Goal: Task Accomplishment & Management: Manage account settings

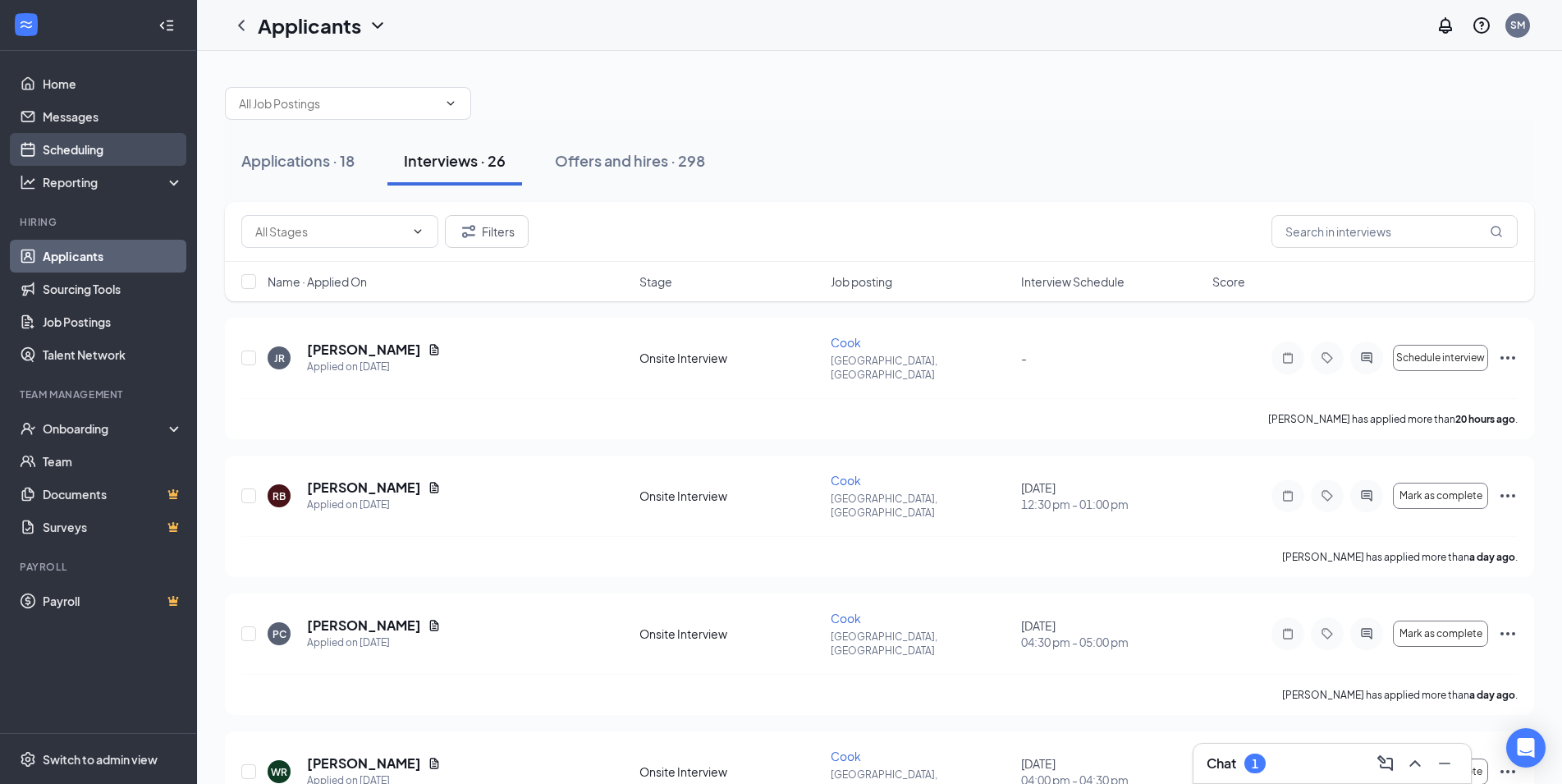
click at [119, 145] on link "Scheduling" at bounding box center [113, 149] width 140 height 32
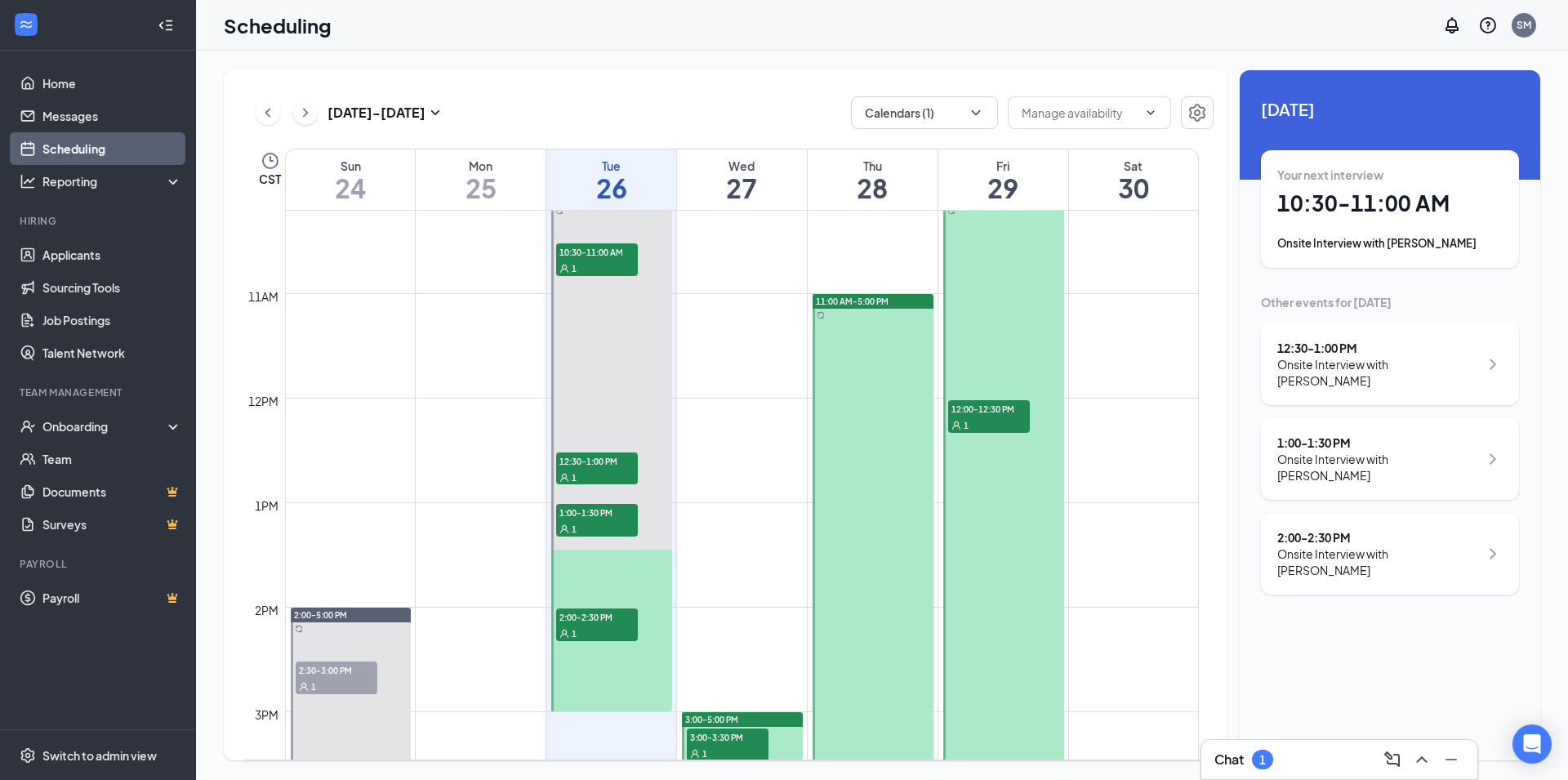
scroll to position [890, 0]
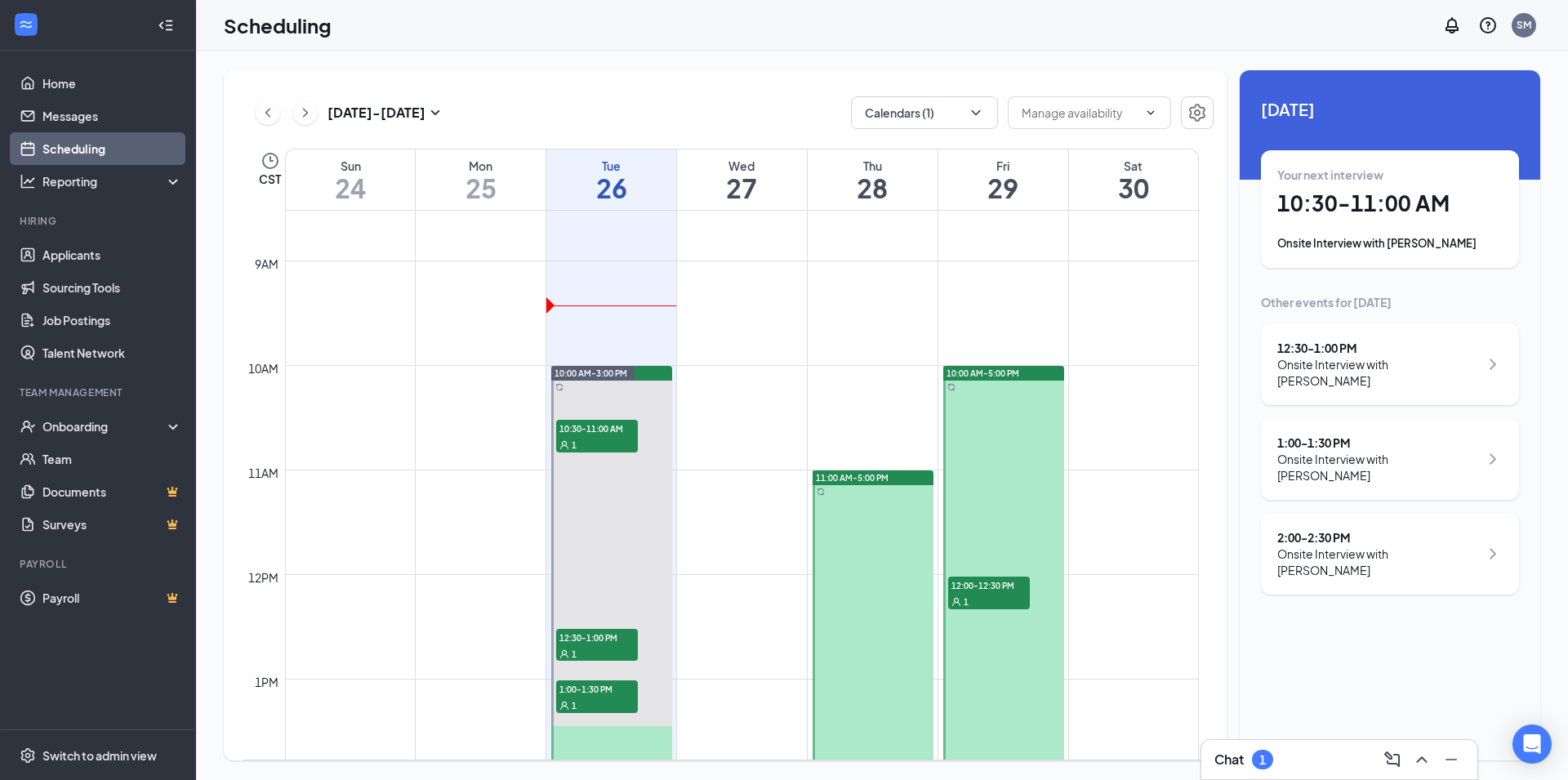
click at [880, 482] on span "11:00 AM-5:00 PM" at bounding box center [852, 477] width 73 height 11
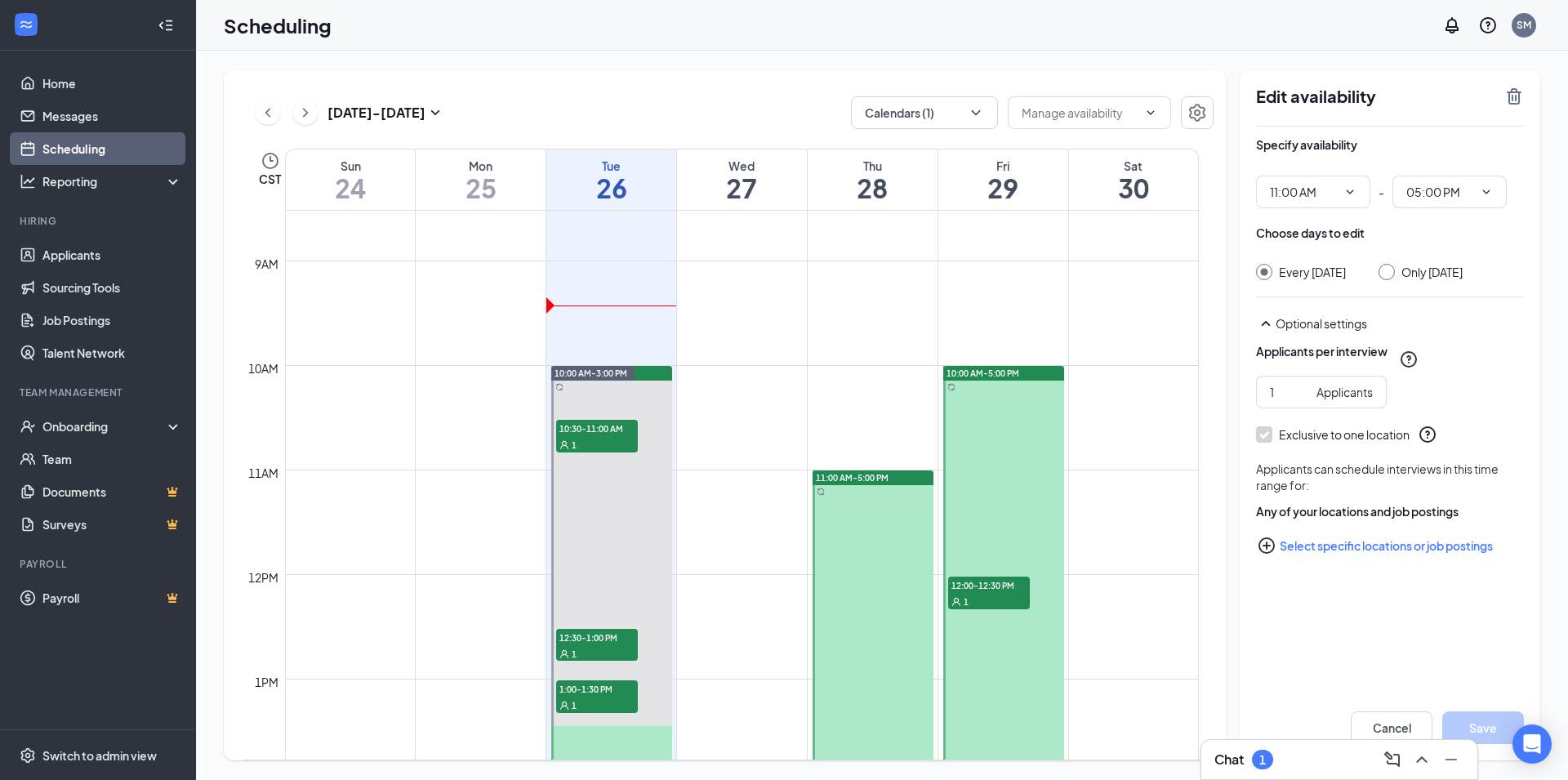
click at [1513, 99] on icon "TrashOutline" at bounding box center [1514, 96] width 20 height 20
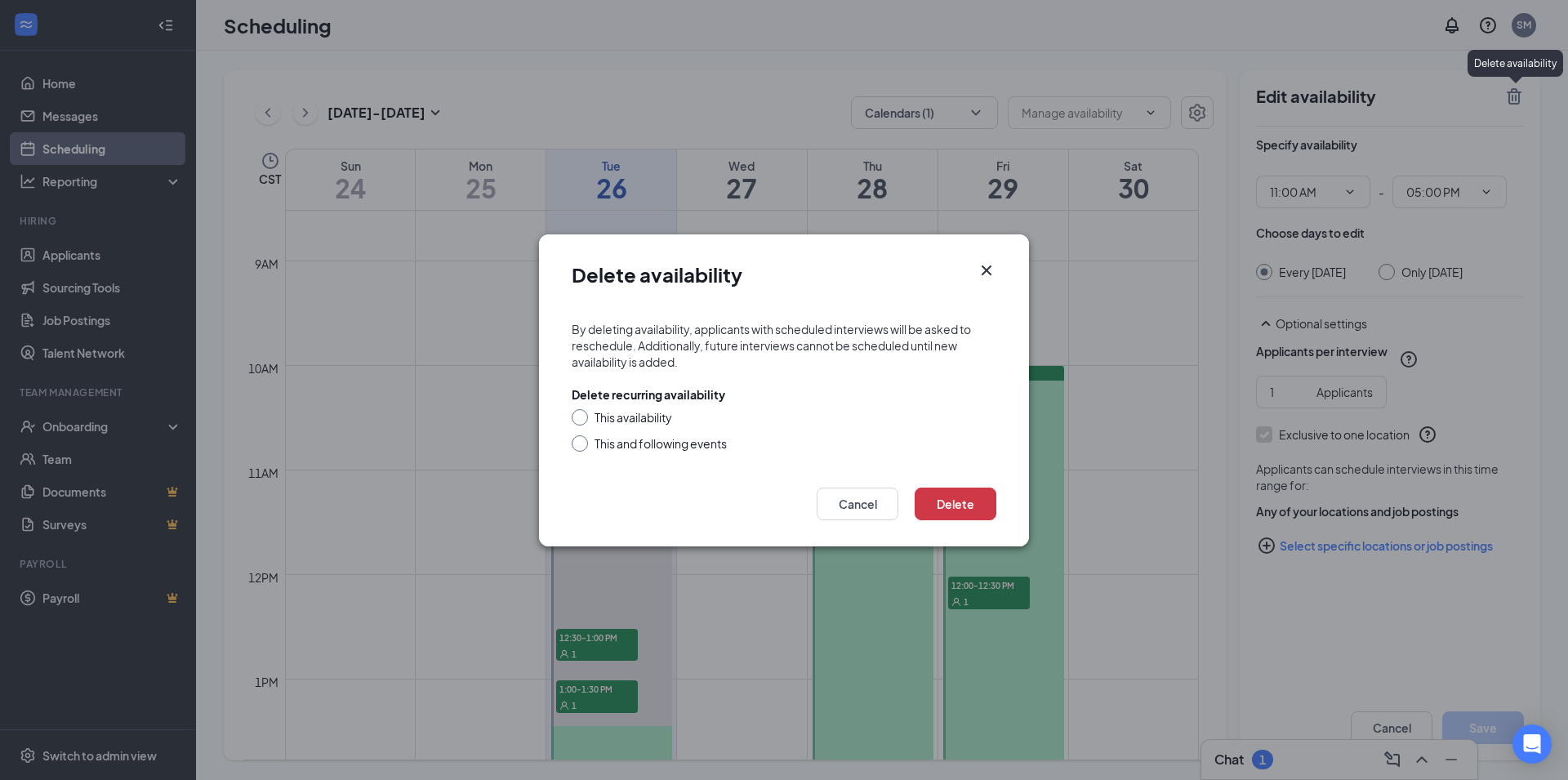
drag, startPoint x: 991, startPoint y: 274, endPoint x: 1390, endPoint y: 274, distance: 399.0
click at [996, 274] on div "Delete availability By deleting availability, applicants with scheduled intervi…" at bounding box center [784, 390] width 490 height 312
drag, startPoint x: 985, startPoint y: 272, endPoint x: 1185, endPoint y: 274, distance: 200.0
click at [986, 272] on icon "Cross" at bounding box center [987, 269] width 10 height 10
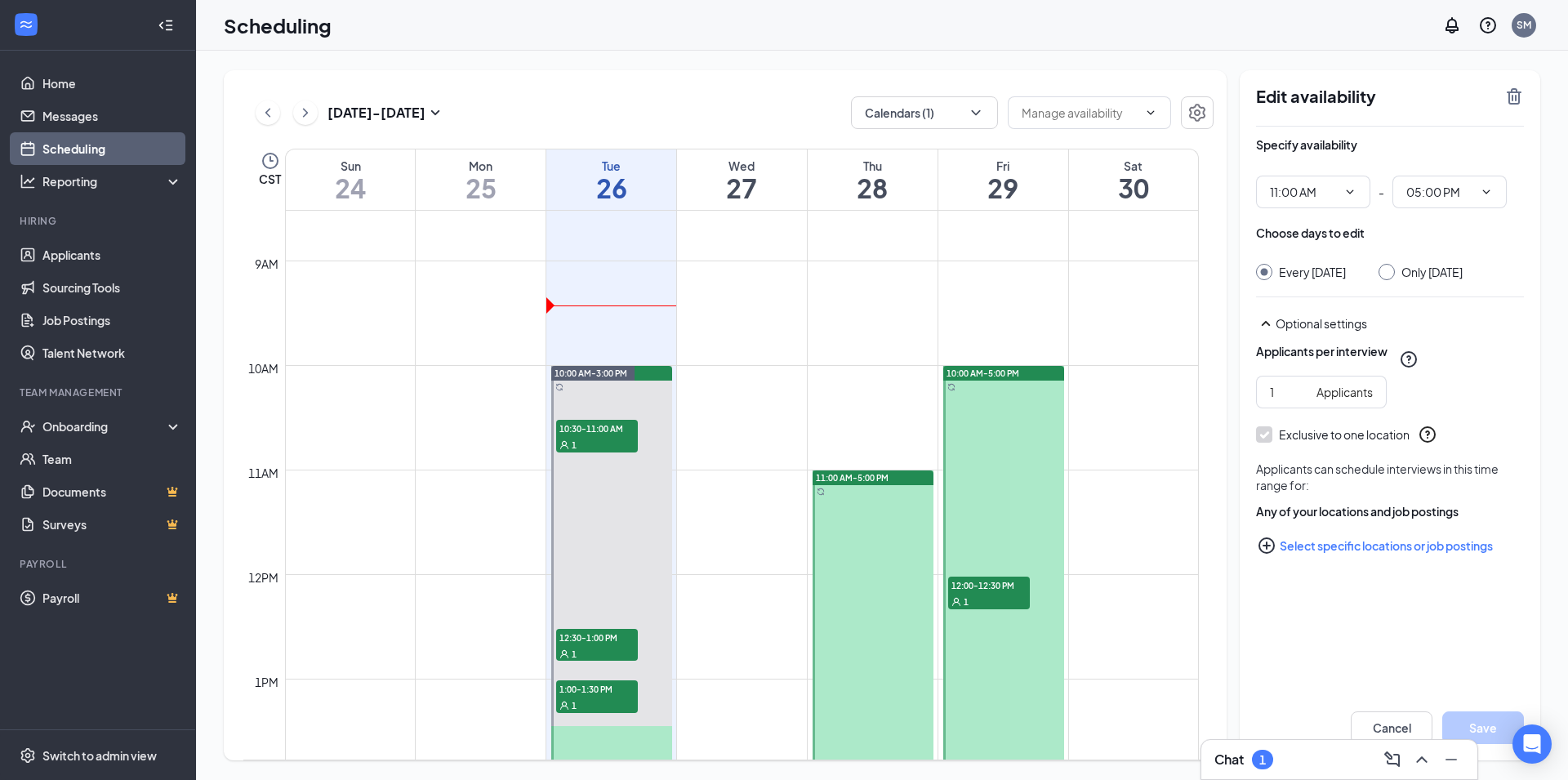
click at [1388, 279] on div "Every Thursday Only Thursday, Aug 28" at bounding box center [1390, 271] width 268 height 16
click at [1395, 277] on div at bounding box center [1386, 271] width 16 height 16
click at [1390, 266] on input "Only [DATE]" at bounding box center [1384, 268] width 11 height 11
radio input "true"
radio input "false"
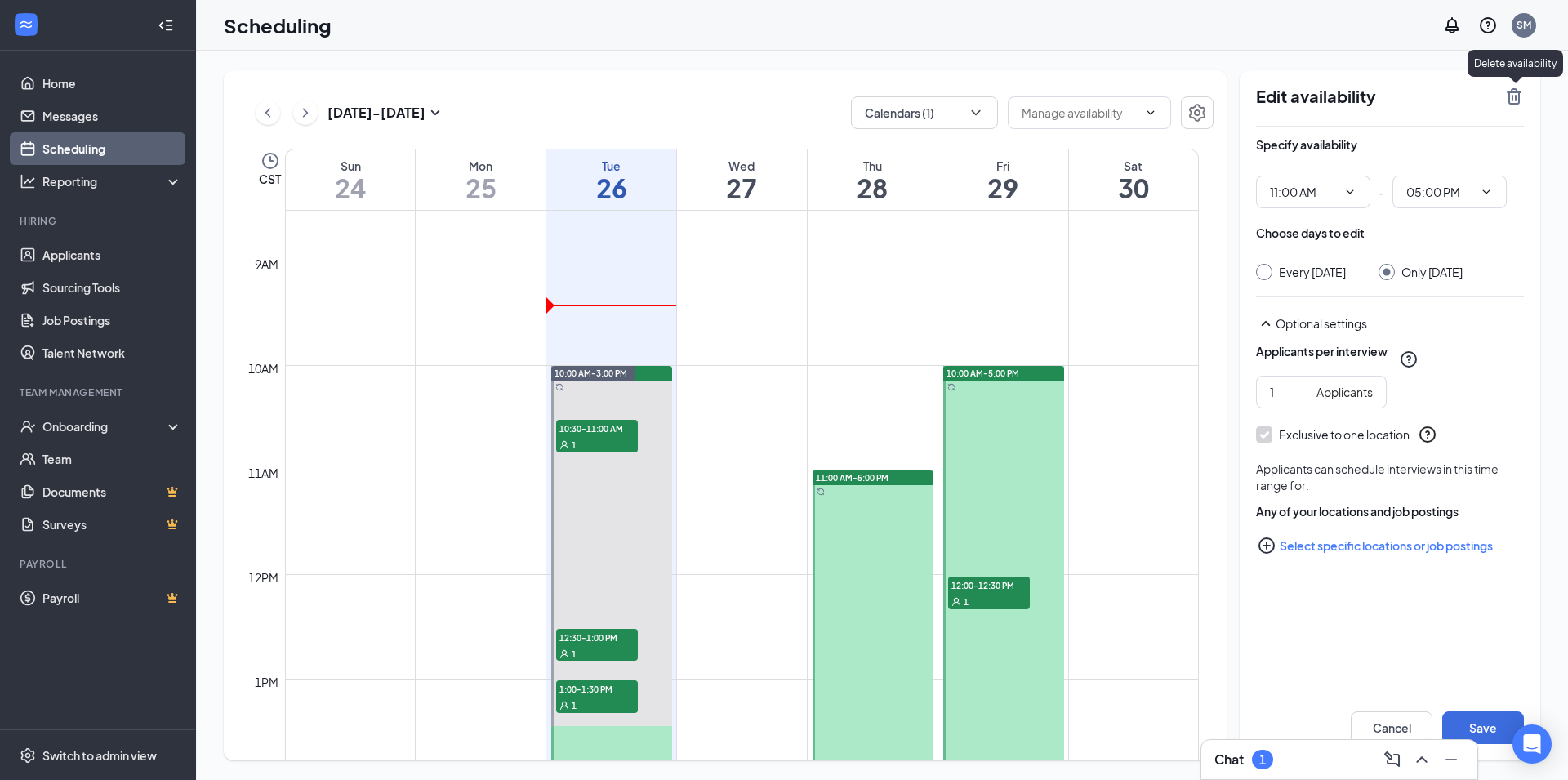
click at [1509, 99] on icon "TrashOutline" at bounding box center [1514, 96] width 14 height 16
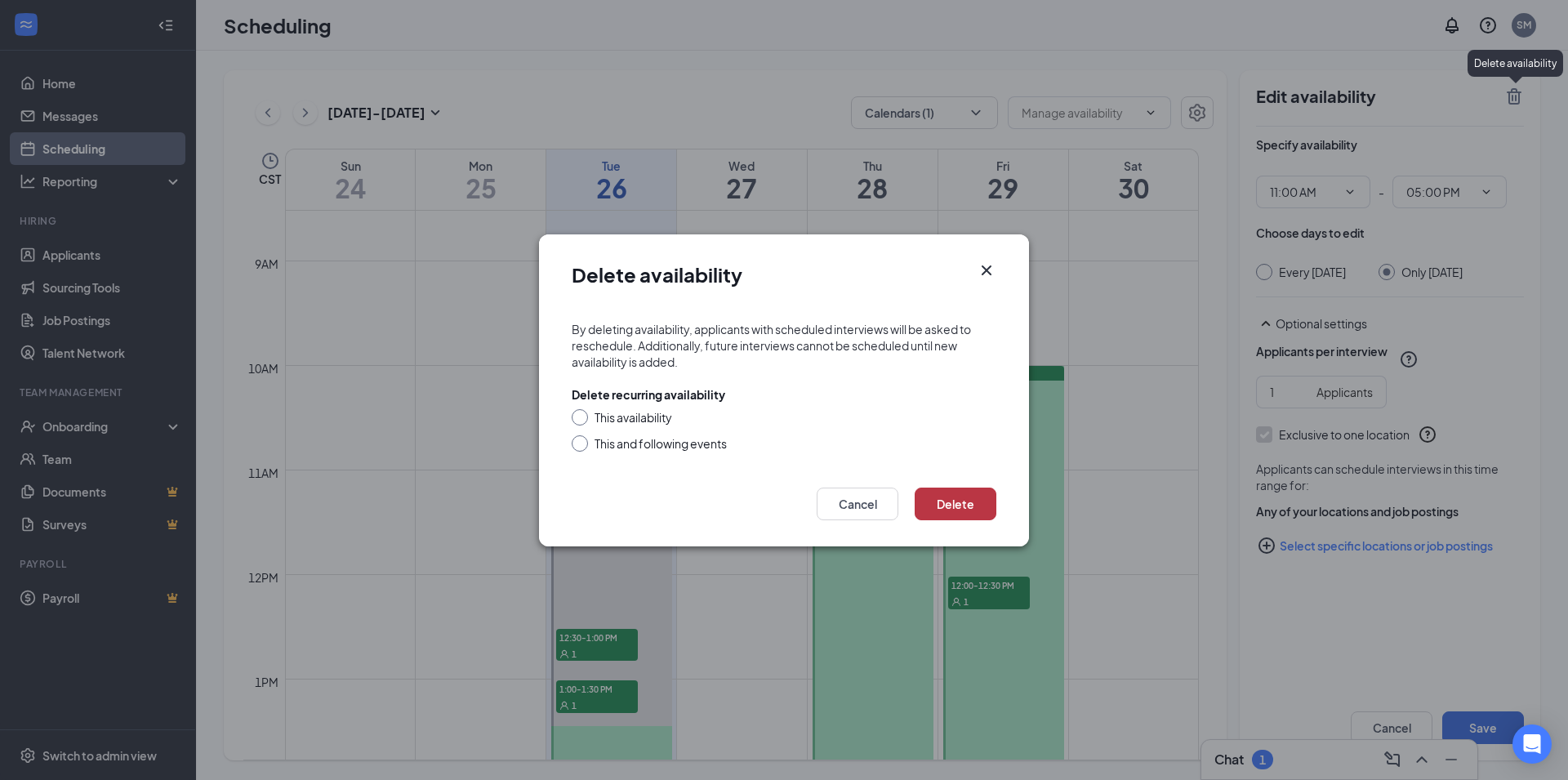
click at [982, 506] on button "Delete" at bounding box center [955, 504] width 82 height 32
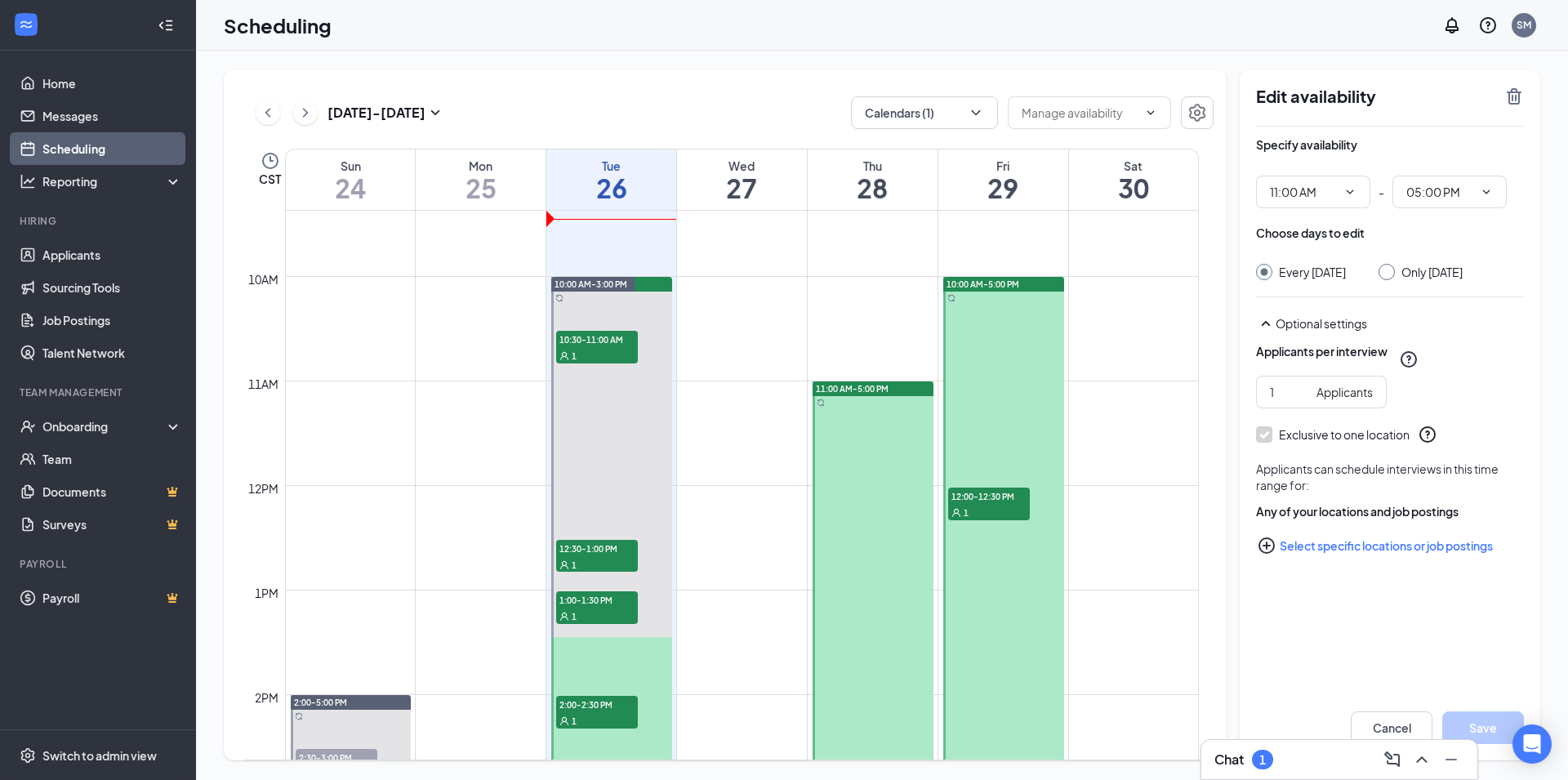
scroll to position [979, 0]
click at [885, 393] on span "11:00 AM-5:00 PM" at bounding box center [852, 389] width 73 height 11
click at [909, 387] on div "11:00 AM-5:00 PM" at bounding box center [873, 389] width 121 height 14
click at [885, 385] on span "11:00 AM-5:00 PM" at bounding box center [852, 389] width 73 height 11
click at [1402, 279] on div "Only [DATE]" at bounding box center [1420, 271] width 84 height 16
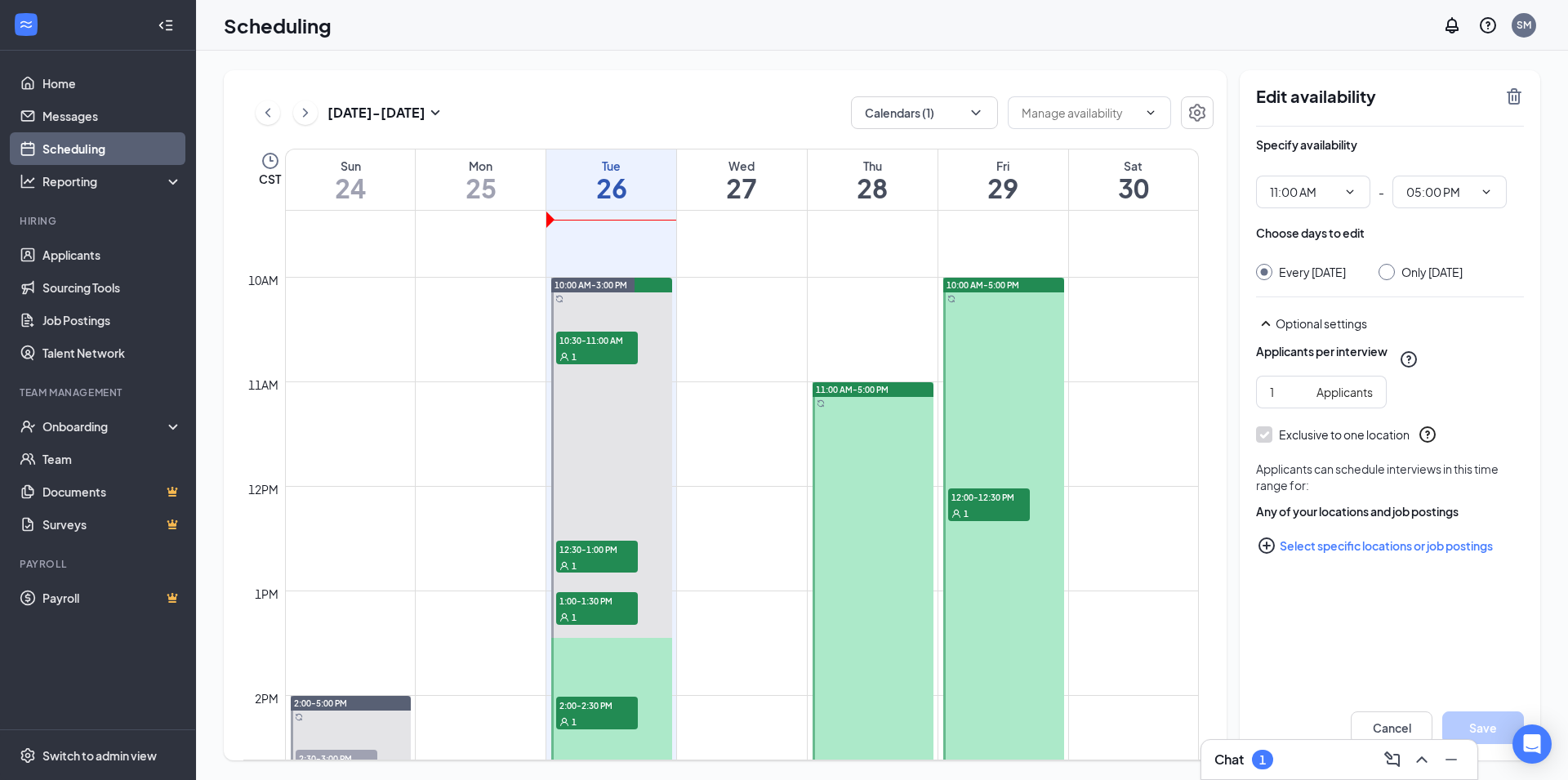
click at [1390, 272] on input "Only [DATE]" at bounding box center [1384, 268] width 11 height 11
radio input "true"
radio input "false"
click at [1505, 101] on icon "TrashOutline" at bounding box center [1514, 96] width 20 height 20
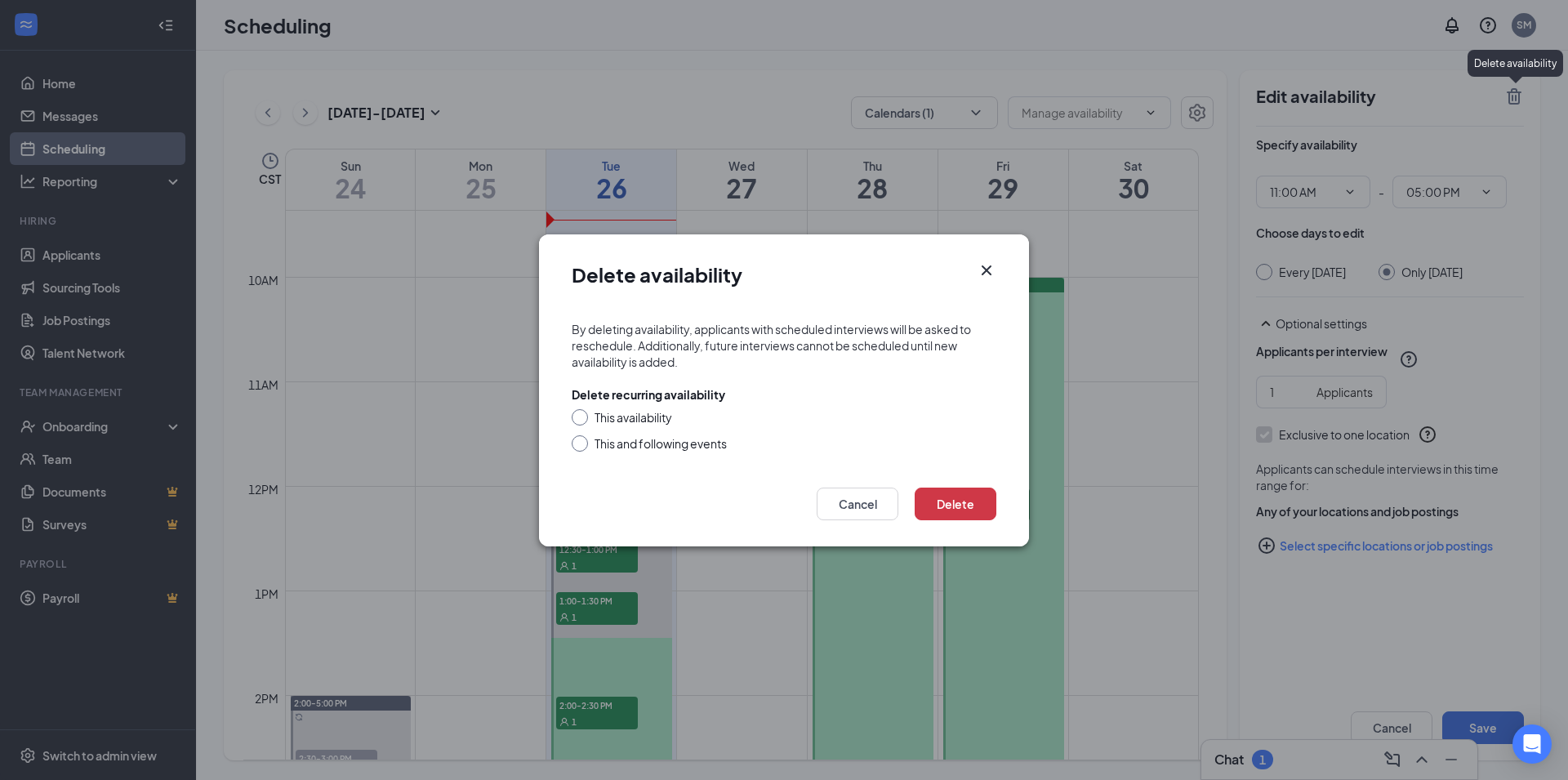
click at [649, 419] on div "This availability" at bounding box center [632, 416] width 77 height 16
click at [583, 419] on input "This availability" at bounding box center [577, 414] width 11 height 11
radio input "true"
click at [968, 510] on button "Delete" at bounding box center [955, 504] width 82 height 32
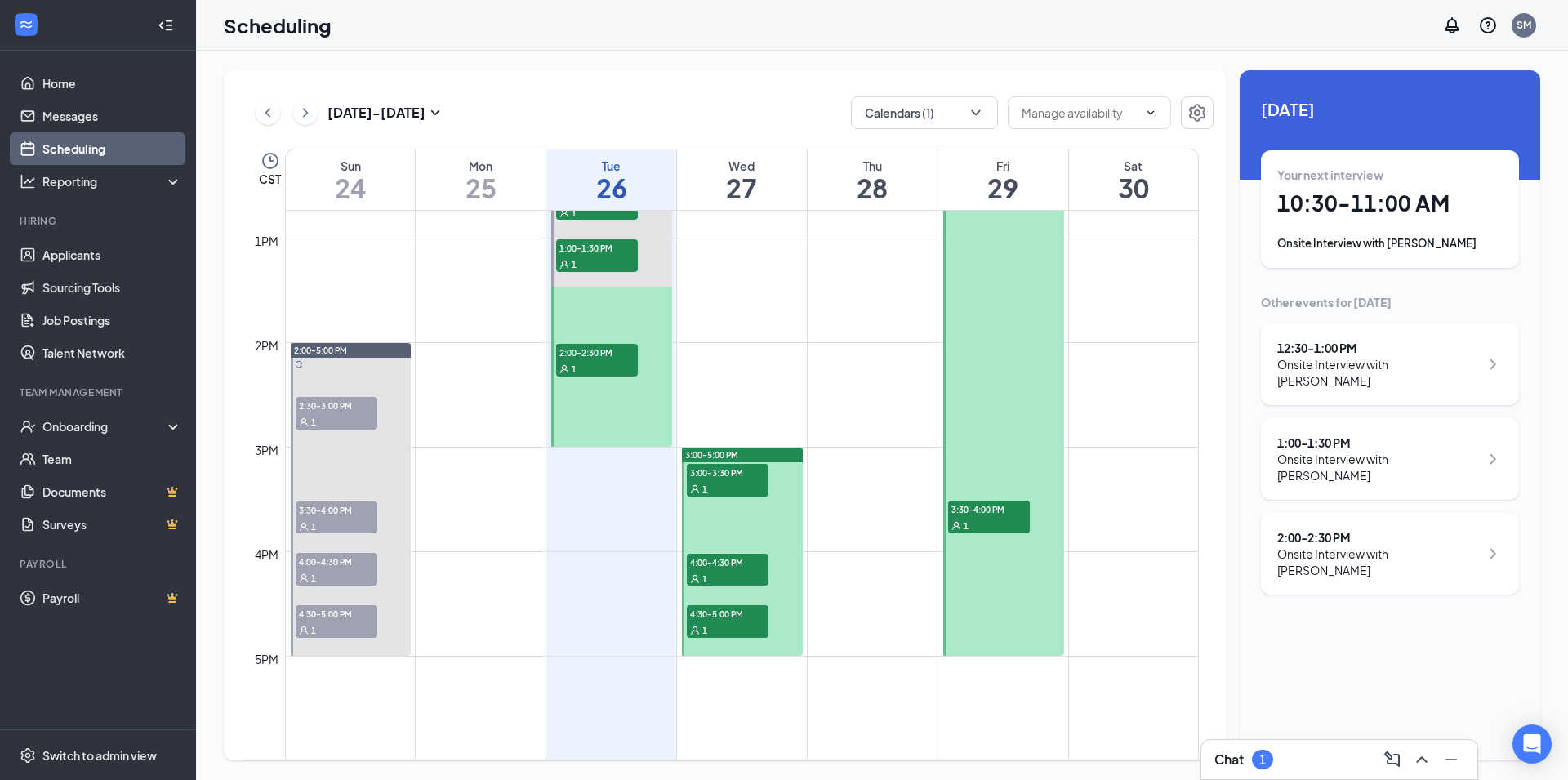
scroll to position [1420, 0]
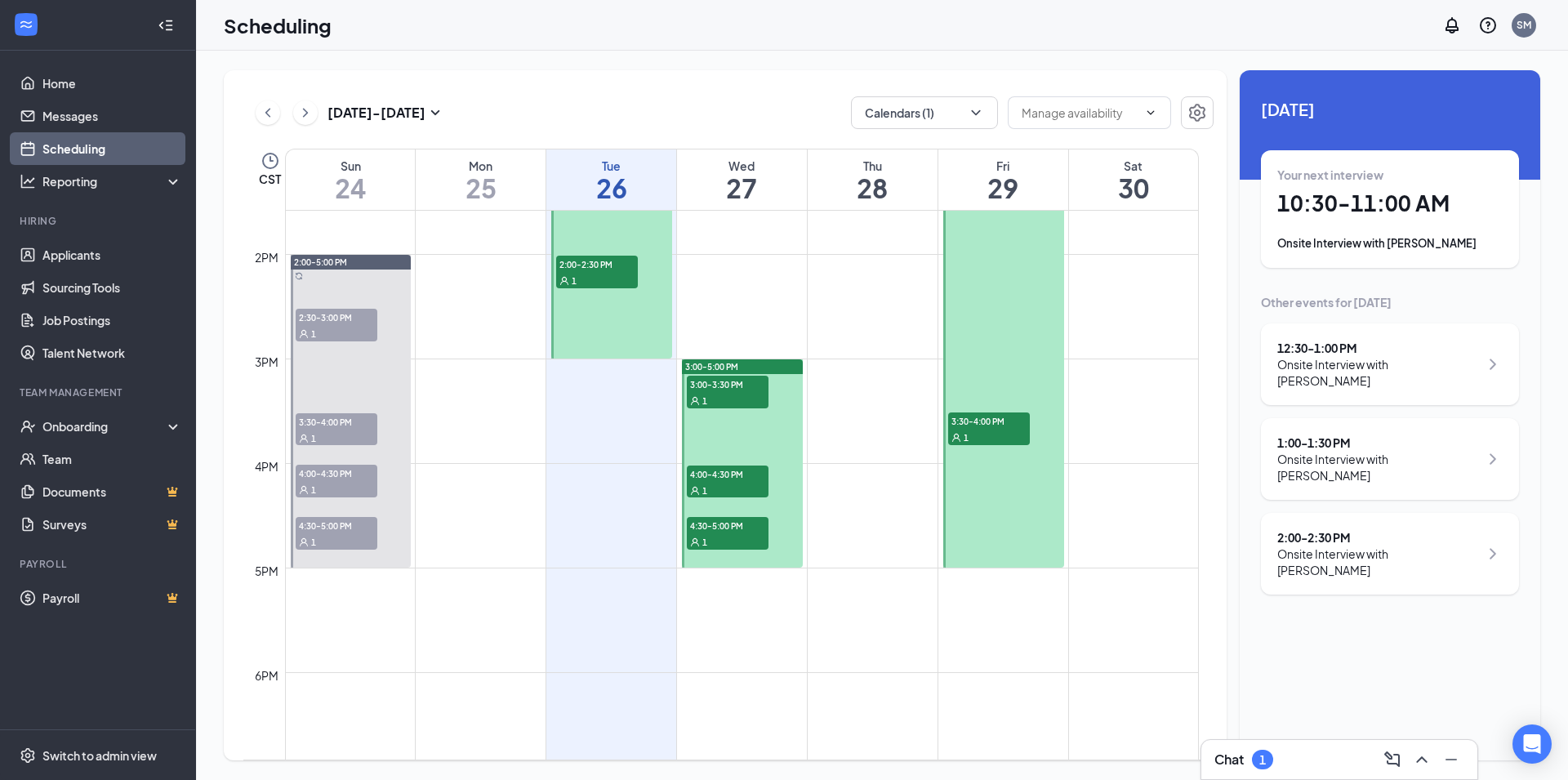
click at [1247, 746] on div "Chat 1" at bounding box center [1339, 759] width 250 height 26
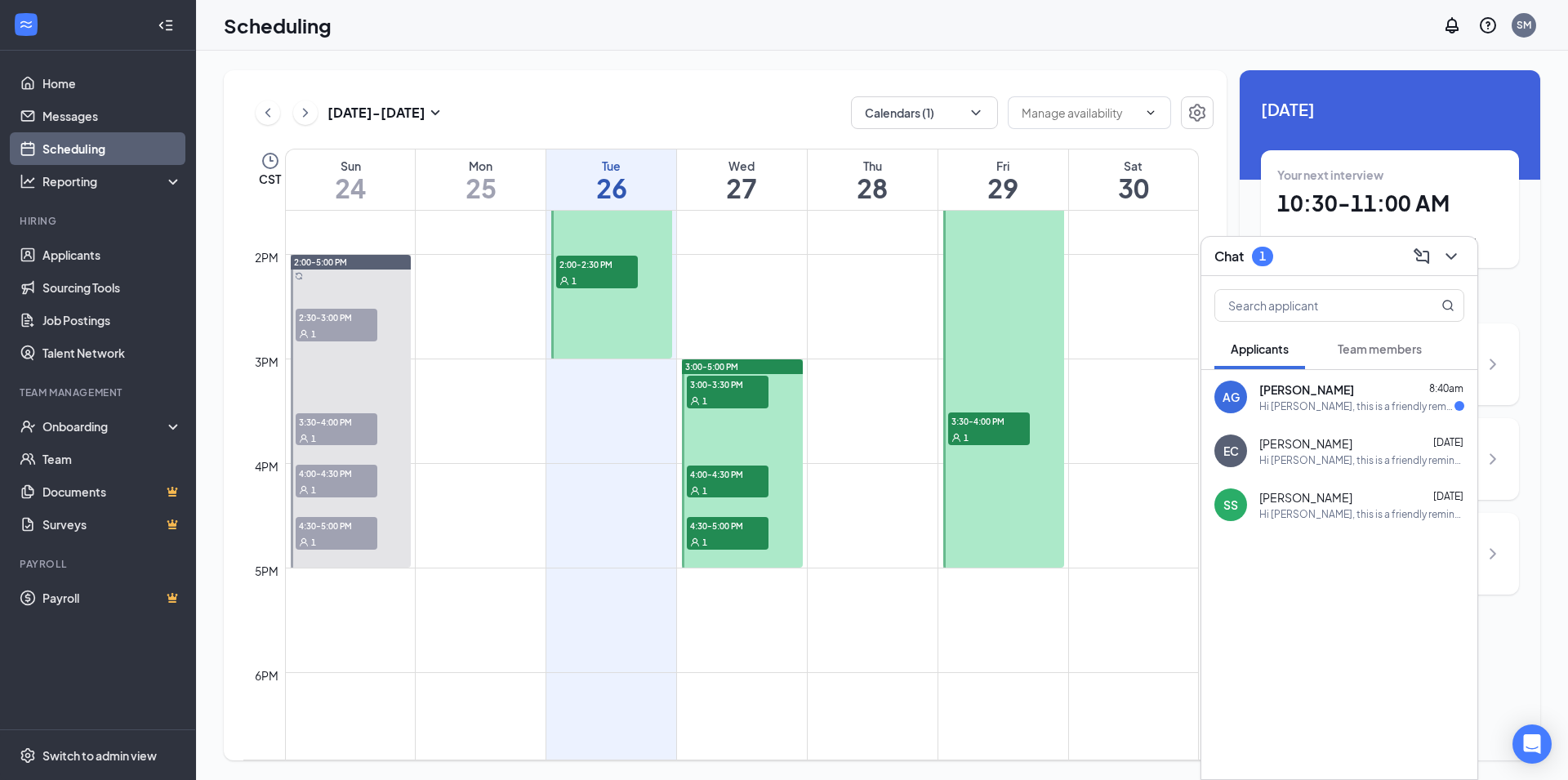
click at [1355, 414] on div "AG [PERSON_NAME] 8:40am Hi [PERSON_NAME], this is a friendly reminder. To move …" at bounding box center [1339, 396] width 276 height 54
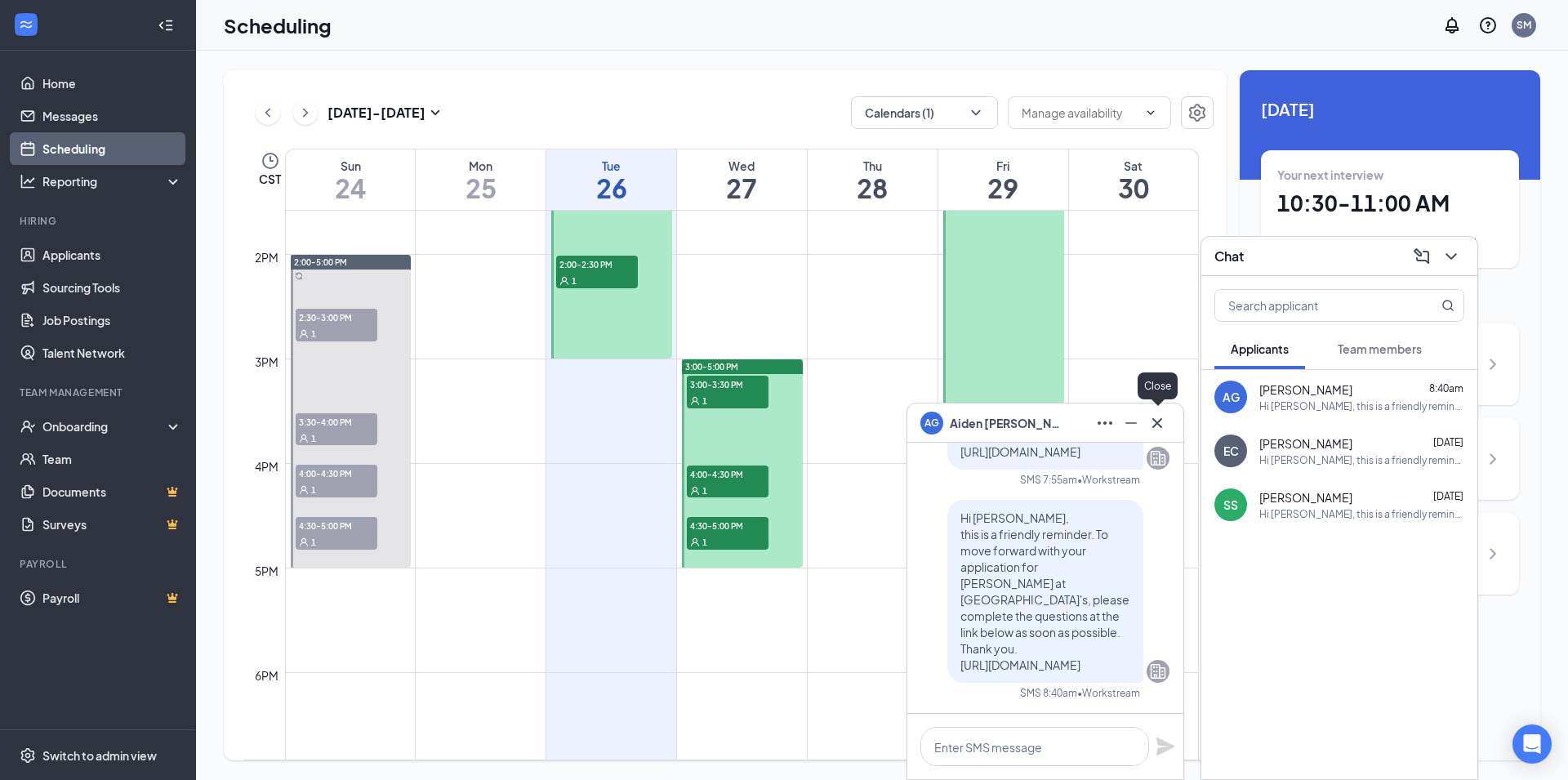
click at [1158, 427] on icon "Cross" at bounding box center [1157, 422] width 20 height 20
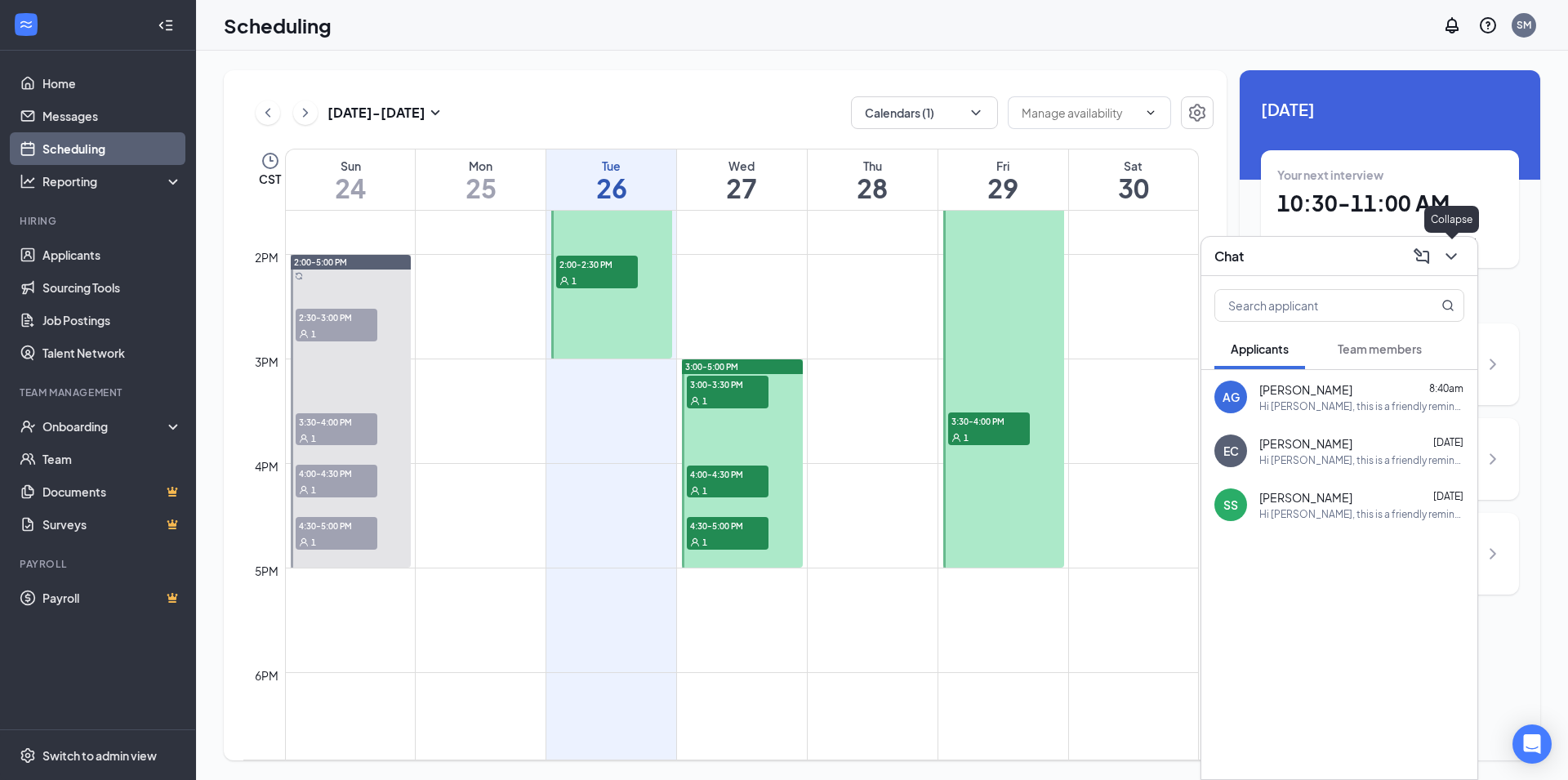
click at [1443, 258] on icon "ChevronDown" at bounding box center [1451, 256] width 20 height 20
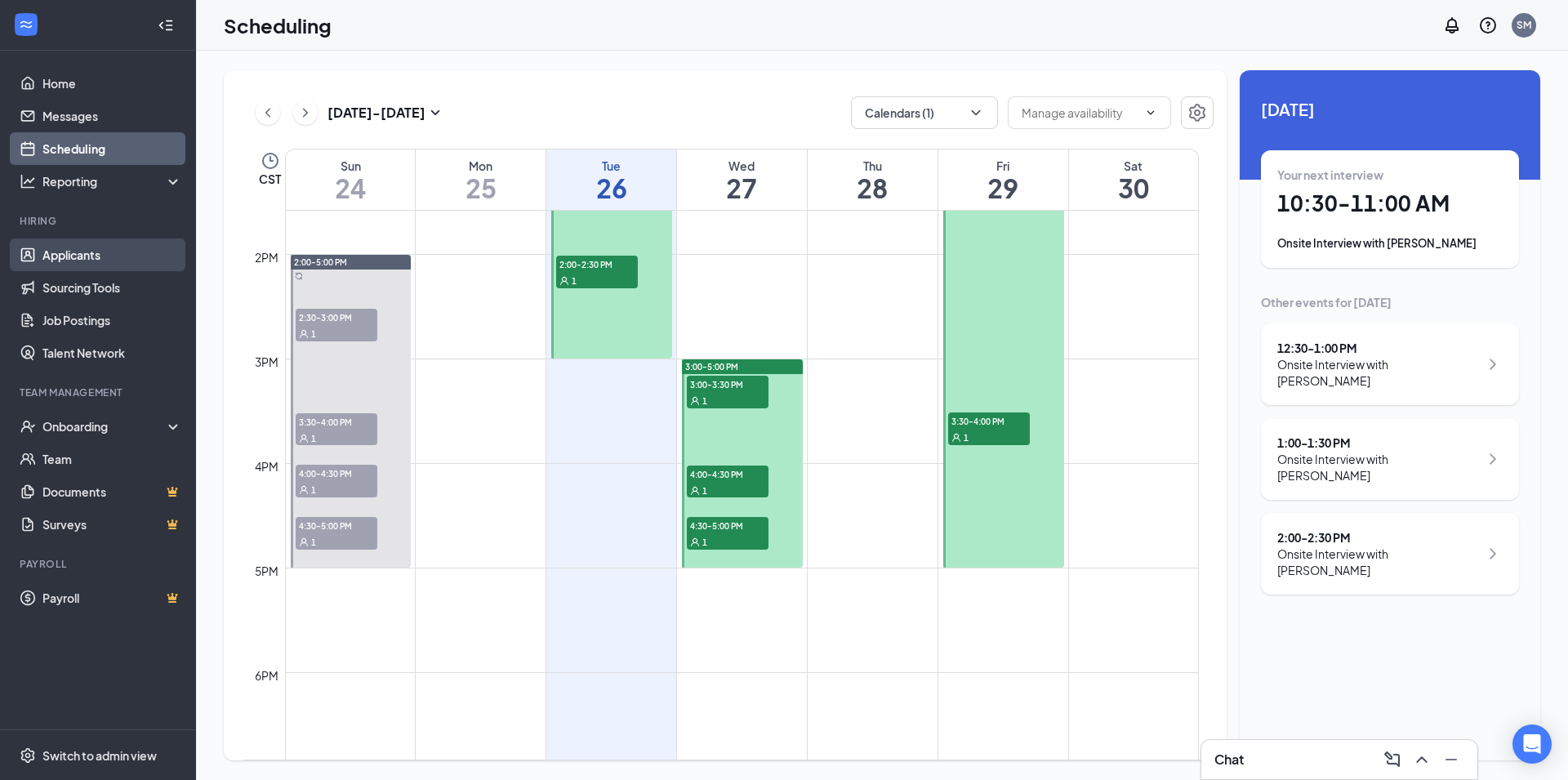
click at [127, 262] on link "Applicants" at bounding box center [112, 255] width 139 height 32
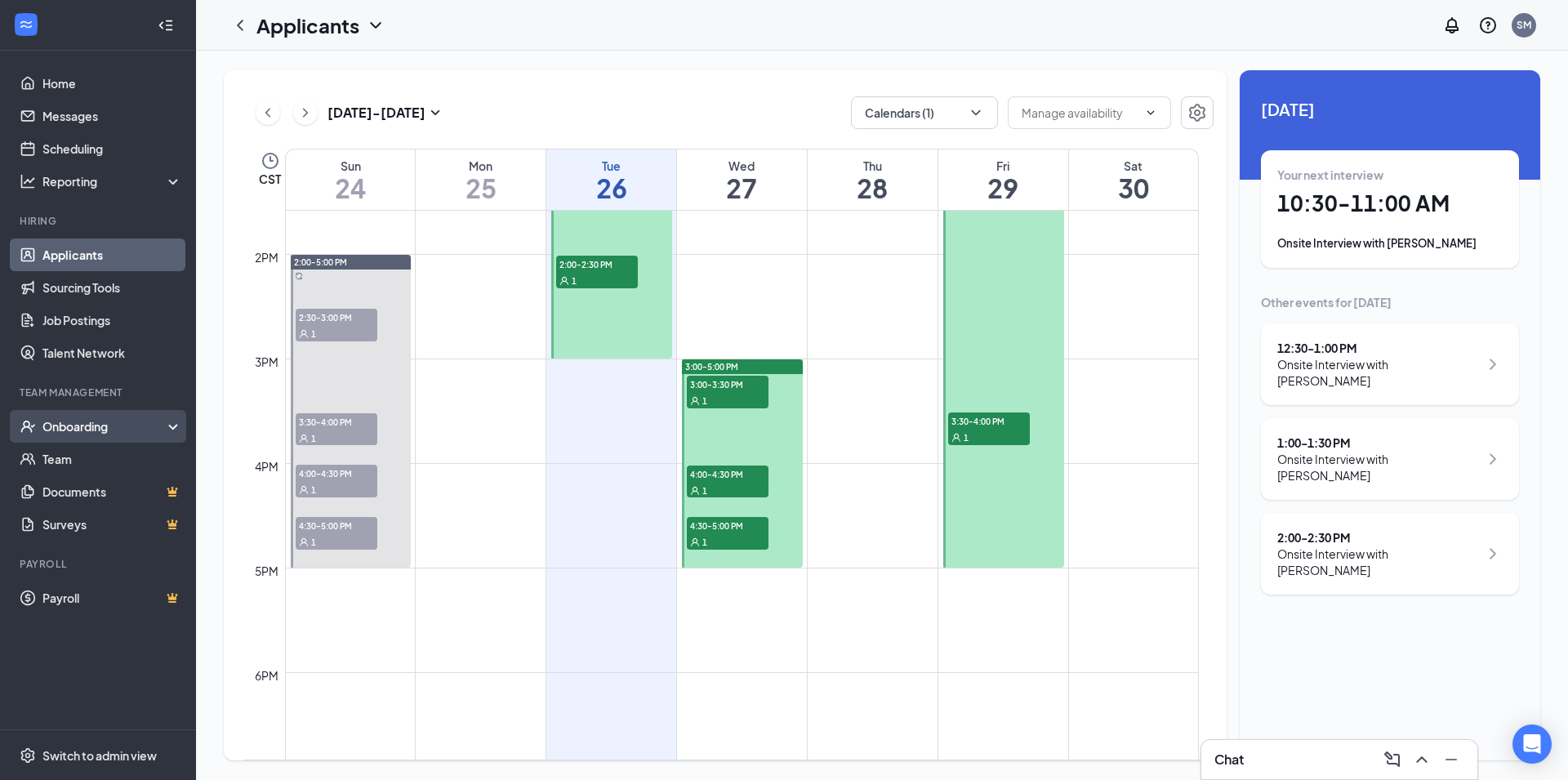
click at [122, 427] on div "Onboarding" at bounding box center [105, 426] width 126 height 16
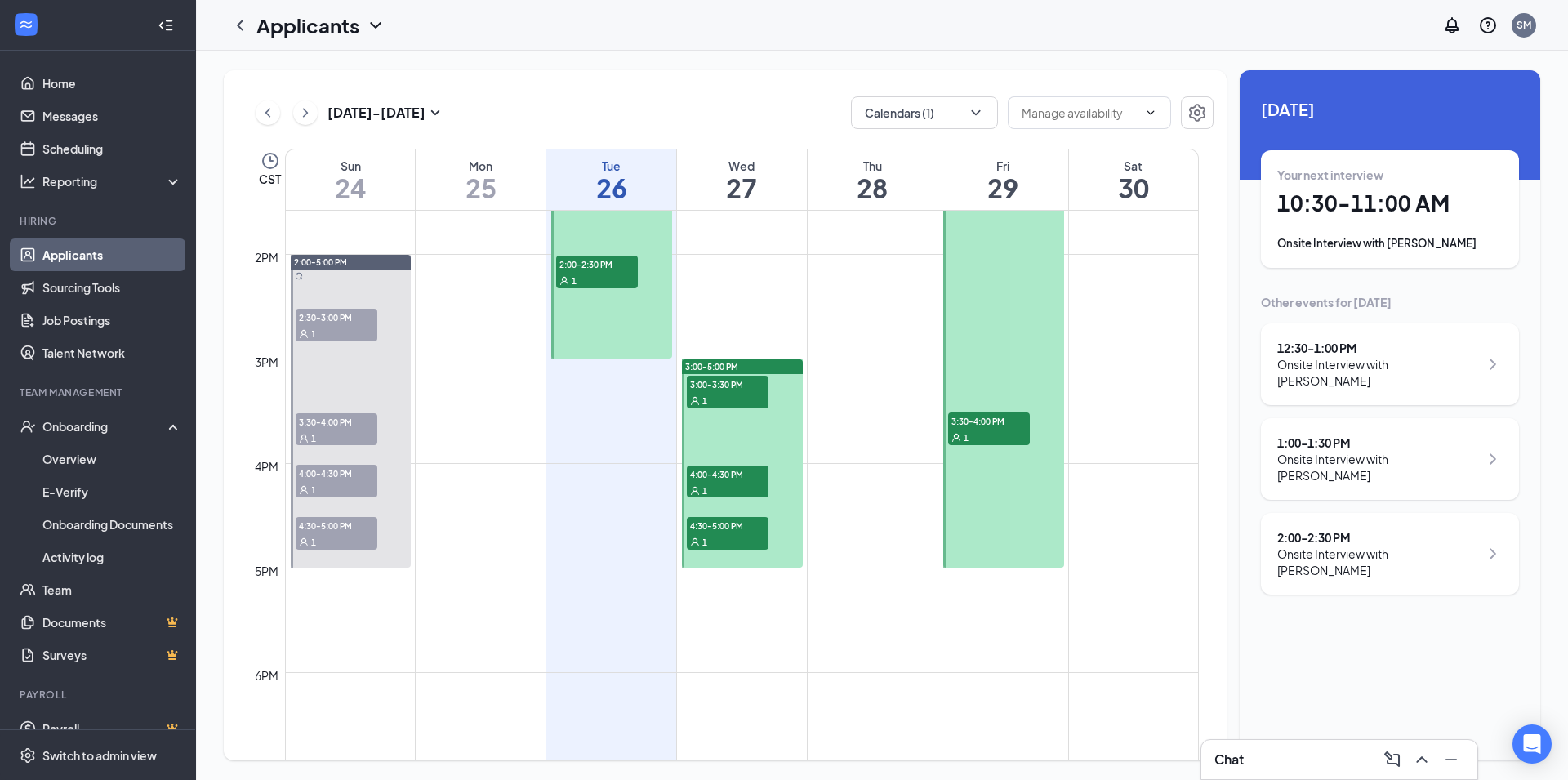
click at [90, 251] on link "Applicants" at bounding box center [112, 255] width 139 height 32
click at [244, 28] on icon "ChevronLeft" at bounding box center [240, 25] width 20 height 20
click at [102, 249] on link "Applicants" at bounding box center [112, 255] width 139 height 32
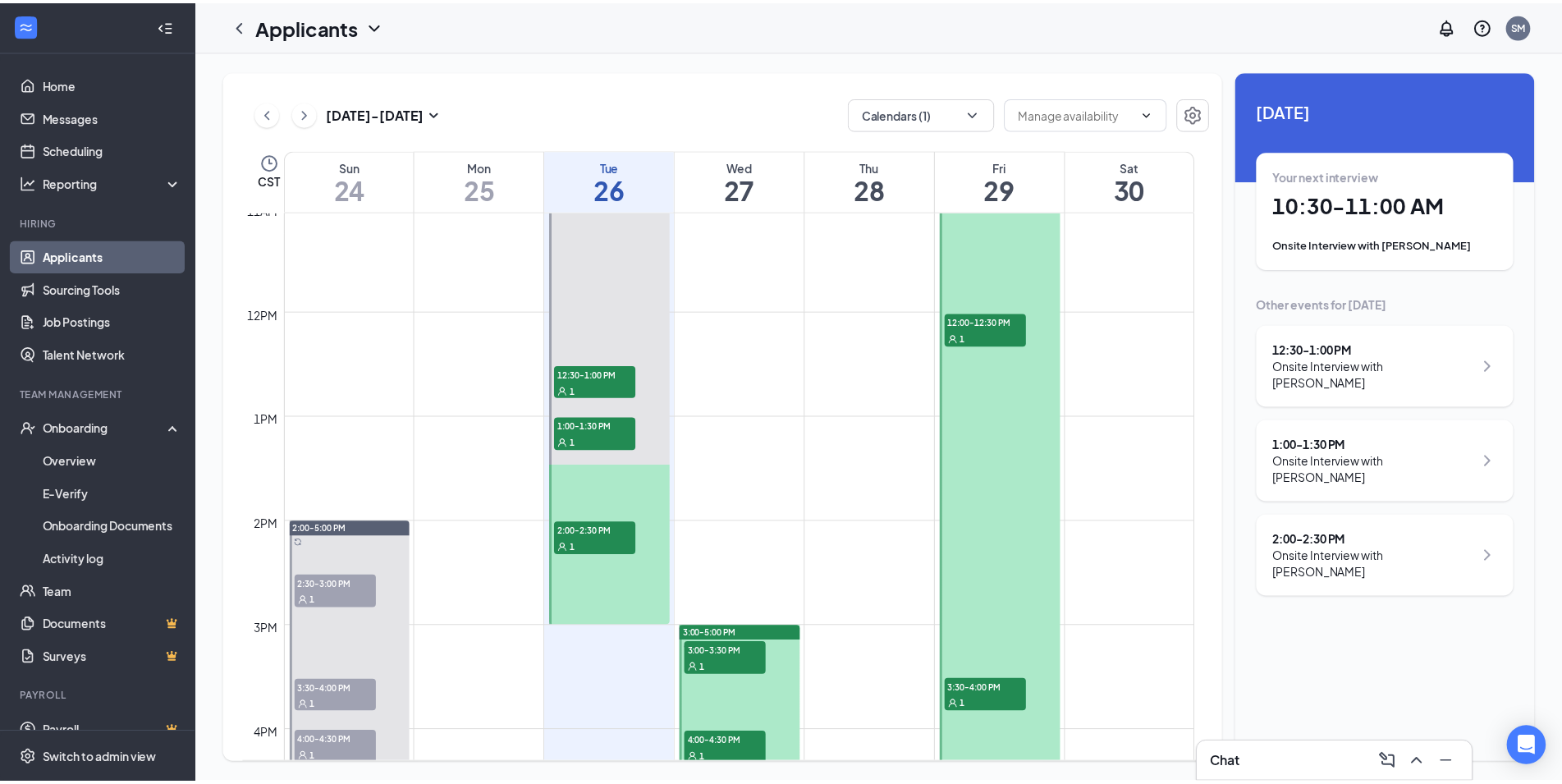
scroll to position [806, 0]
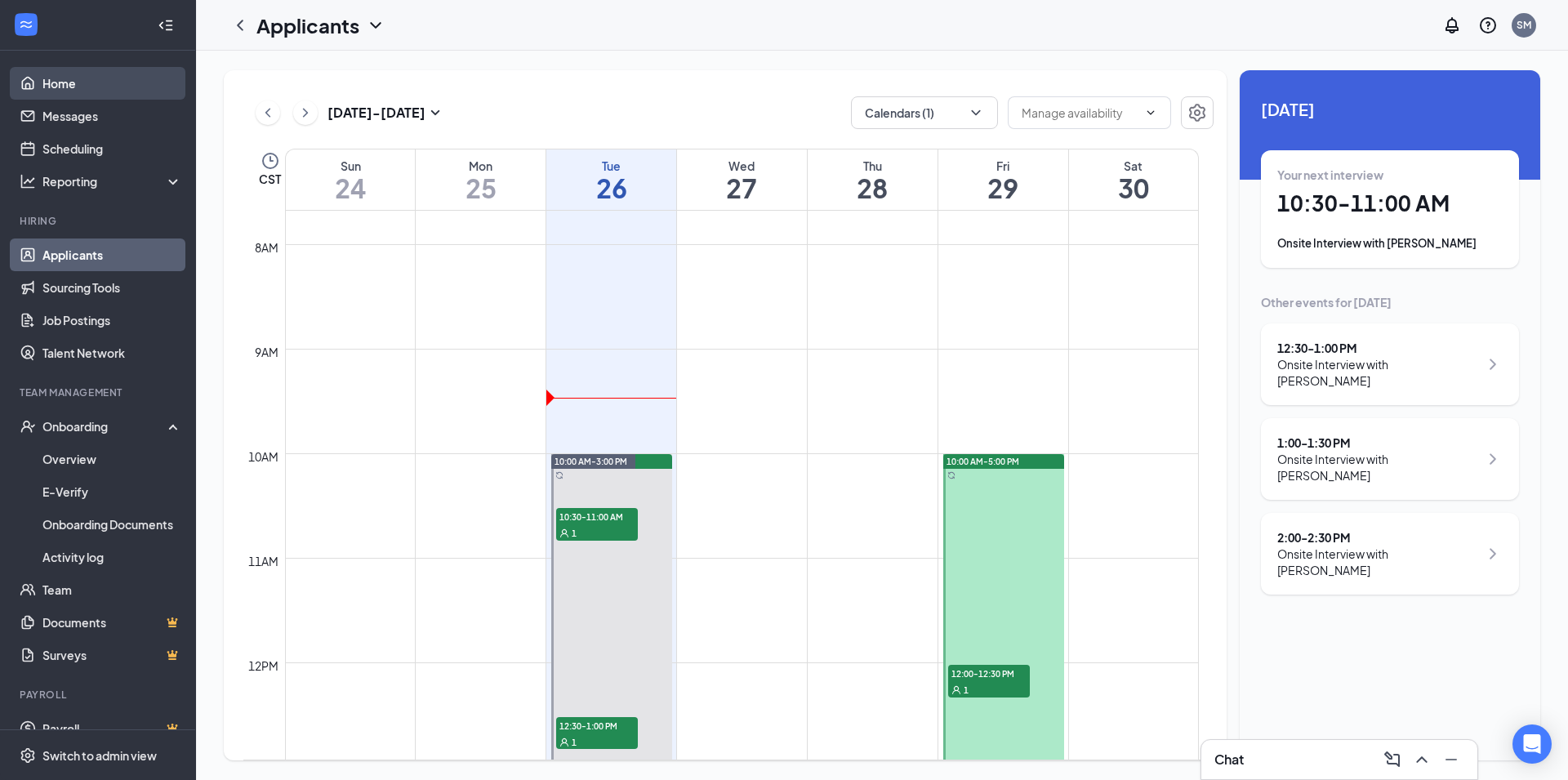
click at [127, 81] on link "Home" at bounding box center [112, 83] width 139 height 32
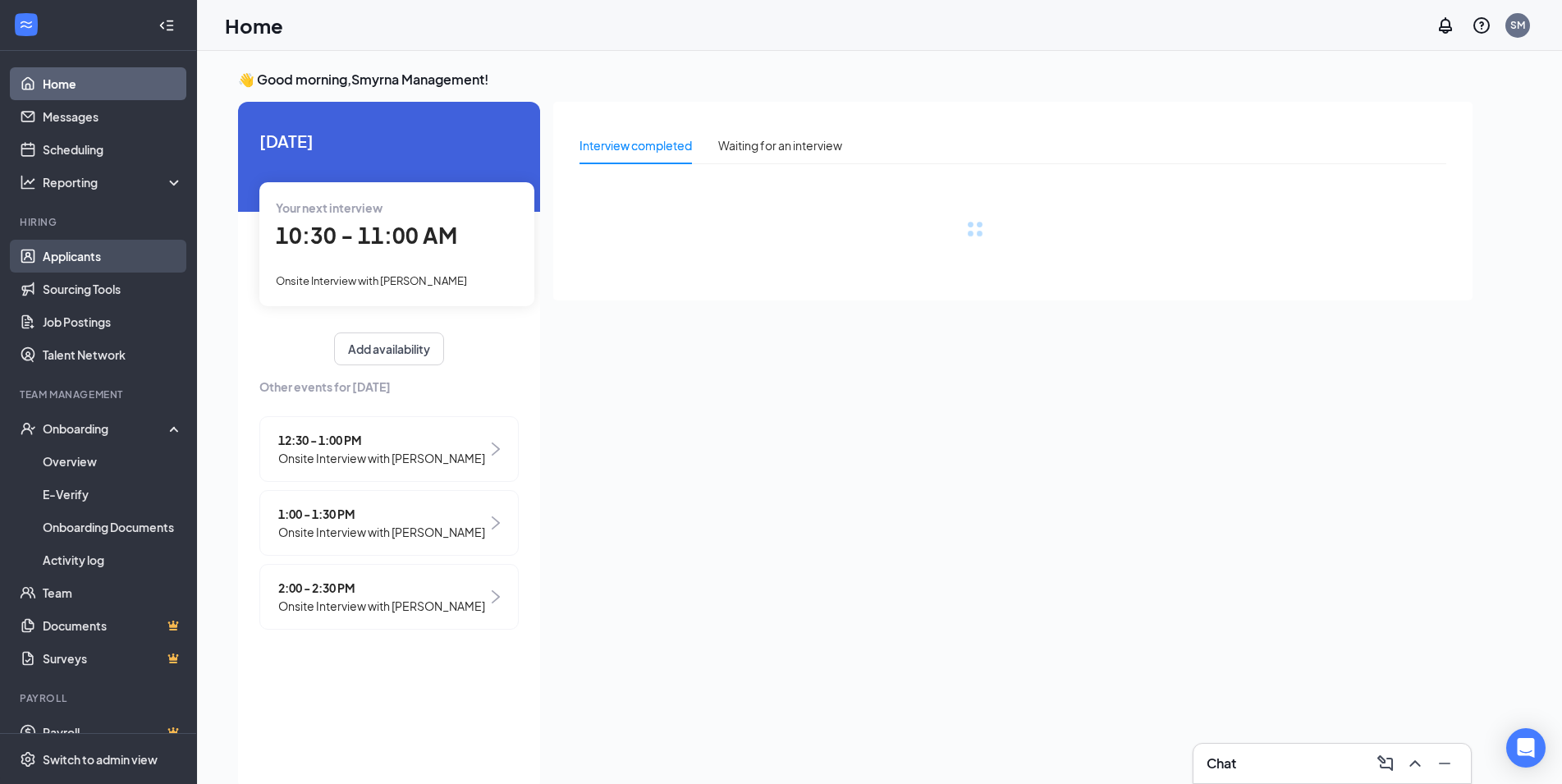
click at [111, 260] on link "Applicants" at bounding box center [113, 256] width 140 height 32
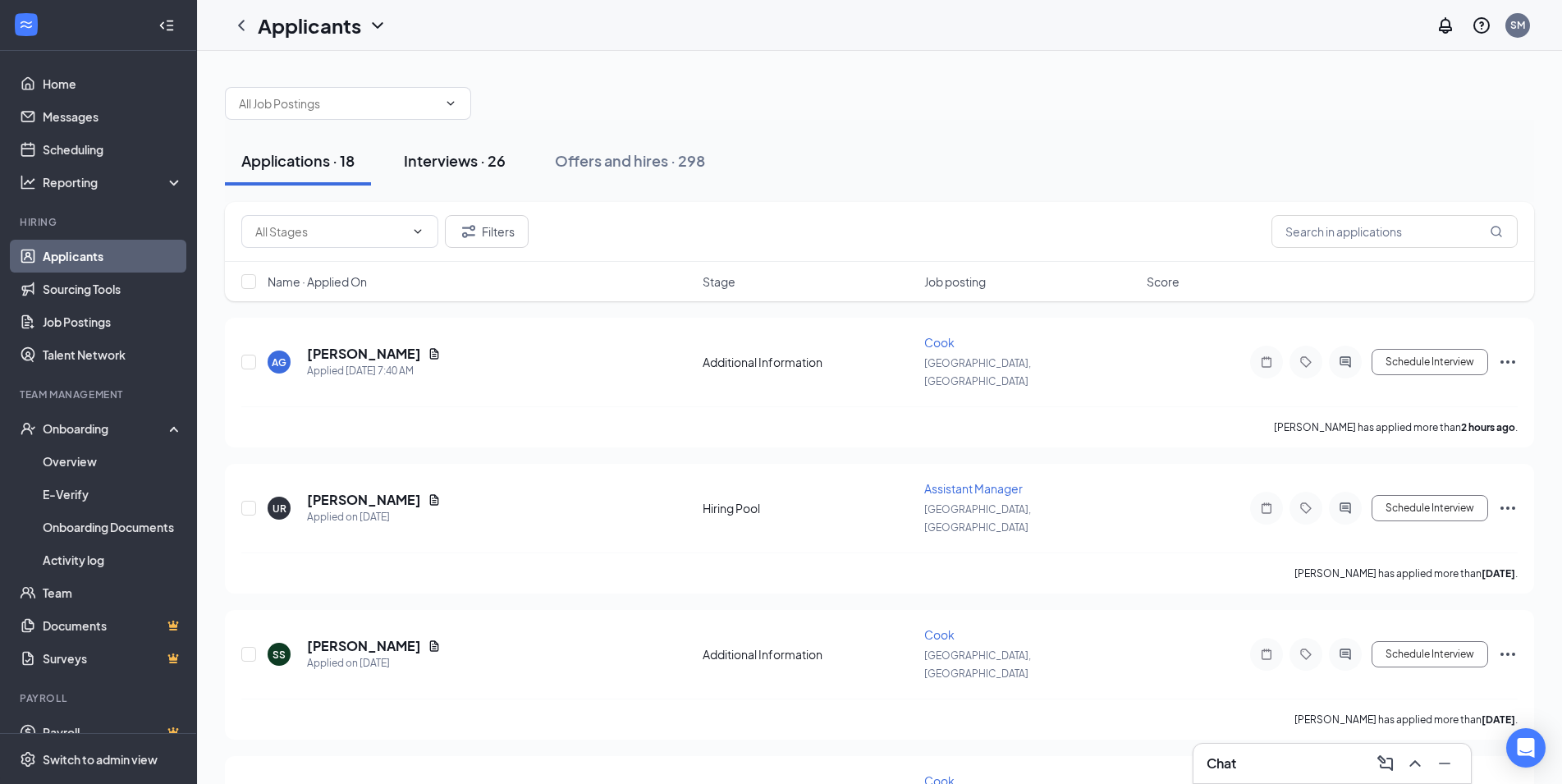
click at [480, 157] on div "Interviews · 26" at bounding box center [455, 161] width 102 height 20
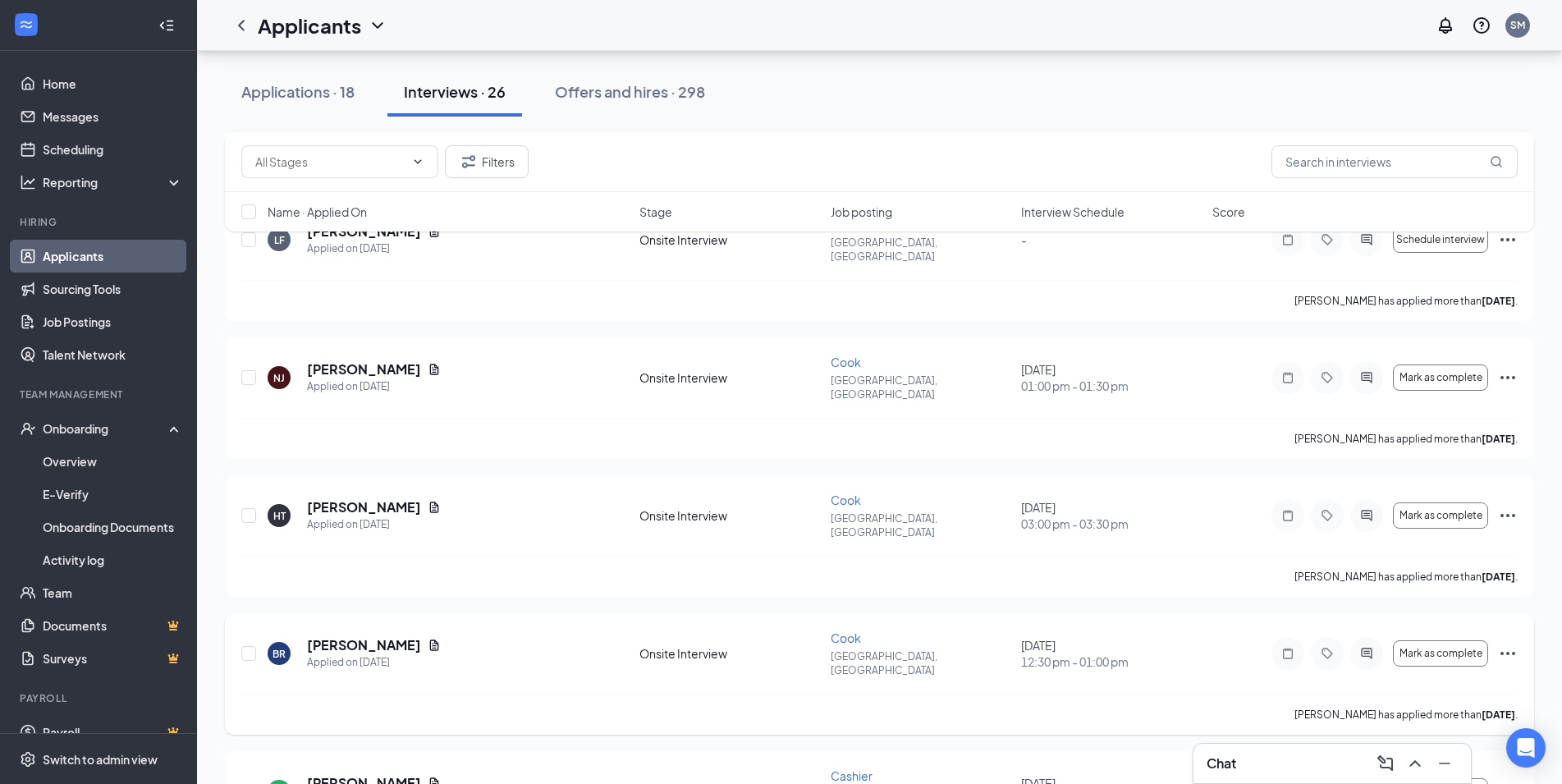
scroll to position [784, 0]
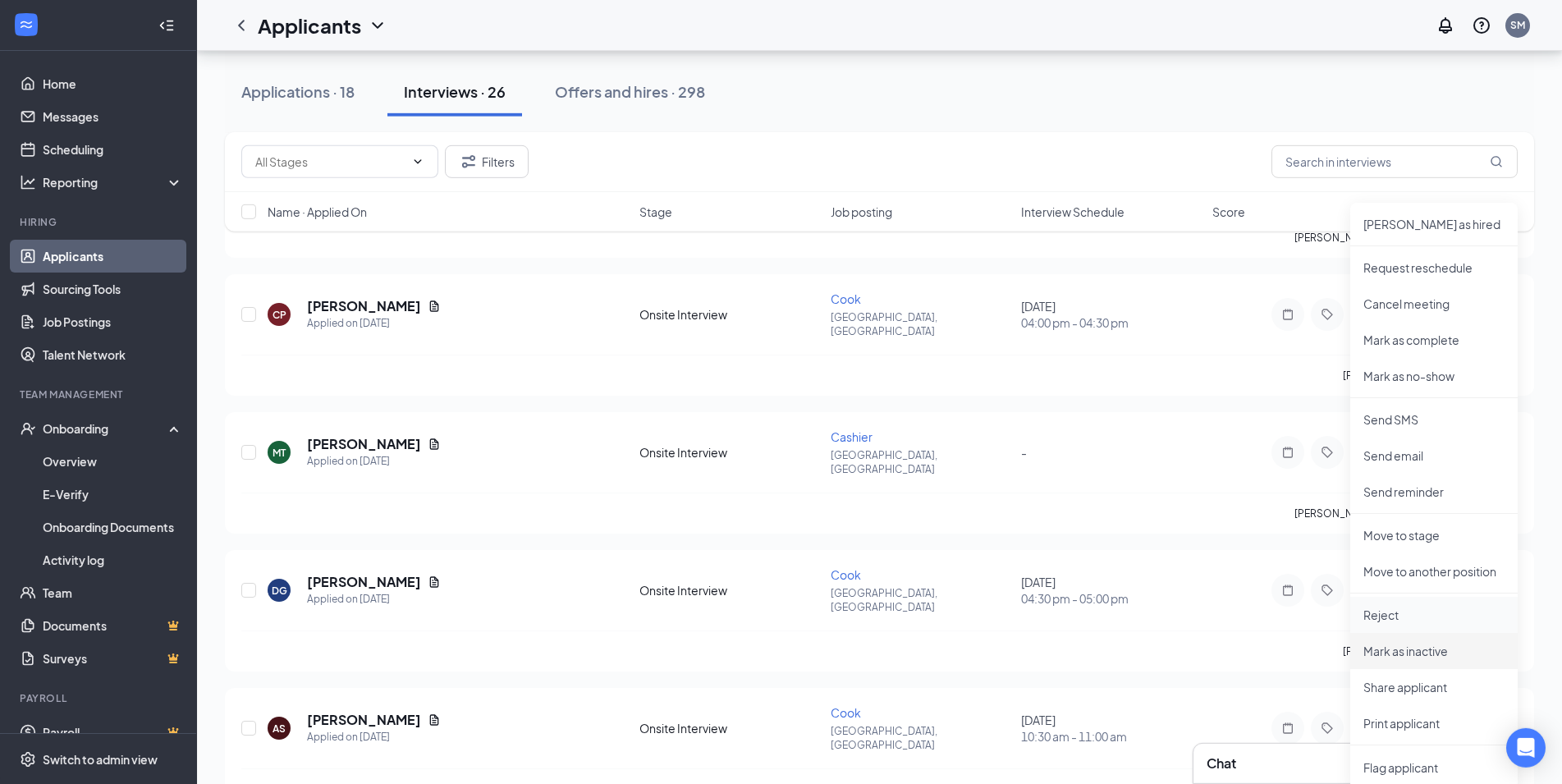
scroll to position [1286, 0]
click at [1409, 618] on p "Reject" at bounding box center [1434, 611] width 141 height 16
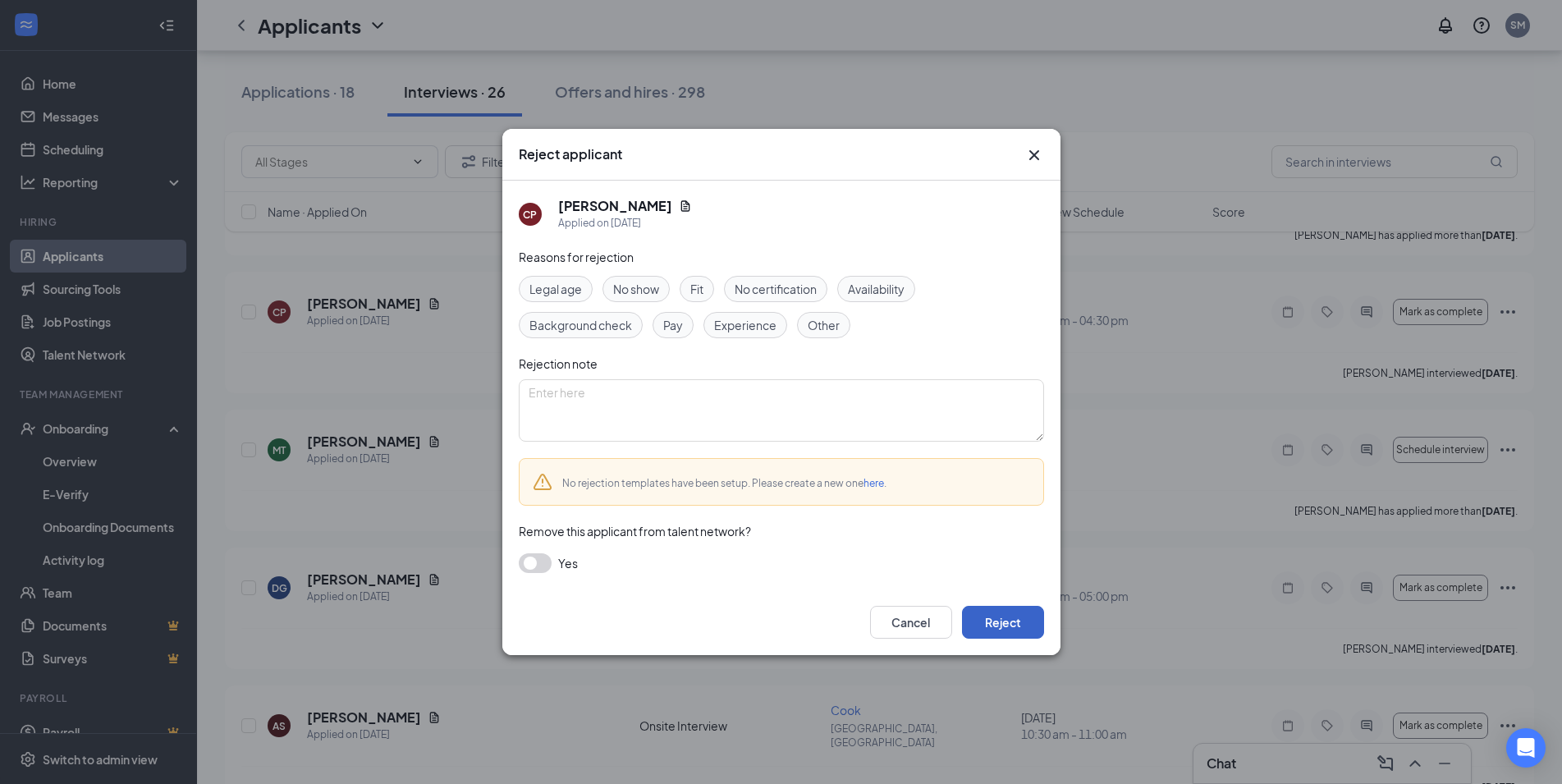
click at [993, 617] on button "Reject" at bounding box center [1003, 622] width 82 height 32
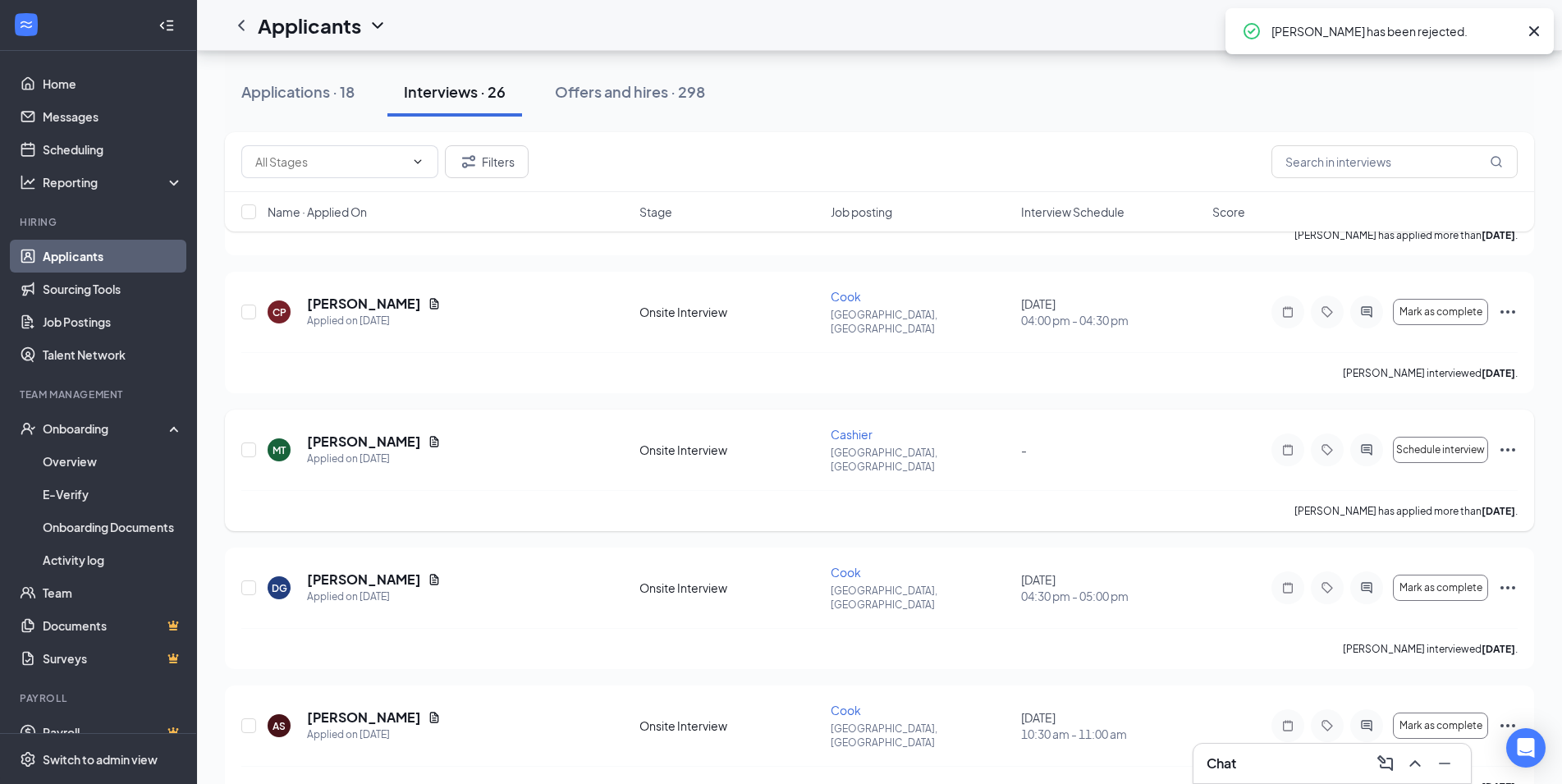
click at [1502, 448] on icon "Ellipses" at bounding box center [1507, 450] width 15 height 3
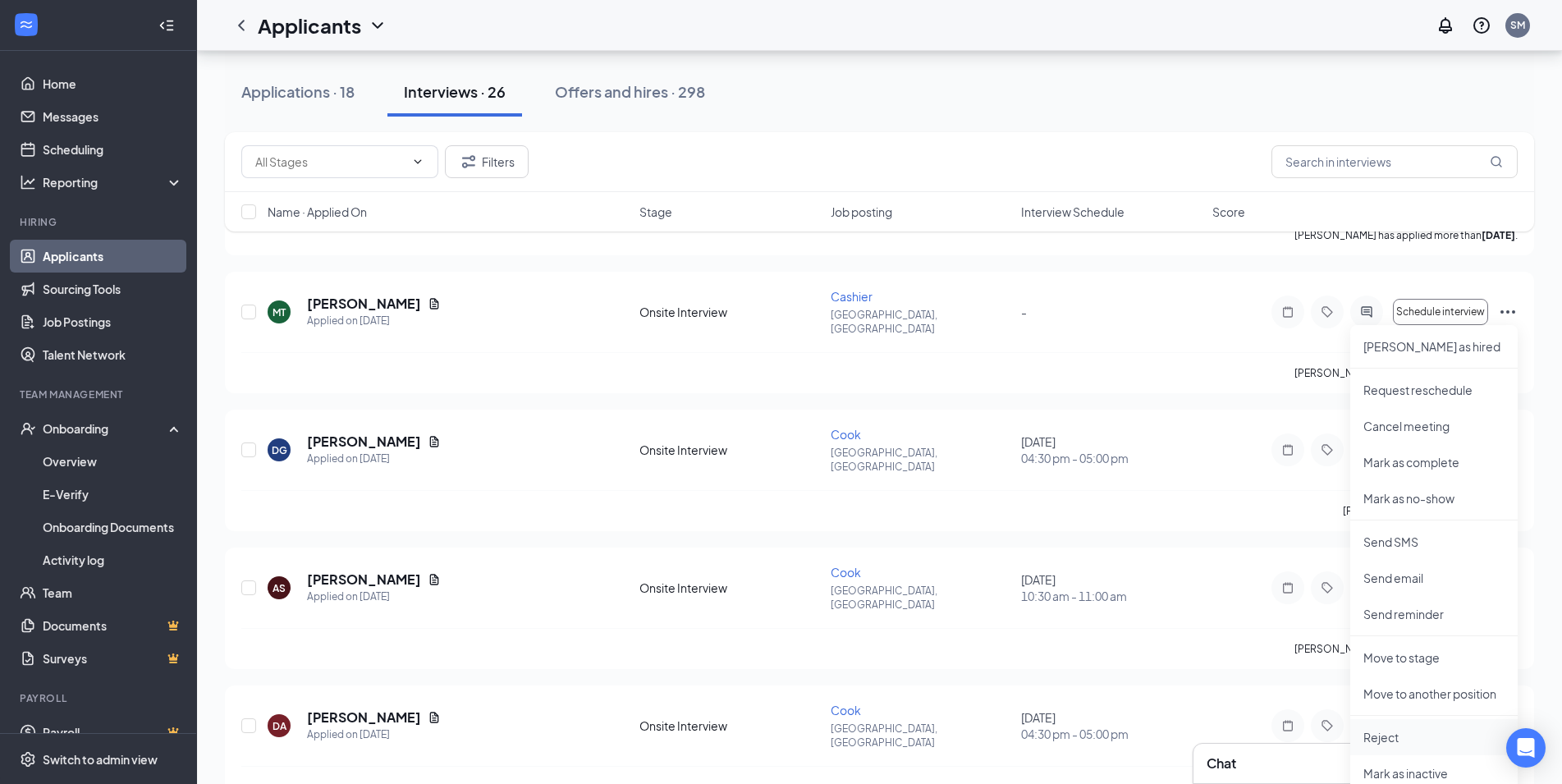
click at [1395, 730] on p "Reject" at bounding box center [1434, 736] width 141 height 16
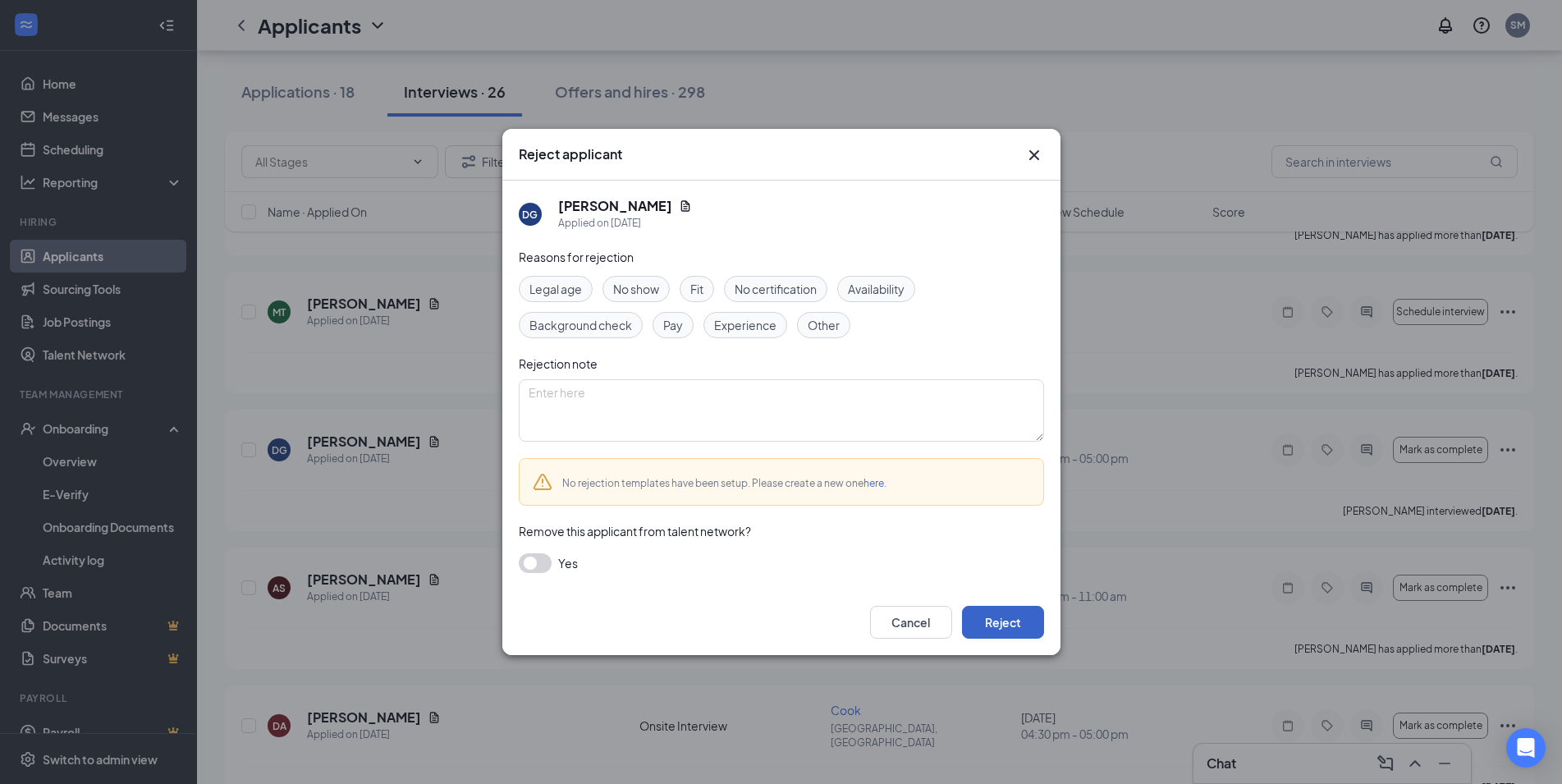
drag, startPoint x: 990, startPoint y: 617, endPoint x: 1040, endPoint y: 254, distance: 366.4
click at [1027, 294] on div "Reject applicant DG [PERSON_NAME] Applied on [DATE] Reasons for rejection Legal…" at bounding box center [781, 392] width 558 height 526
click at [1036, 149] on icon "Cross" at bounding box center [1034, 155] width 20 height 20
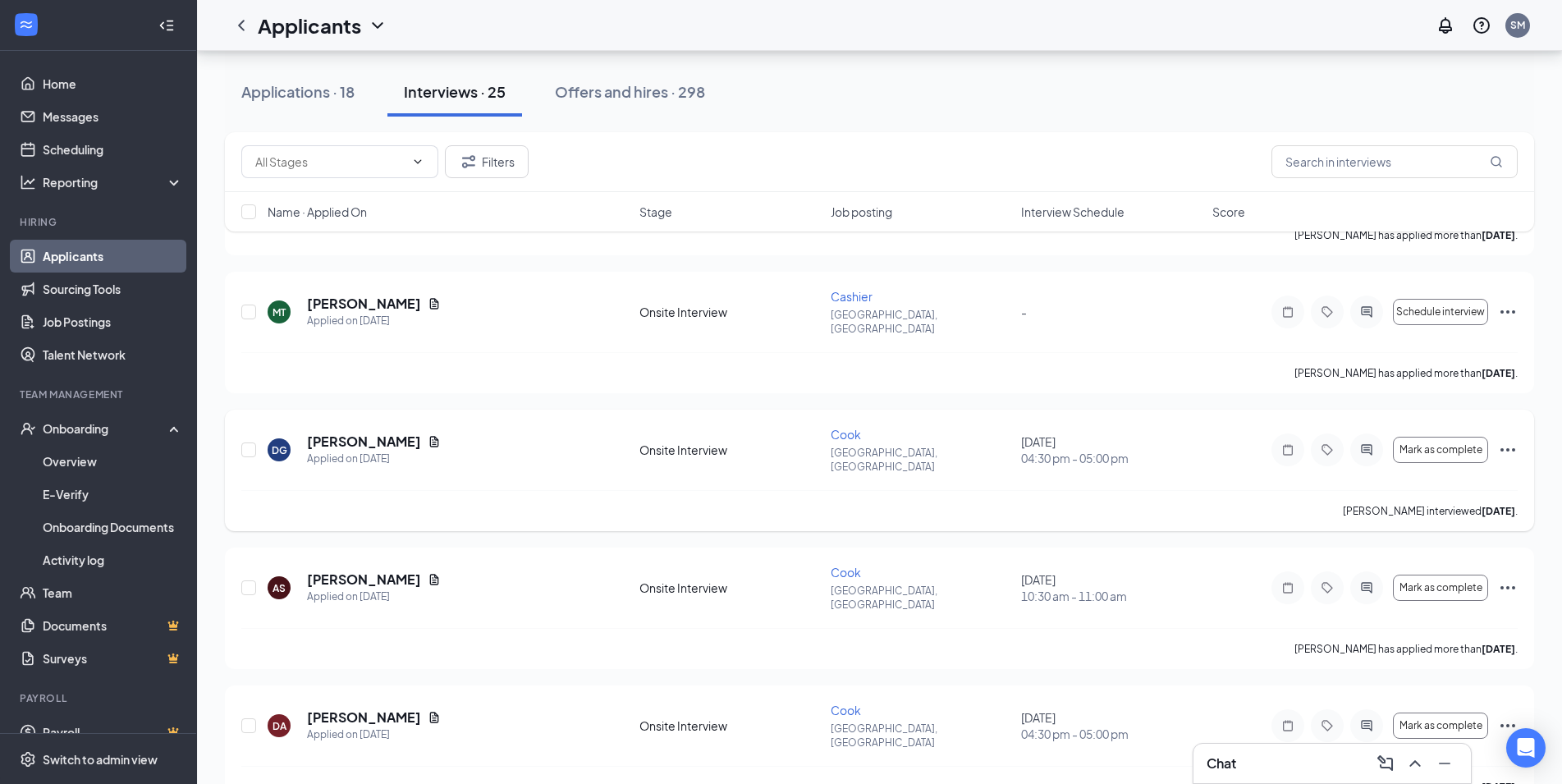
click at [1514, 448] on icon "Ellipses" at bounding box center [1507, 450] width 15 height 3
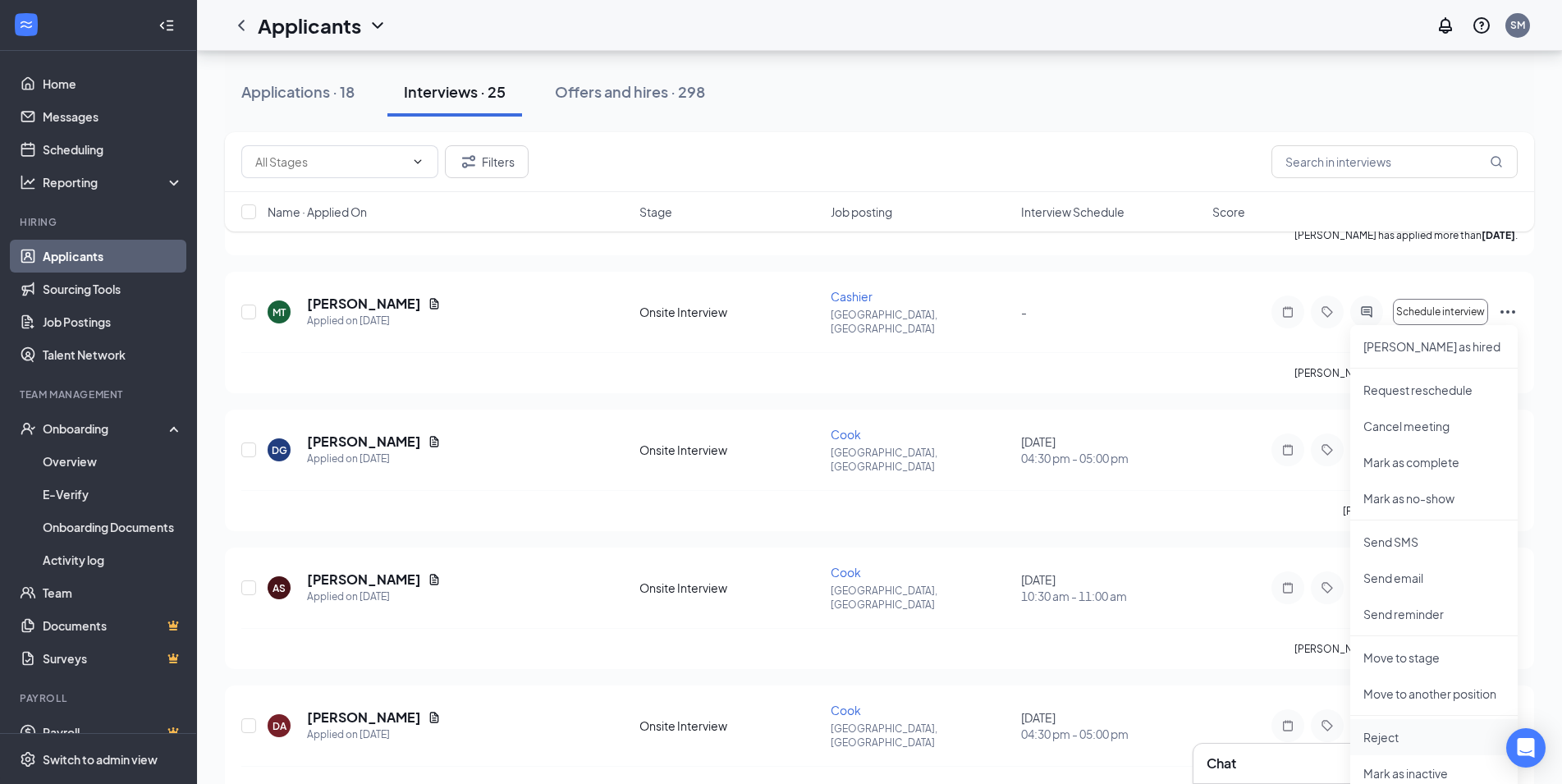
click at [1417, 740] on p "Reject" at bounding box center [1434, 736] width 141 height 16
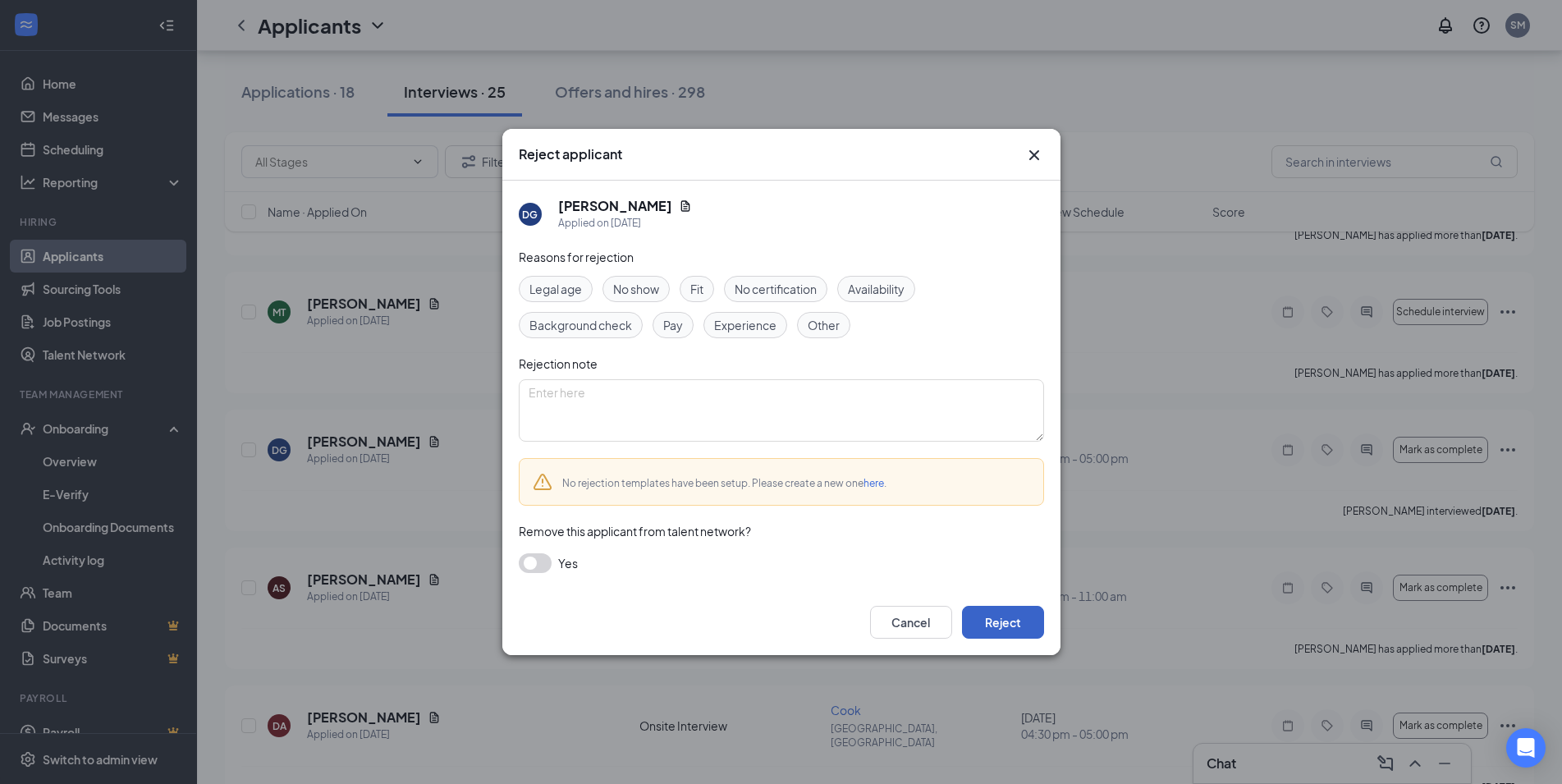
click at [1022, 615] on button "Reject" at bounding box center [1003, 622] width 82 height 32
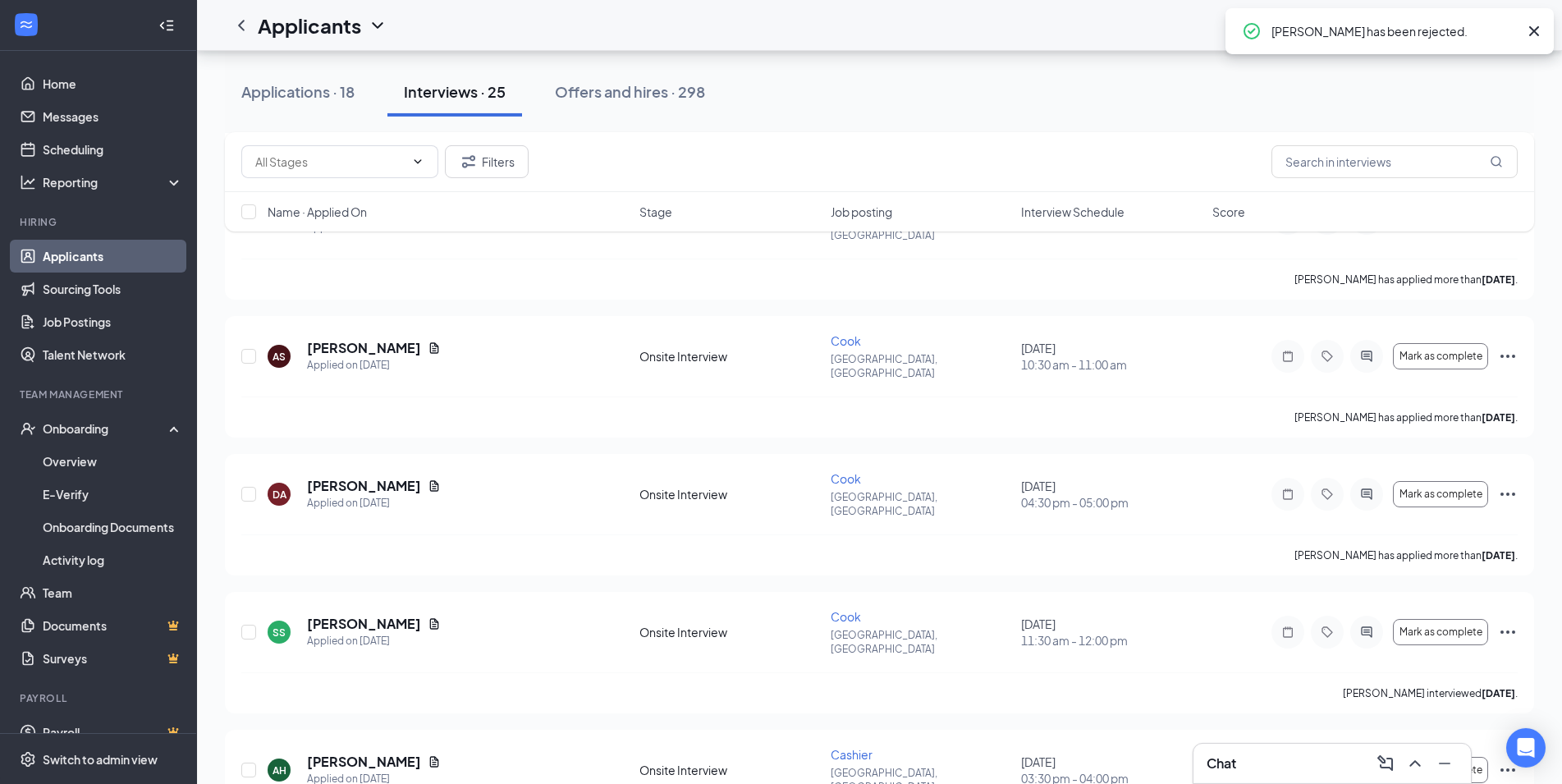
scroll to position [1537, 0]
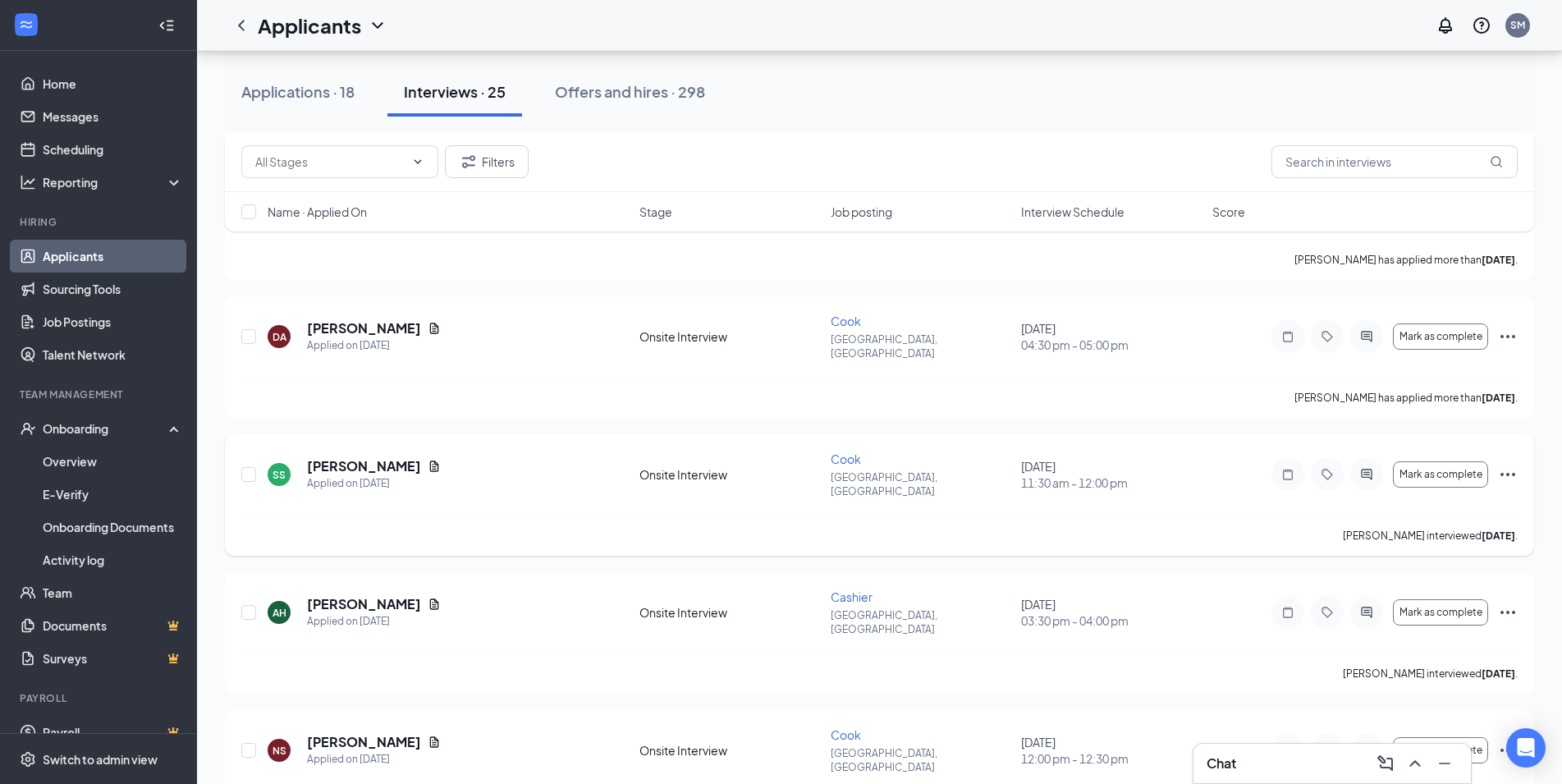
click at [1508, 465] on icon "Ellipses" at bounding box center [1507, 474] width 20 height 20
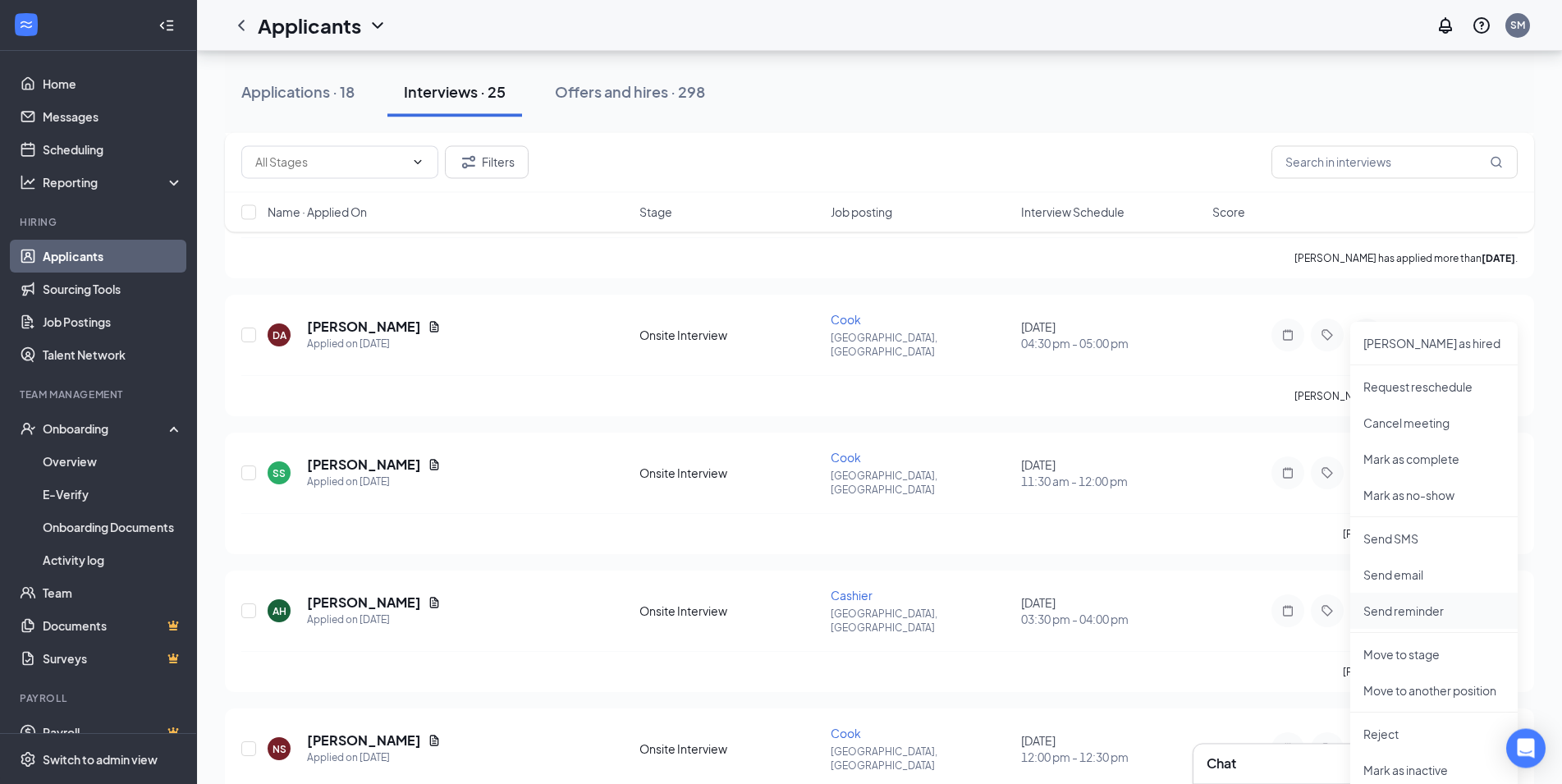
scroll to position [1621, 0]
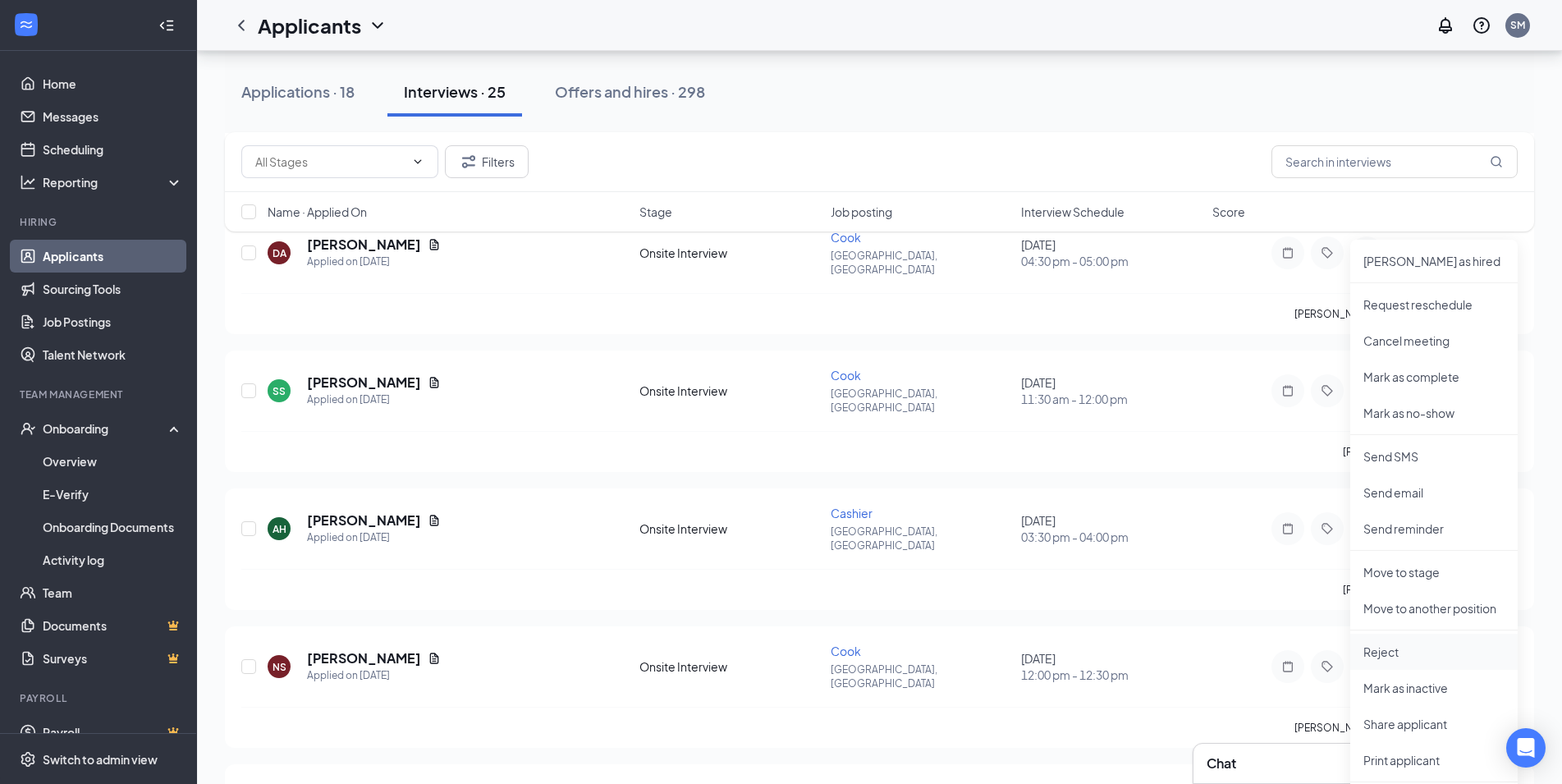
click at [1398, 643] on p "Reject" at bounding box center [1434, 651] width 141 height 16
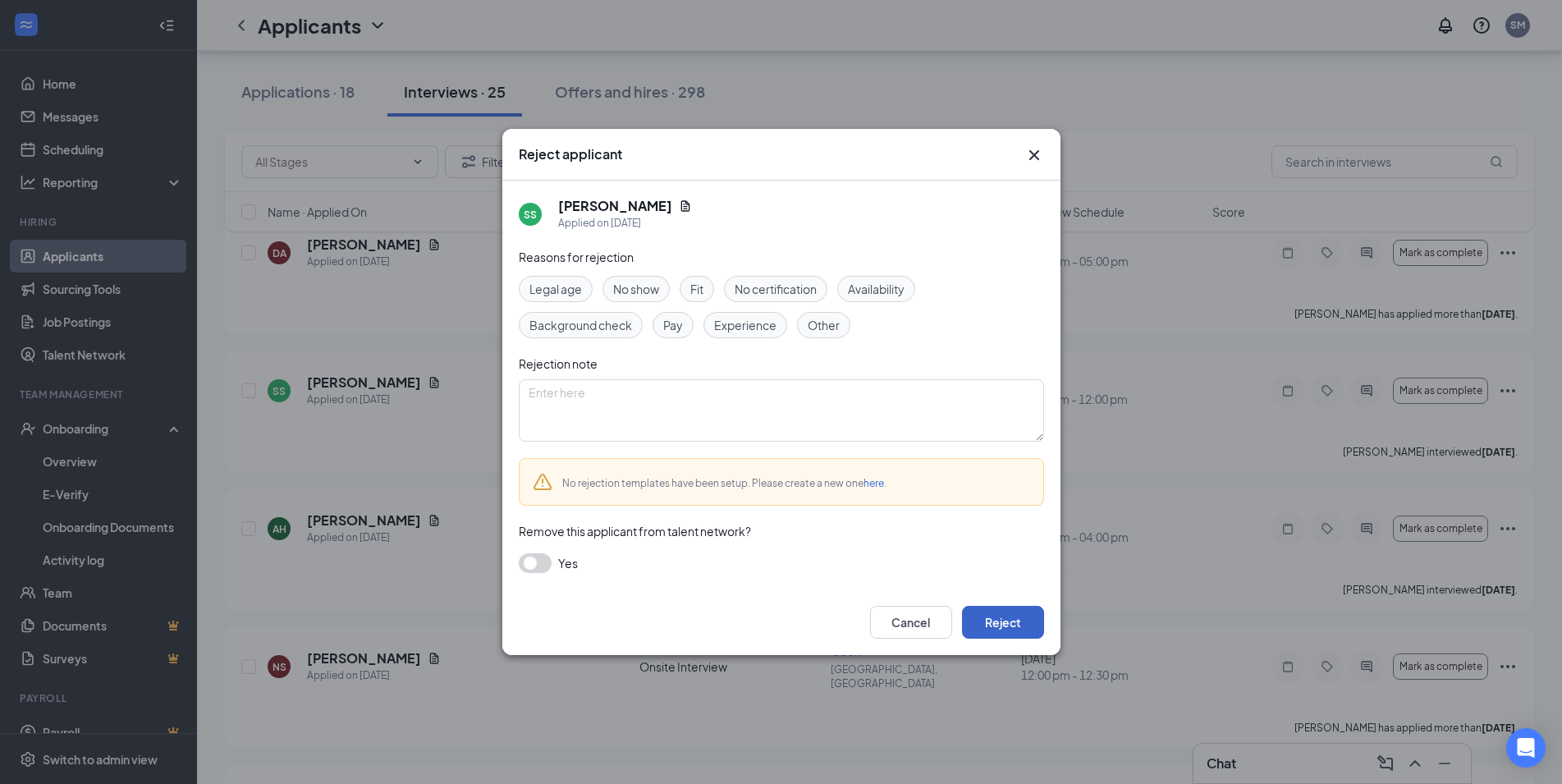
click at [1033, 623] on button "Reject" at bounding box center [1003, 622] width 82 height 32
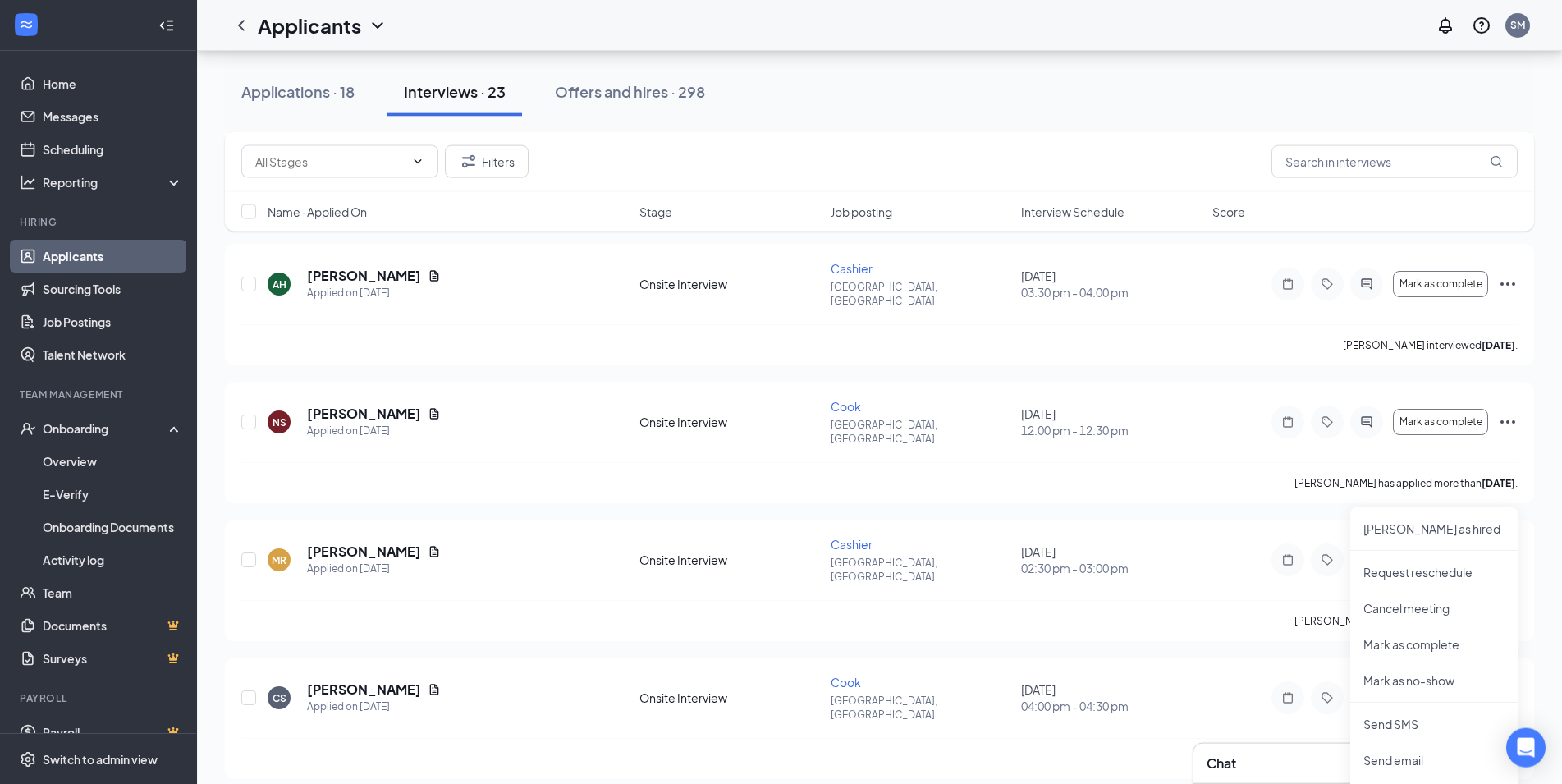
scroll to position [2039, 0]
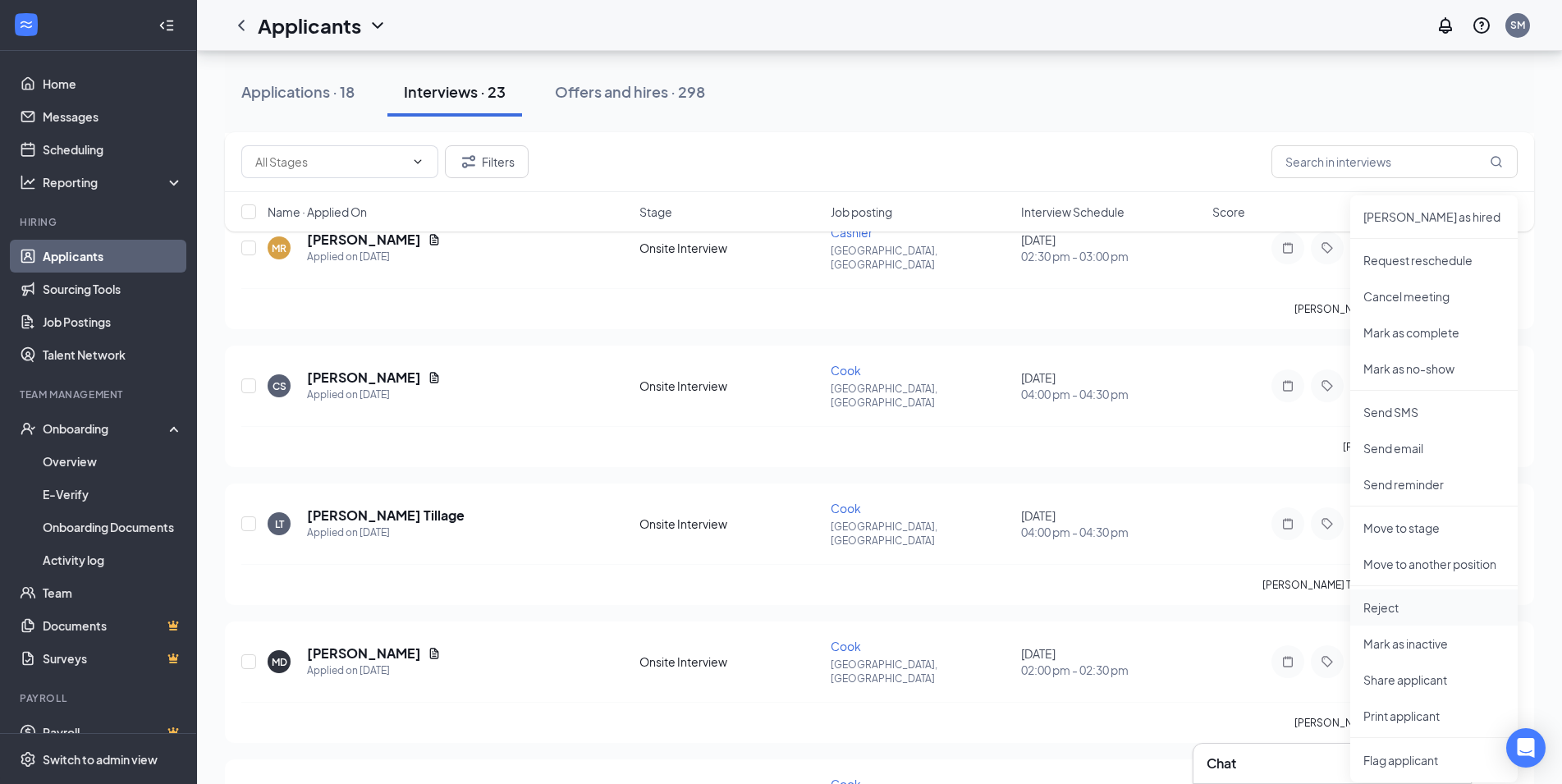
click at [1402, 606] on p "Reject" at bounding box center [1434, 606] width 141 height 16
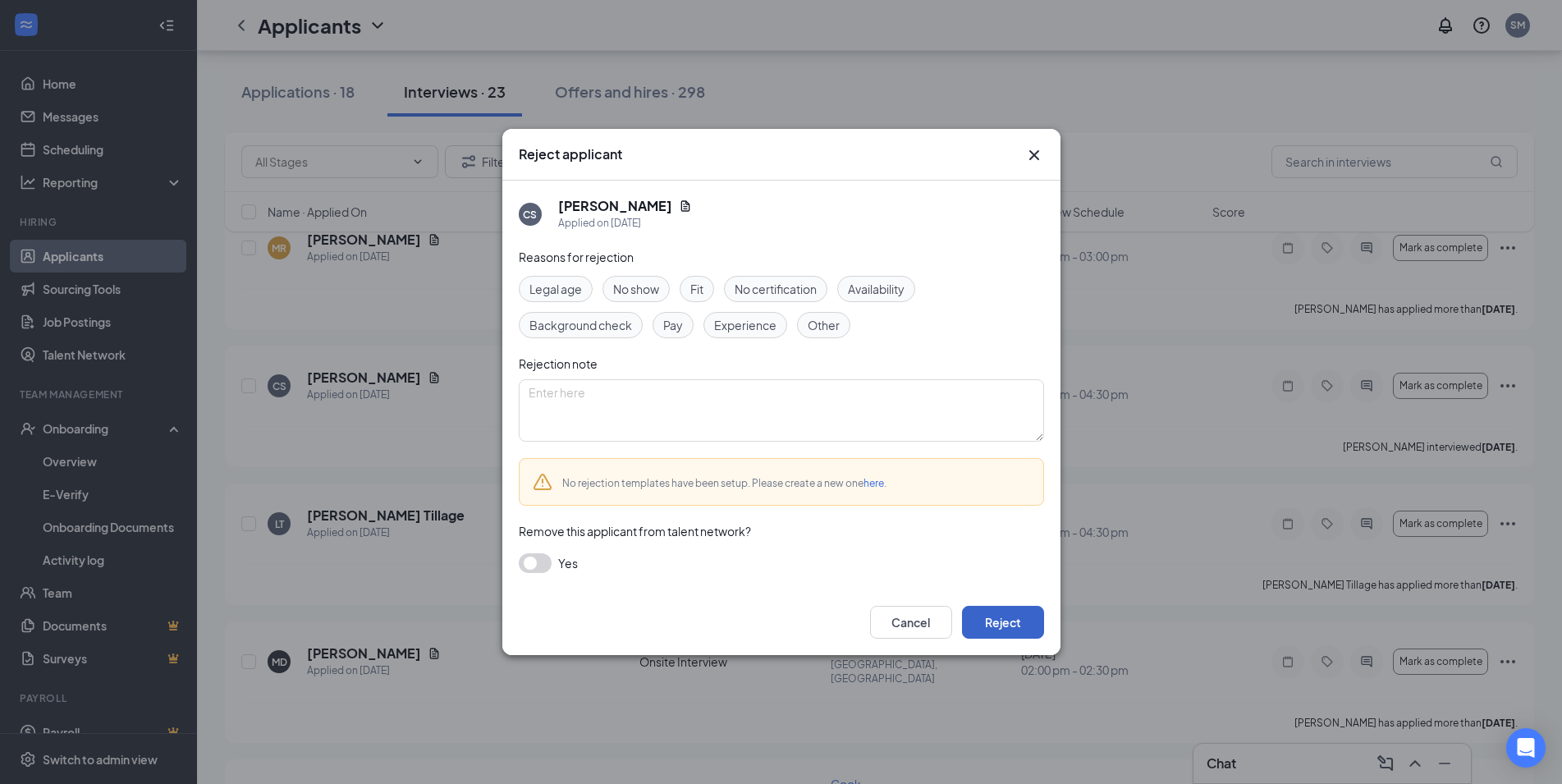
click at [1005, 627] on button "Reject" at bounding box center [1003, 622] width 82 height 32
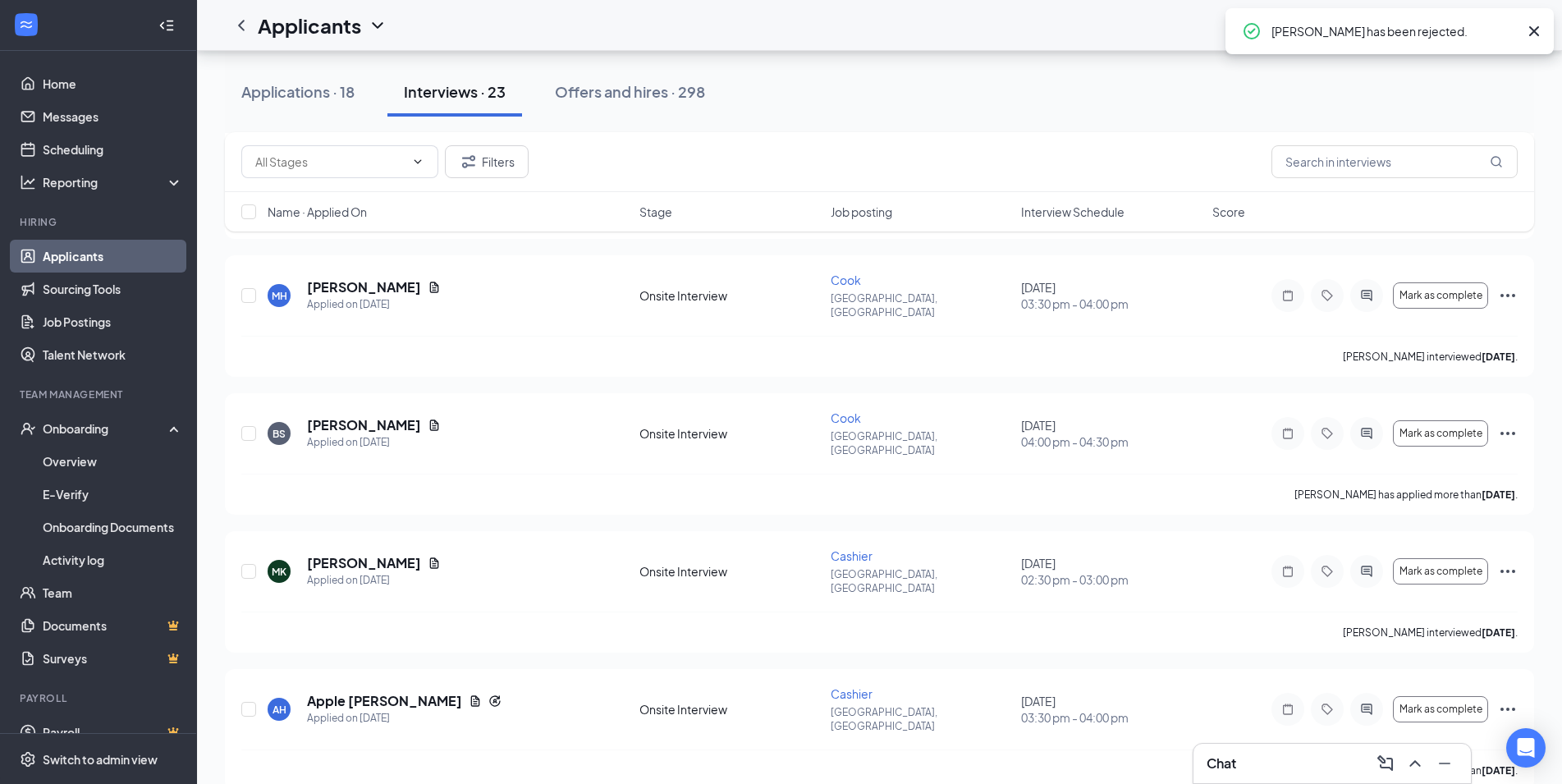
scroll to position [2281, 0]
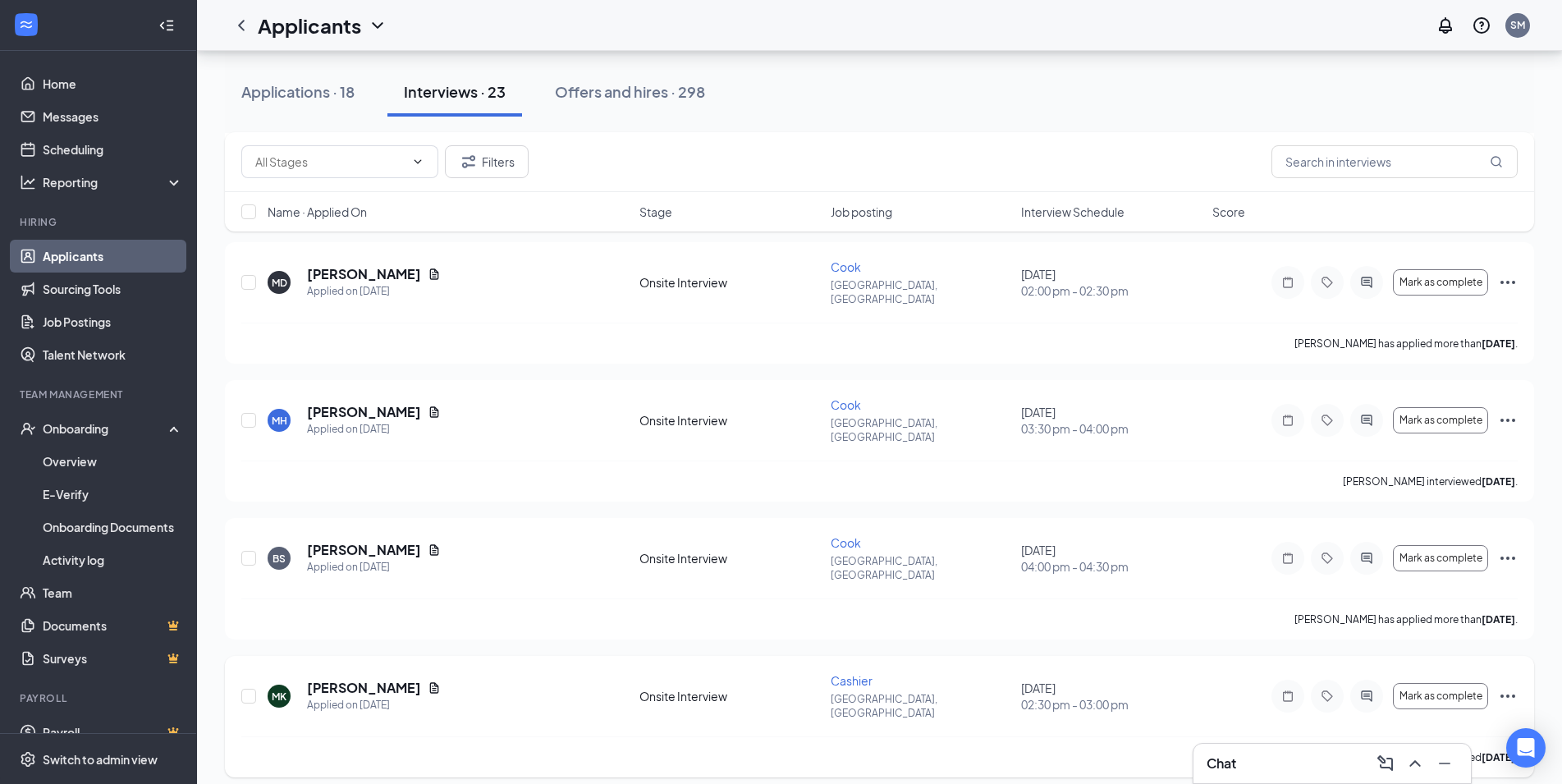
click at [1503, 686] on icon "Ellipses" at bounding box center [1507, 695] width 20 height 20
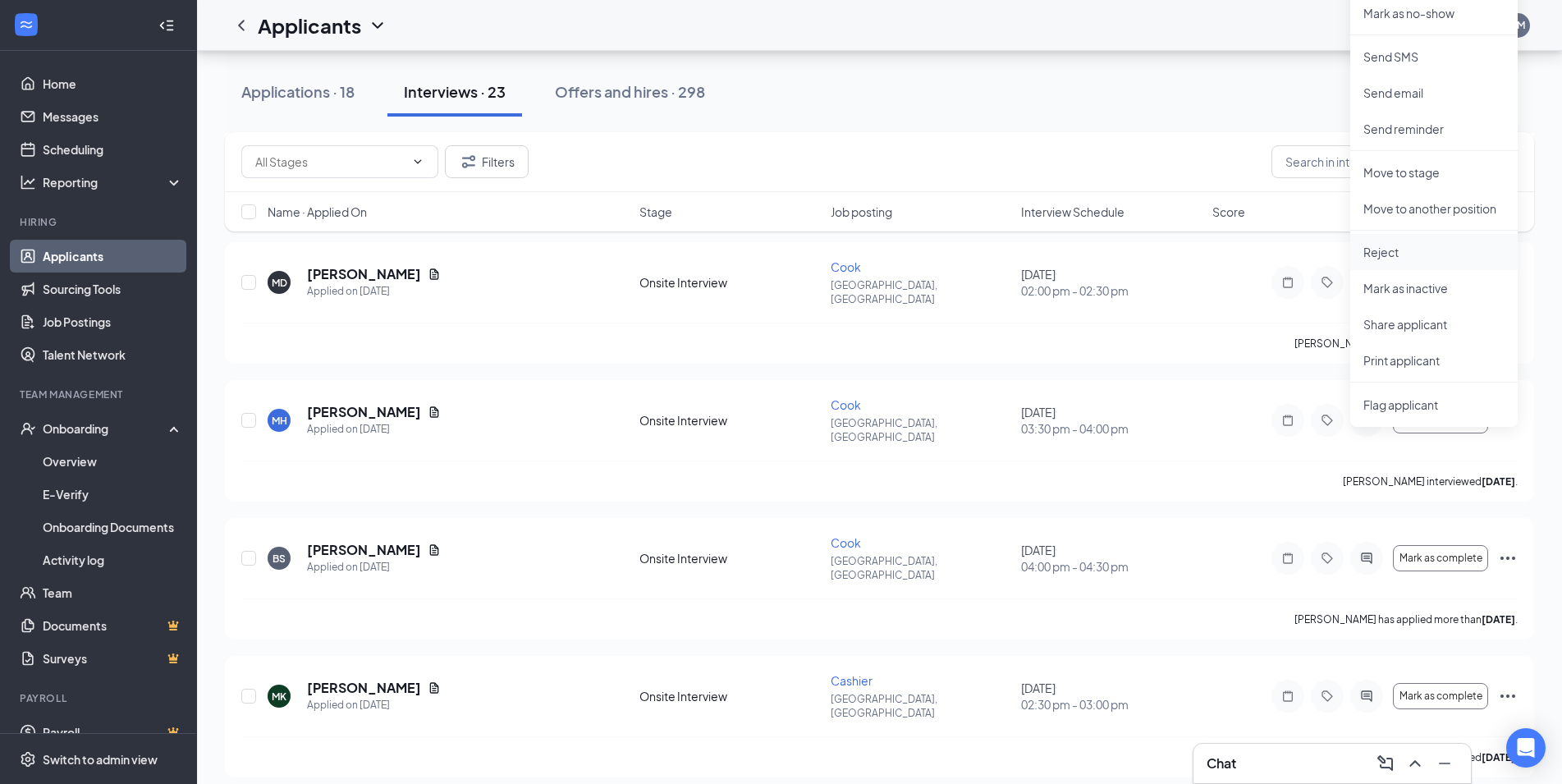
click at [1393, 249] on p "Reject" at bounding box center [1434, 251] width 141 height 16
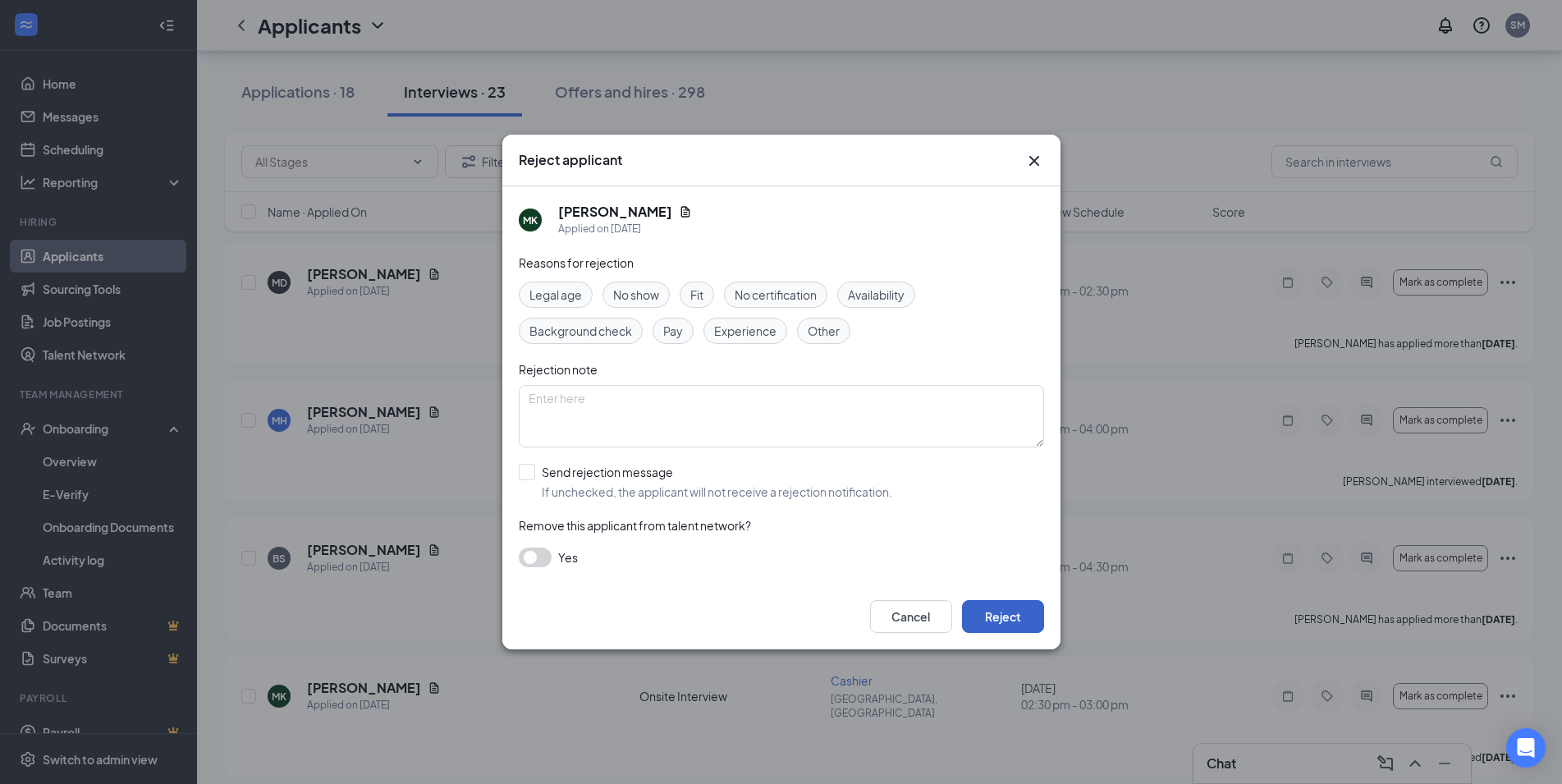
click at [1027, 601] on button "Reject" at bounding box center [1003, 616] width 82 height 32
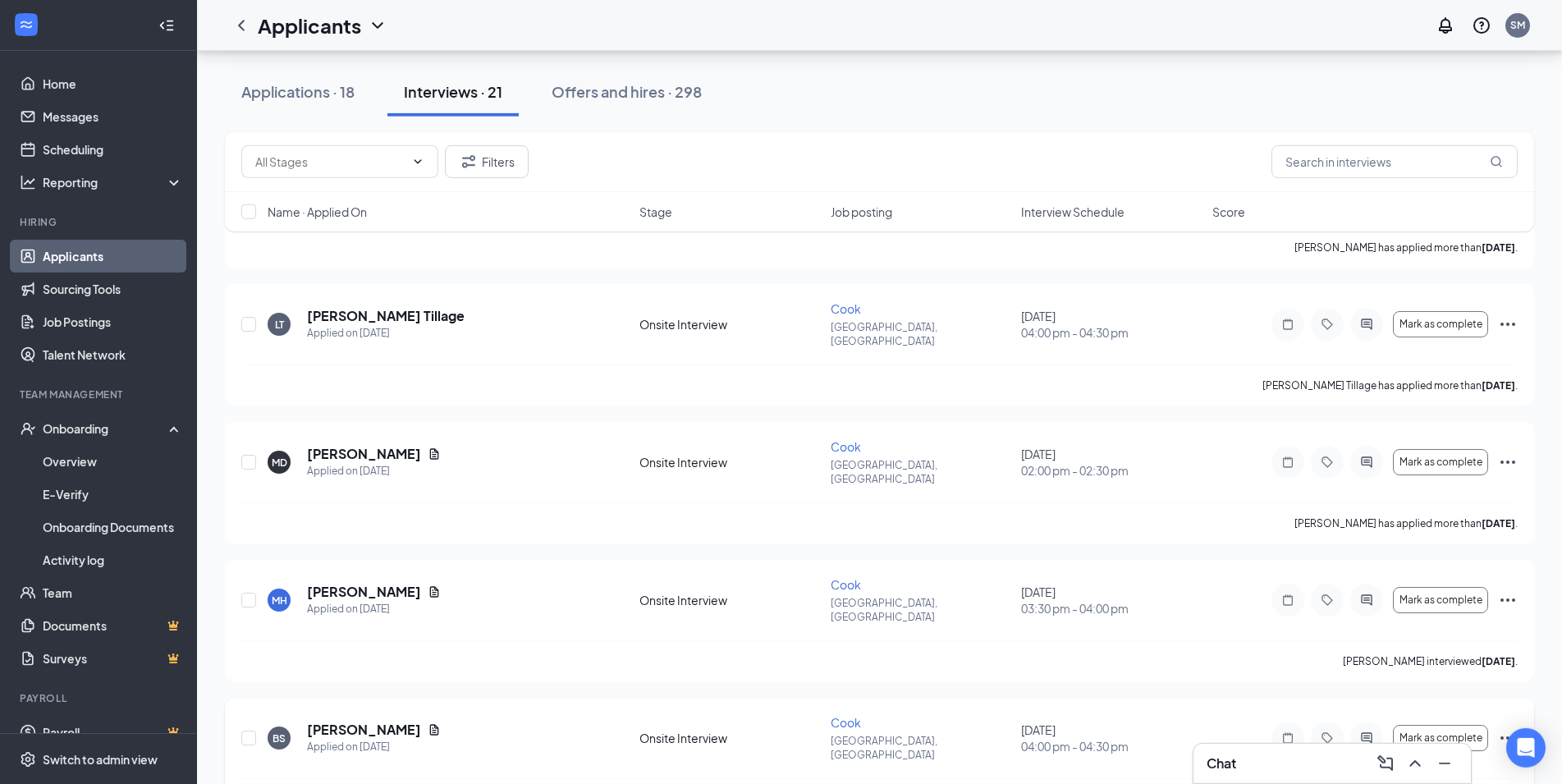
scroll to position [2073, 0]
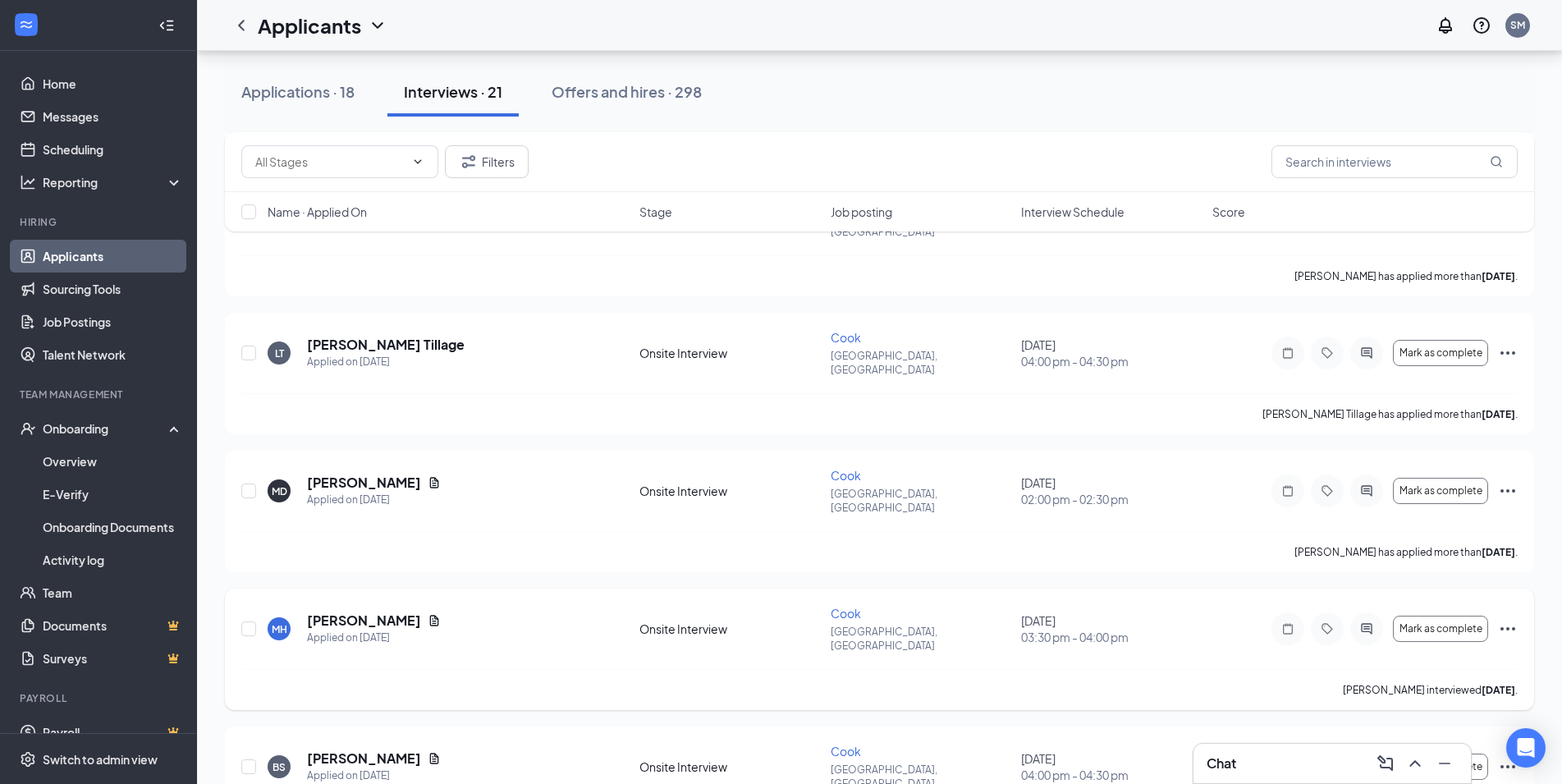
click at [1506, 618] on icon "Ellipses" at bounding box center [1507, 628] width 20 height 20
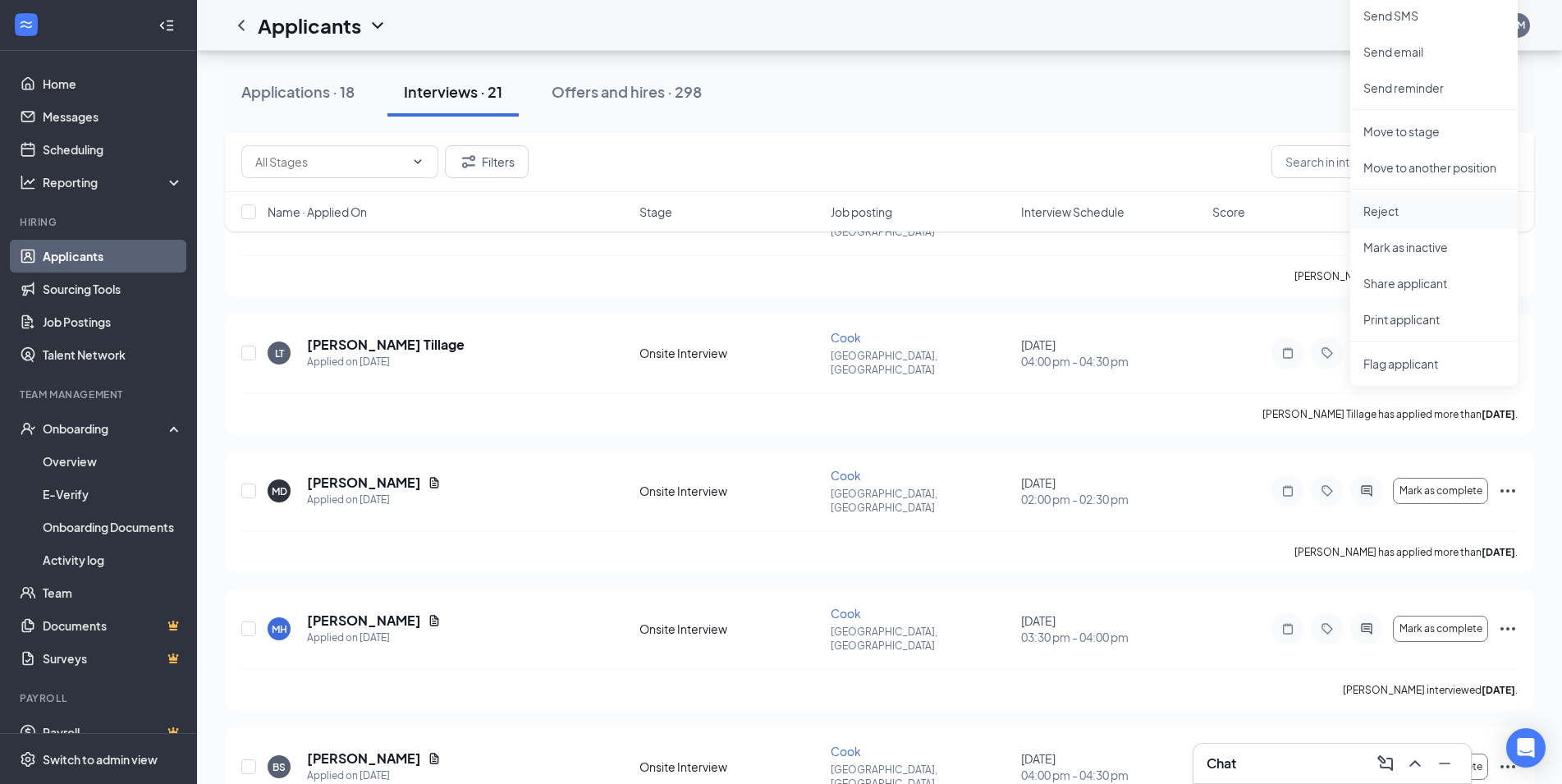
click at [1401, 202] on li "Reject" at bounding box center [1434, 211] width 167 height 36
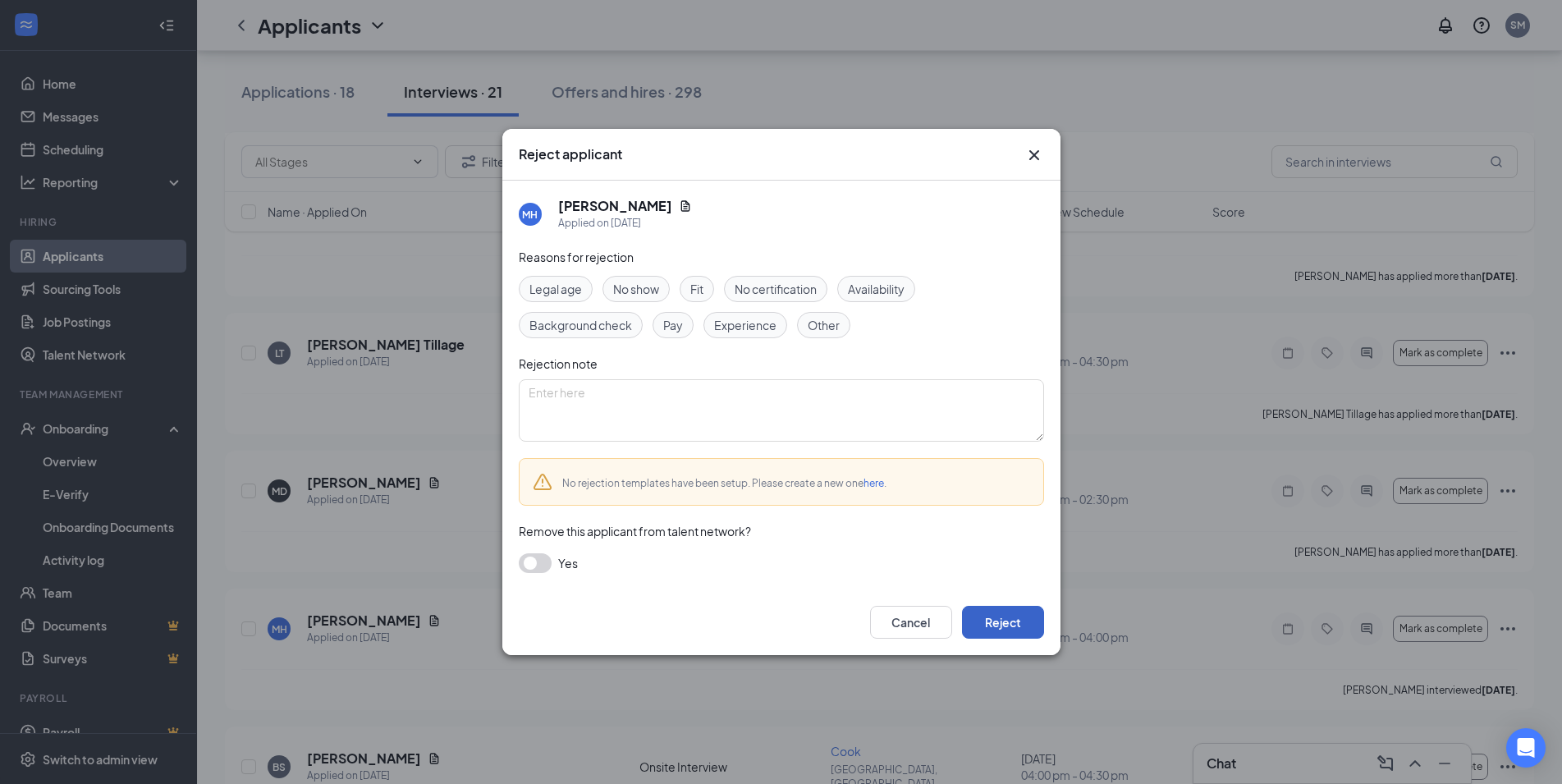
click at [1017, 612] on button "Reject" at bounding box center [1003, 622] width 82 height 32
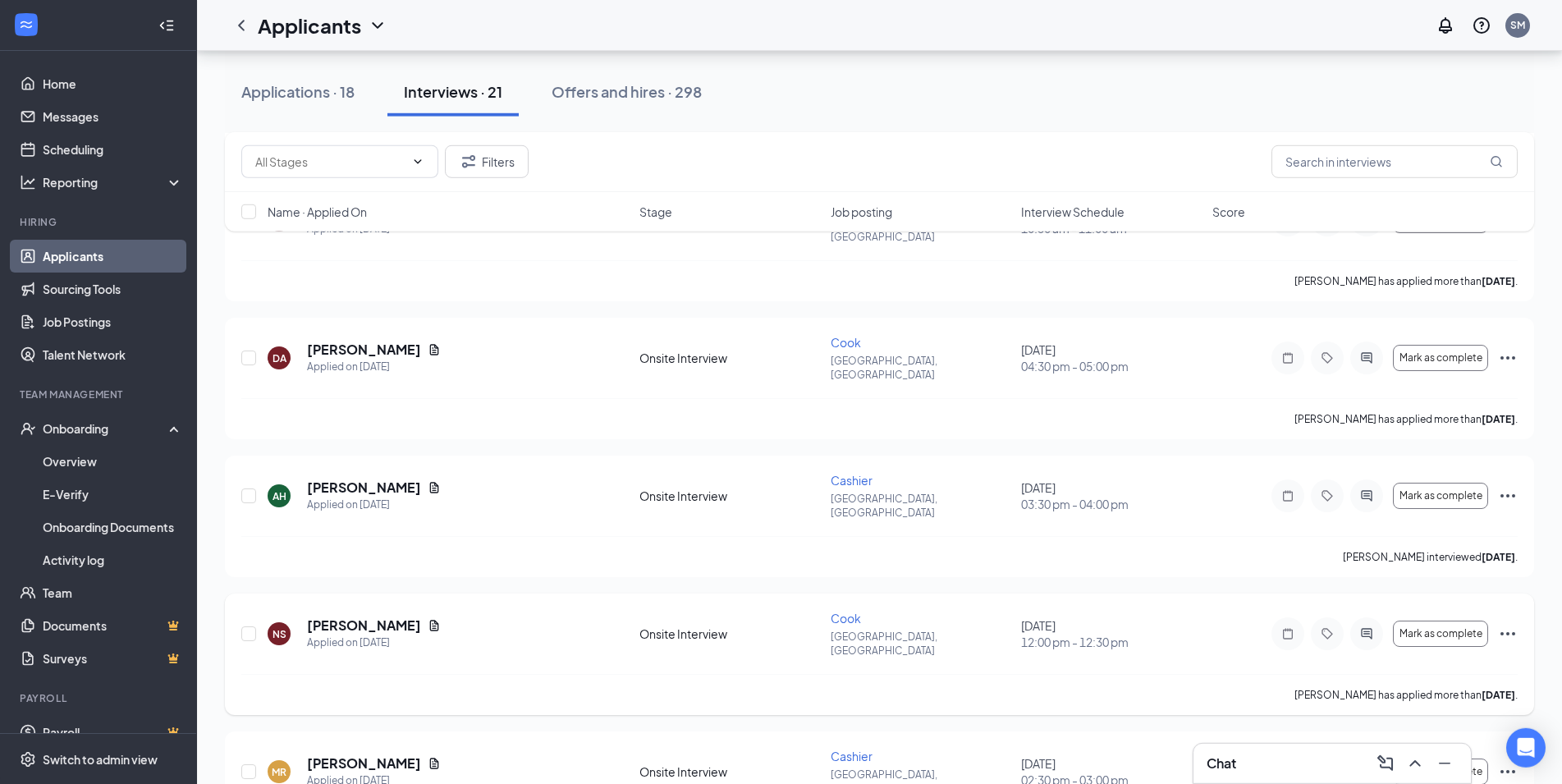
scroll to position [1487, 0]
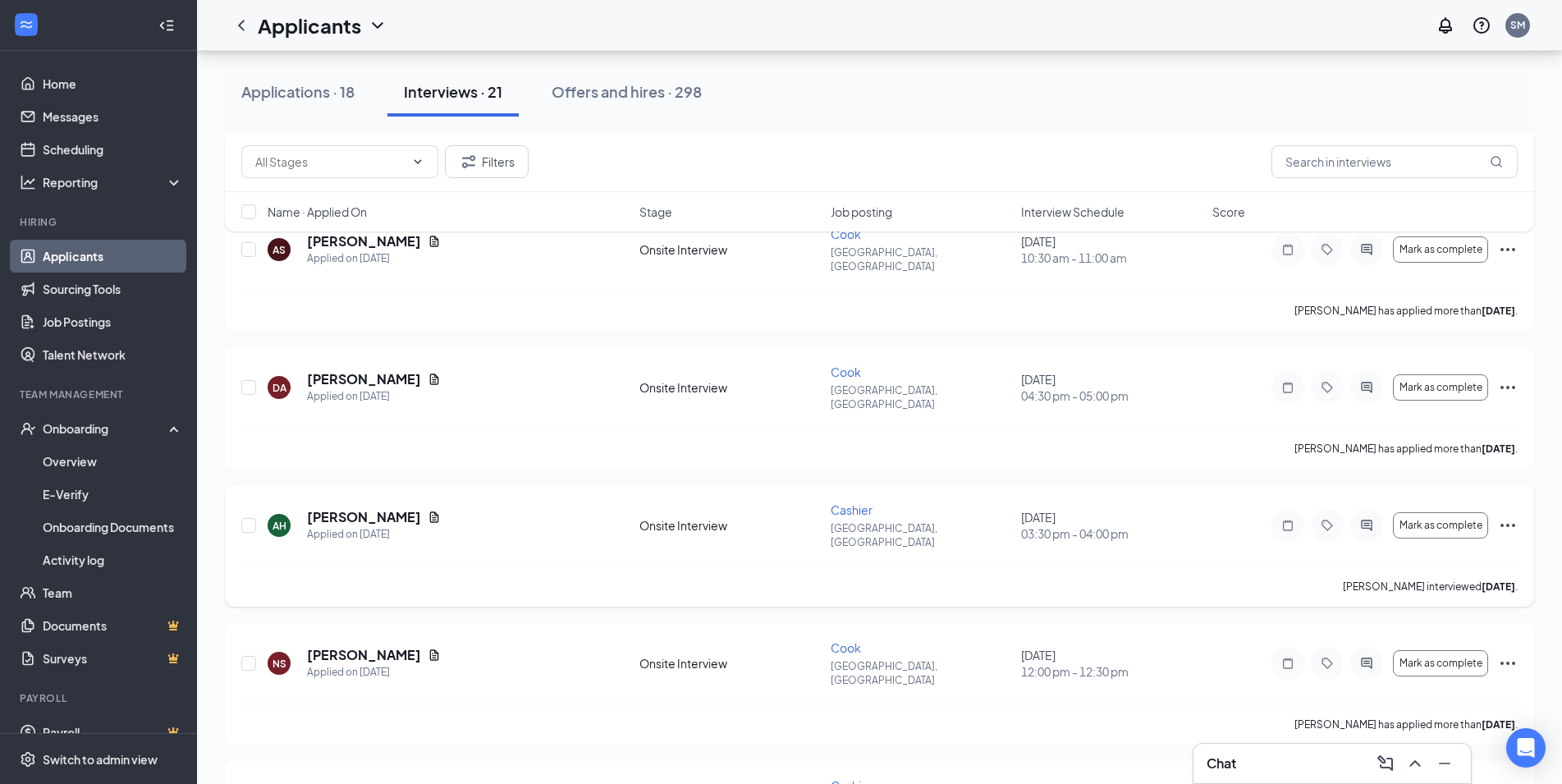
click at [1504, 515] on icon "Ellipses" at bounding box center [1507, 524] width 20 height 20
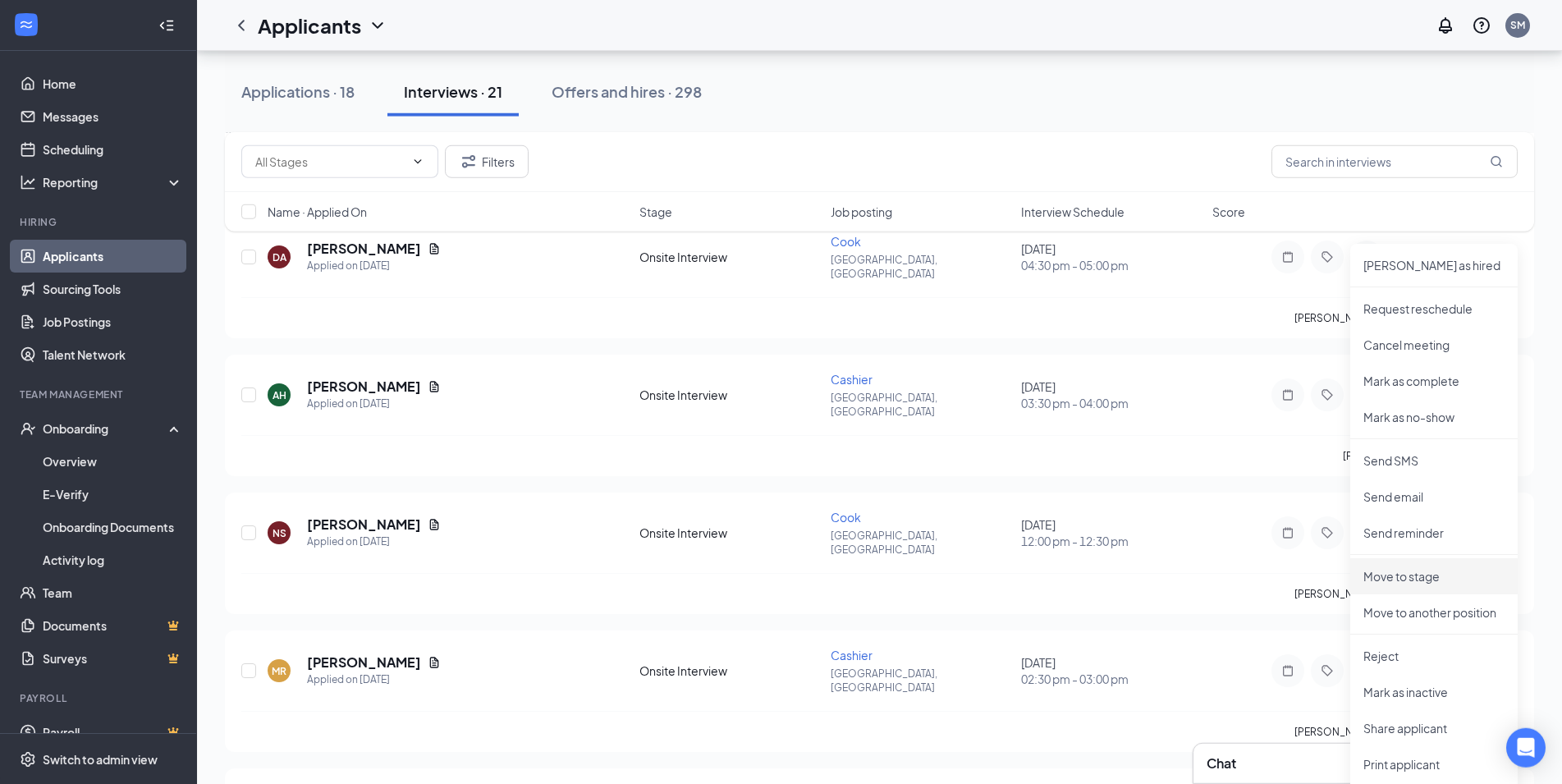
scroll to position [1738, 0]
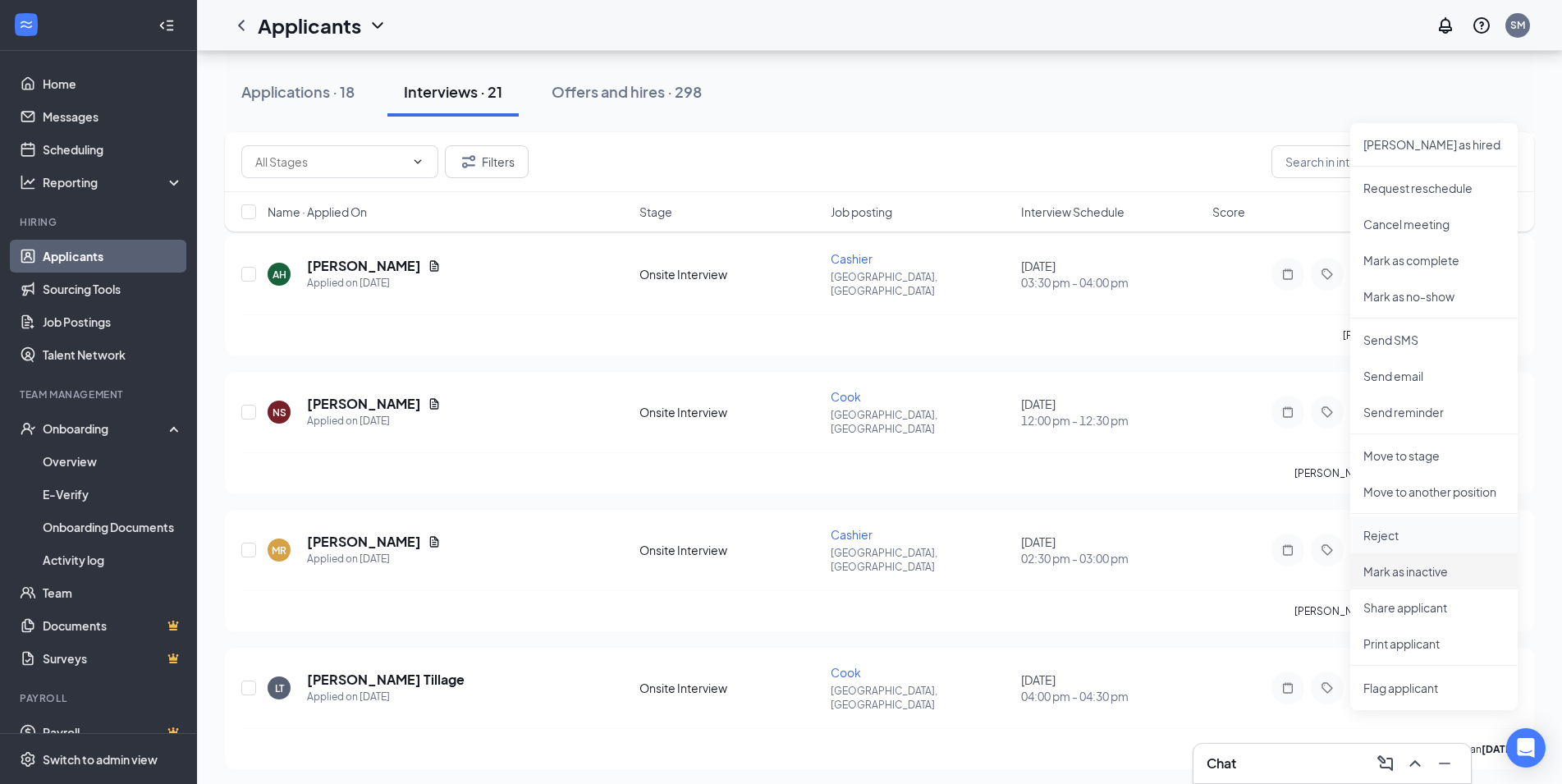
click at [1392, 529] on p "Reject" at bounding box center [1434, 535] width 141 height 16
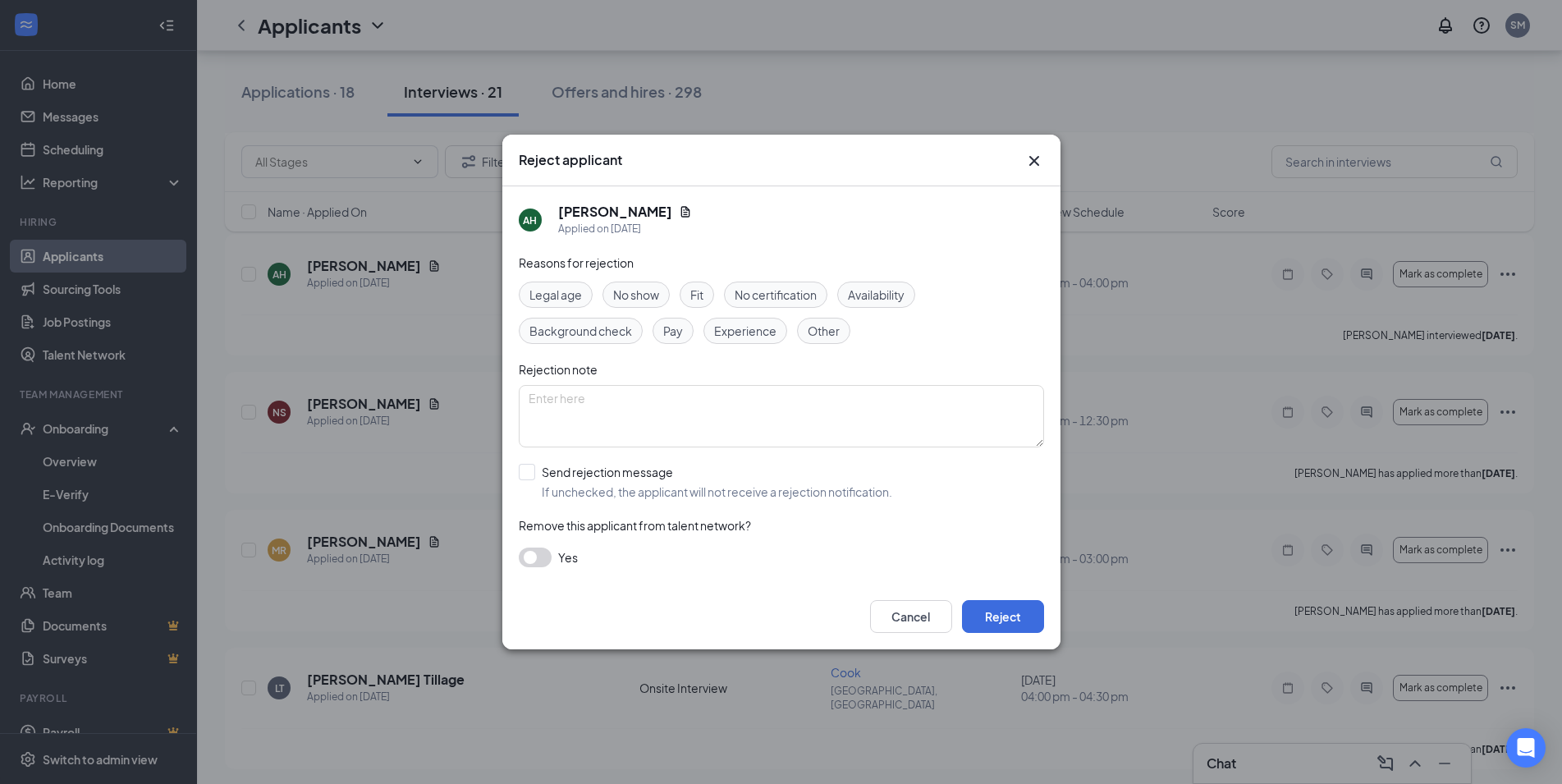
click at [993, 596] on div "Cancel Reject" at bounding box center [781, 616] width 558 height 66
click at [994, 608] on button "Reject" at bounding box center [1003, 616] width 82 height 32
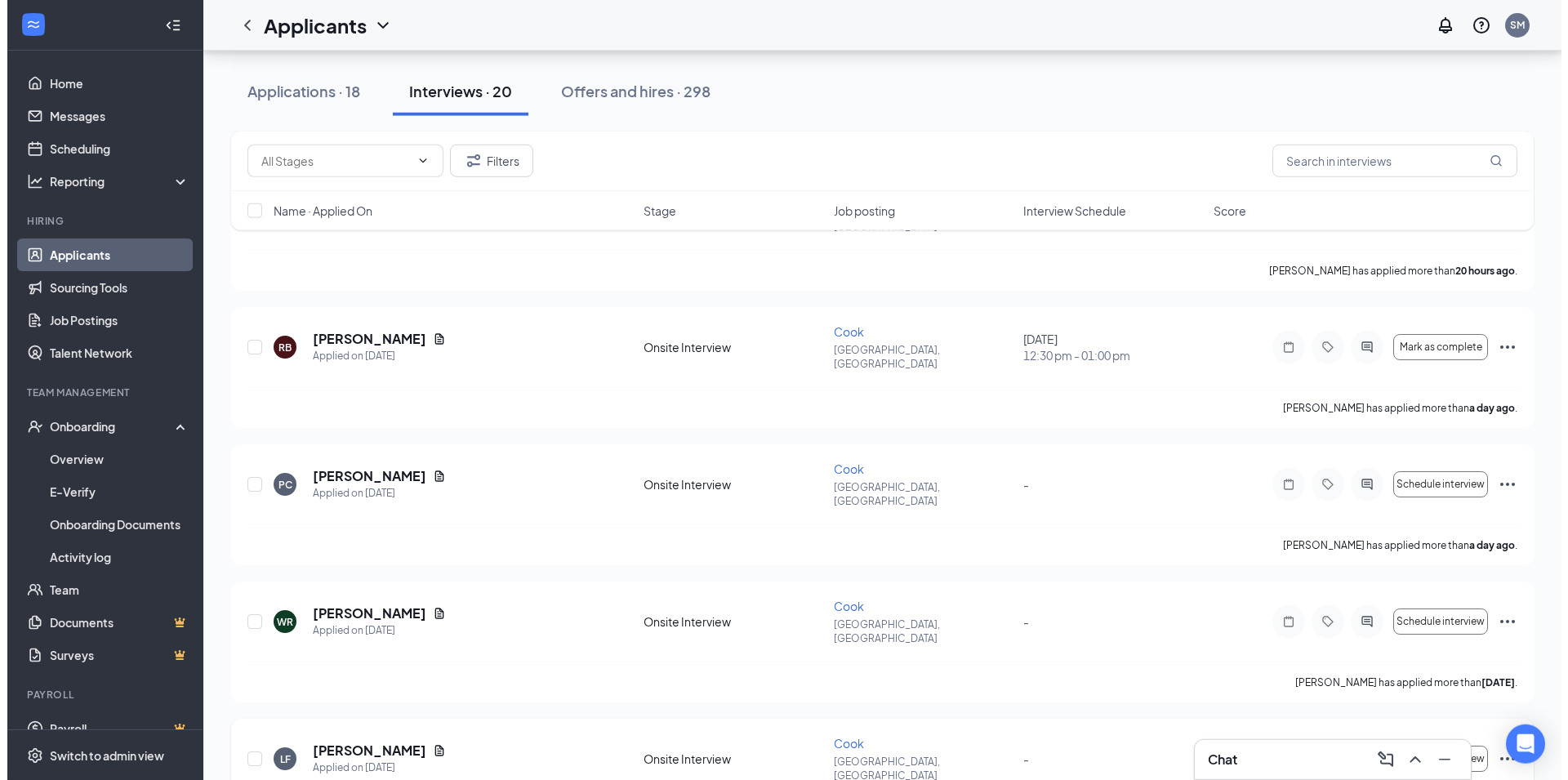
scroll to position [230, 0]
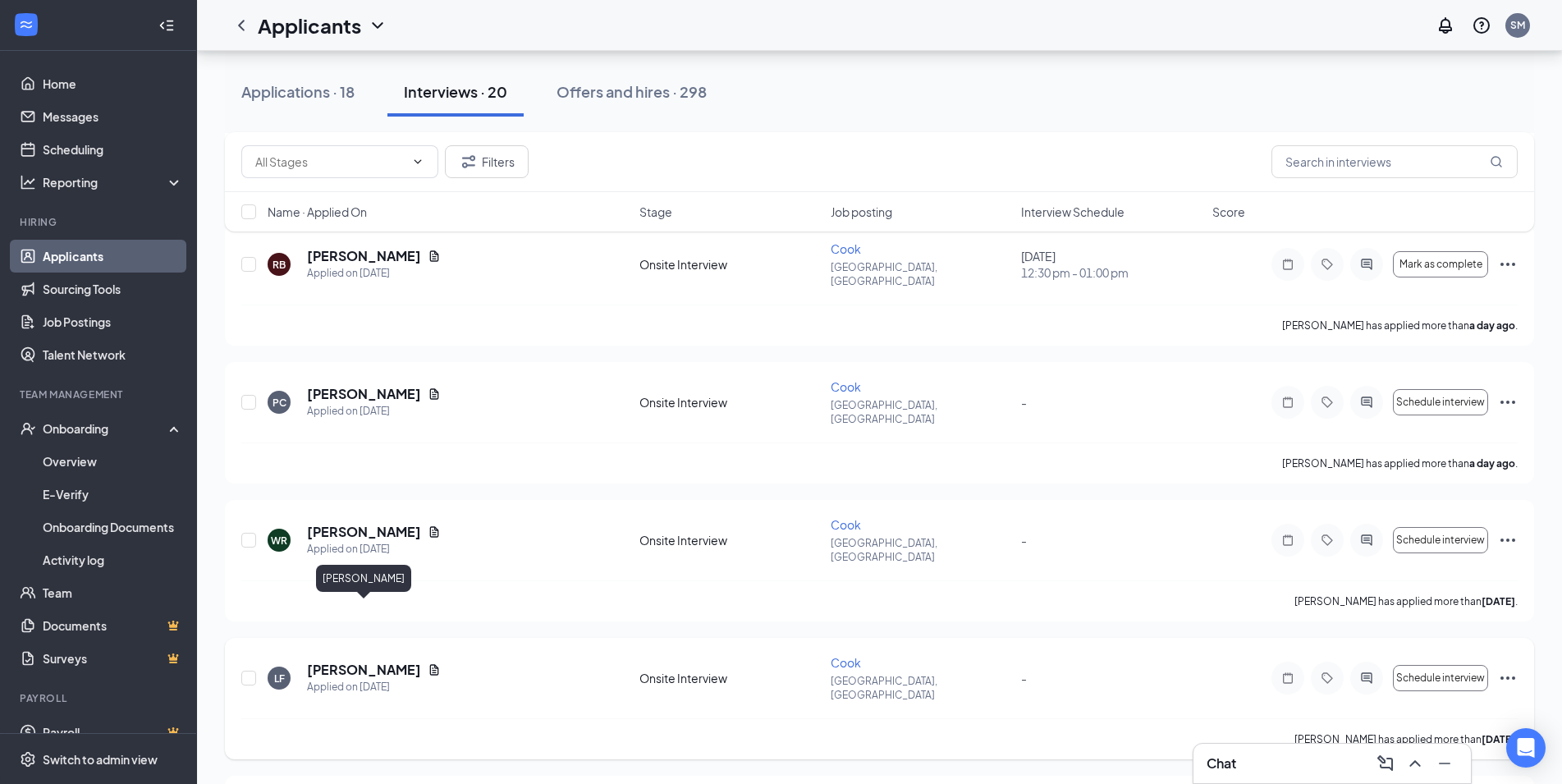
click at [372, 660] on h5 "[PERSON_NAME]" at bounding box center [364, 669] width 115 height 18
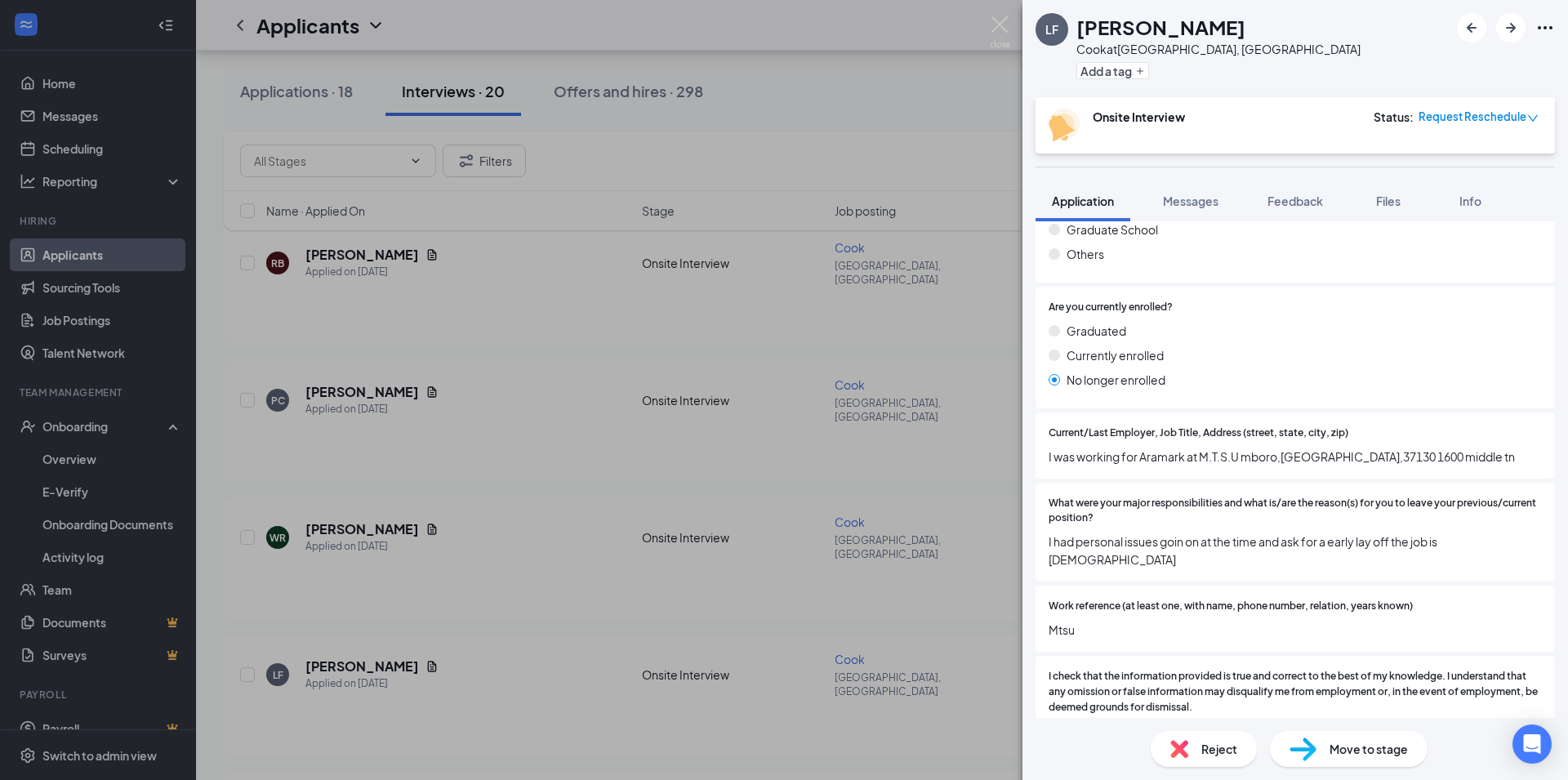
scroll to position [1489, 0]
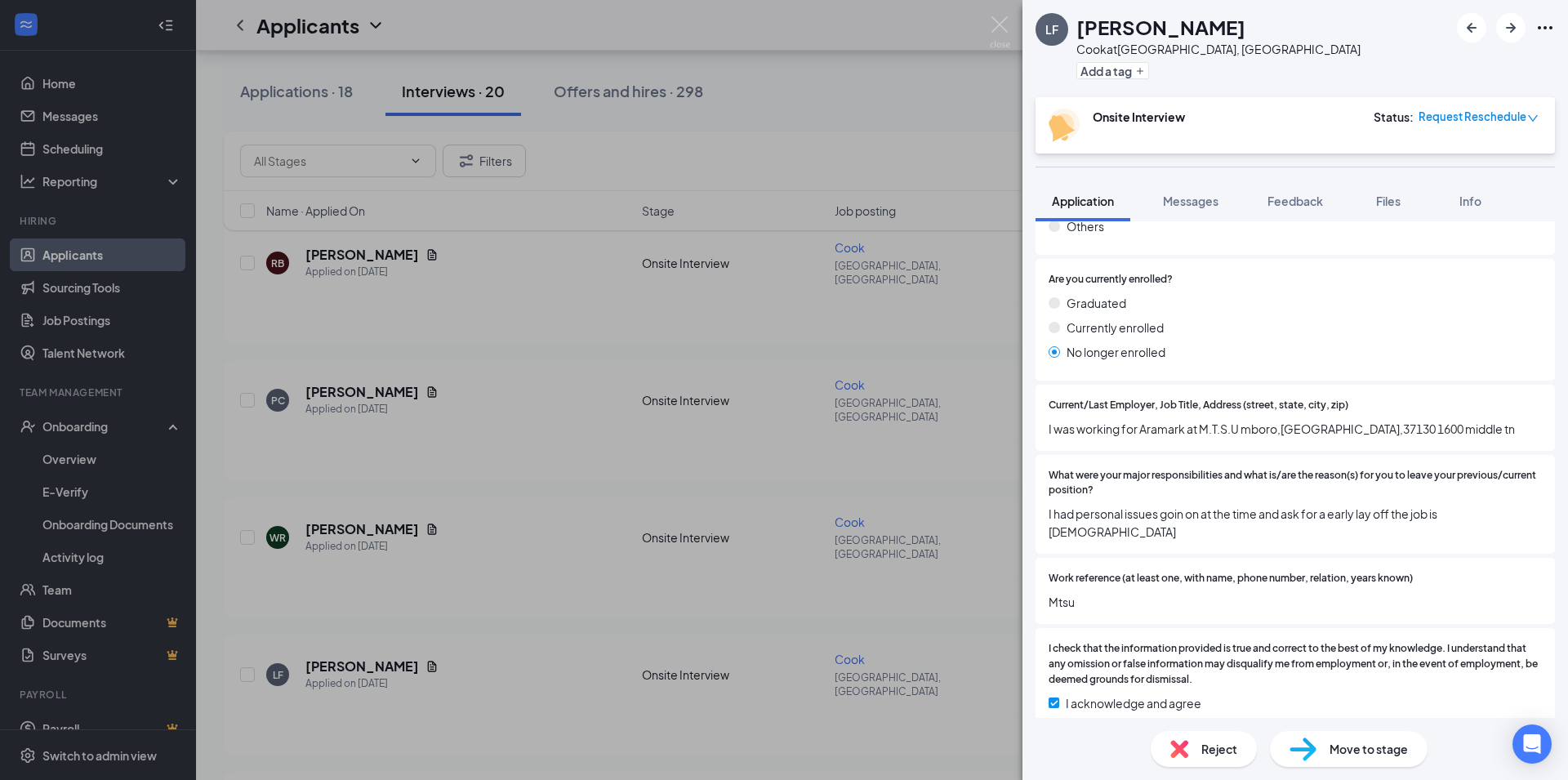
click at [1220, 744] on span "Reject" at bounding box center [1219, 748] width 36 height 18
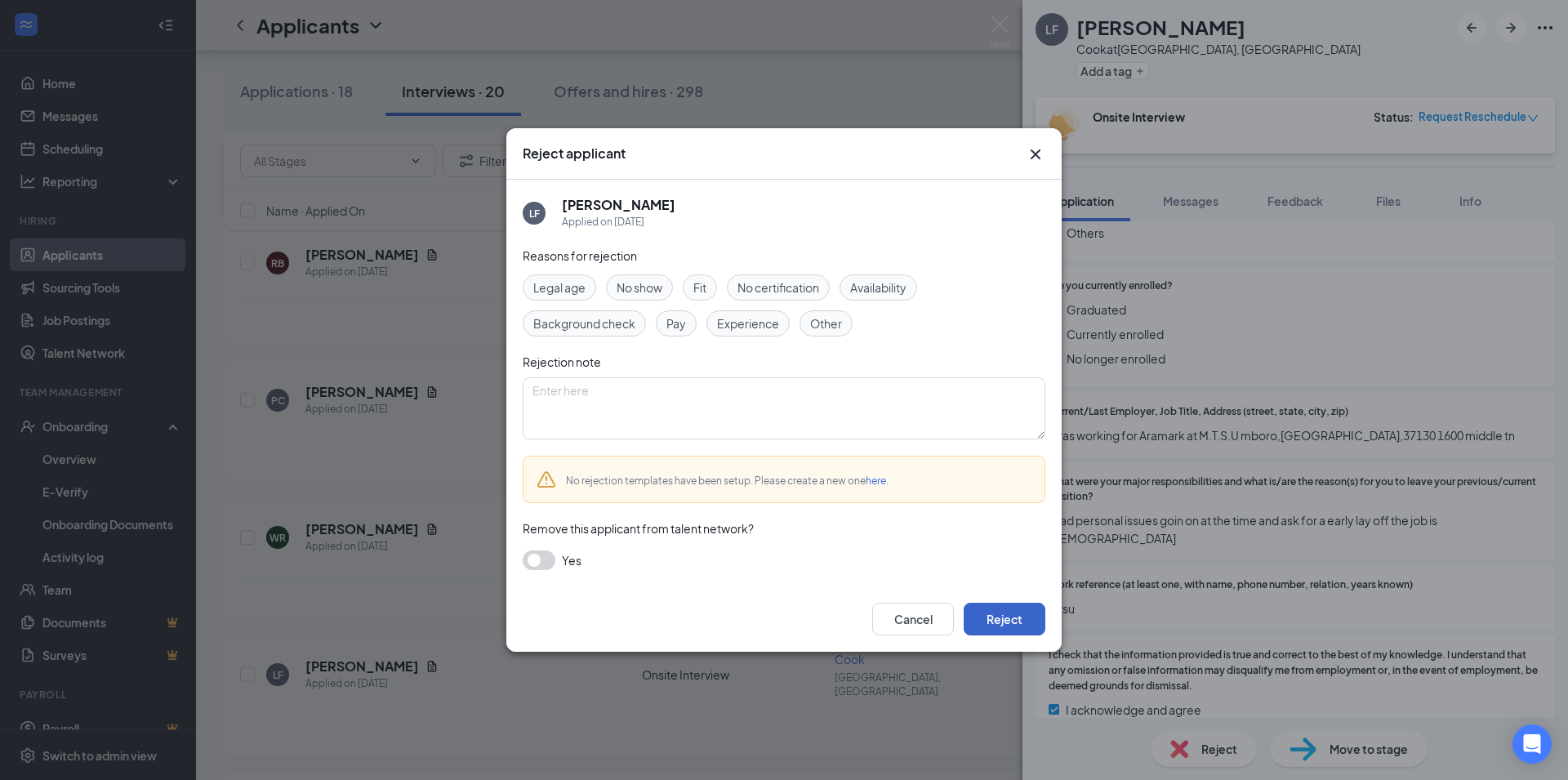
click at [1022, 622] on button "Reject" at bounding box center [1005, 619] width 82 height 32
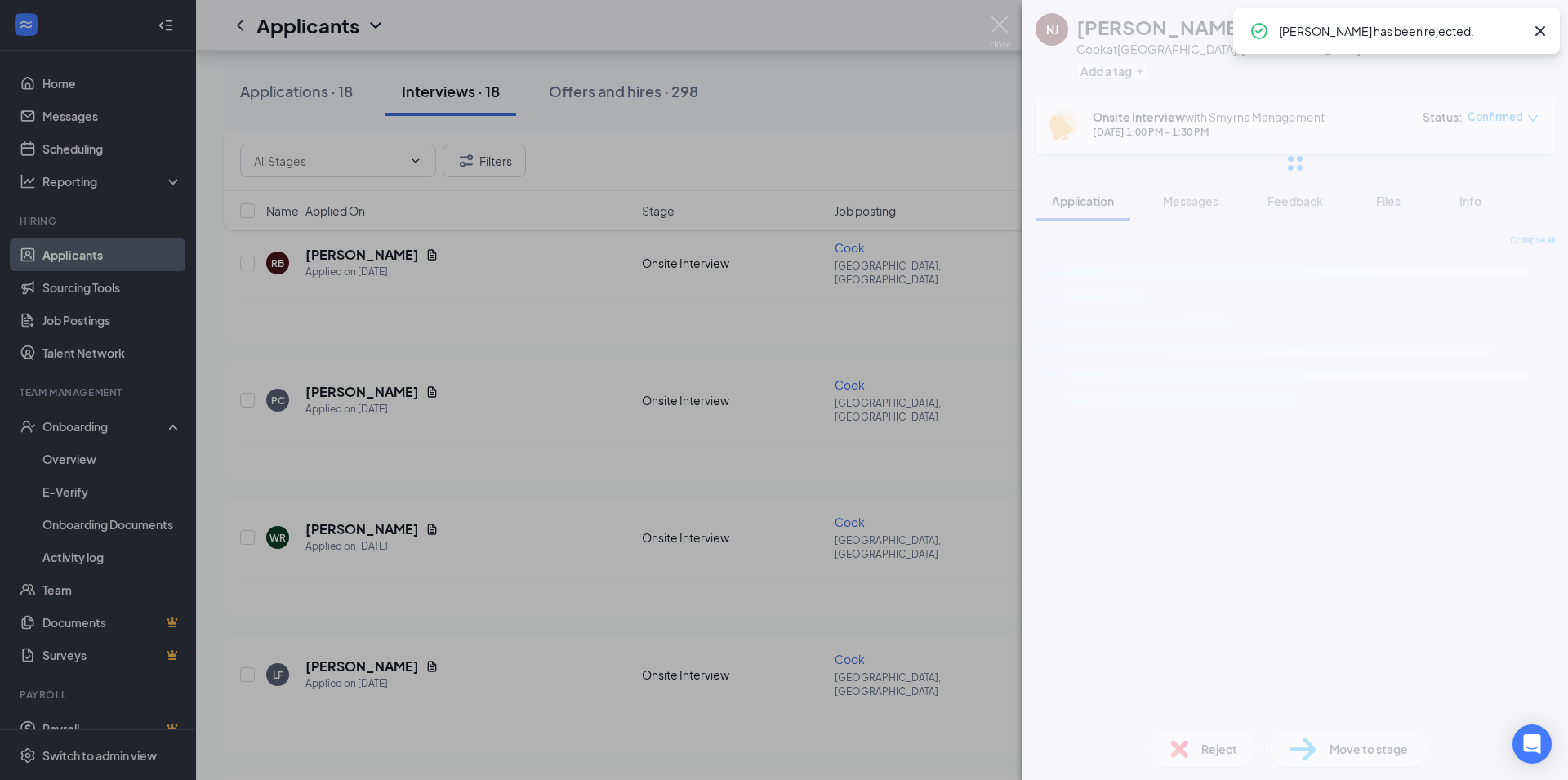
click at [828, 426] on div "NJ [PERSON_NAME] [PERSON_NAME] at [GEOGRAPHIC_DATA], [GEOGRAPHIC_DATA] Add a ta…" at bounding box center [784, 390] width 1568 height 780
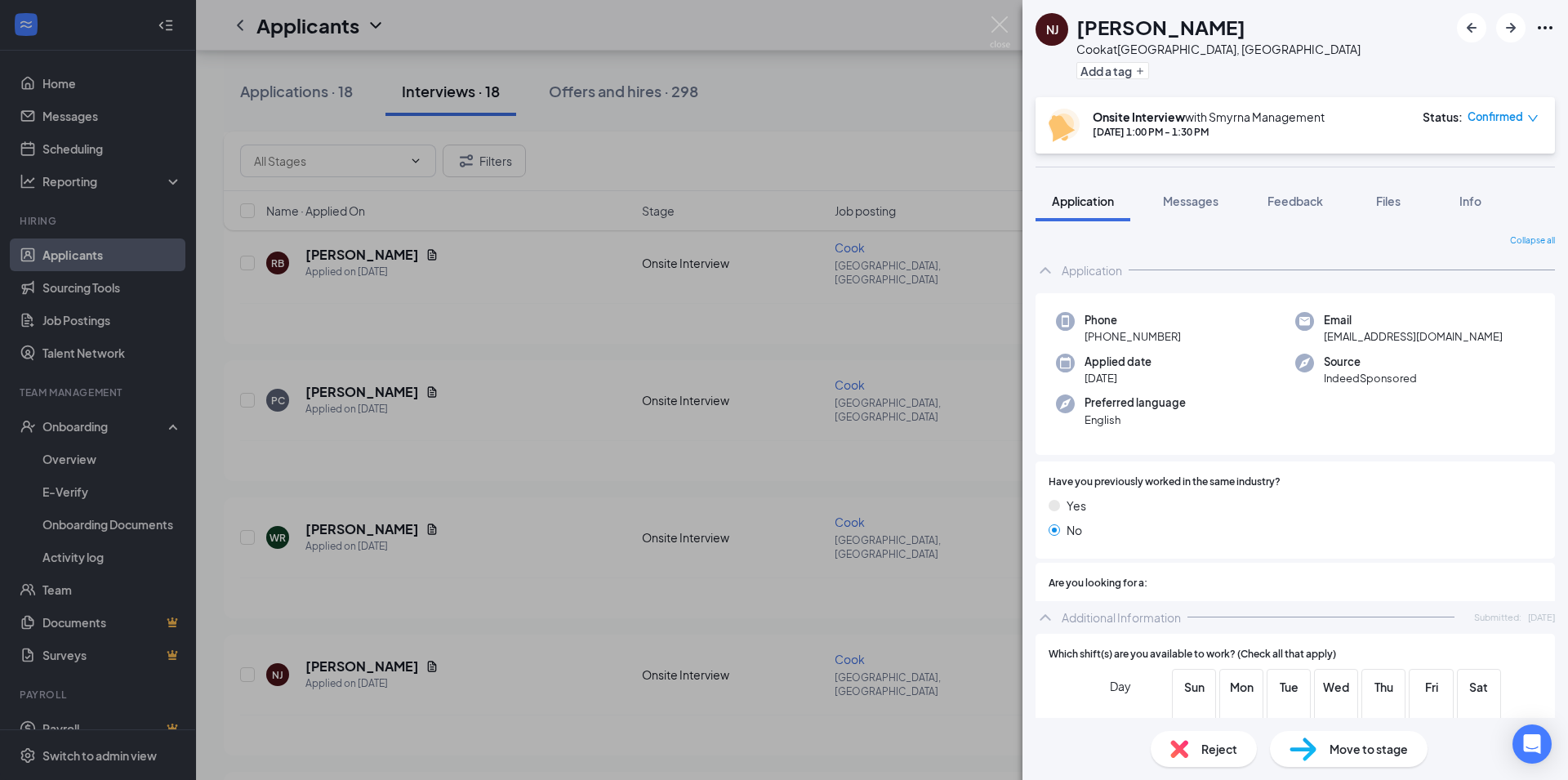
click at [1004, 29] on img at bounding box center [999, 31] width 20 height 31
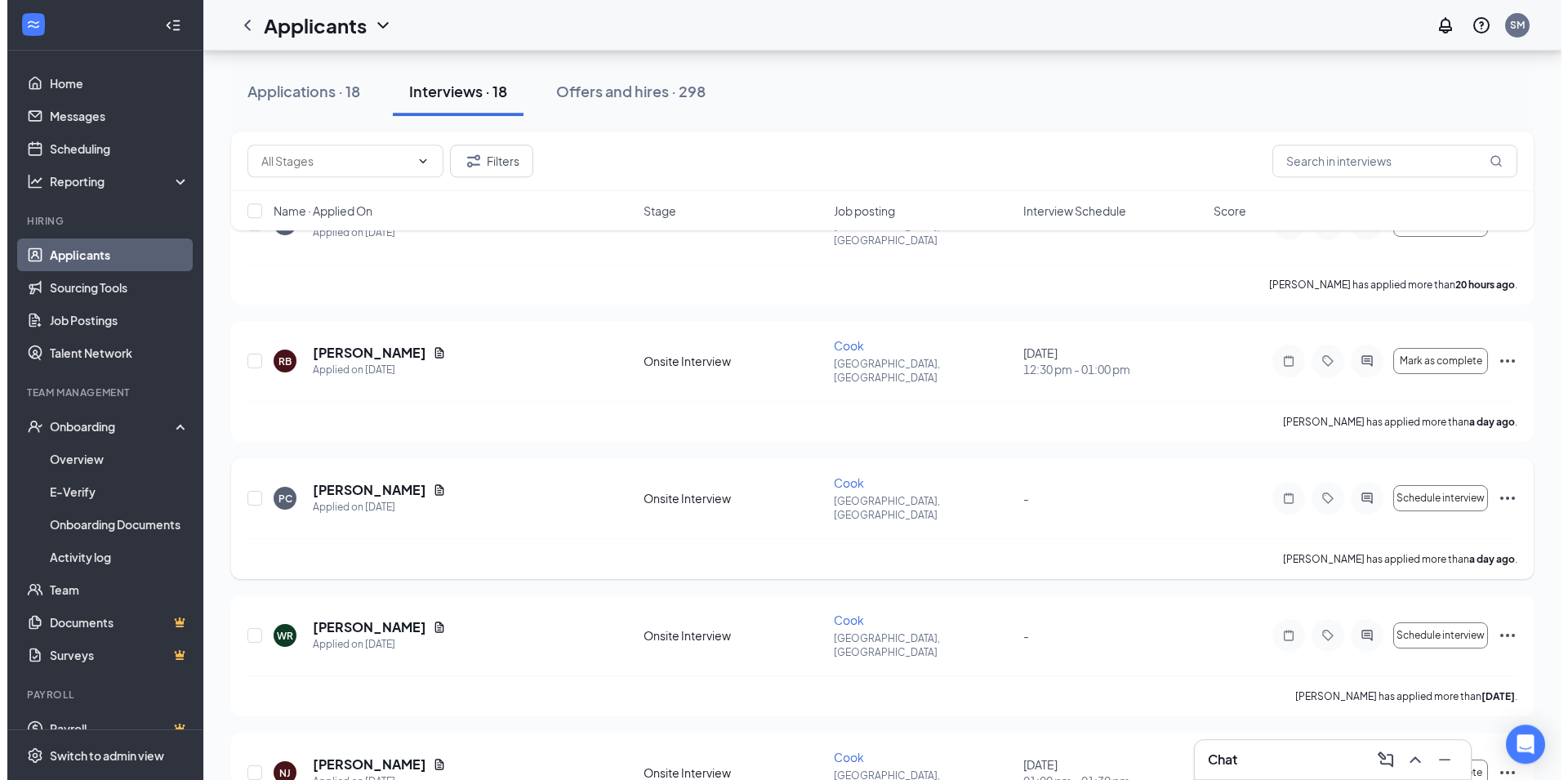
scroll to position [167, 0]
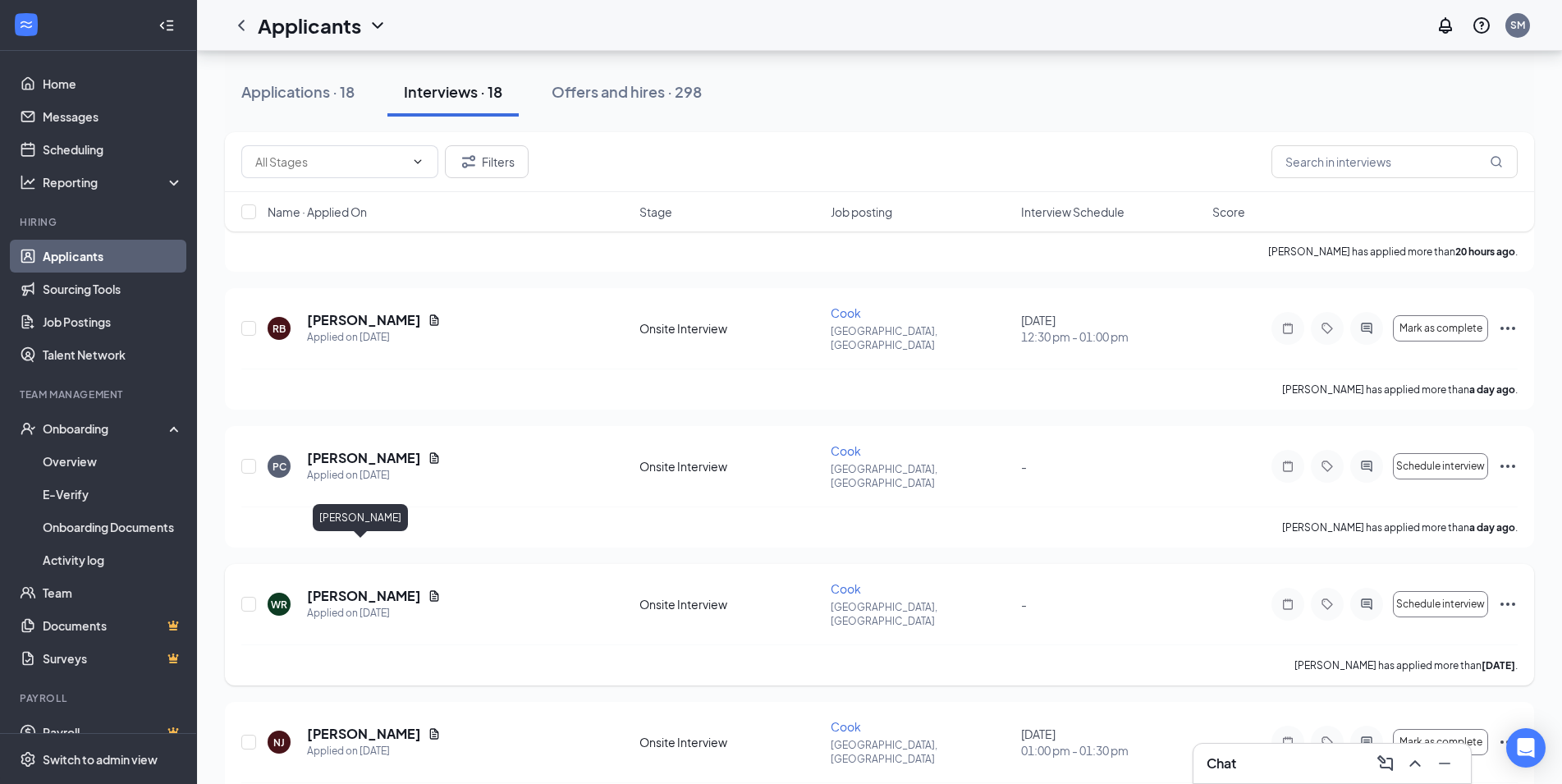
click at [386, 587] on h5 "[PERSON_NAME]" at bounding box center [364, 595] width 115 height 18
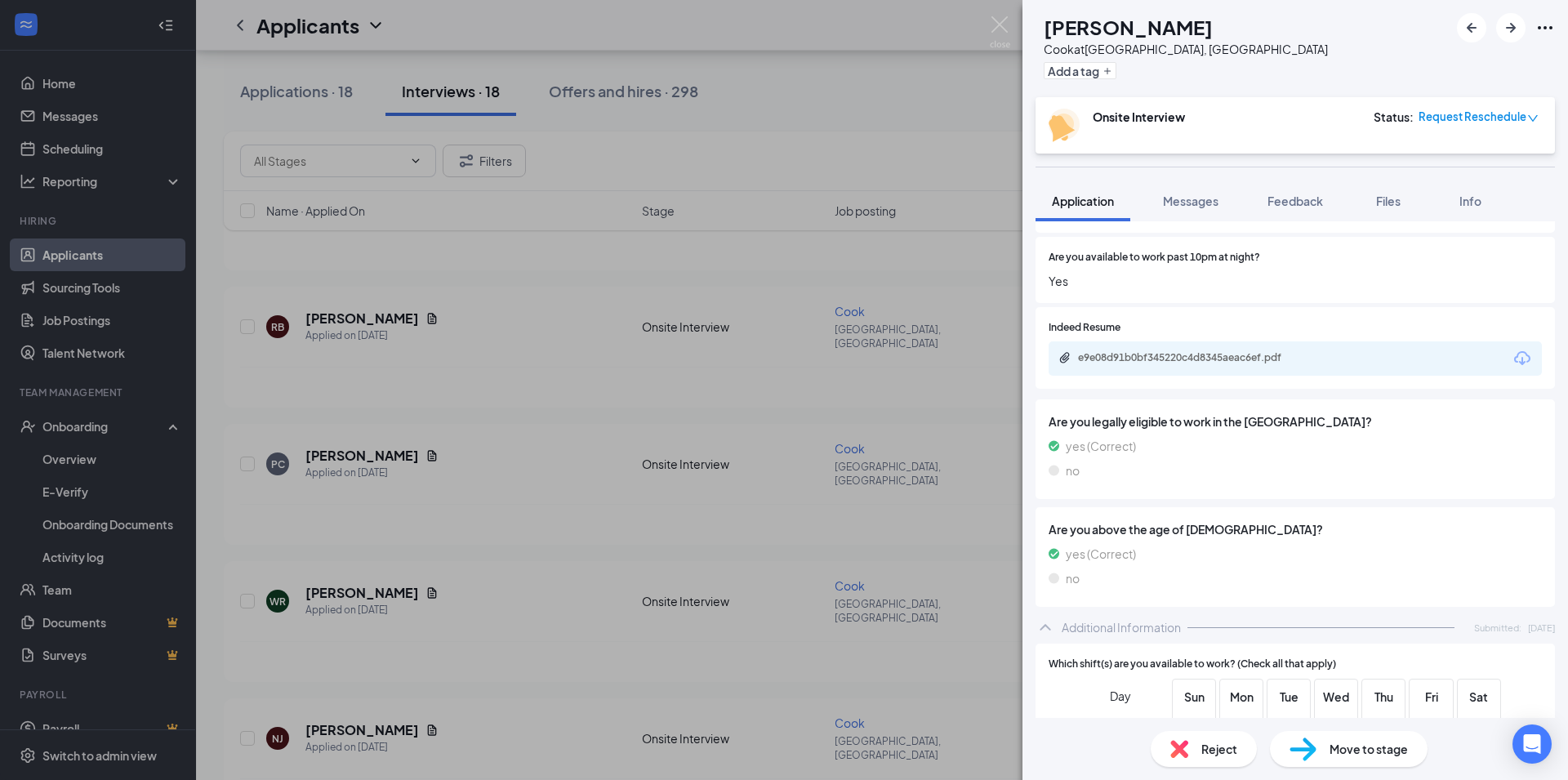
scroll to position [520, 0]
click at [1178, 364] on div "e9e08d91b0bf345220c4d8345aeac6ef.pdf" at bounding box center [1192, 359] width 229 height 13
click at [1214, 749] on span "Reject" at bounding box center [1219, 748] width 36 height 18
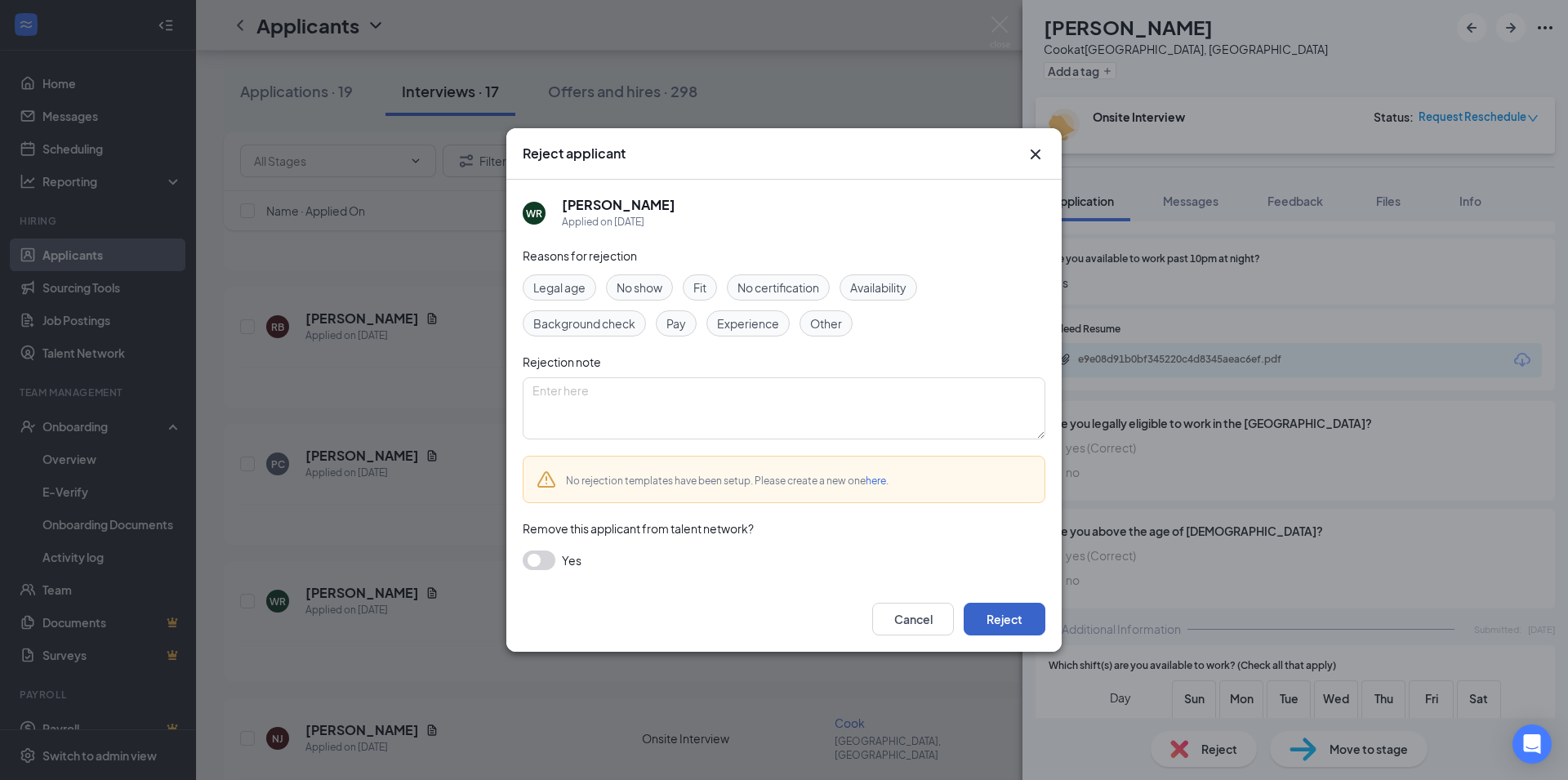
click at [995, 616] on button "Reject" at bounding box center [1005, 619] width 82 height 32
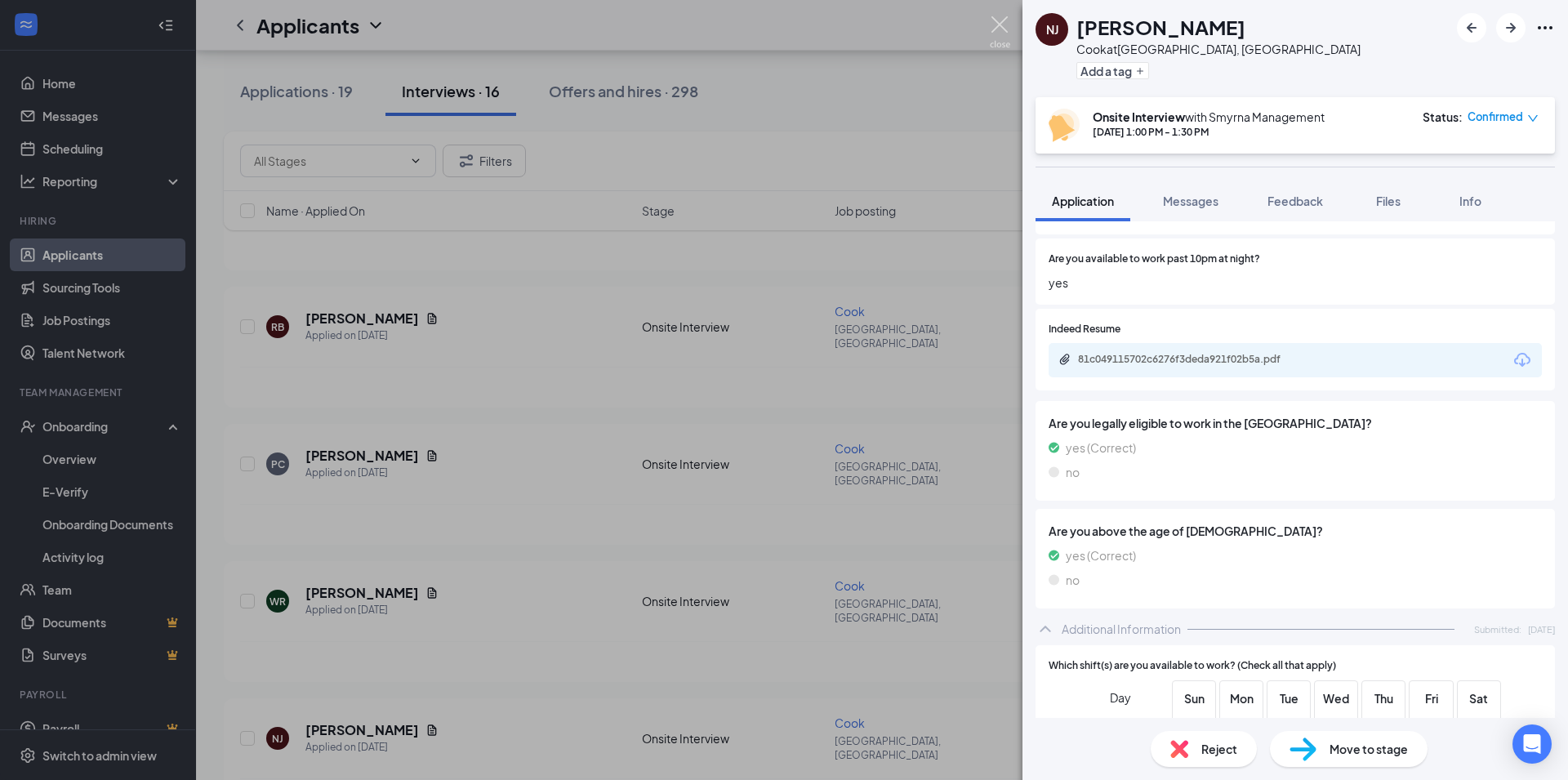
click at [998, 28] on img at bounding box center [999, 31] width 20 height 31
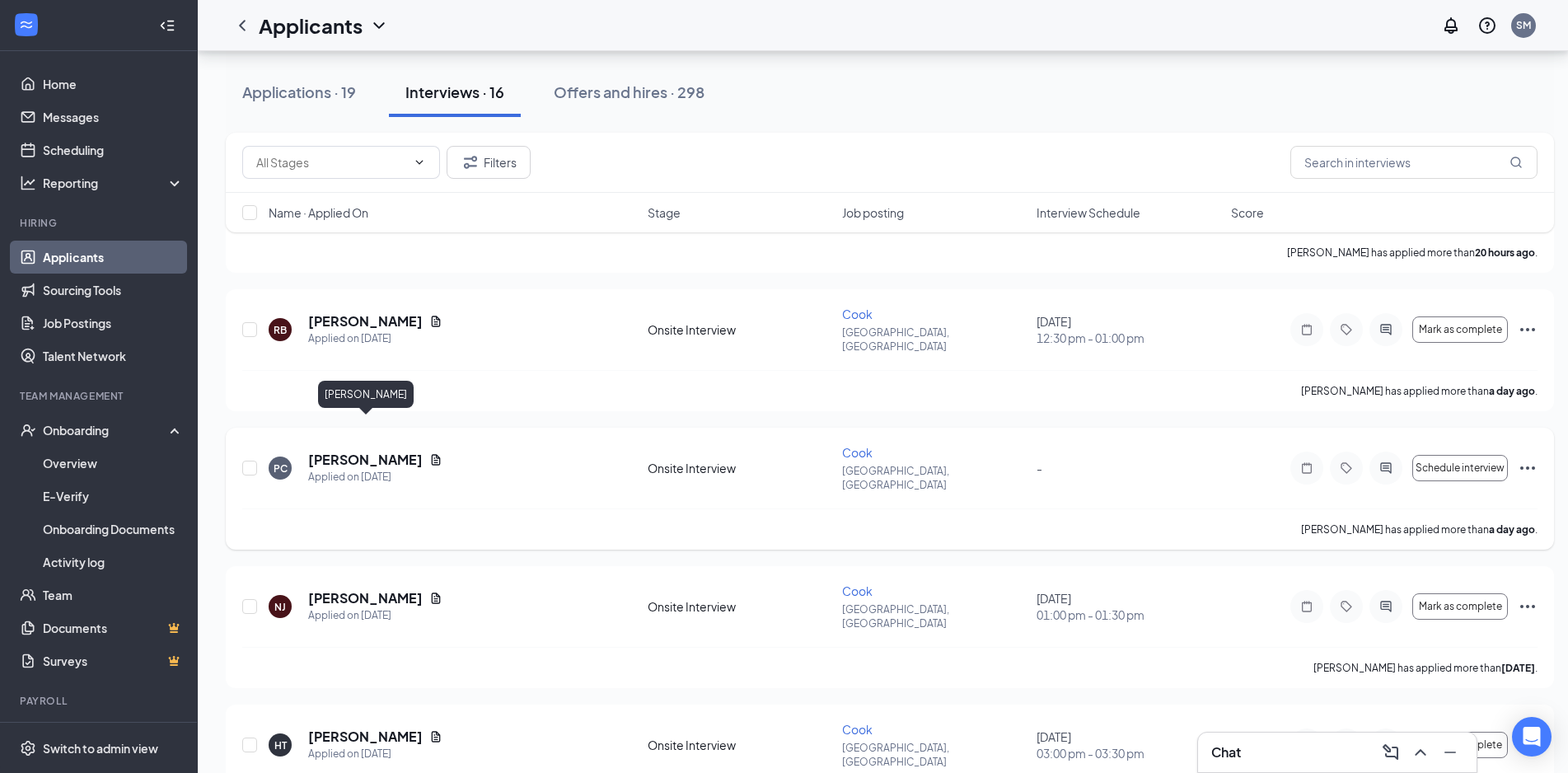
click at [408, 451] on h5 "[PERSON_NAME]" at bounding box center [365, 460] width 115 height 18
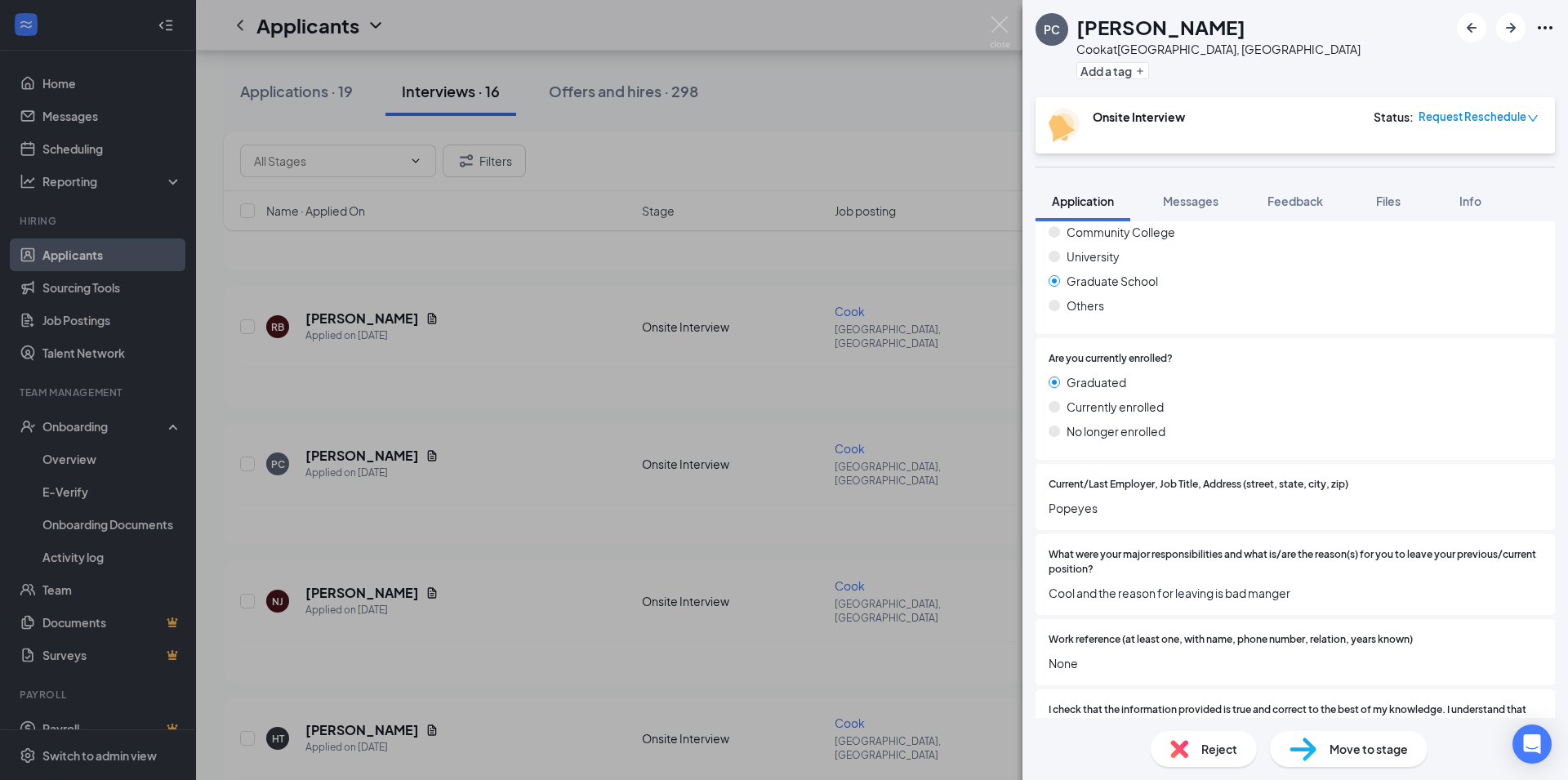
scroll to position [1489, 0]
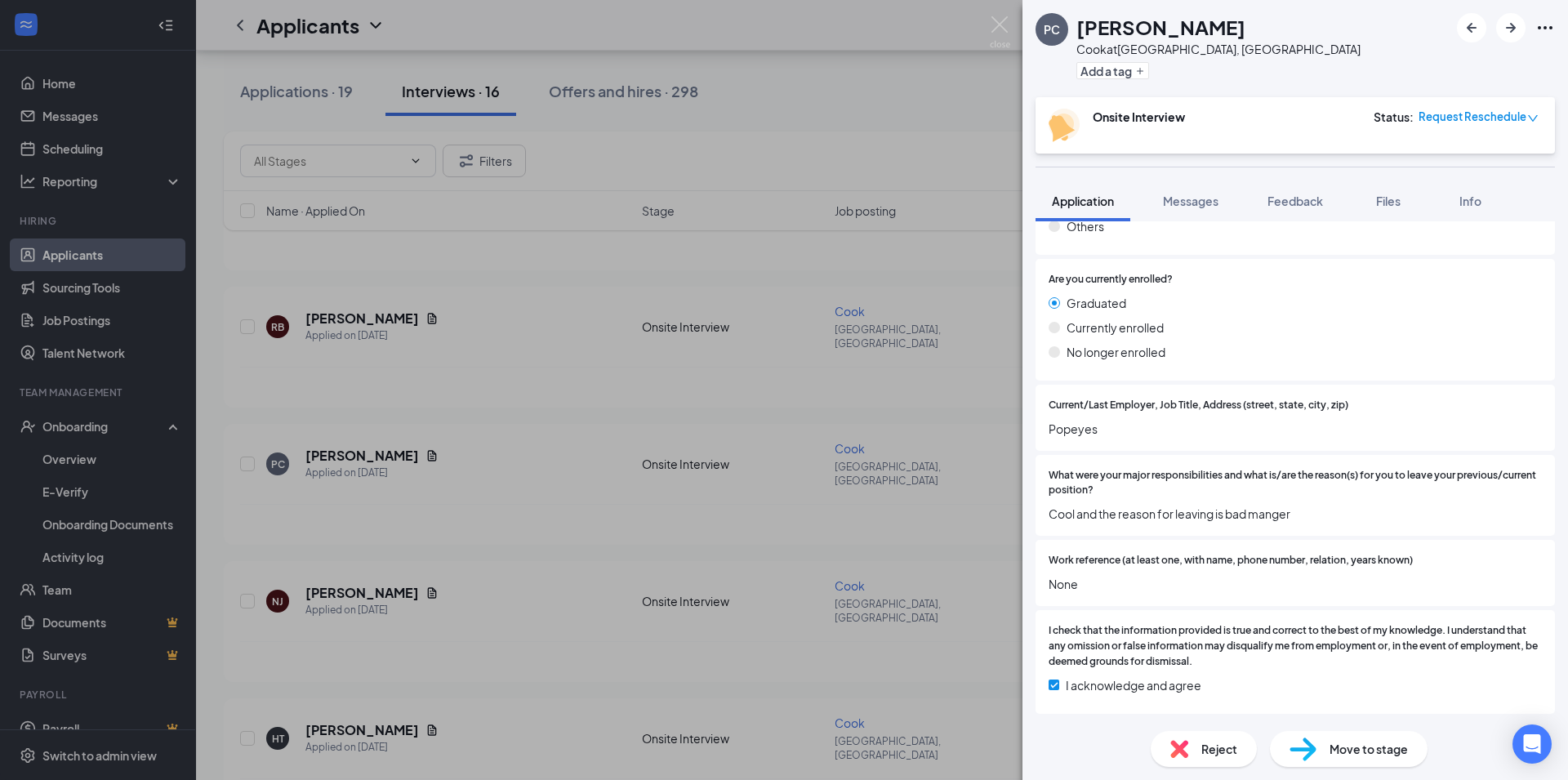
click at [1197, 752] on div "Reject" at bounding box center [1203, 749] width 106 height 36
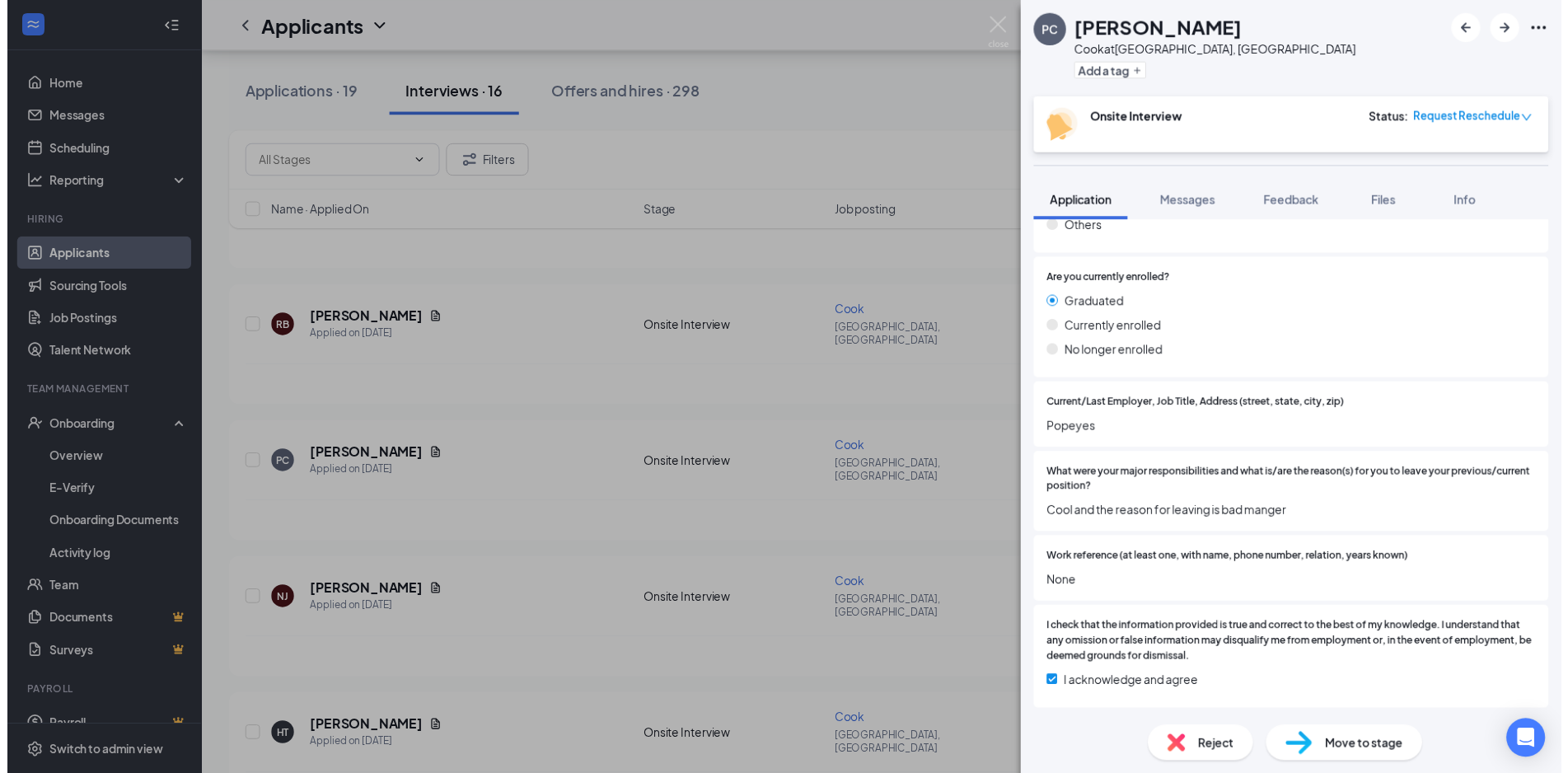
scroll to position [1498, 0]
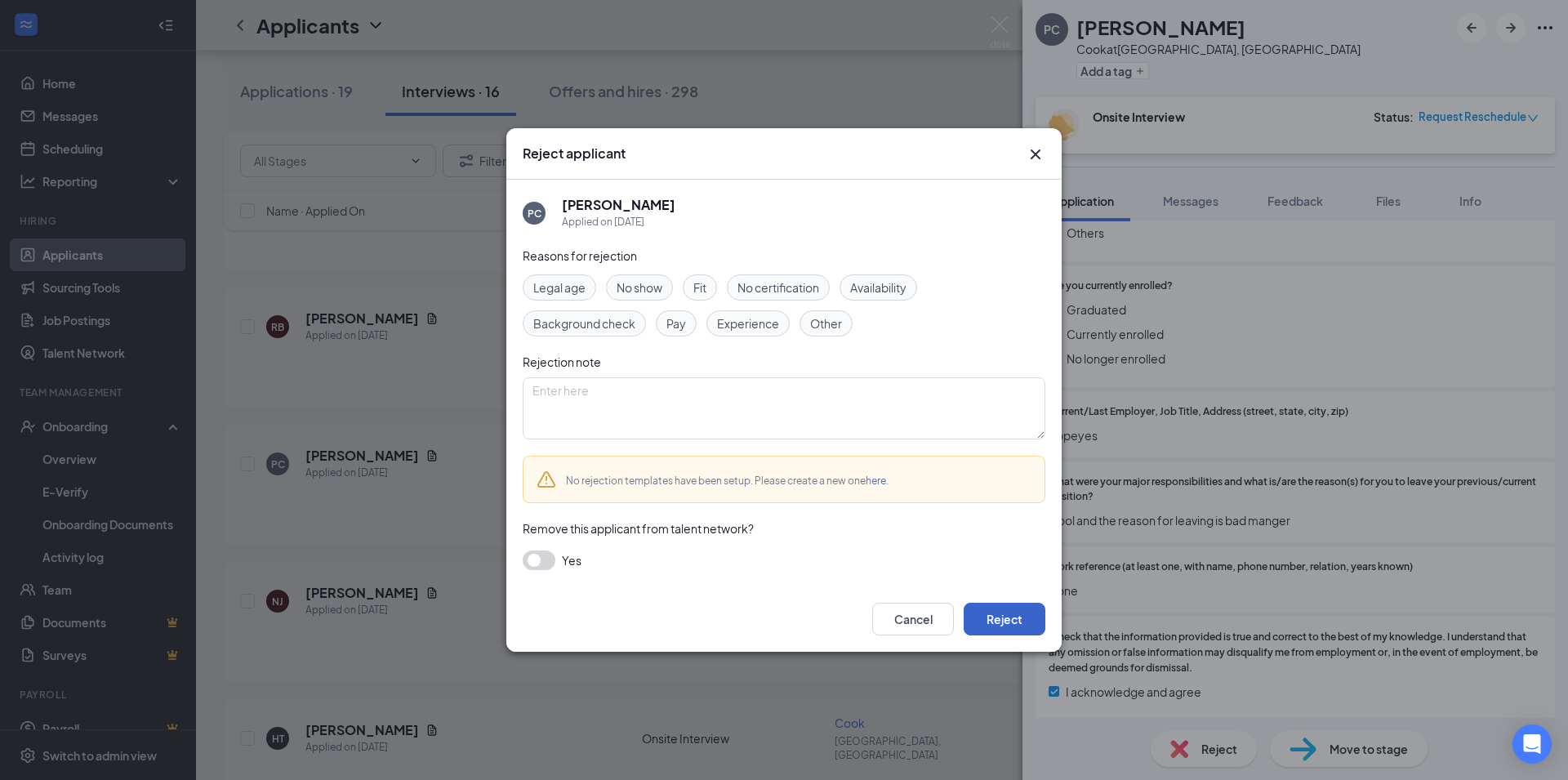
click at [1011, 621] on button "Reject" at bounding box center [1005, 619] width 82 height 32
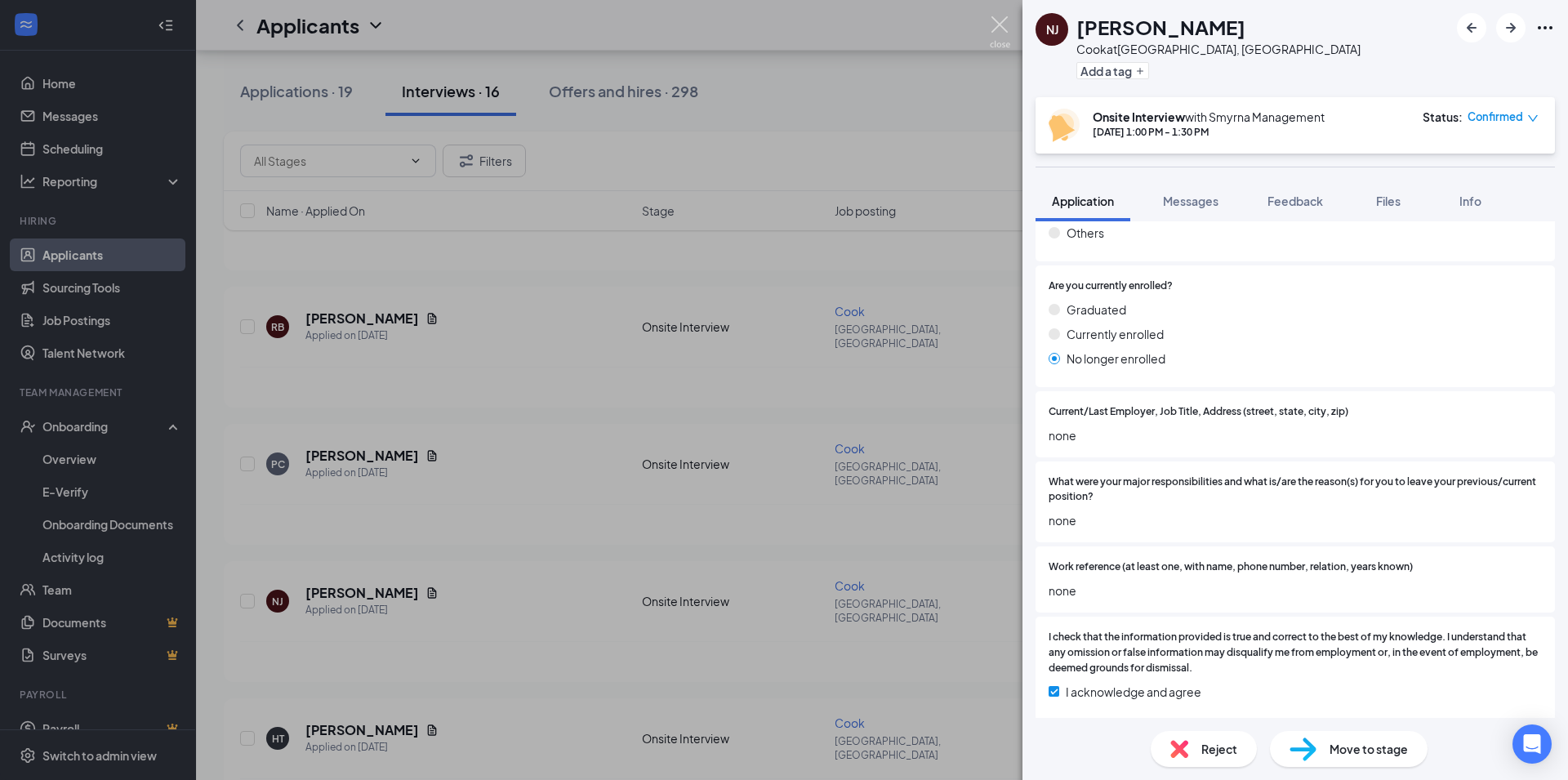
drag, startPoint x: 996, startPoint y: 26, endPoint x: 959, endPoint y: 95, distance: 78.3
click at [997, 27] on img at bounding box center [999, 31] width 20 height 31
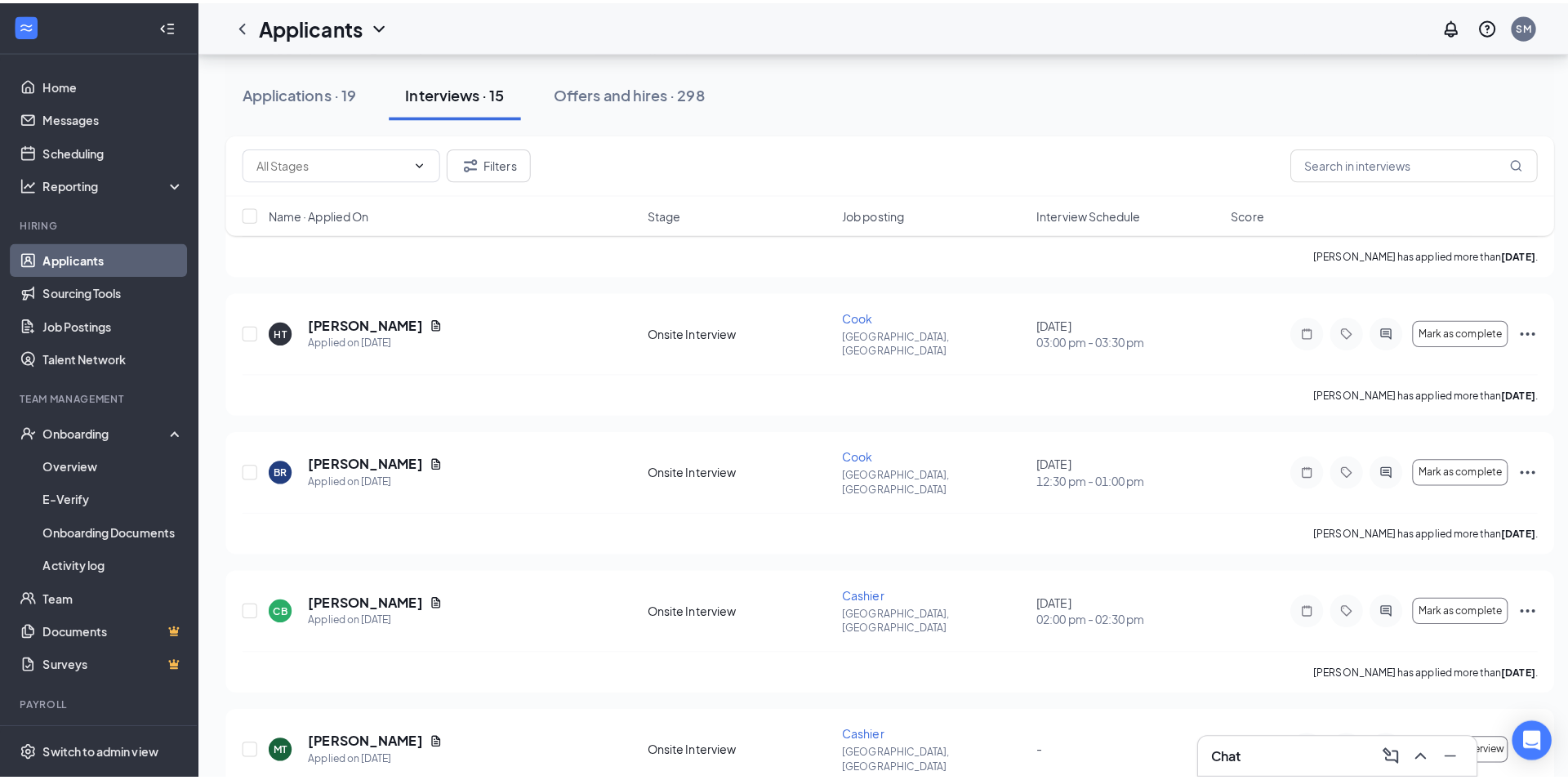
scroll to position [749, 0]
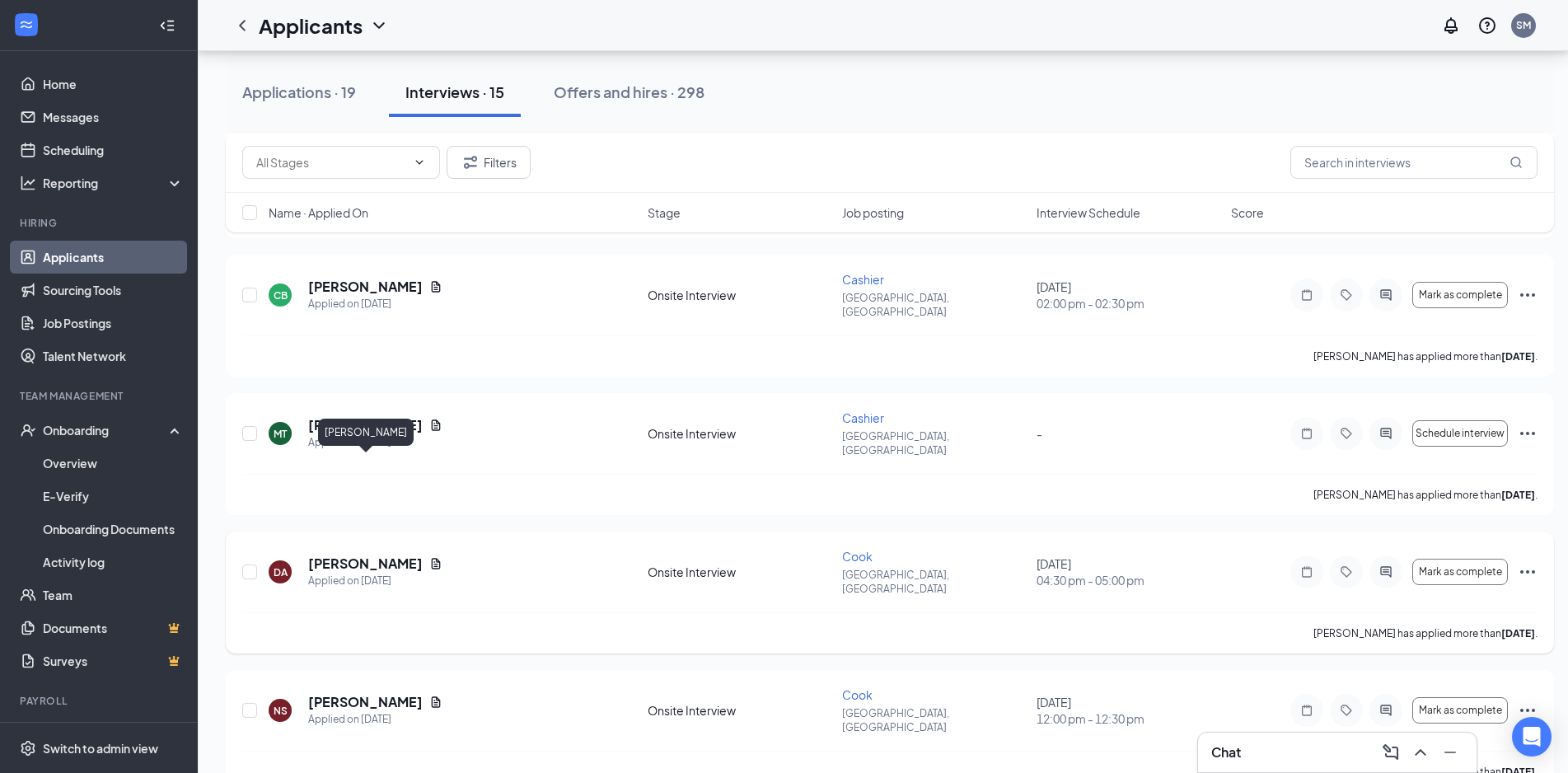
click at [399, 555] on h5 "[PERSON_NAME]" at bounding box center [365, 564] width 115 height 18
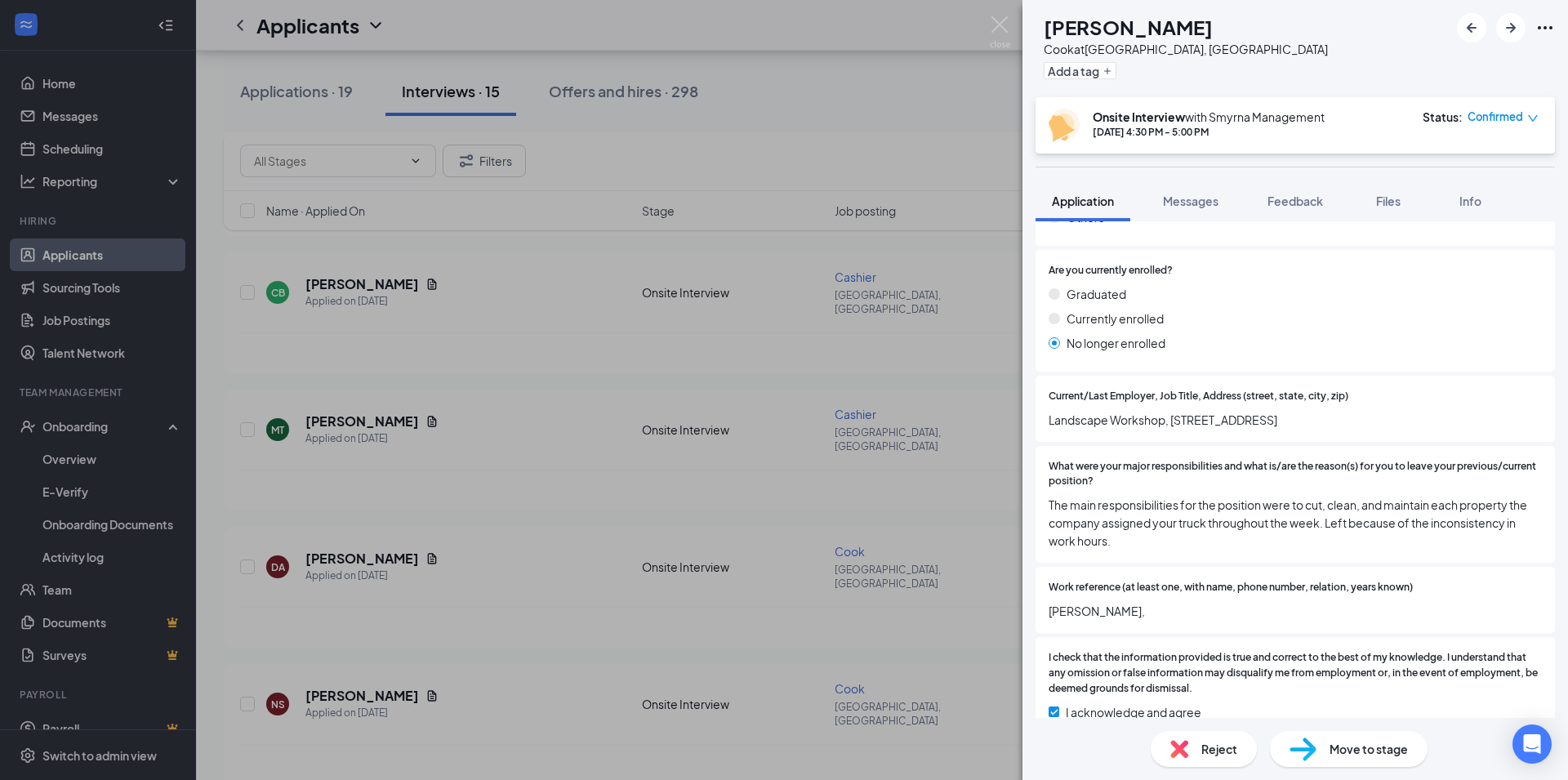
scroll to position [1526, 0]
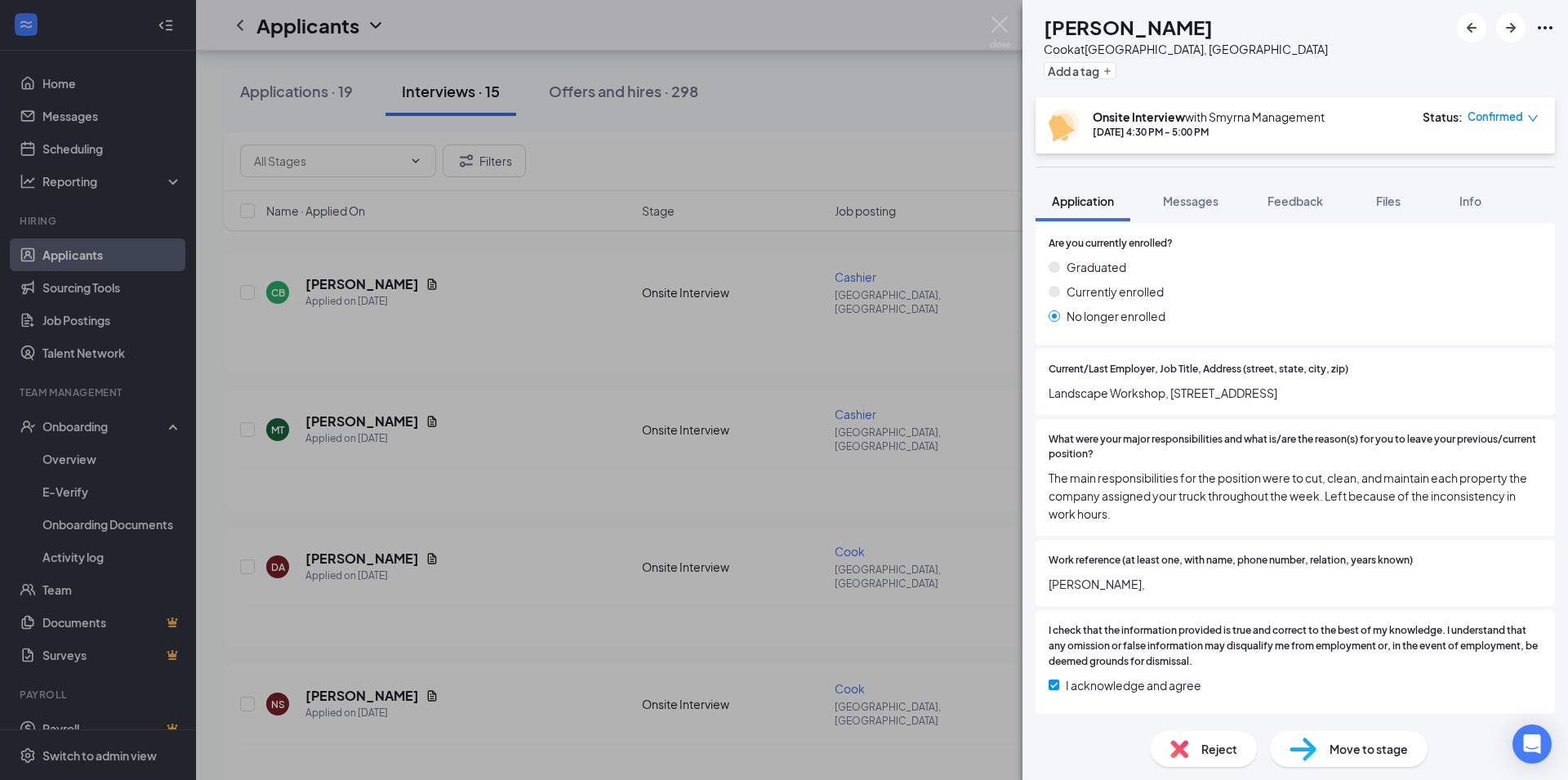
click at [810, 530] on div "DA Devaryz [PERSON_NAME] [PERSON_NAME] at [GEOGRAPHIC_DATA], [GEOGRAPHIC_DATA] …" at bounding box center [784, 390] width 1568 height 780
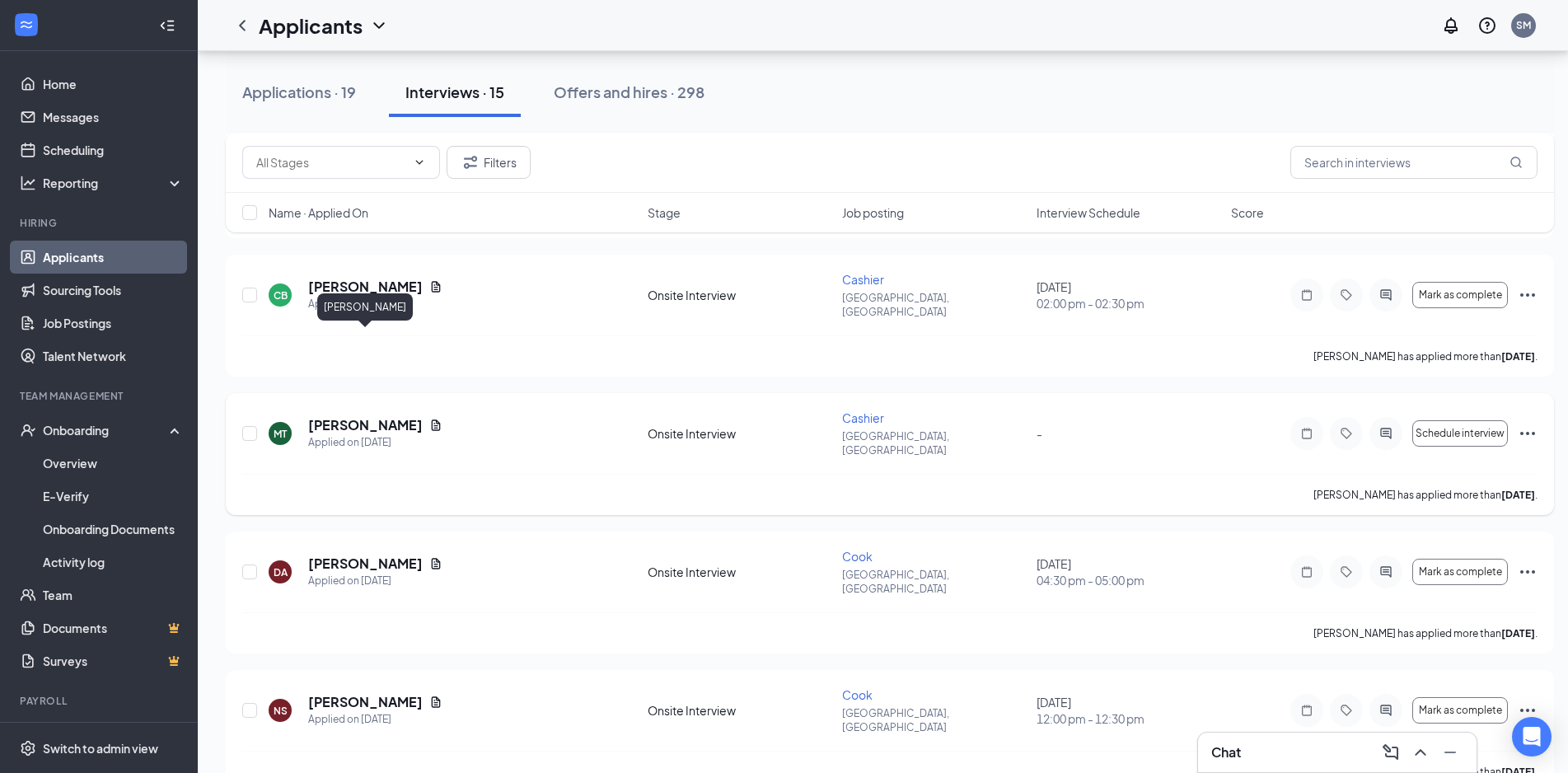
click at [346, 416] on h5 "[PERSON_NAME]" at bounding box center [365, 425] width 115 height 18
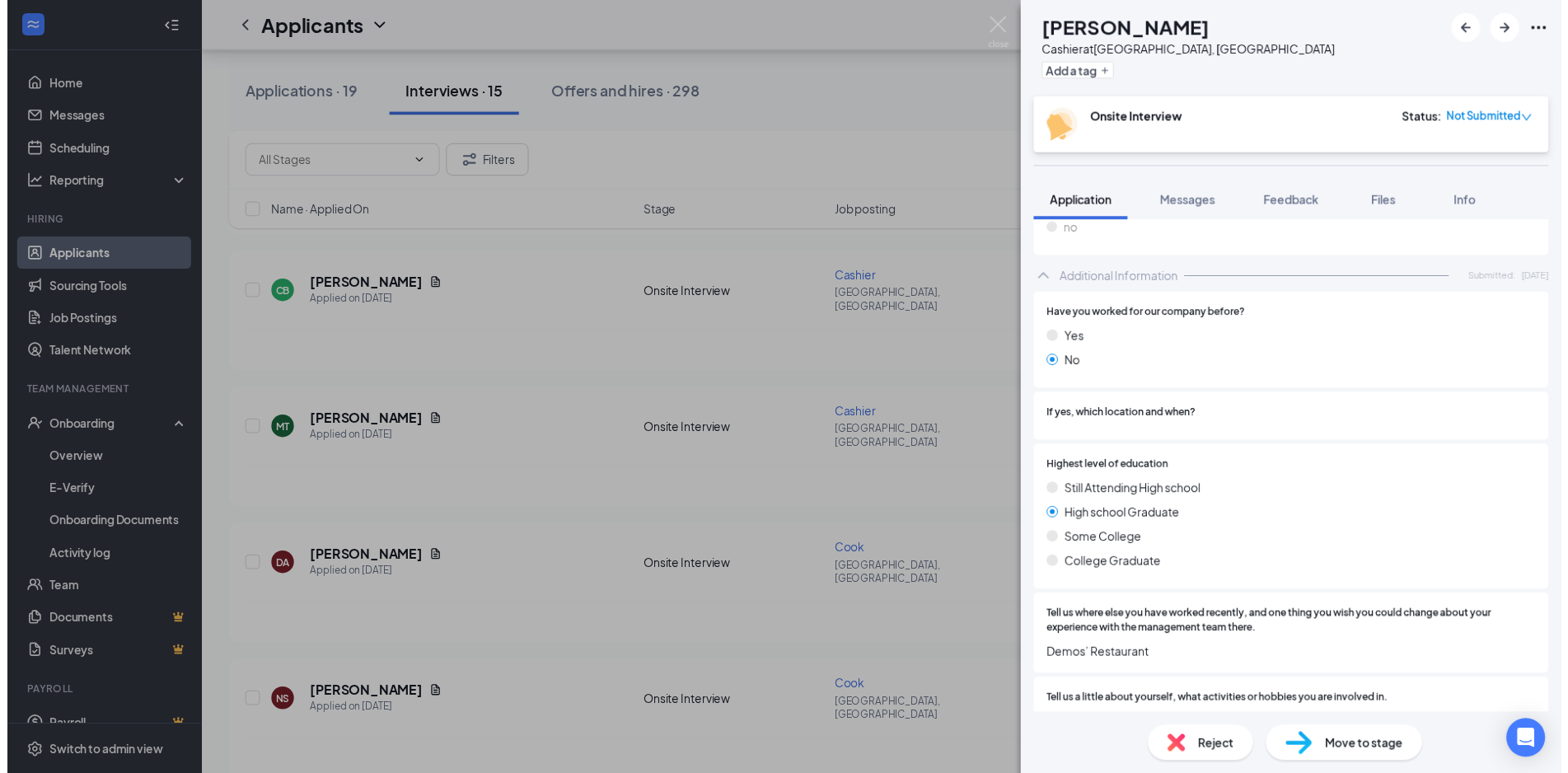
scroll to position [104, 0]
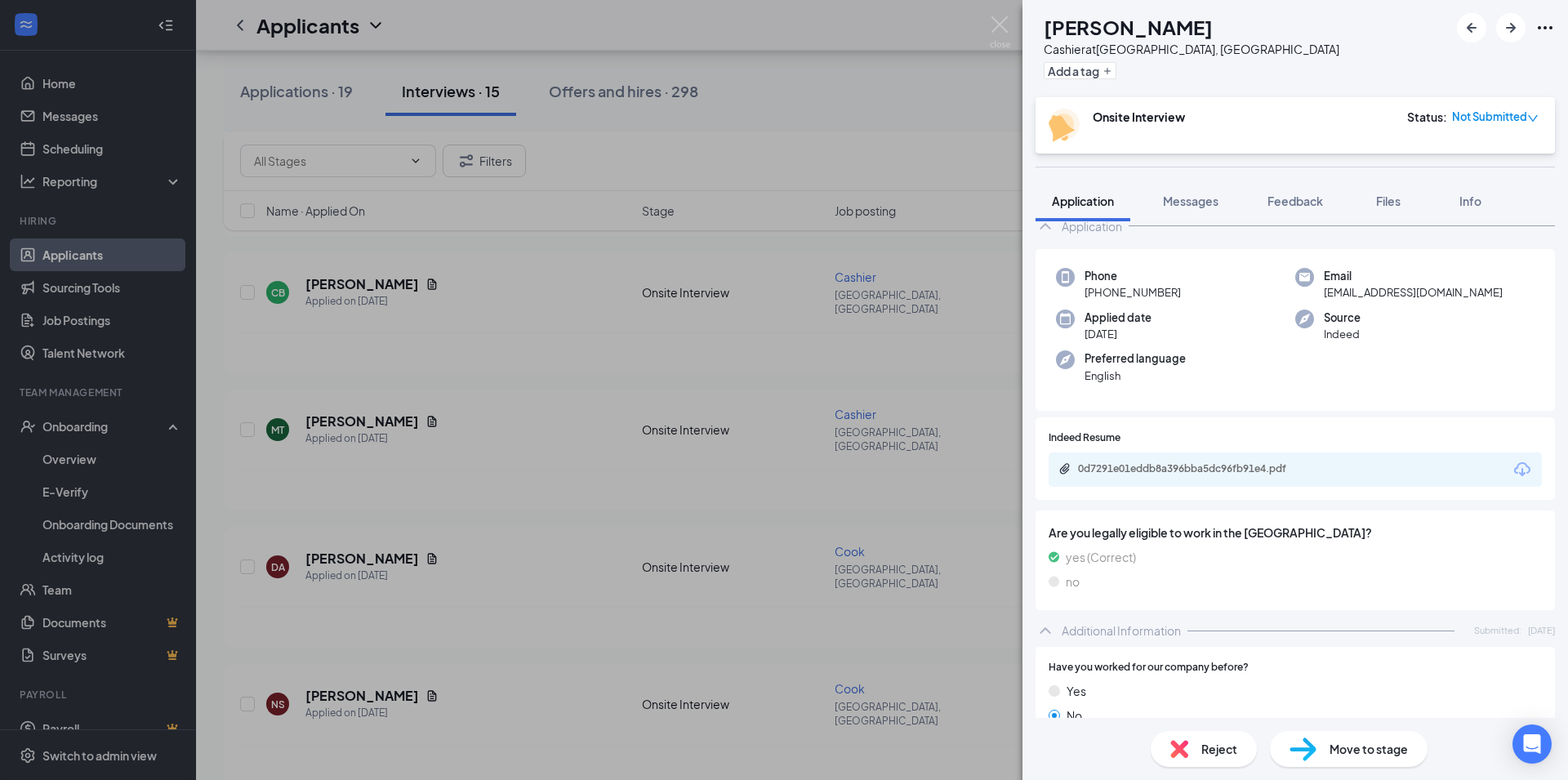
click at [1121, 462] on div "0d7291e01eddb8a396bba5dc96fb91e4.pdf" at bounding box center [1192, 468] width 229 height 13
click at [859, 496] on div "MT [PERSON_NAME] at [GEOGRAPHIC_DATA], [GEOGRAPHIC_DATA] Add a tag Onsite Inter…" at bounding box center [784, 390] width 1568 height 780
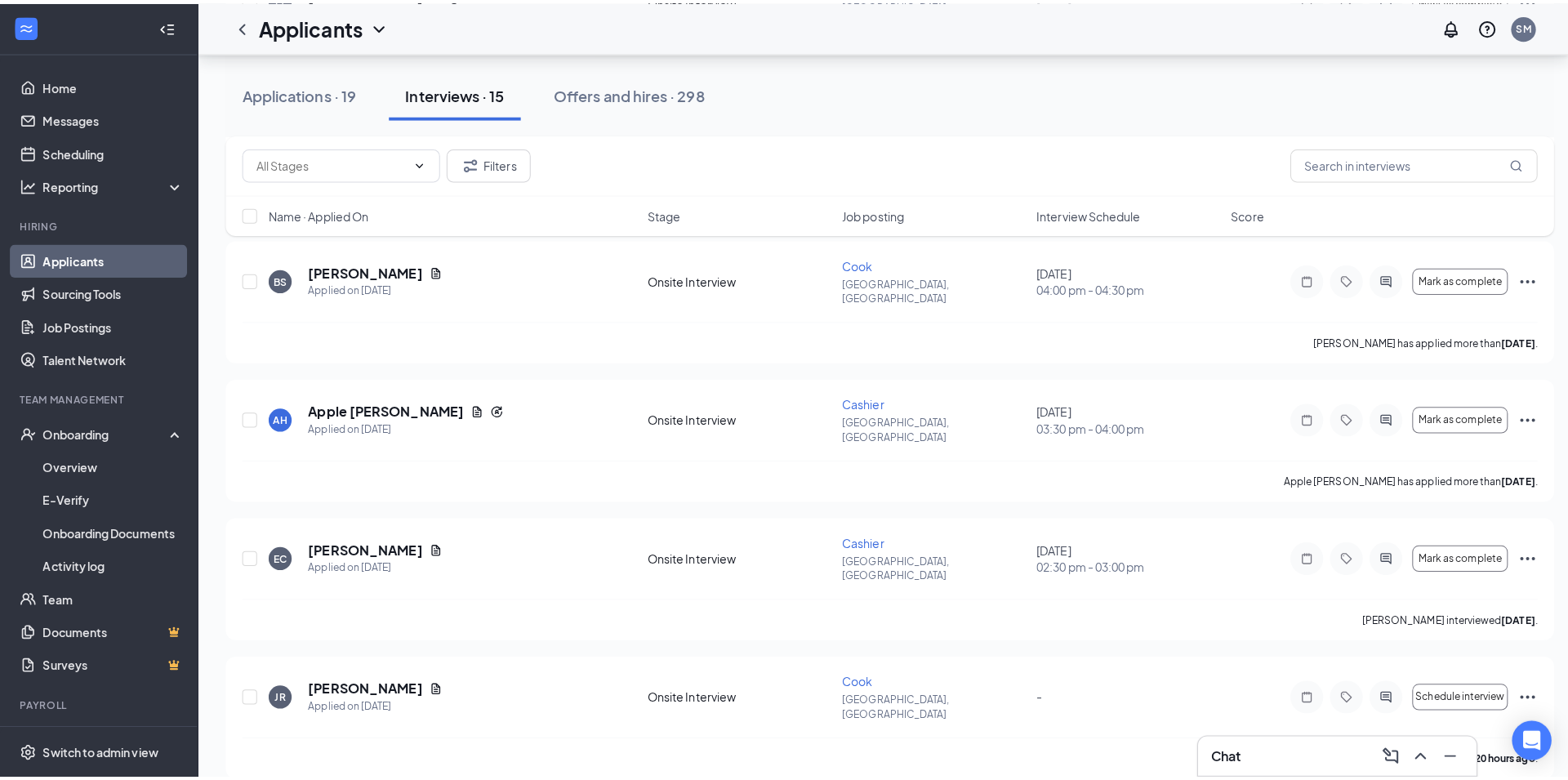
scroll to position [1749, 0]
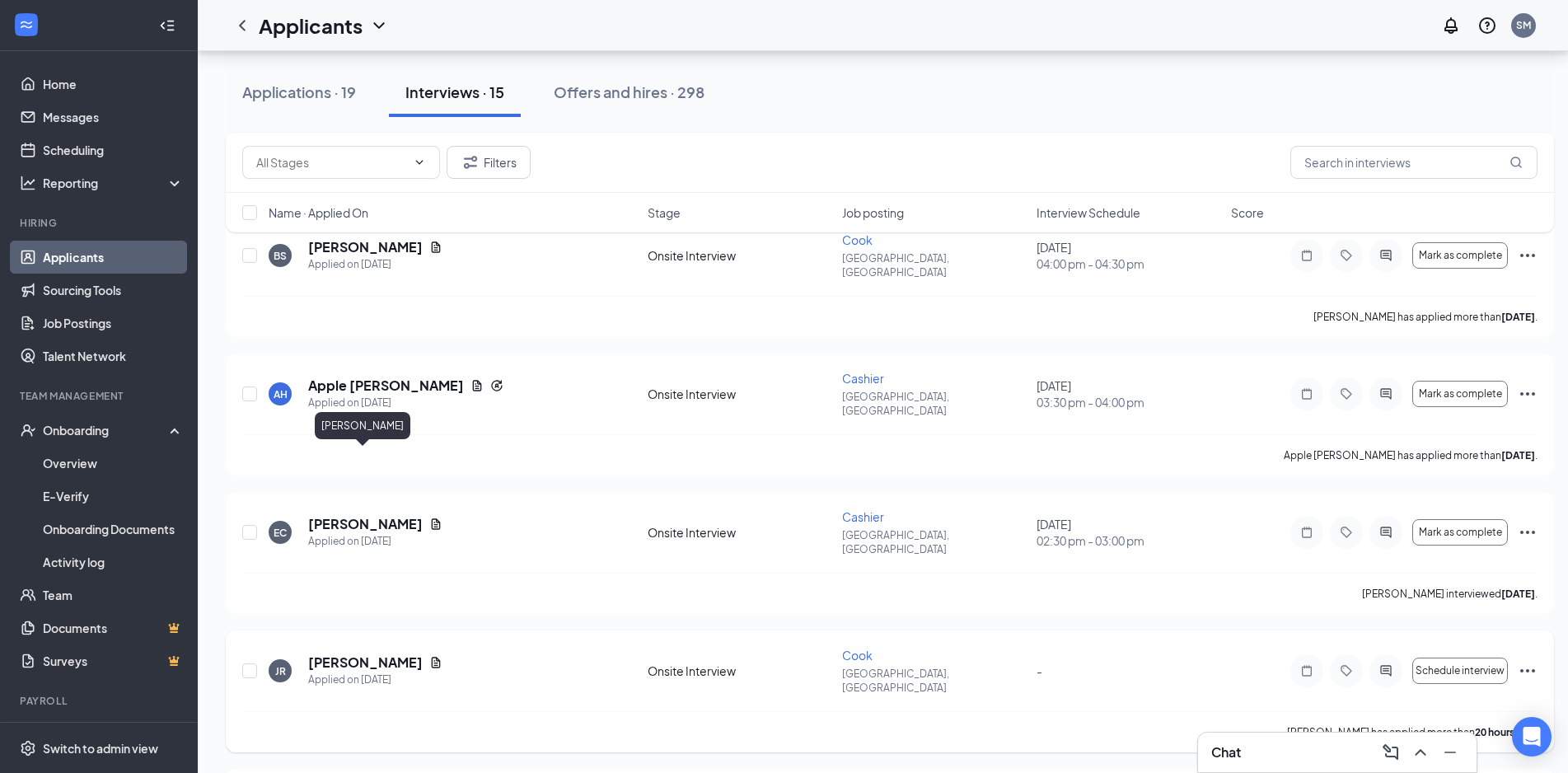
click at [356, 654] on h5 "[PERSON_NAME]" at bounding box center [365, 662] width 115 height 18
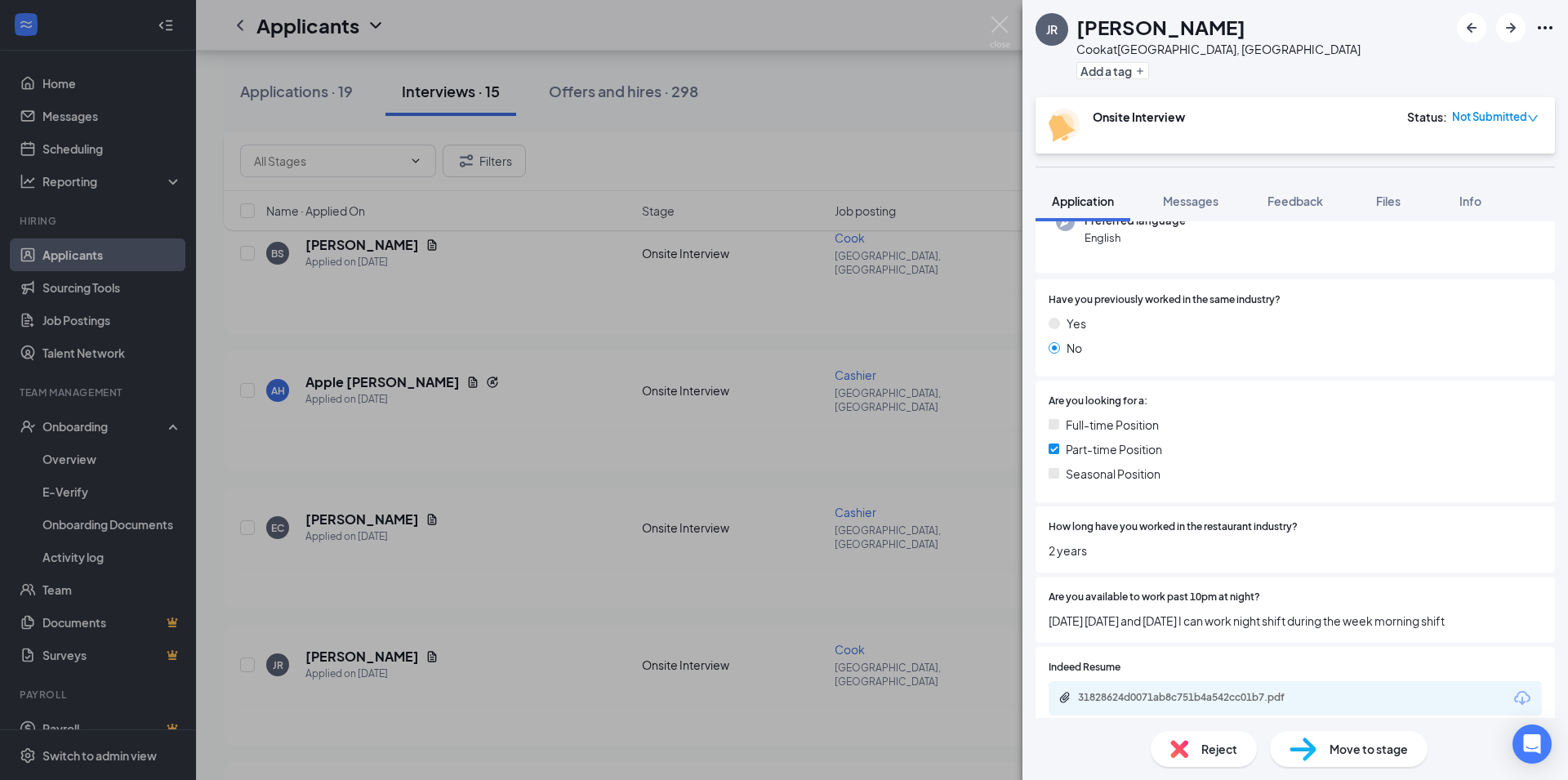
scroll to position [264, 0]
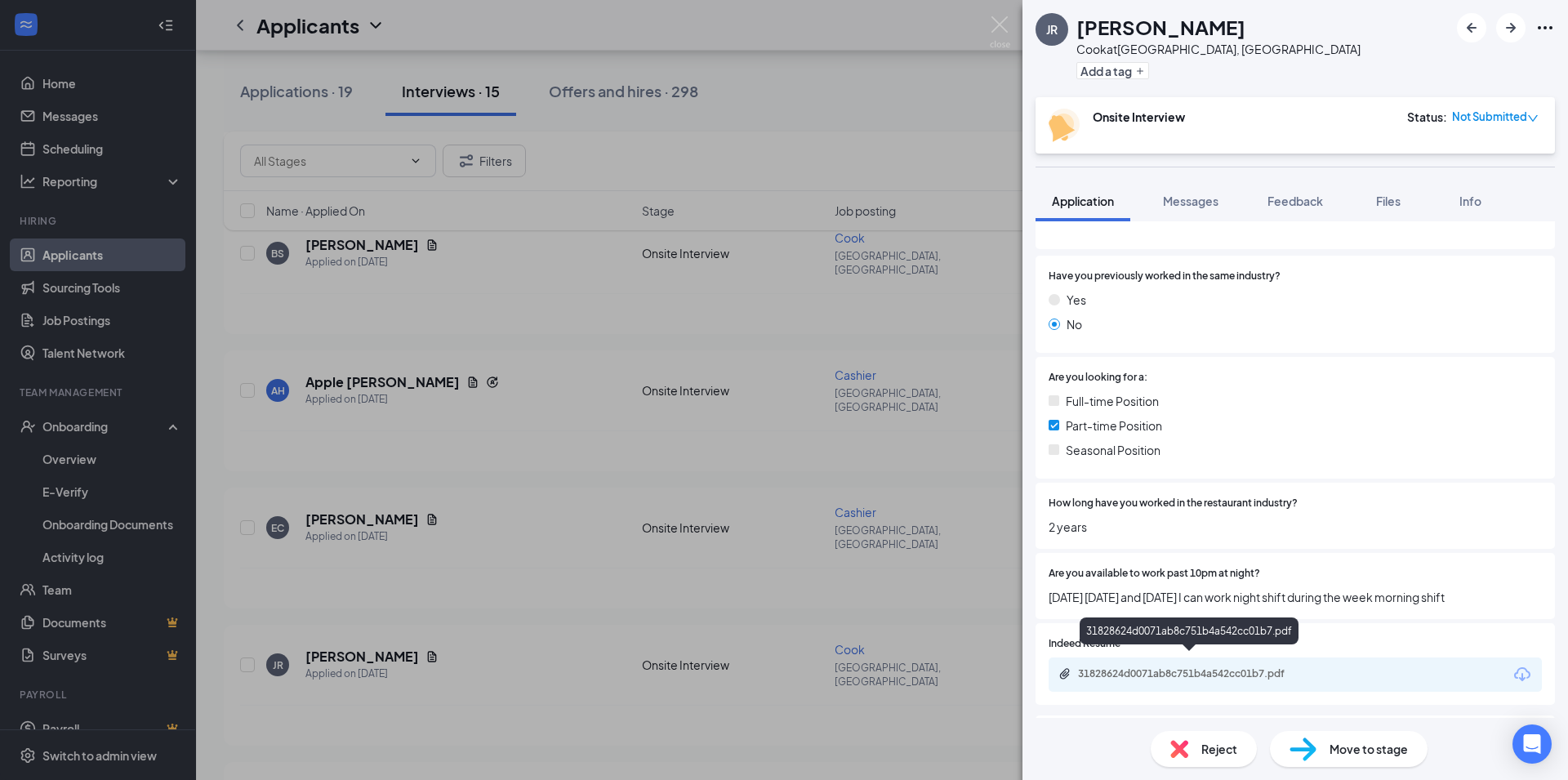
click at [1134, 672] on div "31828624d0071ab8c751b4a542cc01b7.pdf" at bounding box center [1295, 674] width 493 height 34
click at [1131, 667] on div "31828624d0071ab8c751b4a542cc01b7.pdf" at bounding box center [1192, 673] width 229 height 13
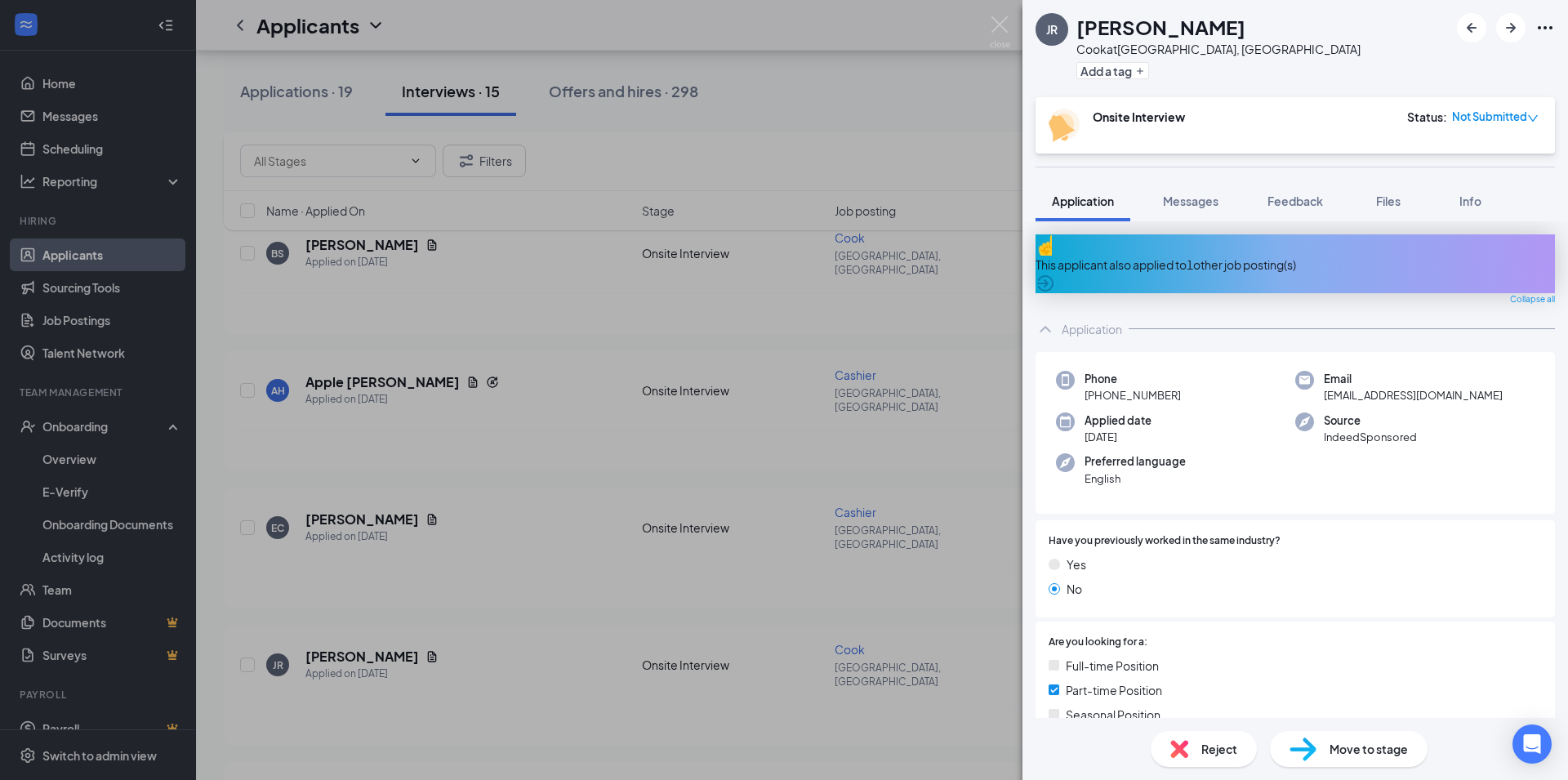
click at [1188, 745] on div "Reject" at bounding box center [1203, 749] width 106 height 36
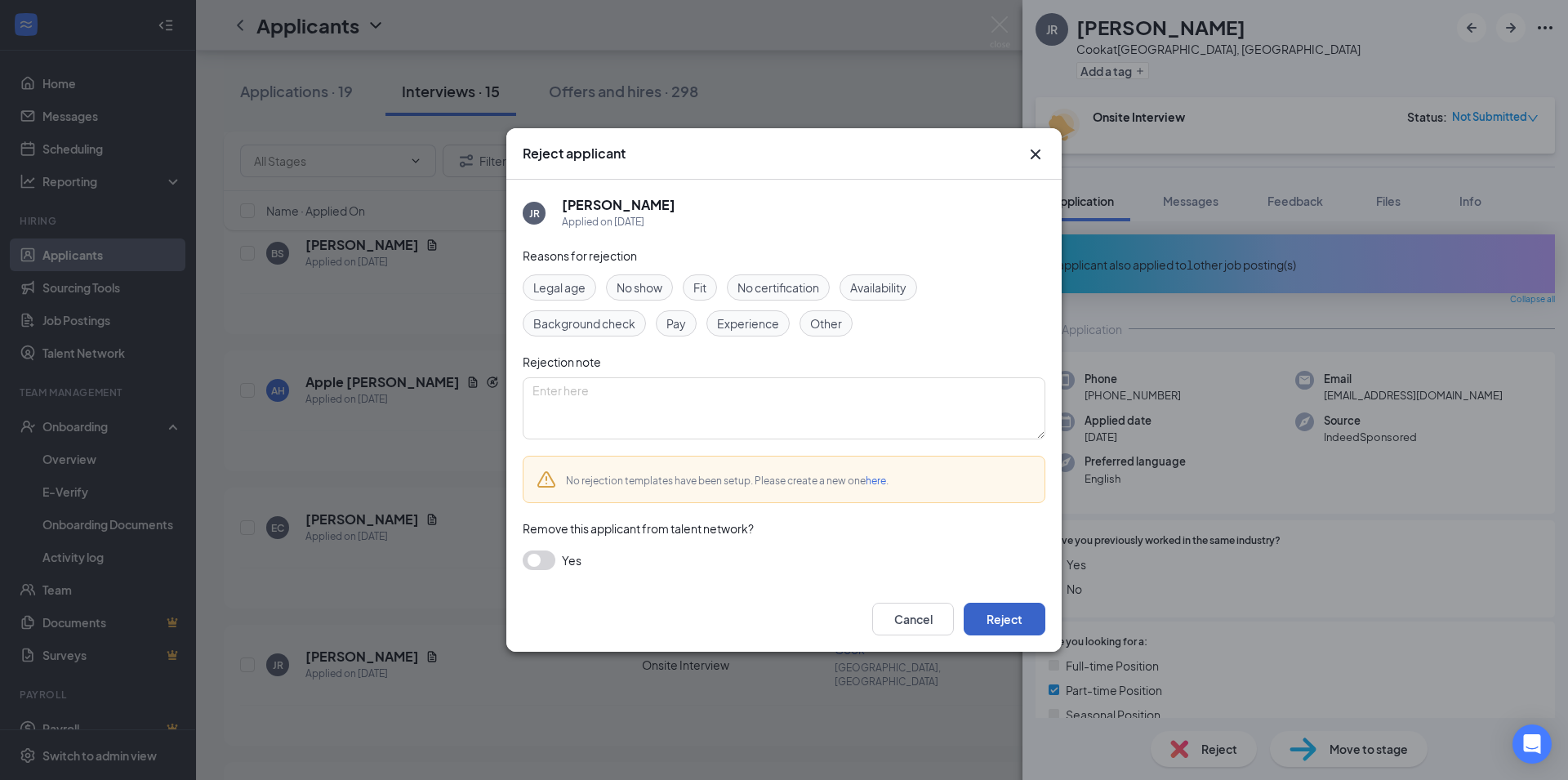
click at [1000, 622] on button "Reject" at bounding box center [1005, 619] width 82 height 32
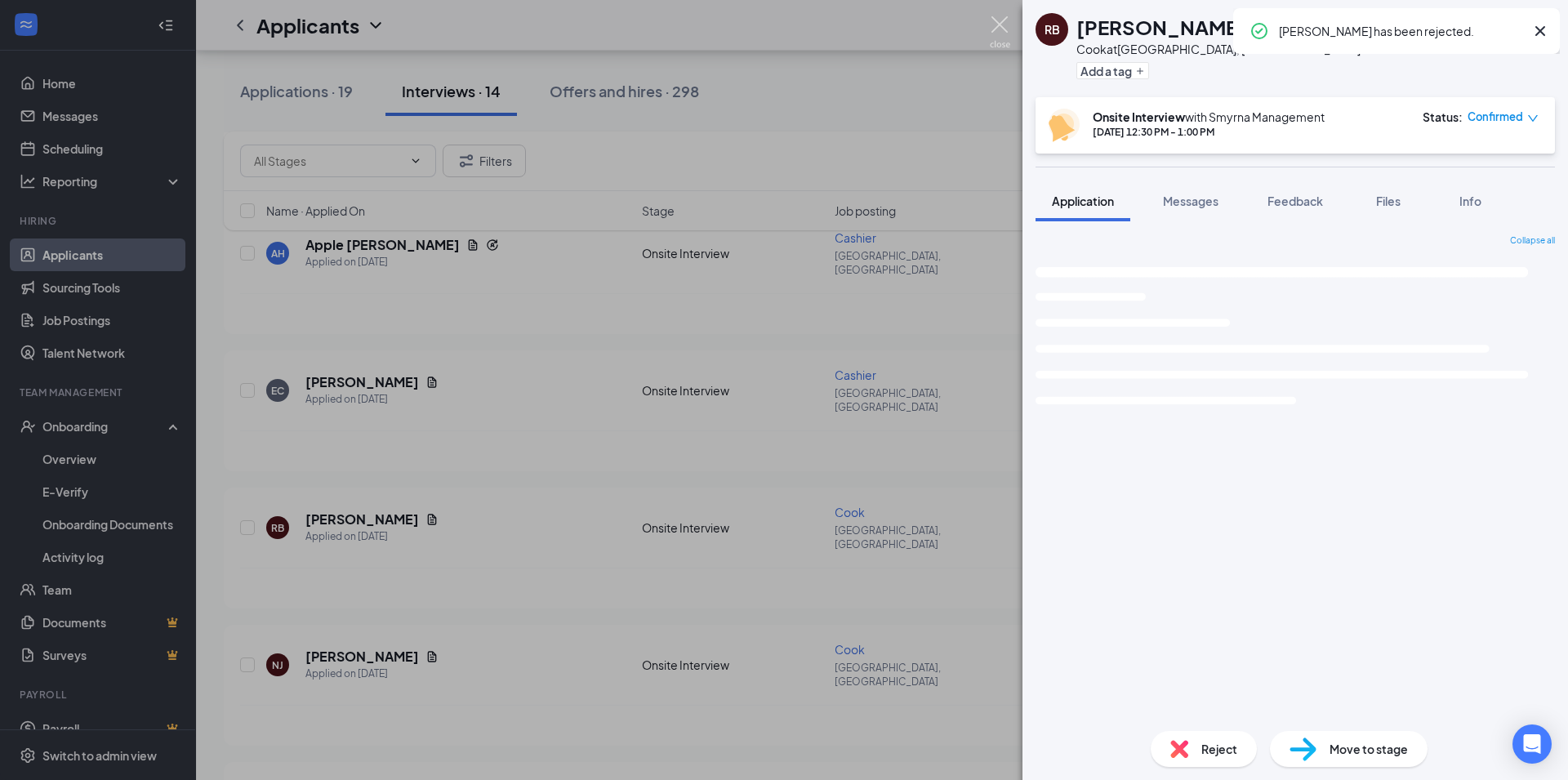
click at [996, 21] on img at bounding box center [999, 31] width 20 height 31
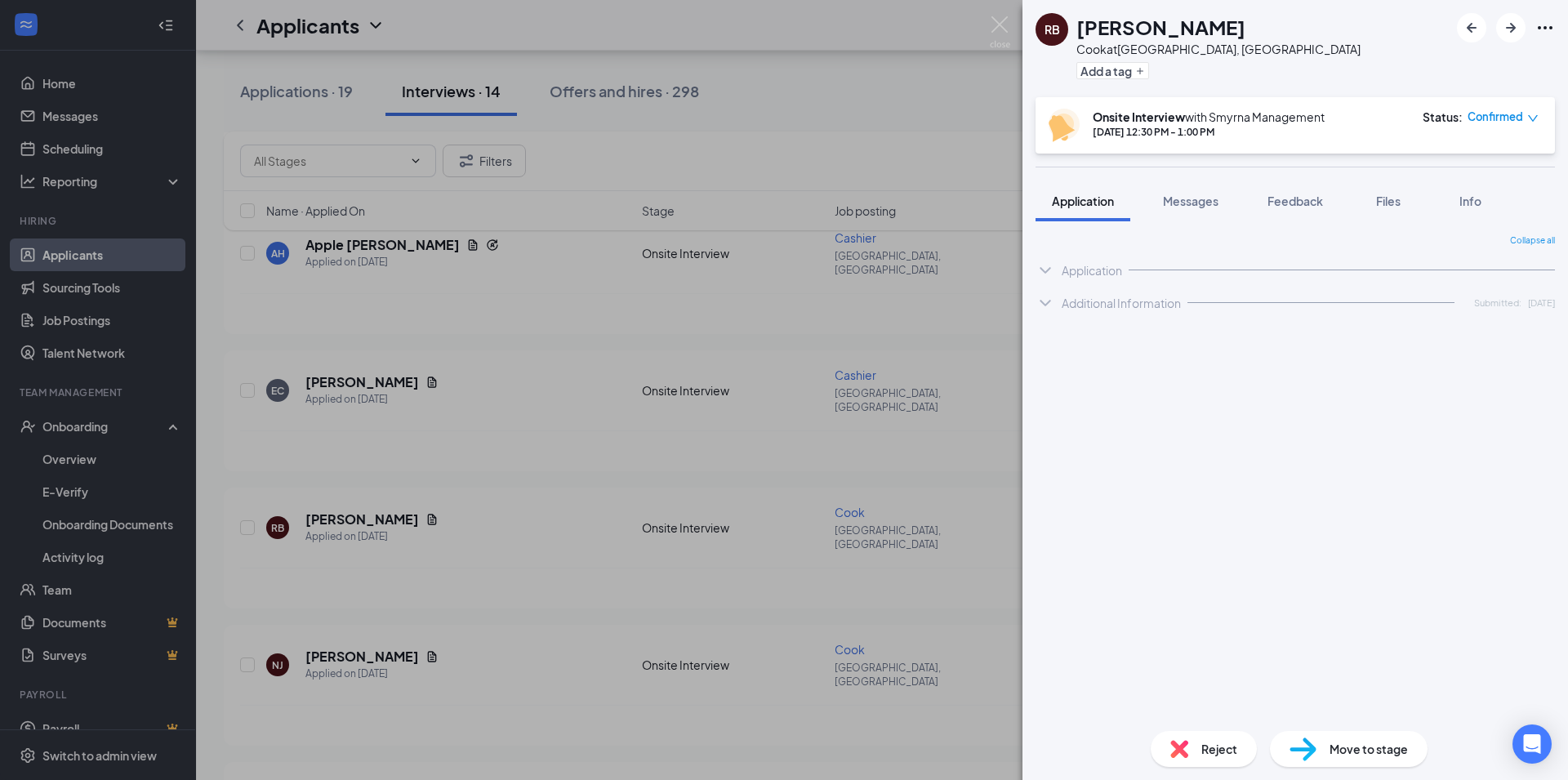
scroll to position [1750, 0]
click at [999, 30] on div "Applicants SM" at bounding box center [882, 25] width 1372 height 51
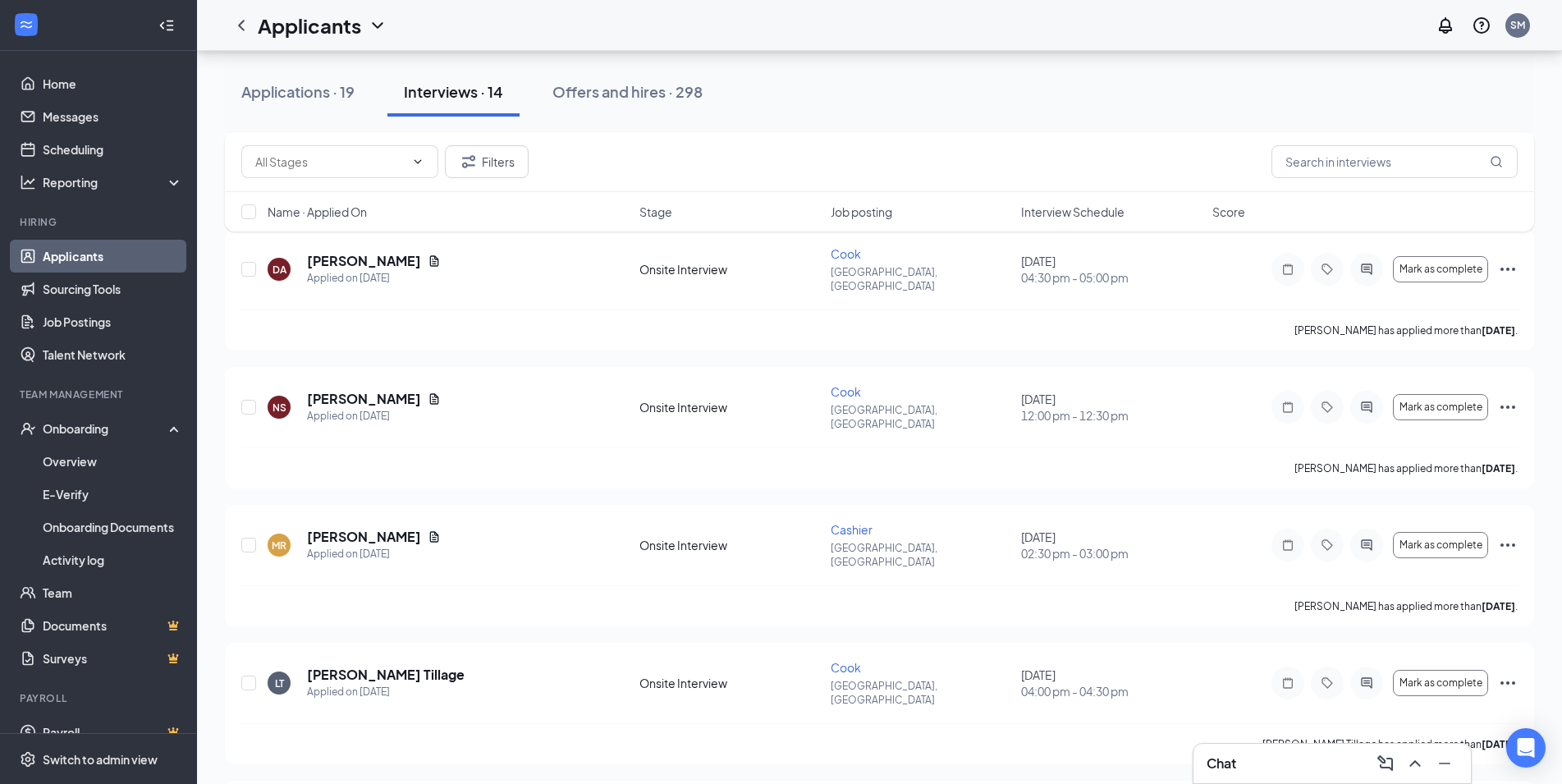
scroll to position [3029, 0]
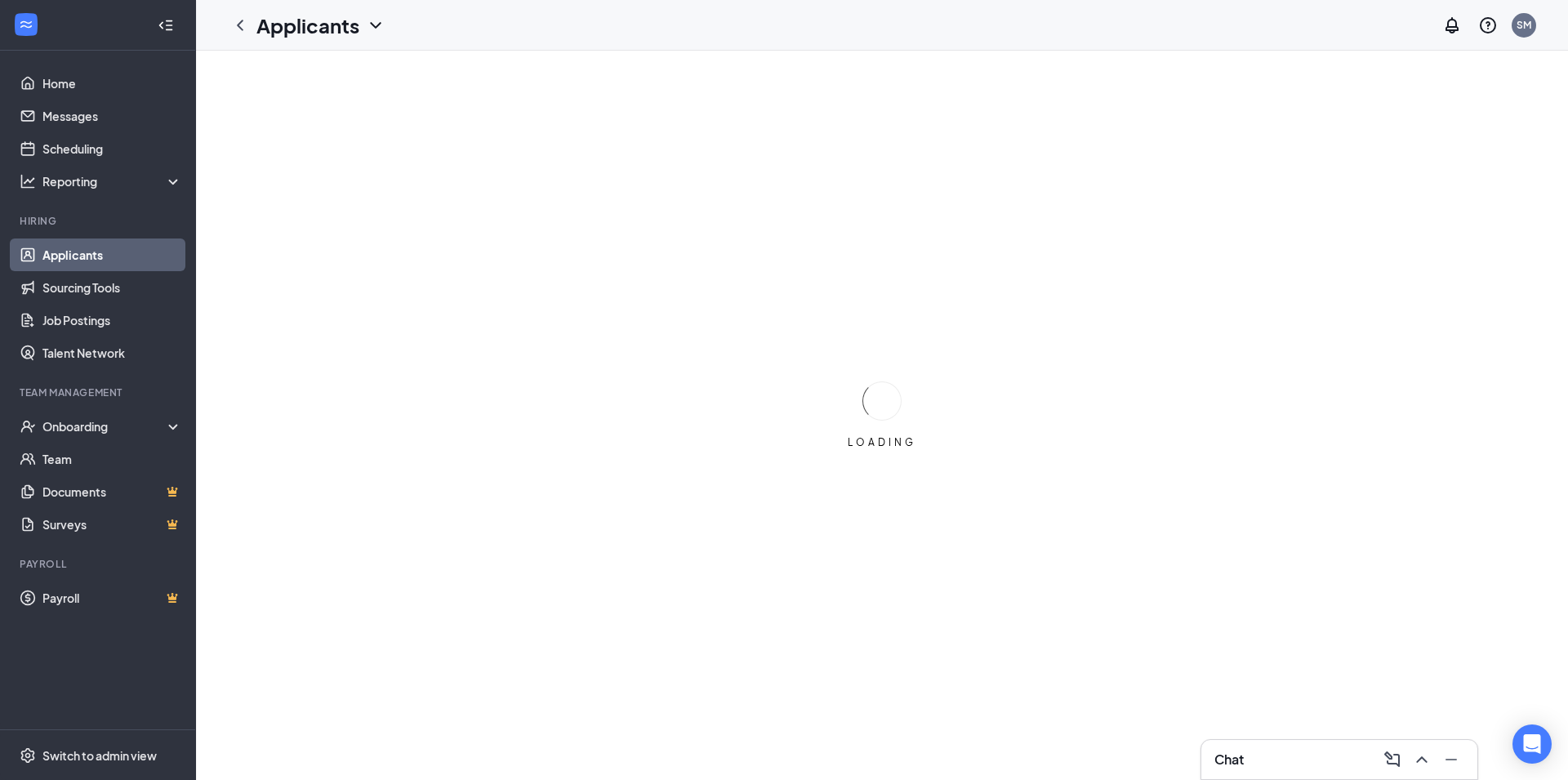
click at [156, 252] on link "Applicants" at bounding box center [112, 255] width 139 height 32
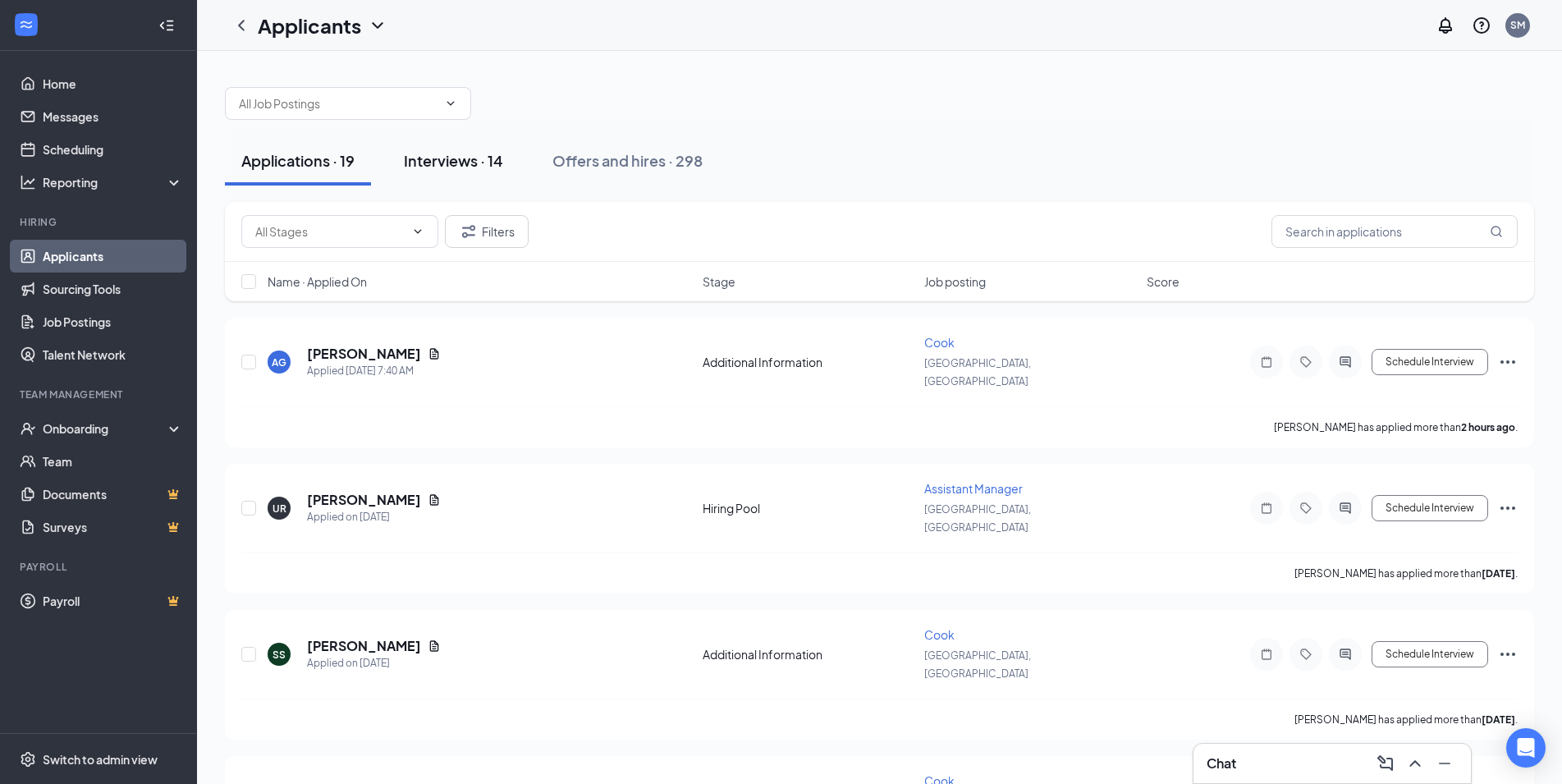
click at [461, 152] on div "Interviews · 14" at bounding box center [454, 161] width 99 height 20
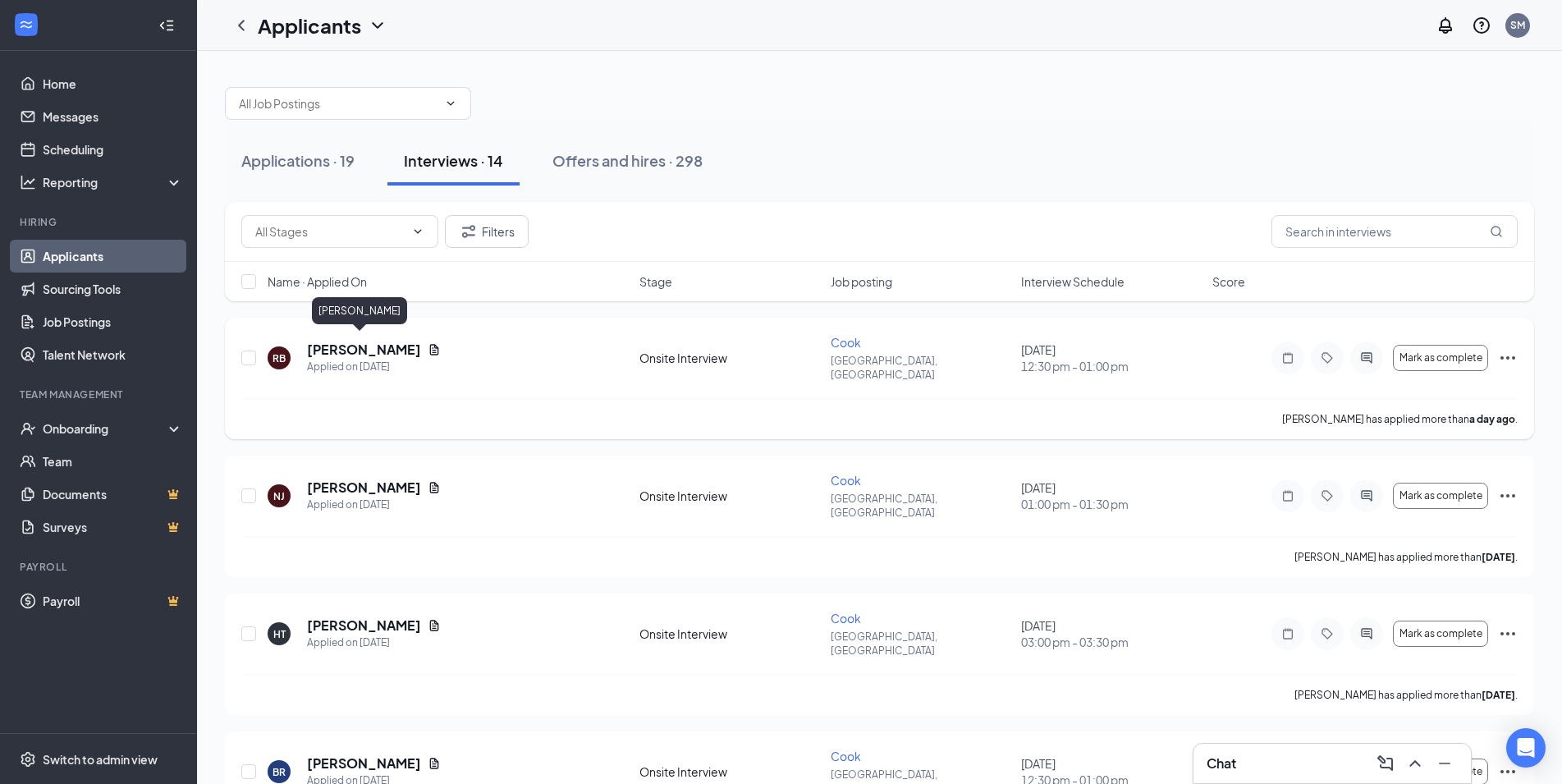
click at [378, 346] on h5 "[PERSON_NAME]" at bounding box center [364, 349] width 115 height 18
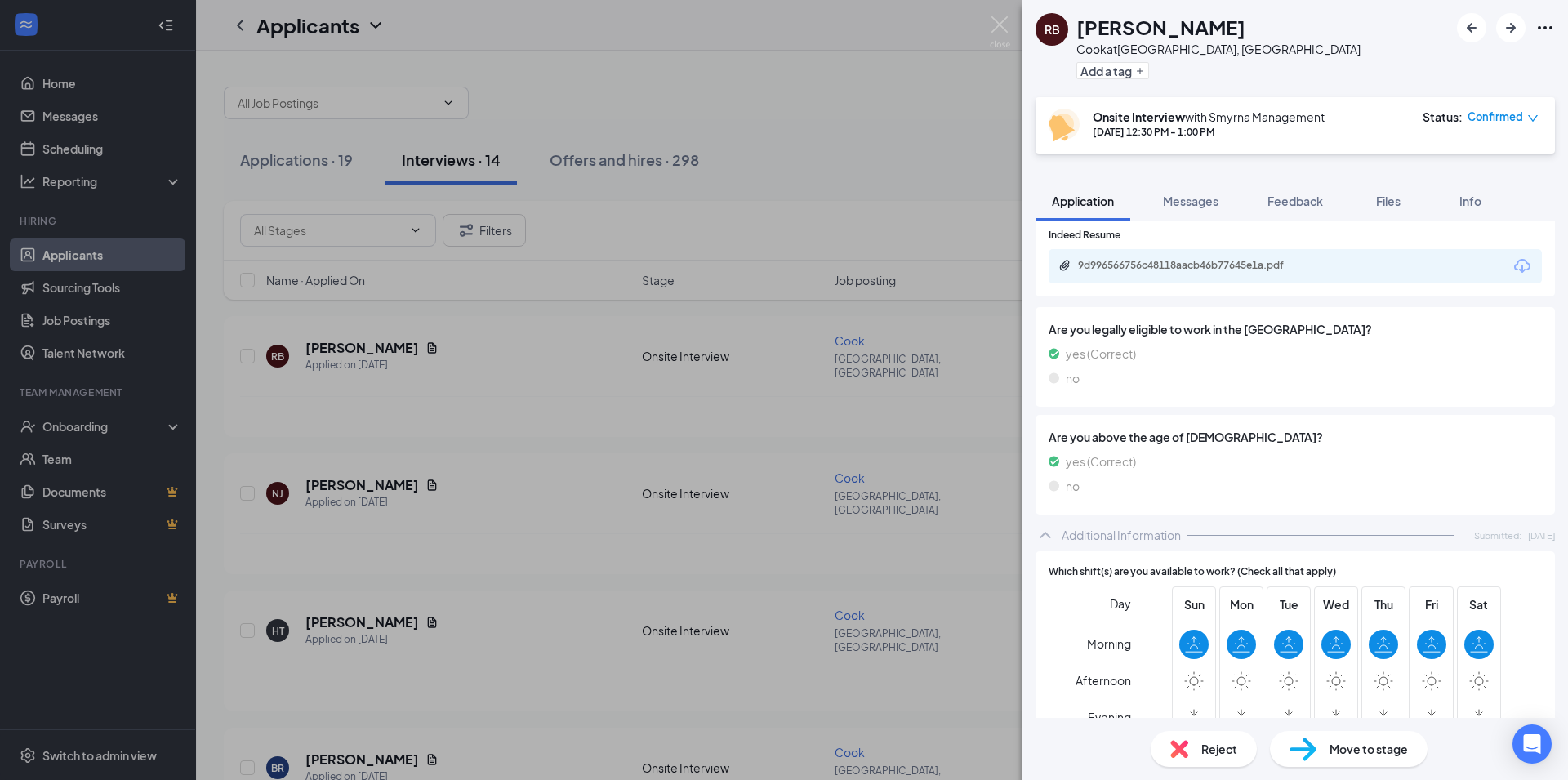
scroll to position [529, 0]
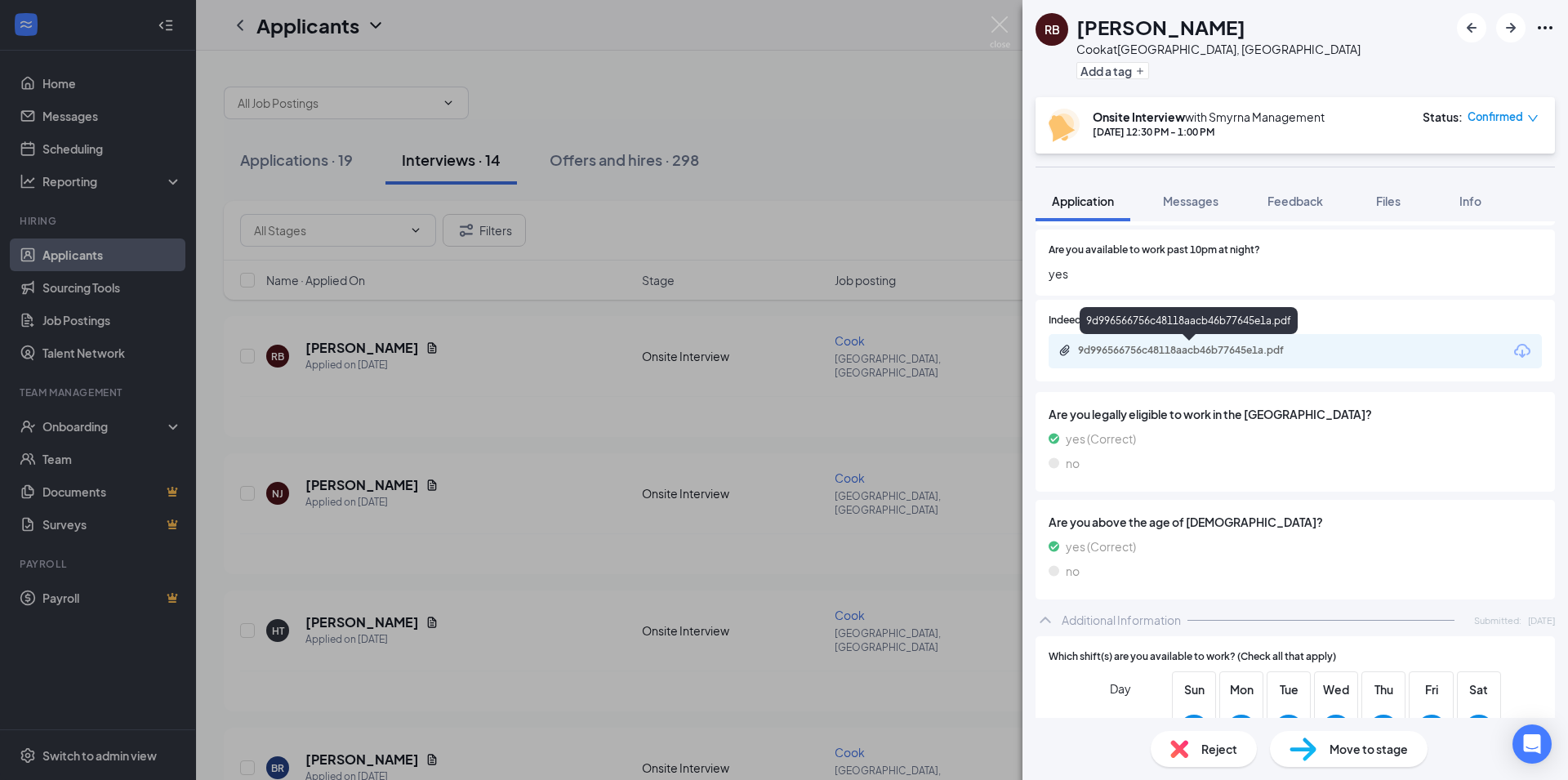
click at [1244, 347] on div "9d996566756c48118aacb46b77645e1a.pdf" at bounding box center [1192, 349] width 229 height 13
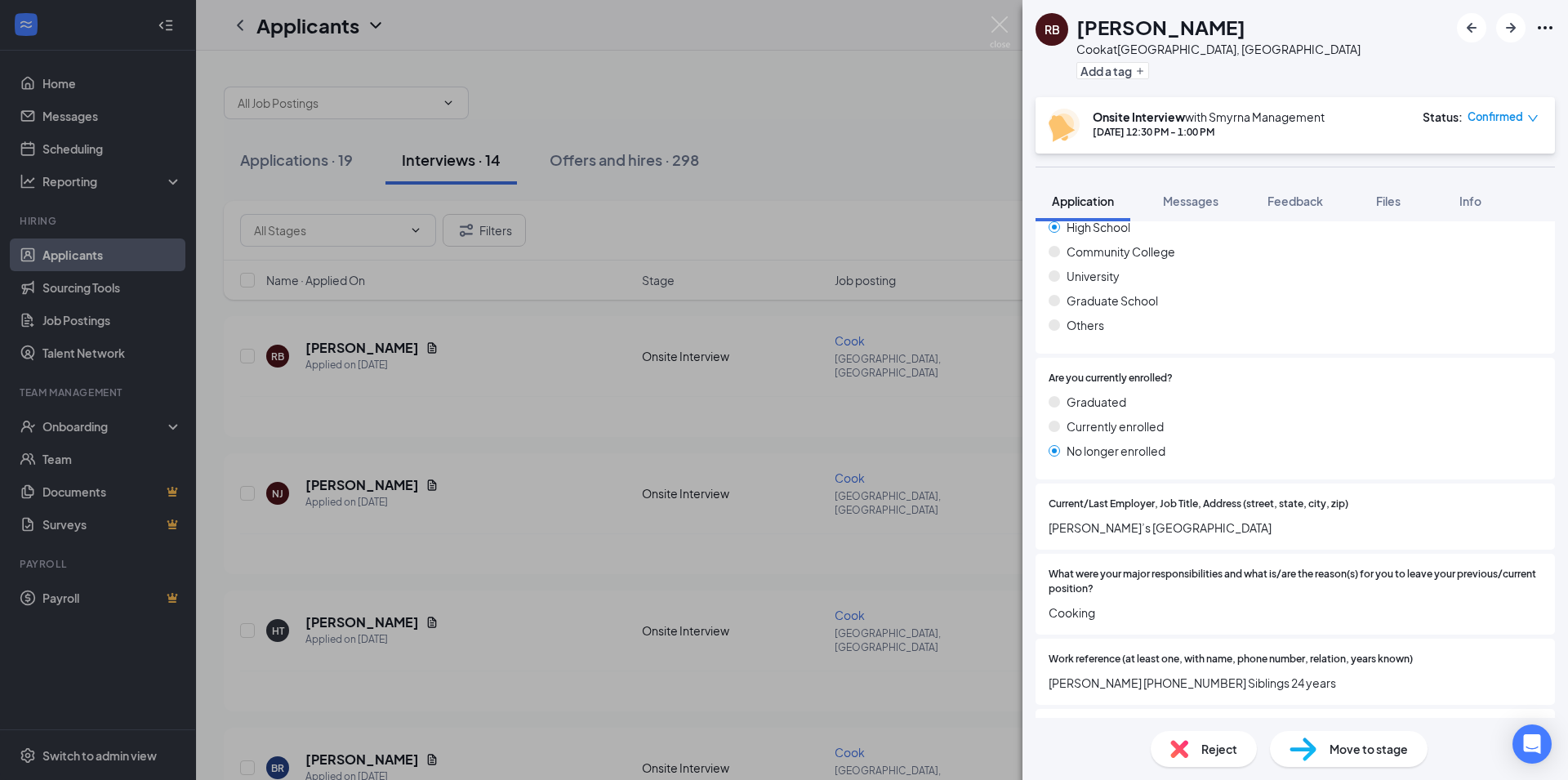
scroll to position [1489, 0]
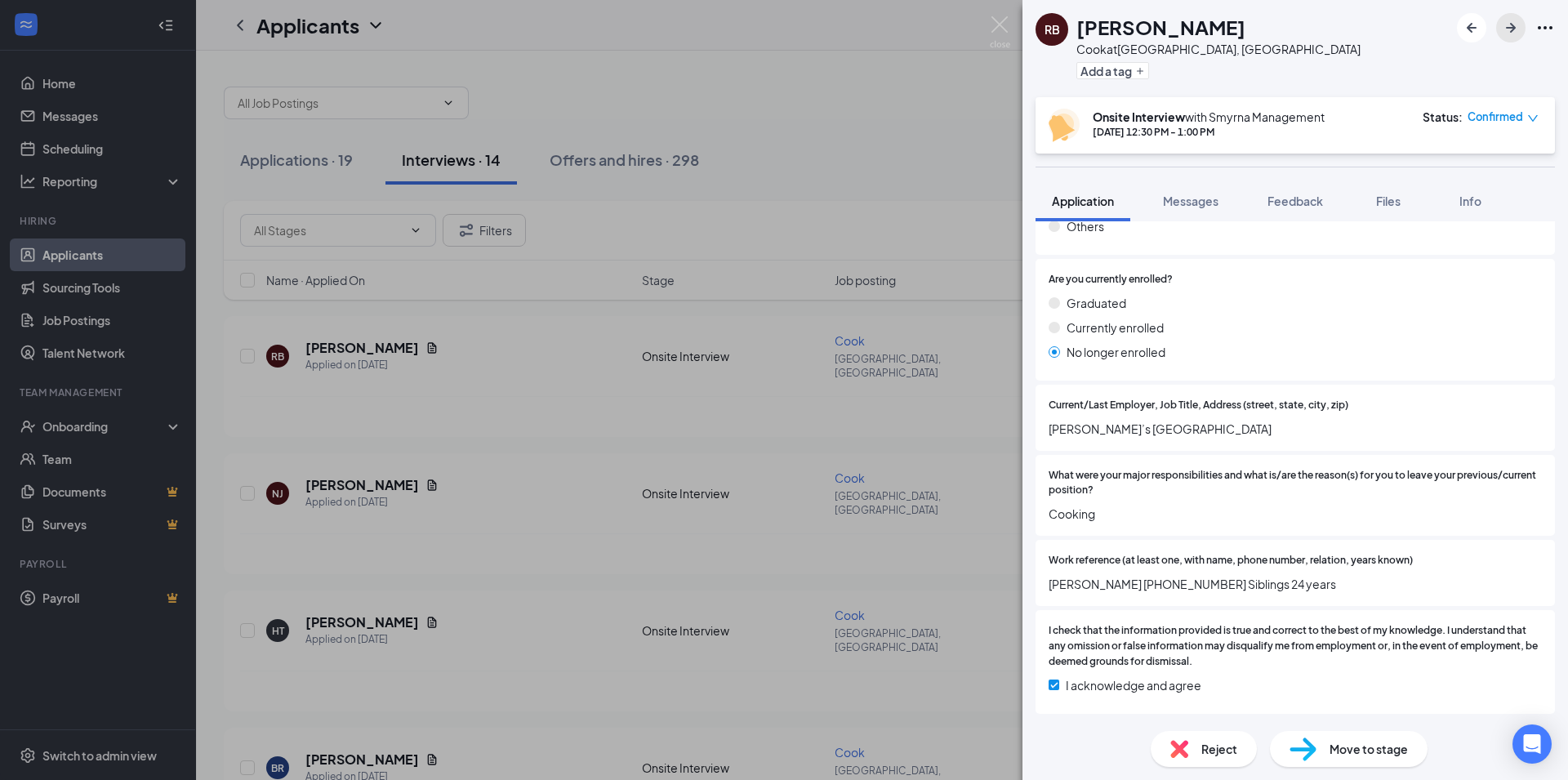
click at [1501, 30] on icon "ArrowRight" at bounding box center [1510, 27] width 20 height 20
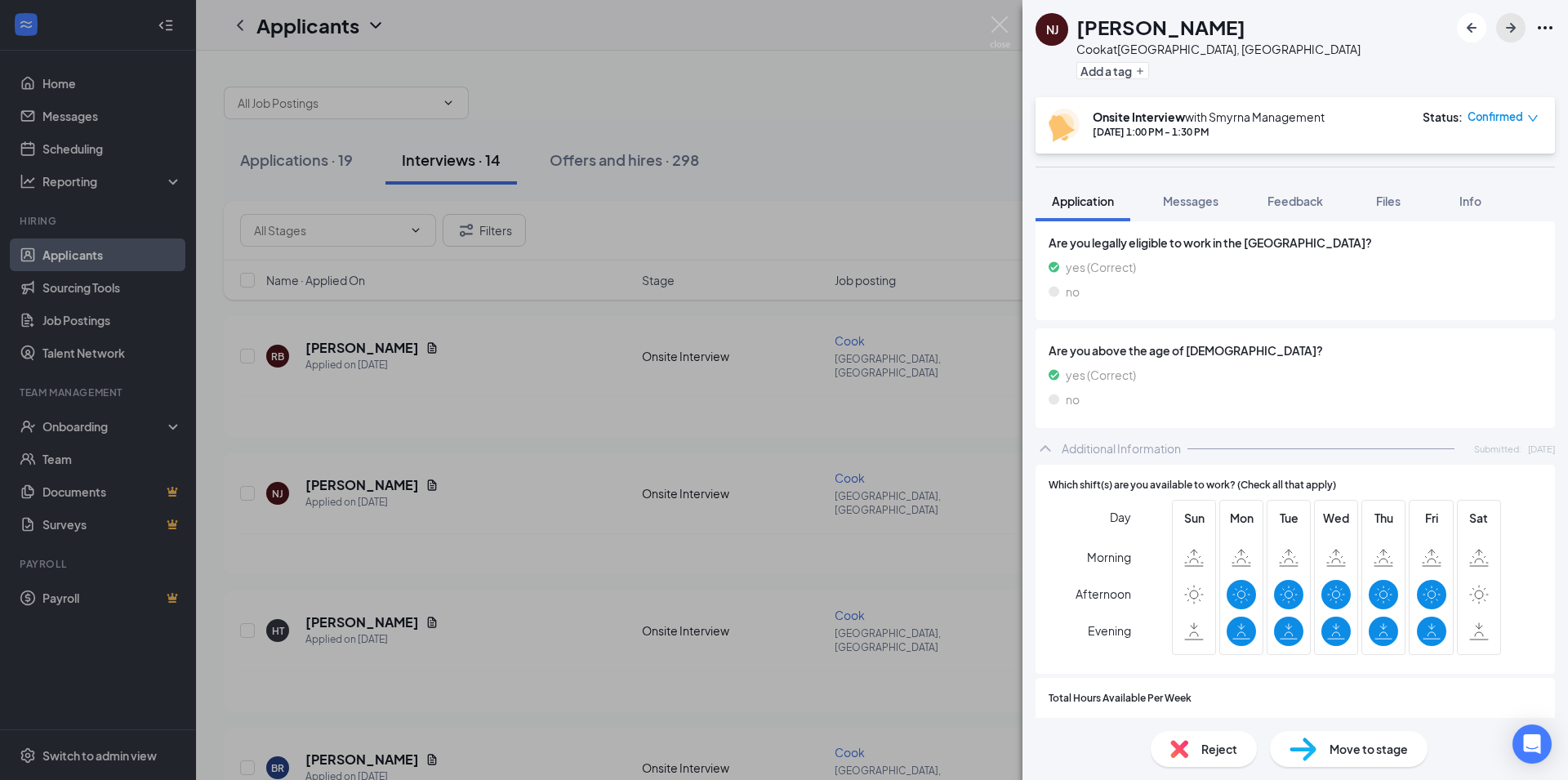
scroll to position [794, 0]
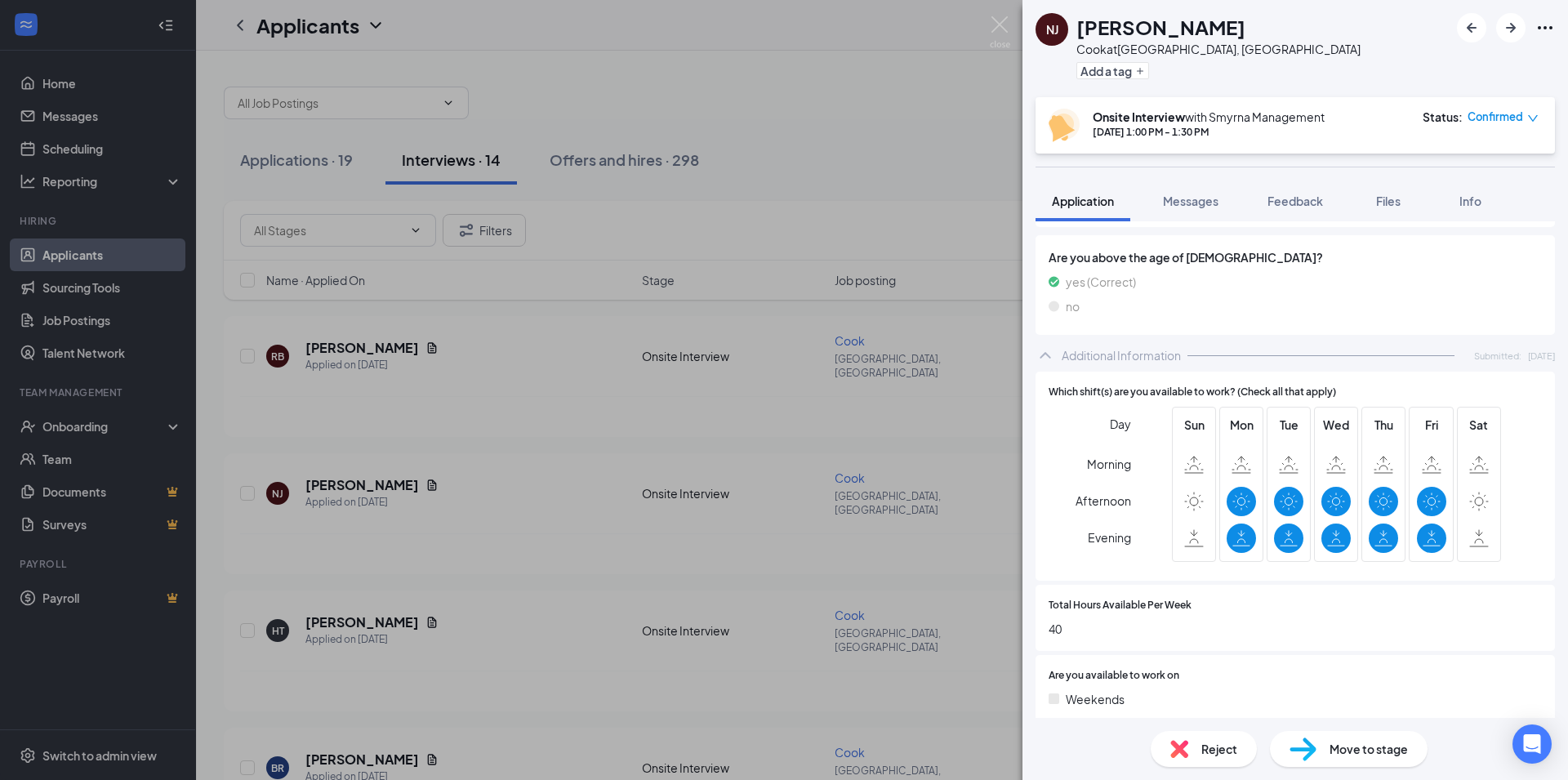
click at [1200, 743] on div "Reject" at bounding box center [1203, 749] width 106 height 36
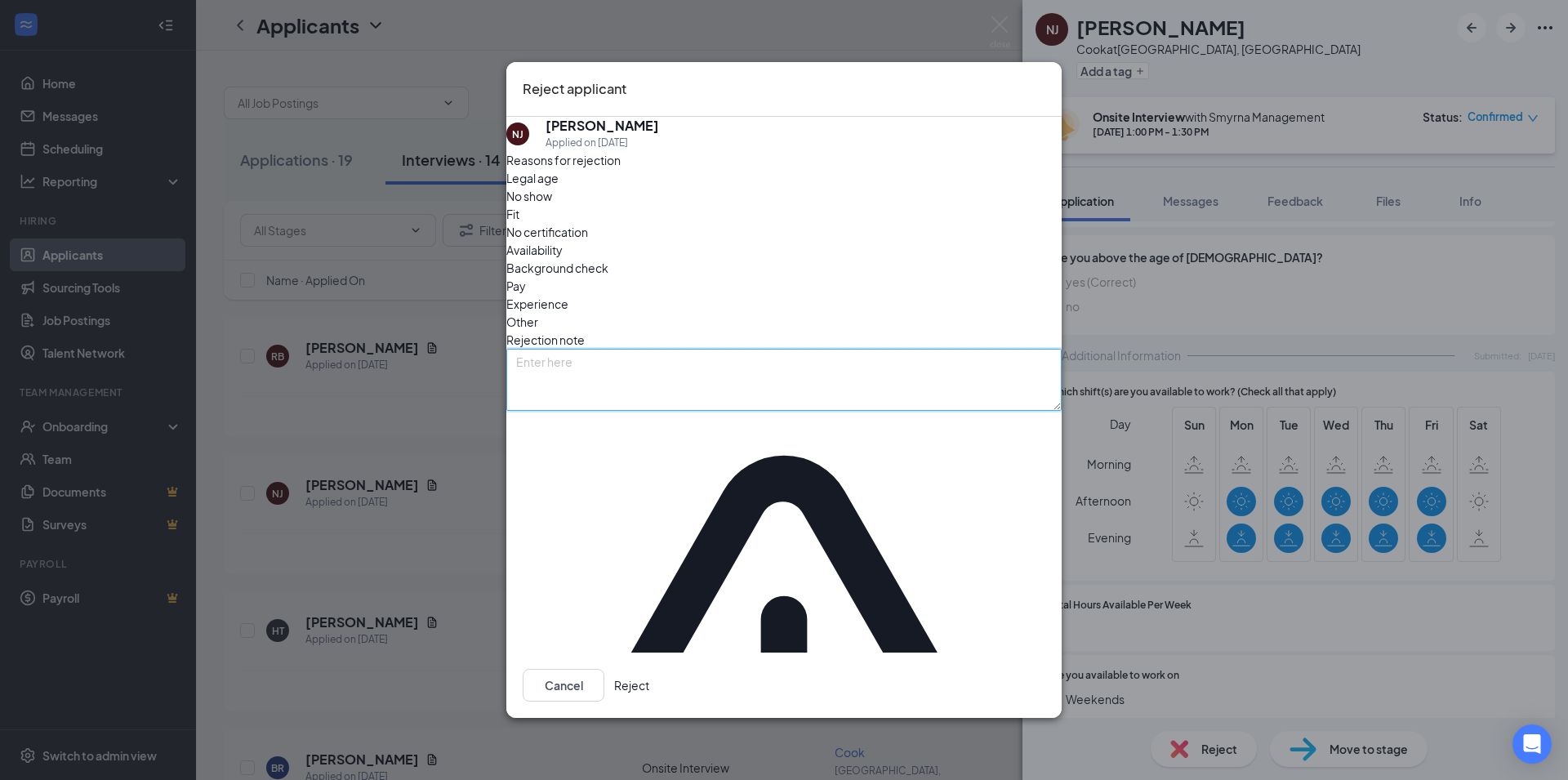
click at [841, 410] on textarea at bounding box center [784, 379] width 555 height 62
type textarea "No positions available at this time"
click at [649, 669] on button "Reject" at bounding box center [631, 685] width 35 height 32
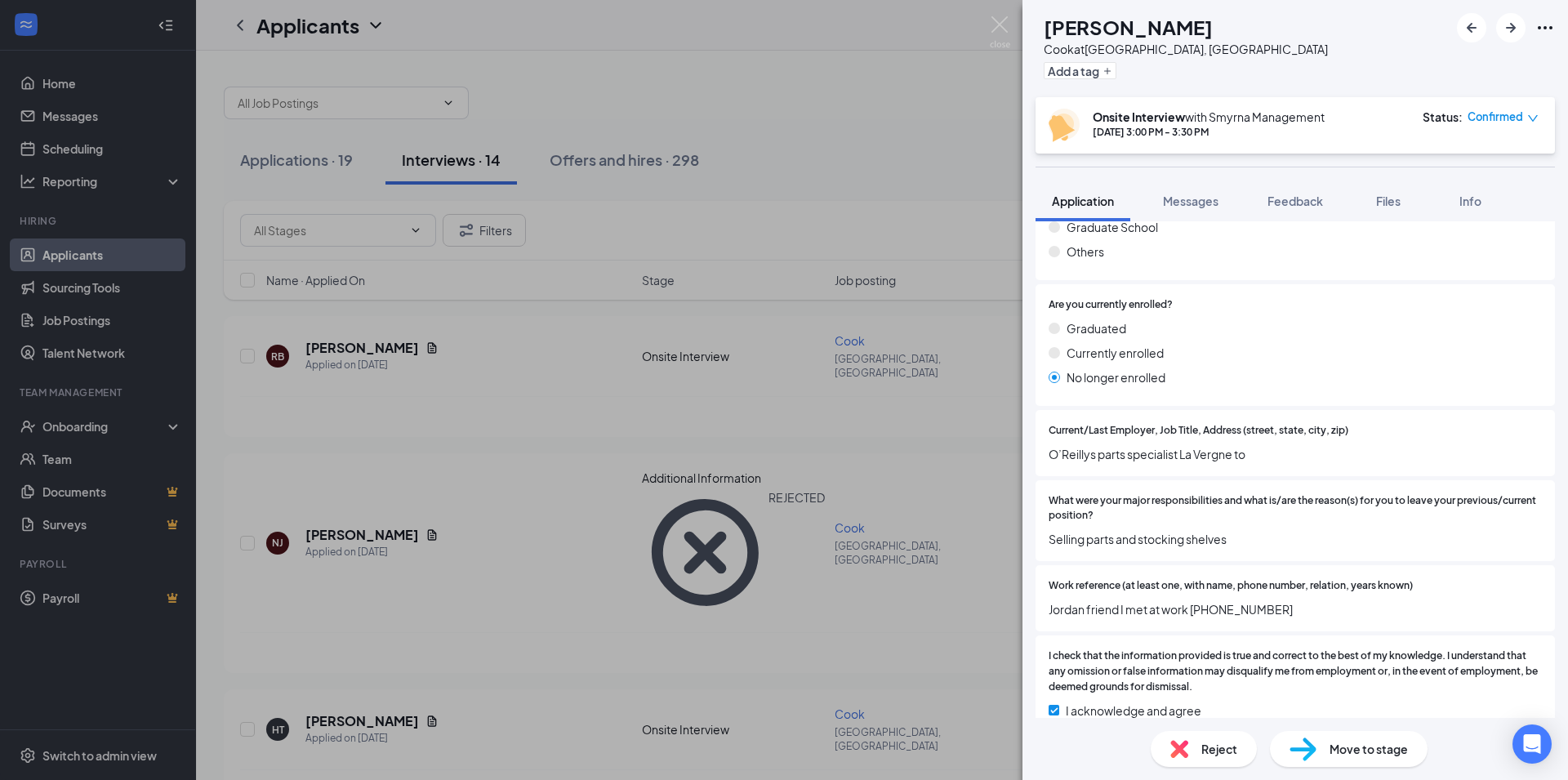
scroll to position [1489, 0]
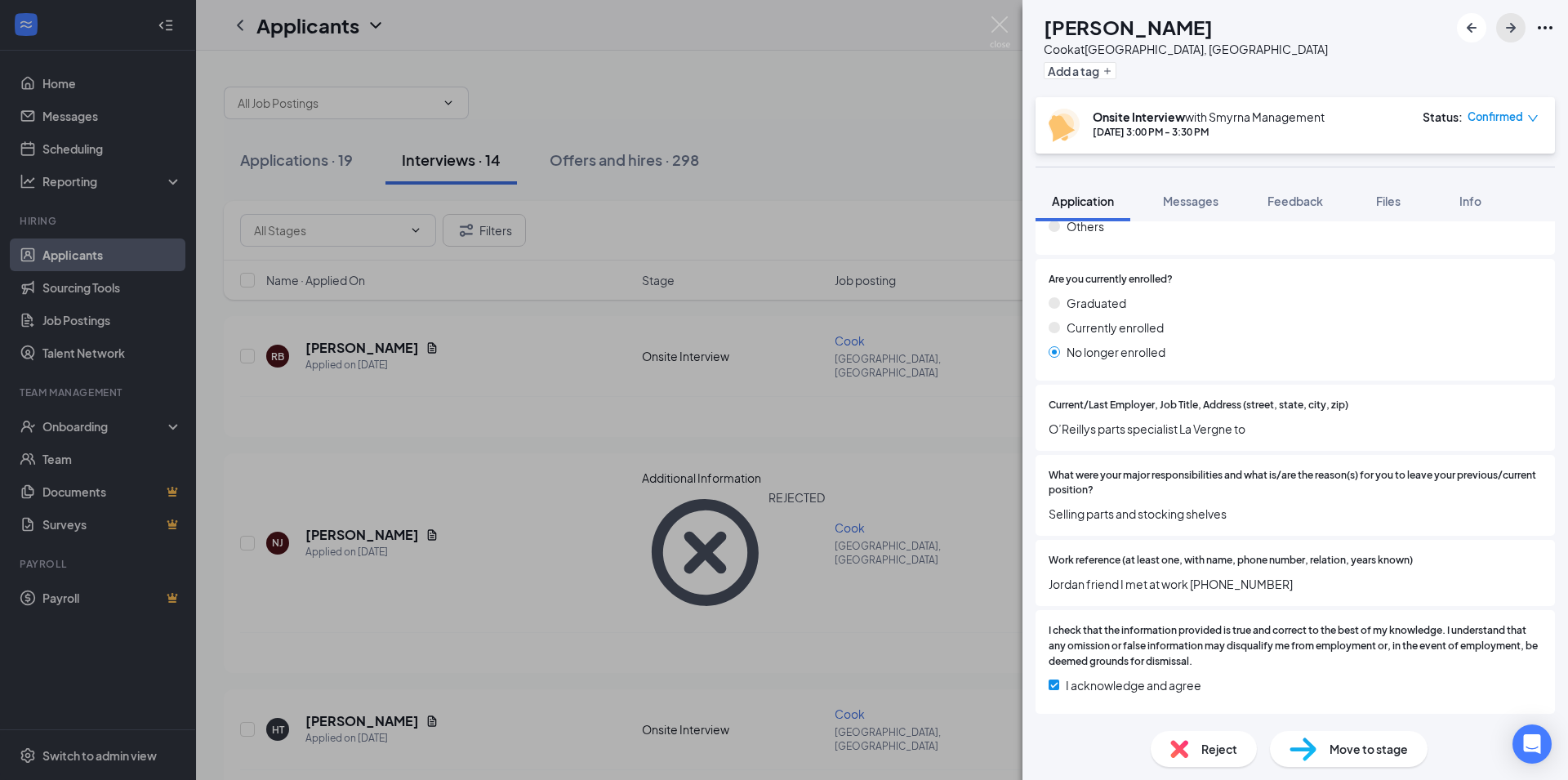
click at [1500, 21] on button "button" at bounding box center [1510, 27] width 30 height 30
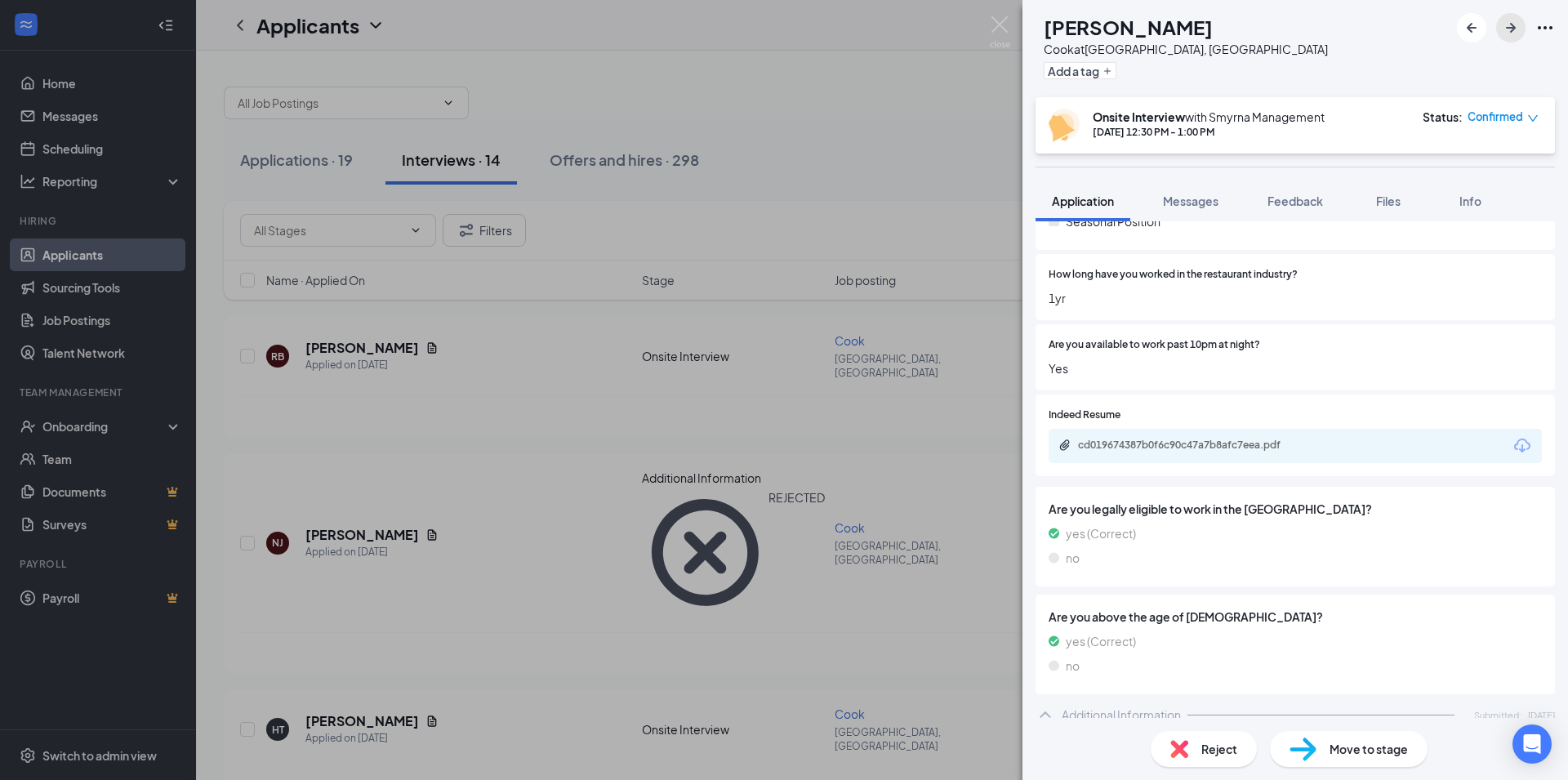
scroll to position [432, 0]
click at [1183, 449] on div "cd019674387b0f6c90c47a7b8afc7eea.pdf" at bounding box center [1192, 447] width 229 height 13
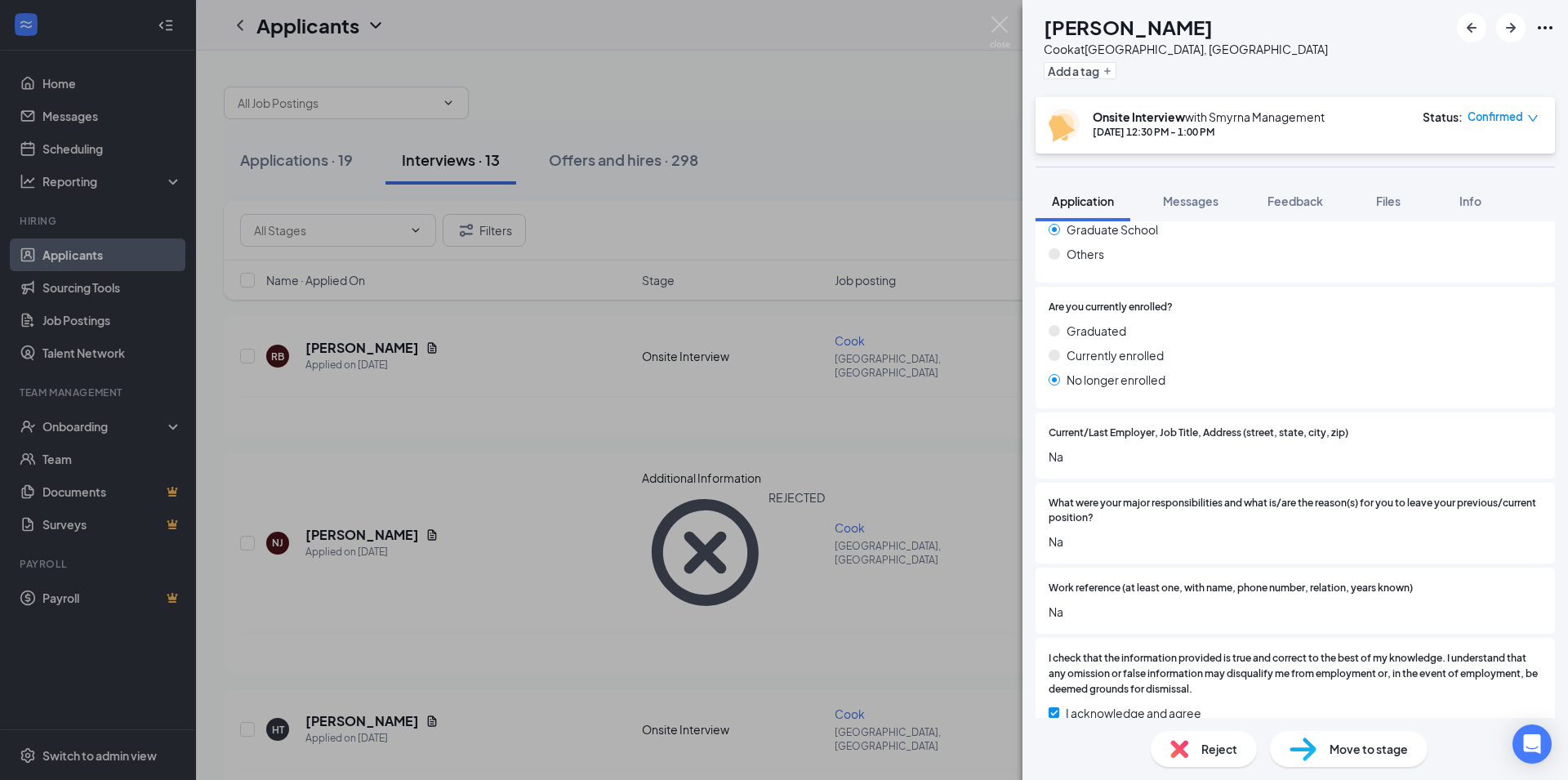
scroll to position [1489, 0]
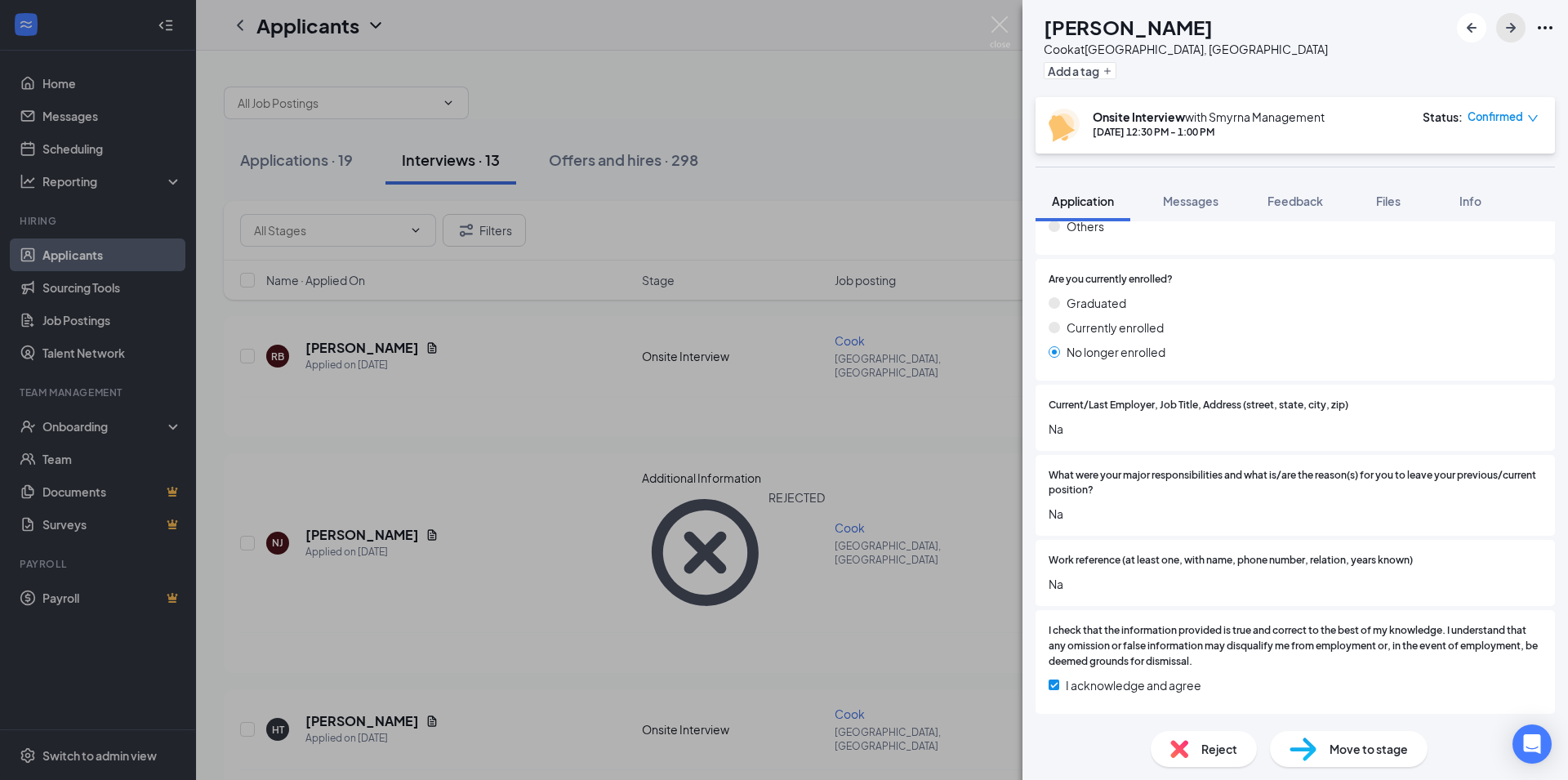
click at [1504, 26] on icon "ArrowRight" at bounding box center [1510, 27] width 20 height 20
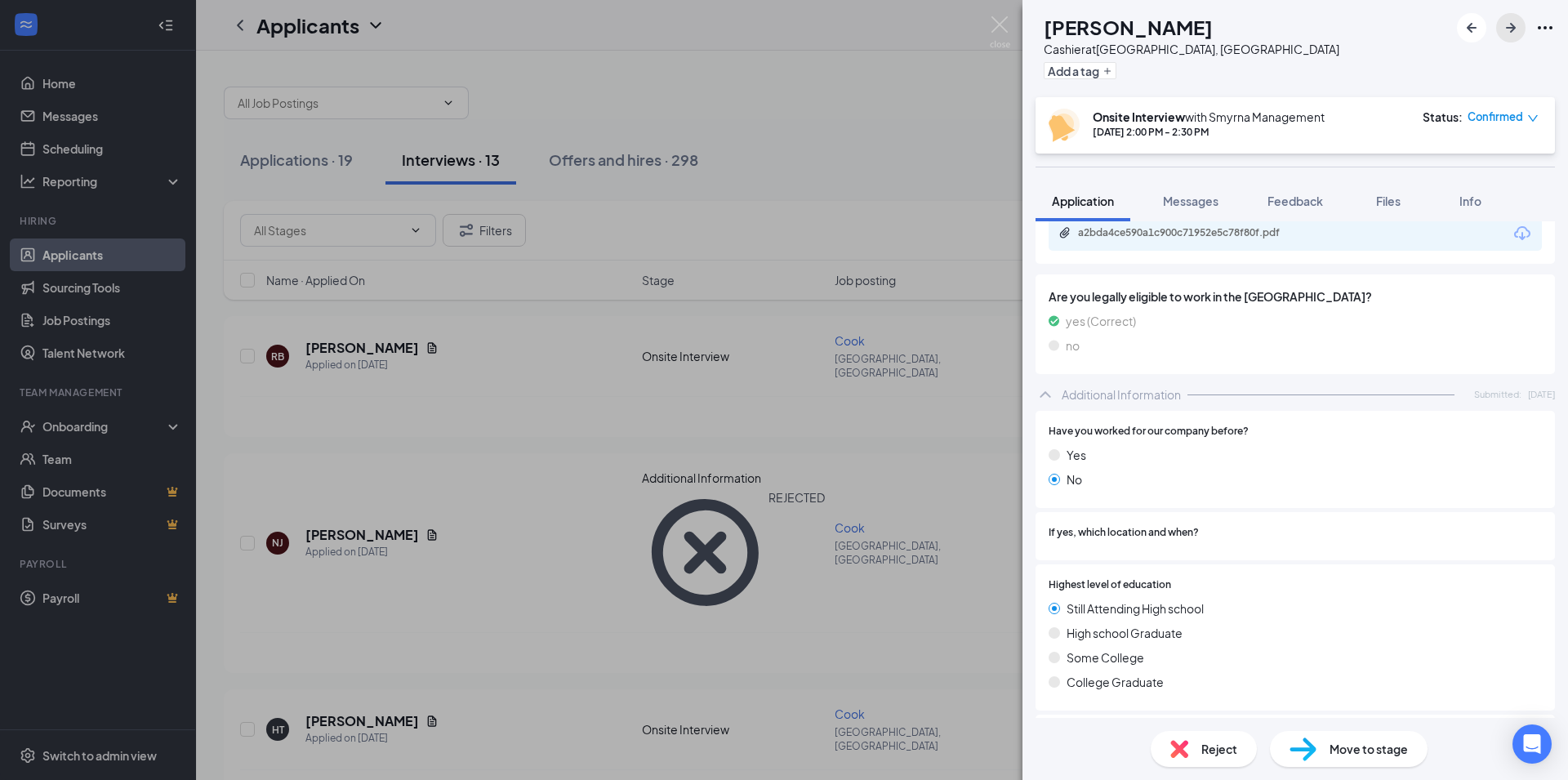
scroll to position [181, 0]
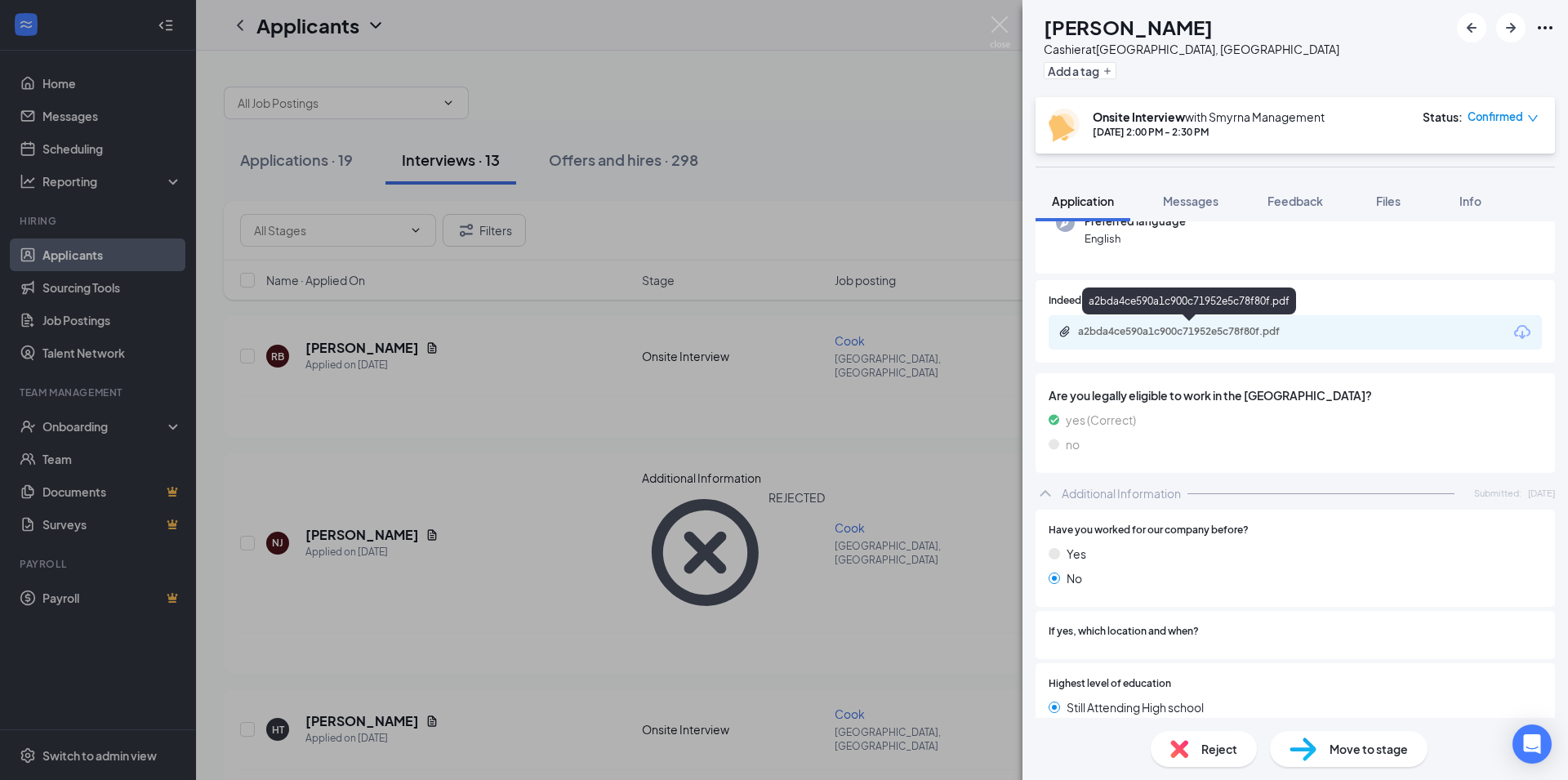
click at [1146, 338] on div "a2bda4ce590a1c900c71952e5c78f80f.pdf" at bounding box center [1190, 332] width 264 height 15
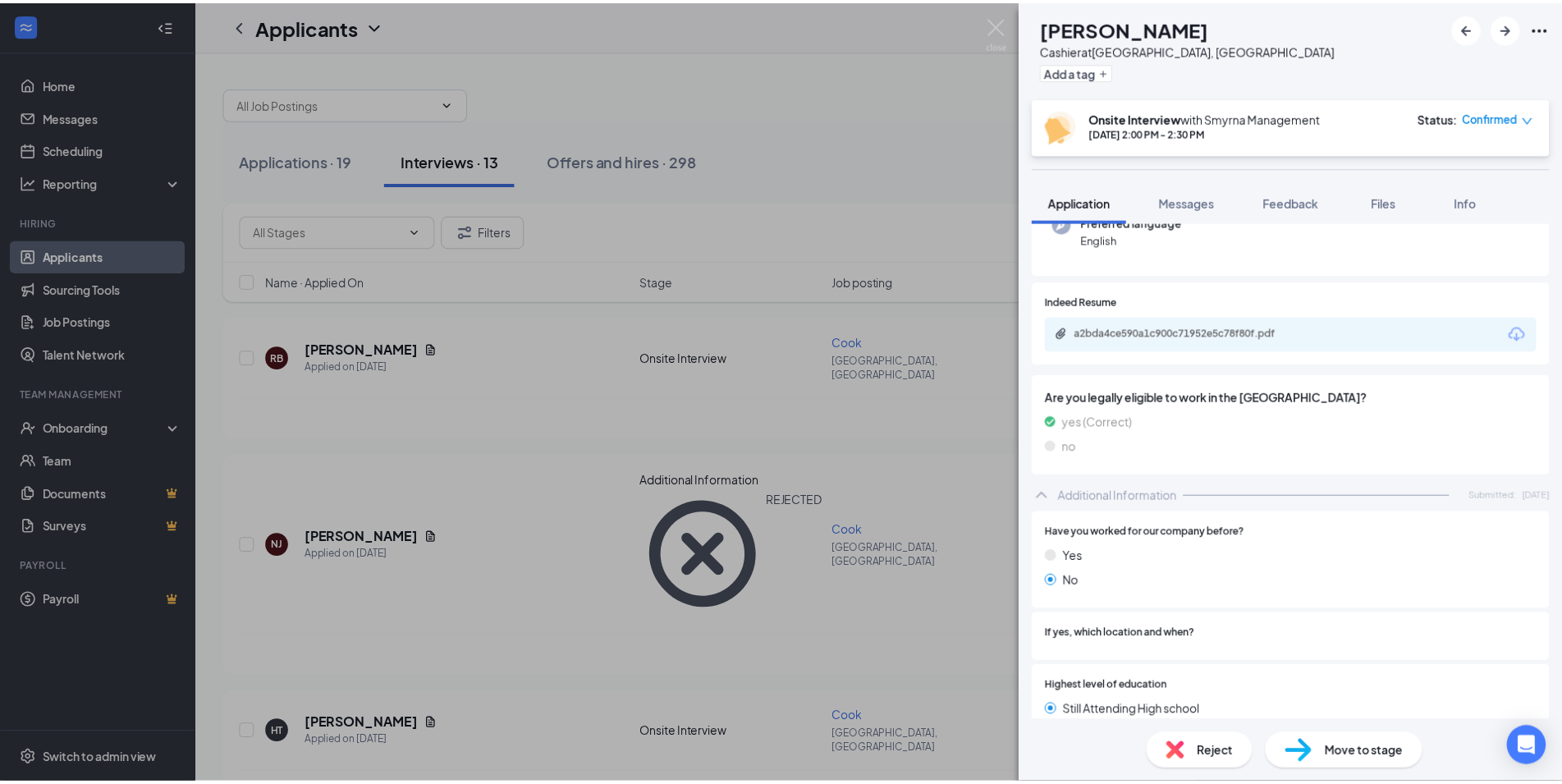
scroll to position [714, 0]
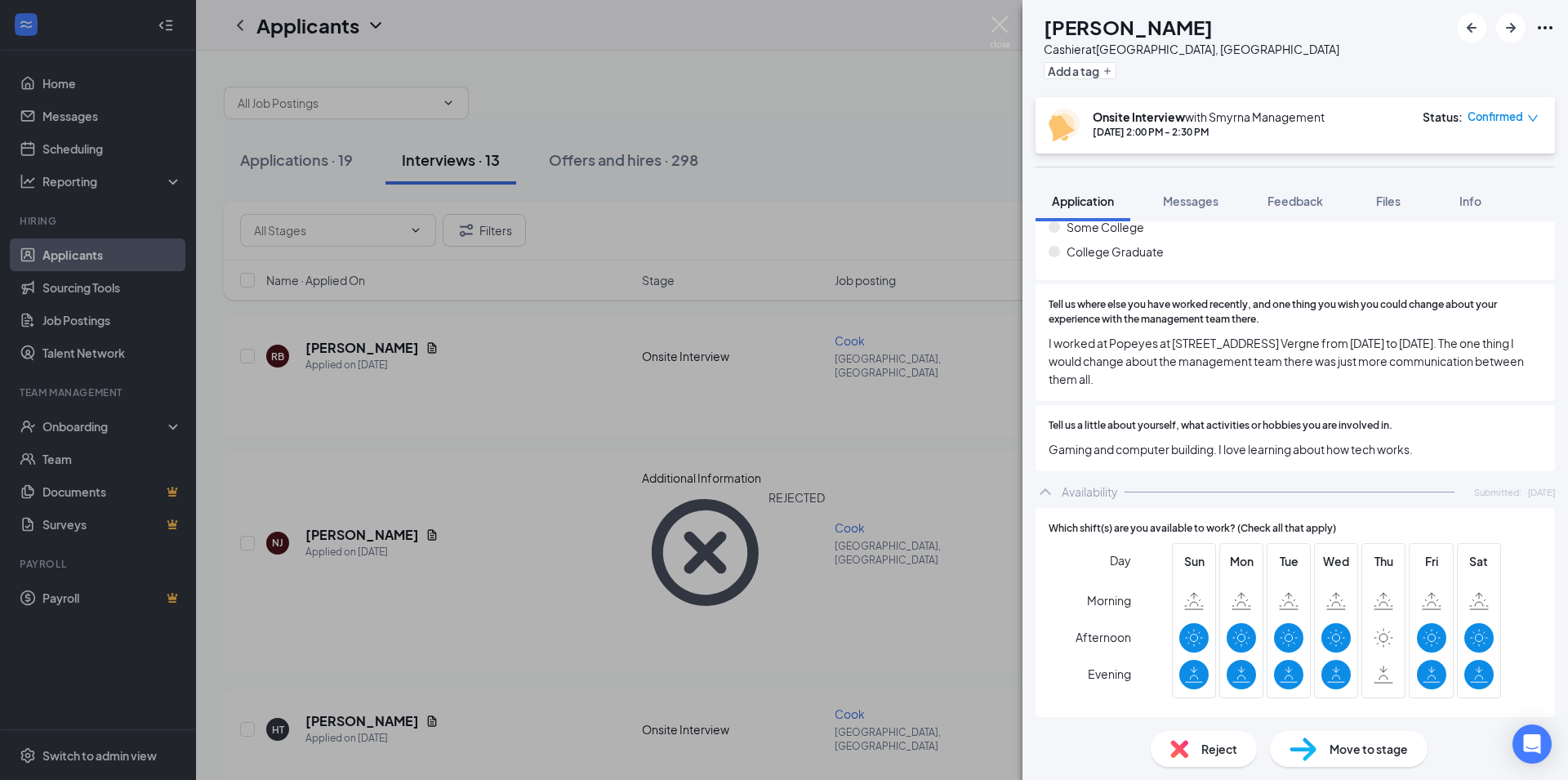
click at [905, 308] on div "CB Caden Byrum Cashier at Smyrna, TN Add a tag Onsite Interview with Smyrna Man…" at bounding box center [784, 390] width 1568 height 780
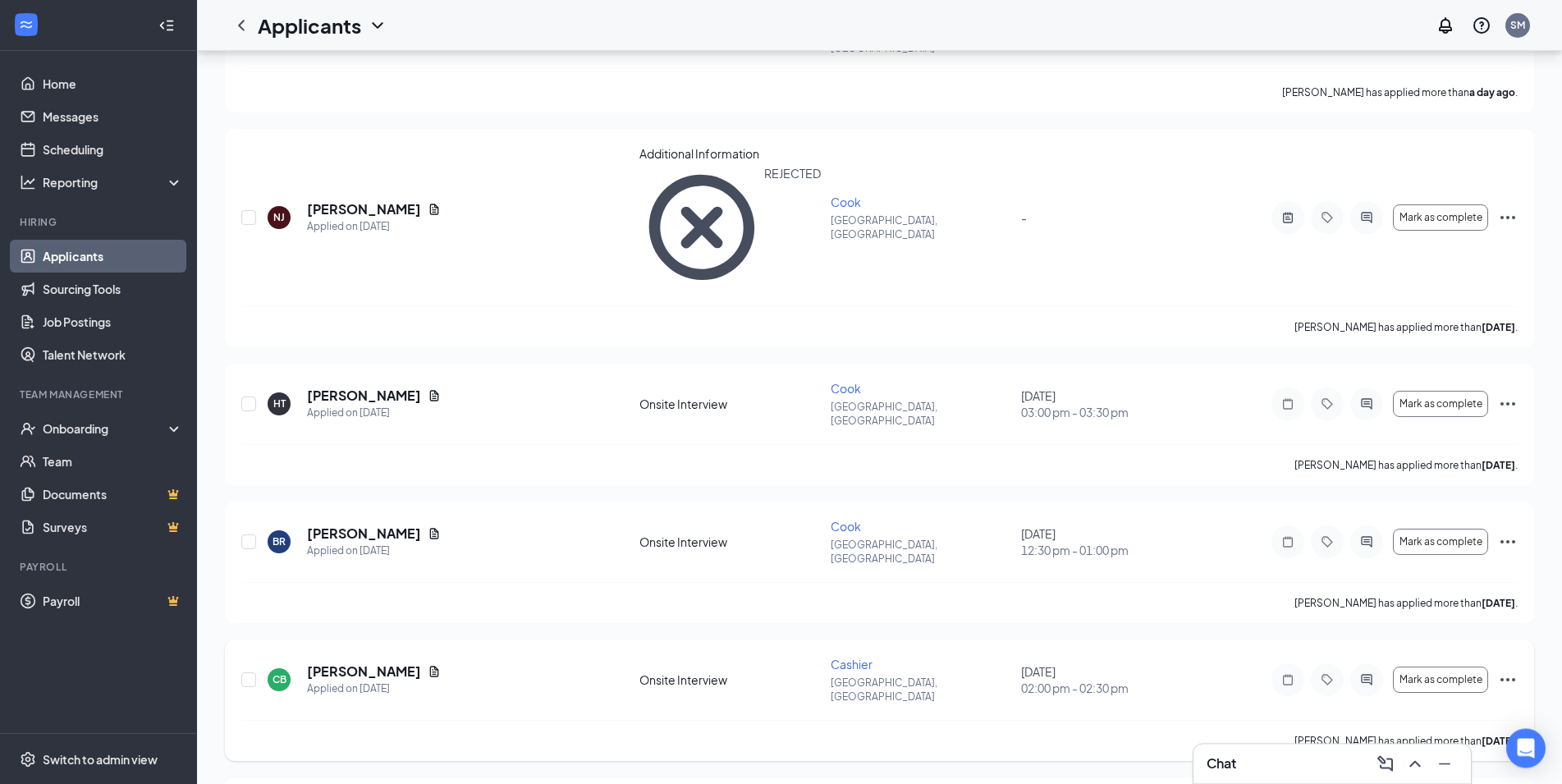
scroll to position [335, 0]
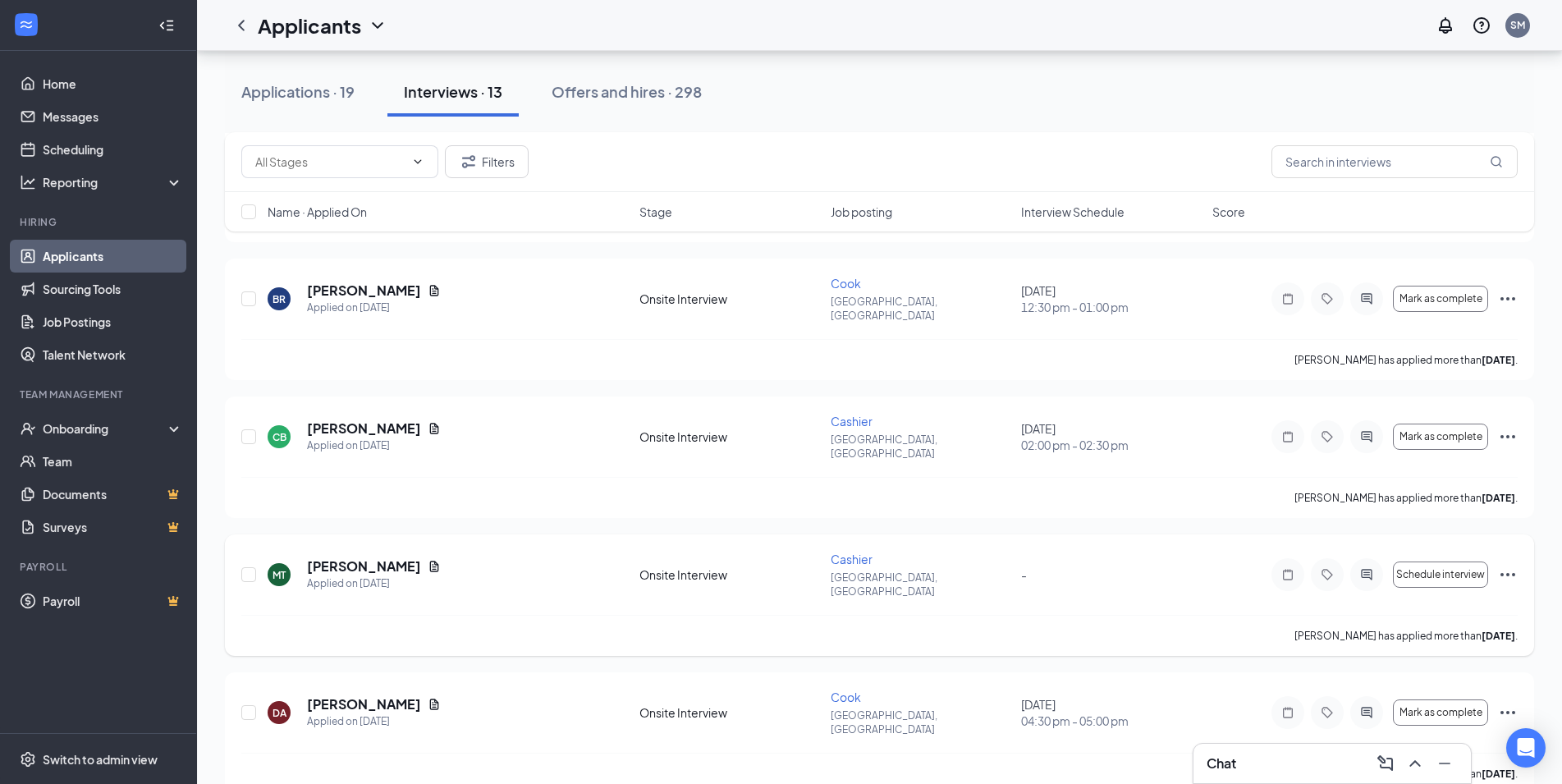
click at [1509, 565] on icon "Ellipses" at bounding box center [1507, 574] width 20 height 20
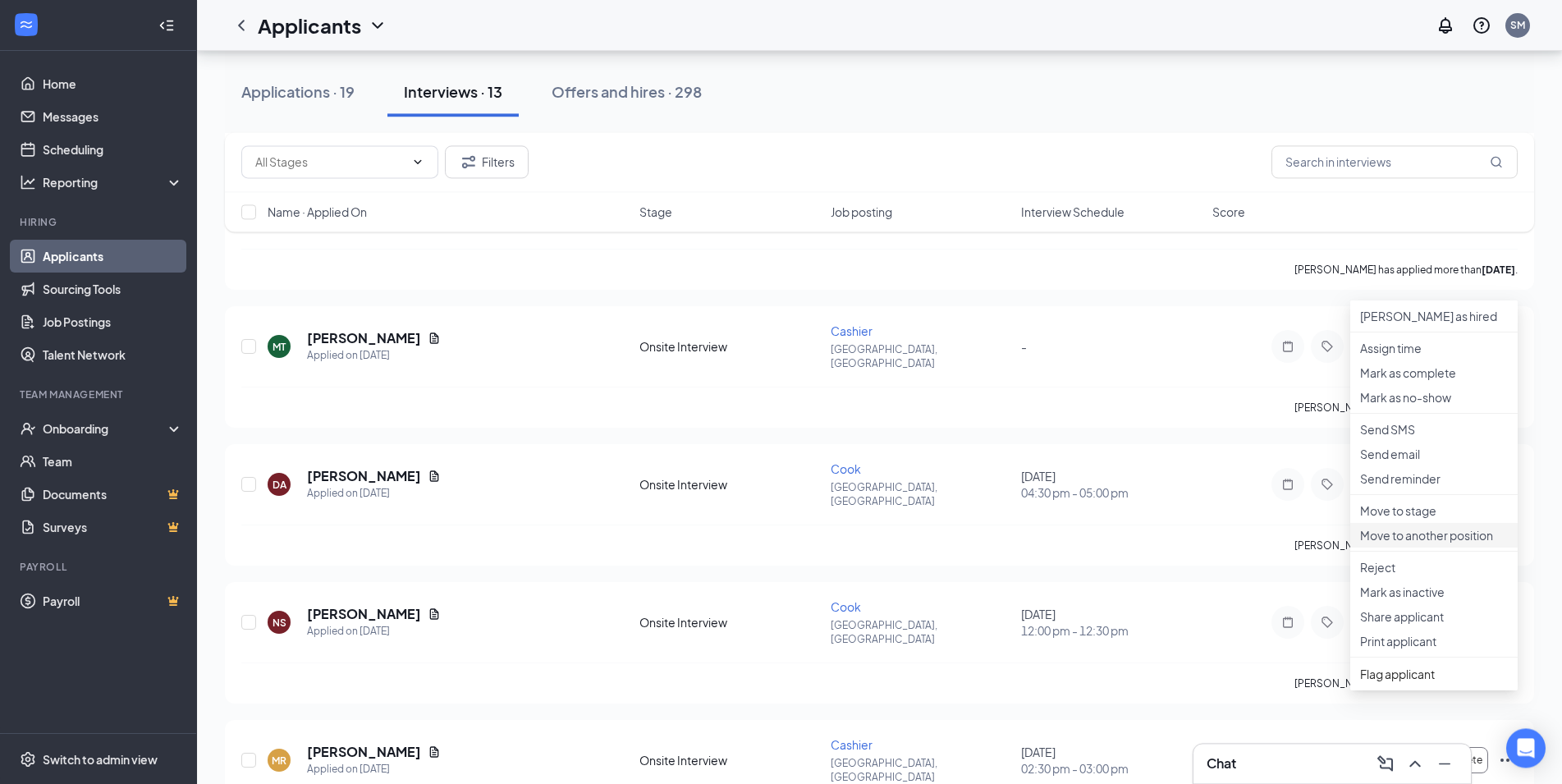
scroll to position [586, 0]
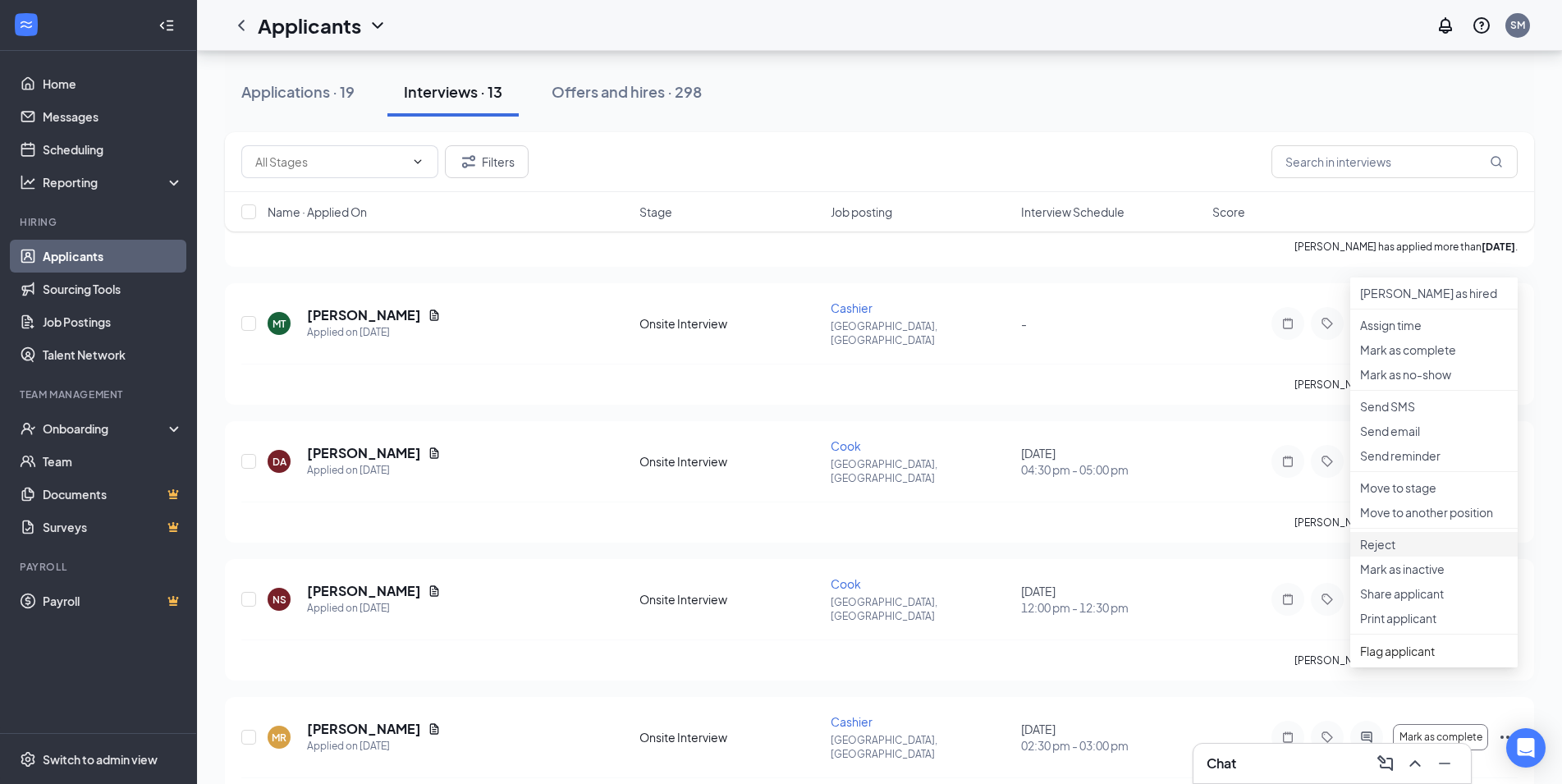
click at [1408, 553] on p "Reject" at bounding box center [1434, 543] width 148 height 16
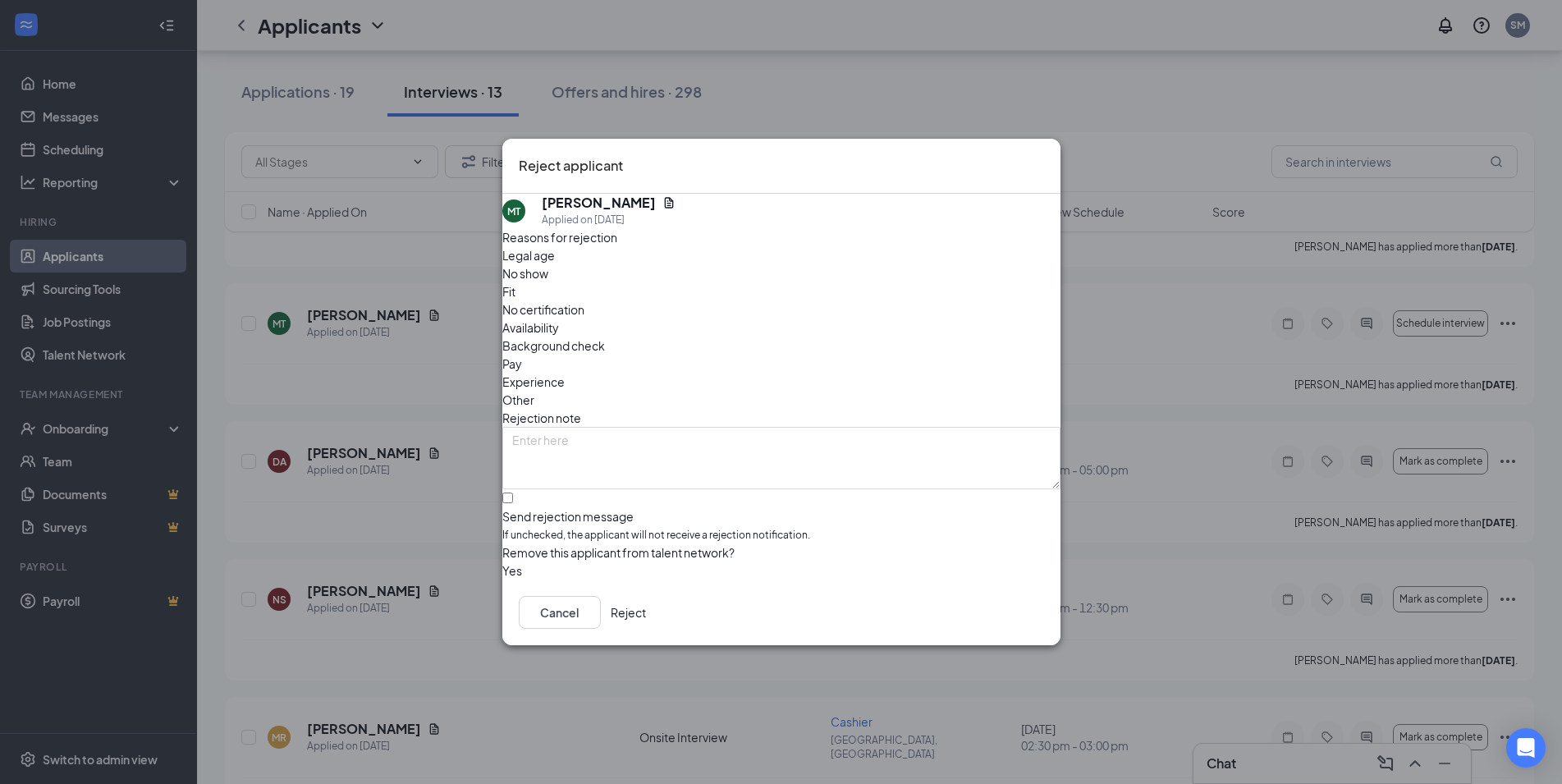
click at [646, 612] on button "Reject" at bounding box center [628, 612] width 35 height 32
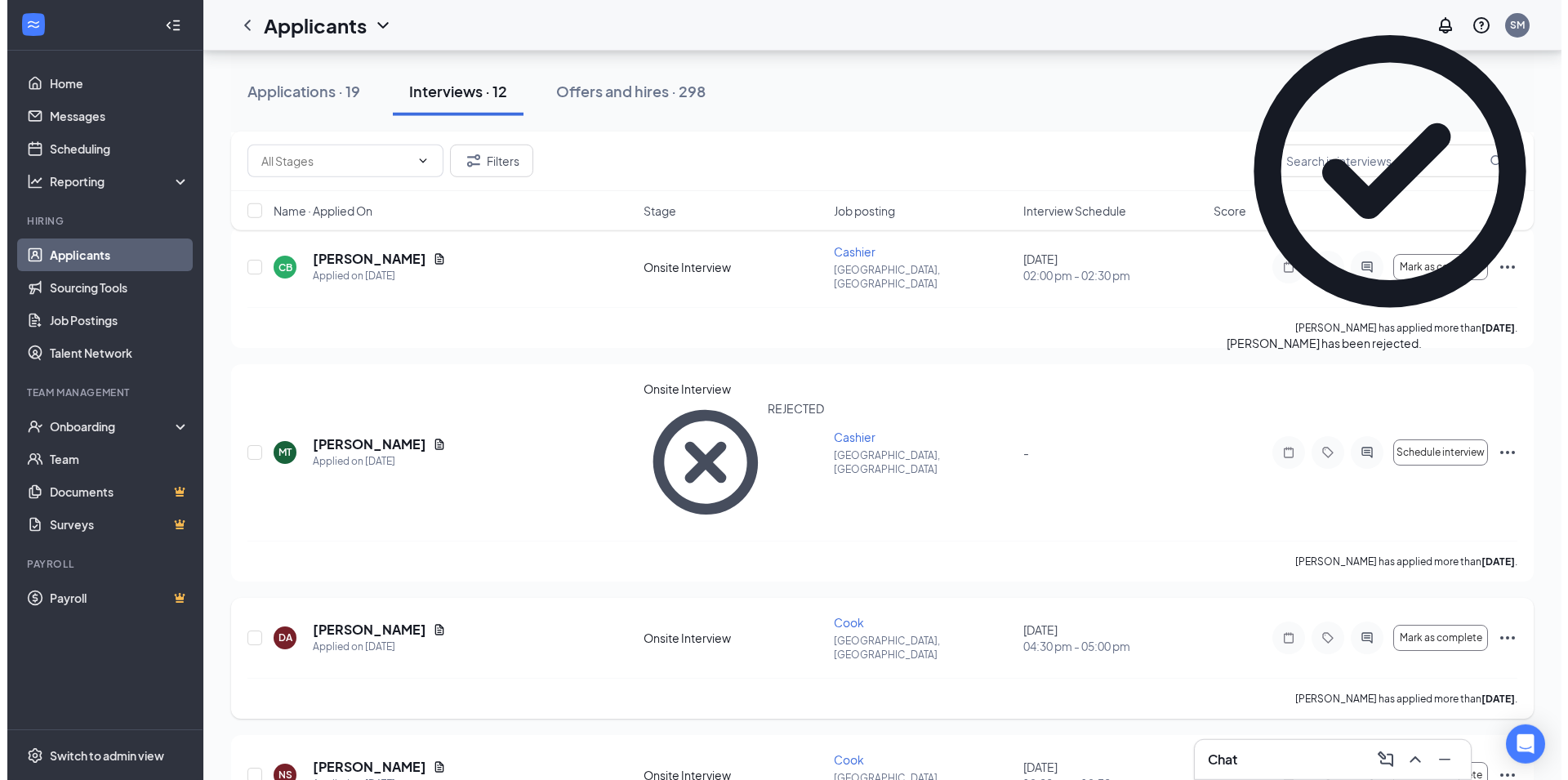
scroll to position [500, 0]
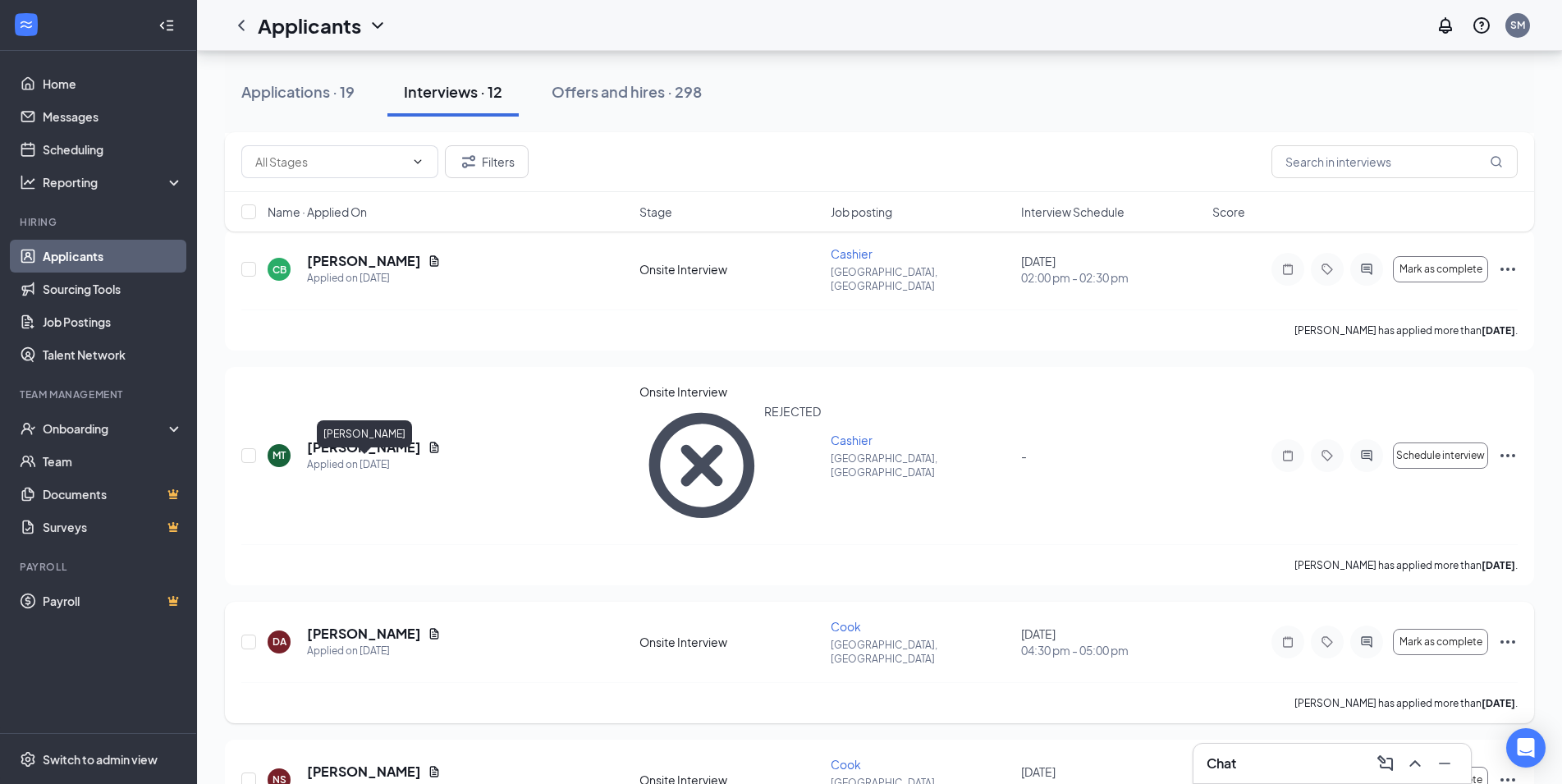
click at [315, 624] on h5 "[PERSON_NAME]" at bounding box center [364, 633] width 115 height 18
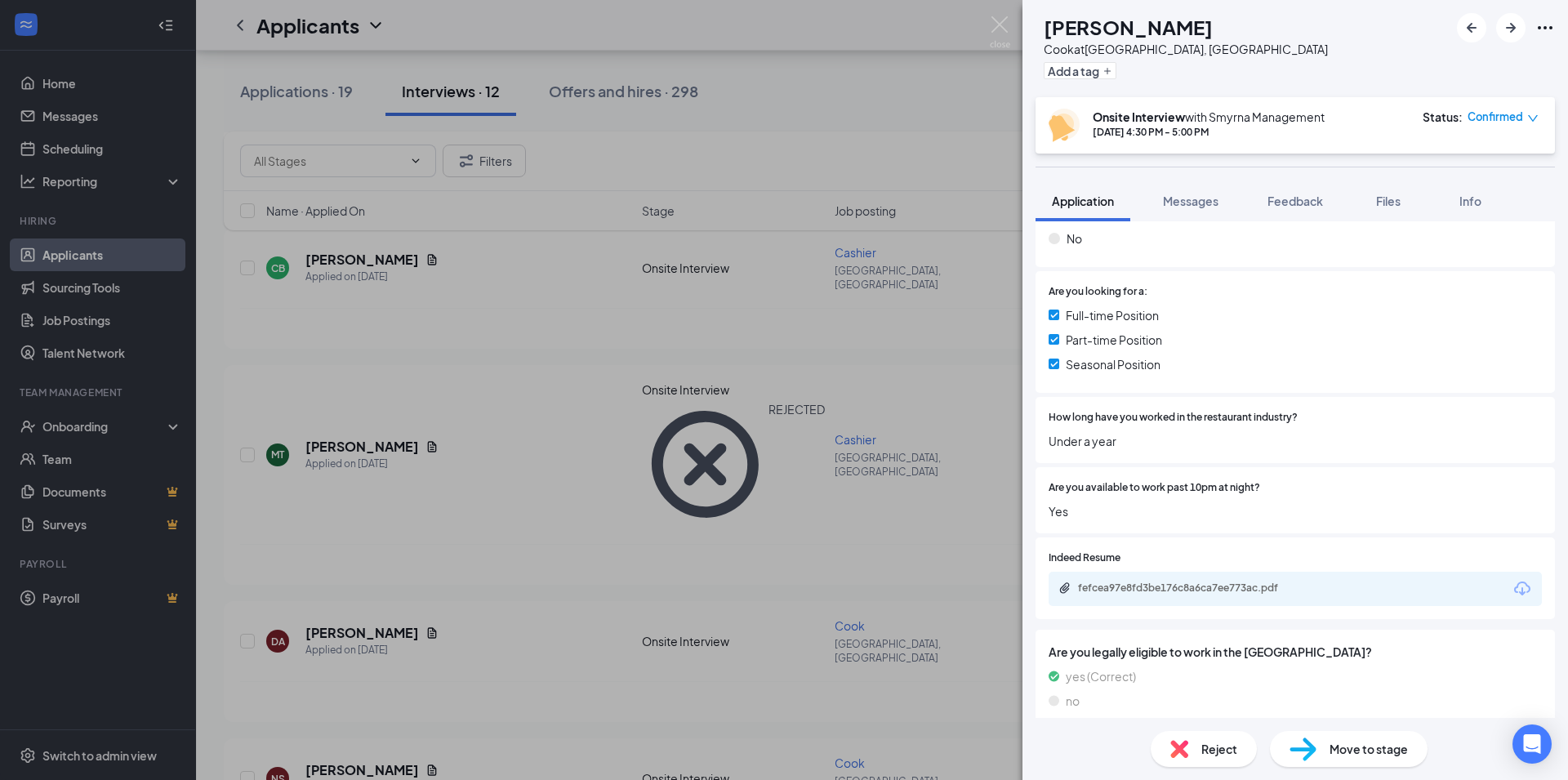
scroll to position [115, 0]
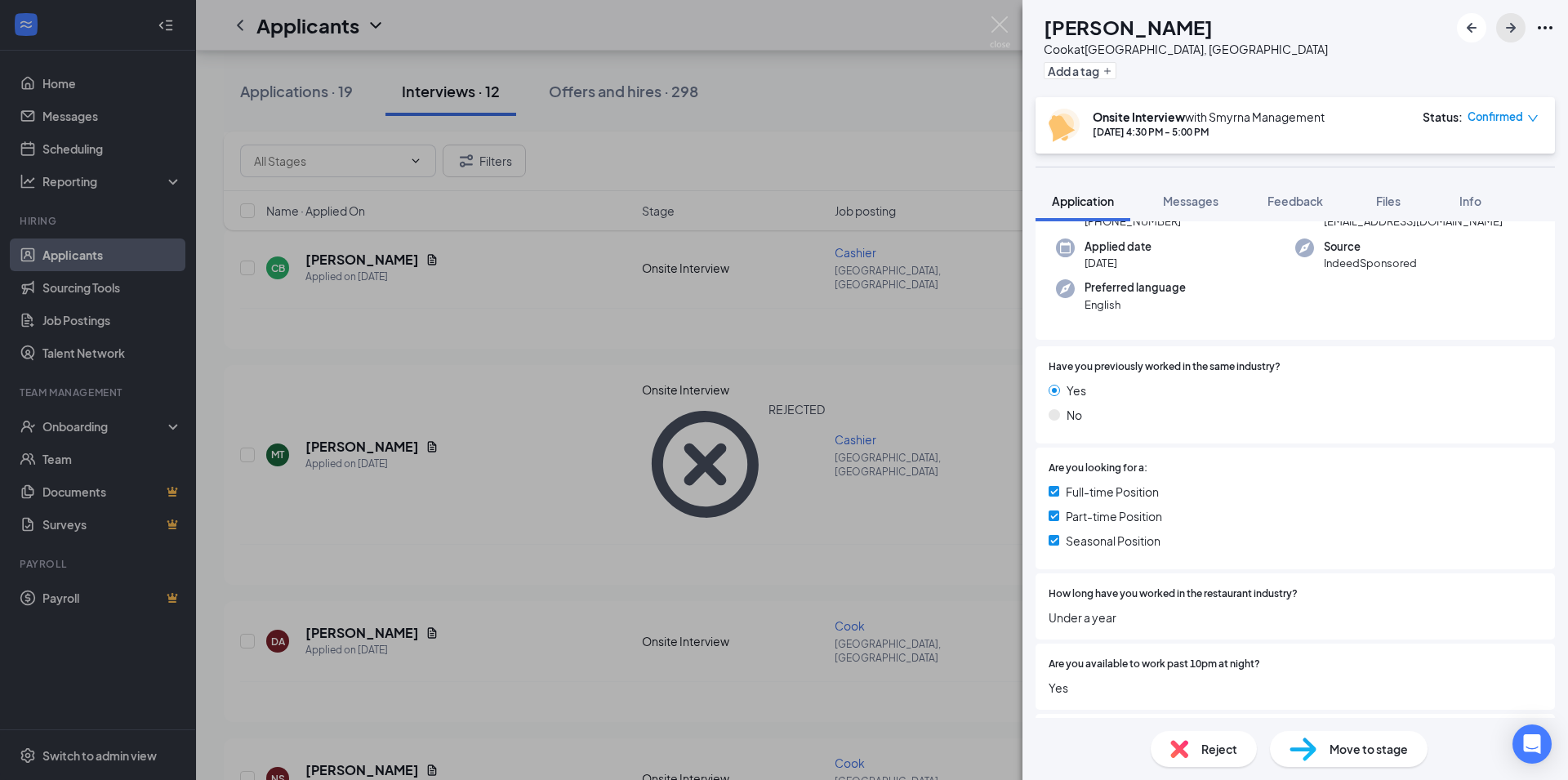
click at [1507, 27] on icon "ArrowRight" at bounding box center [1511, 28] width 10 height 10
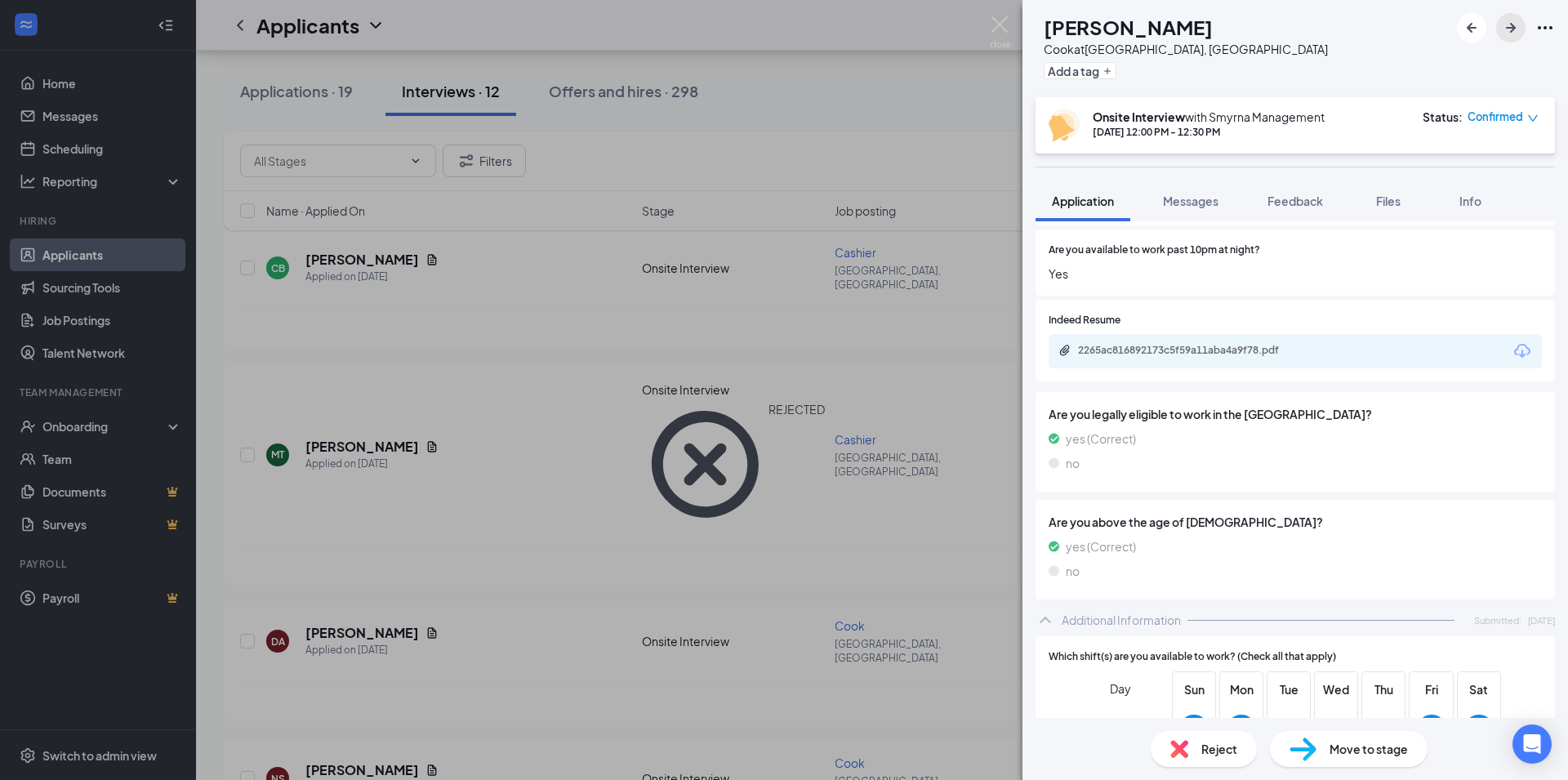
scroll to position [584, 0]
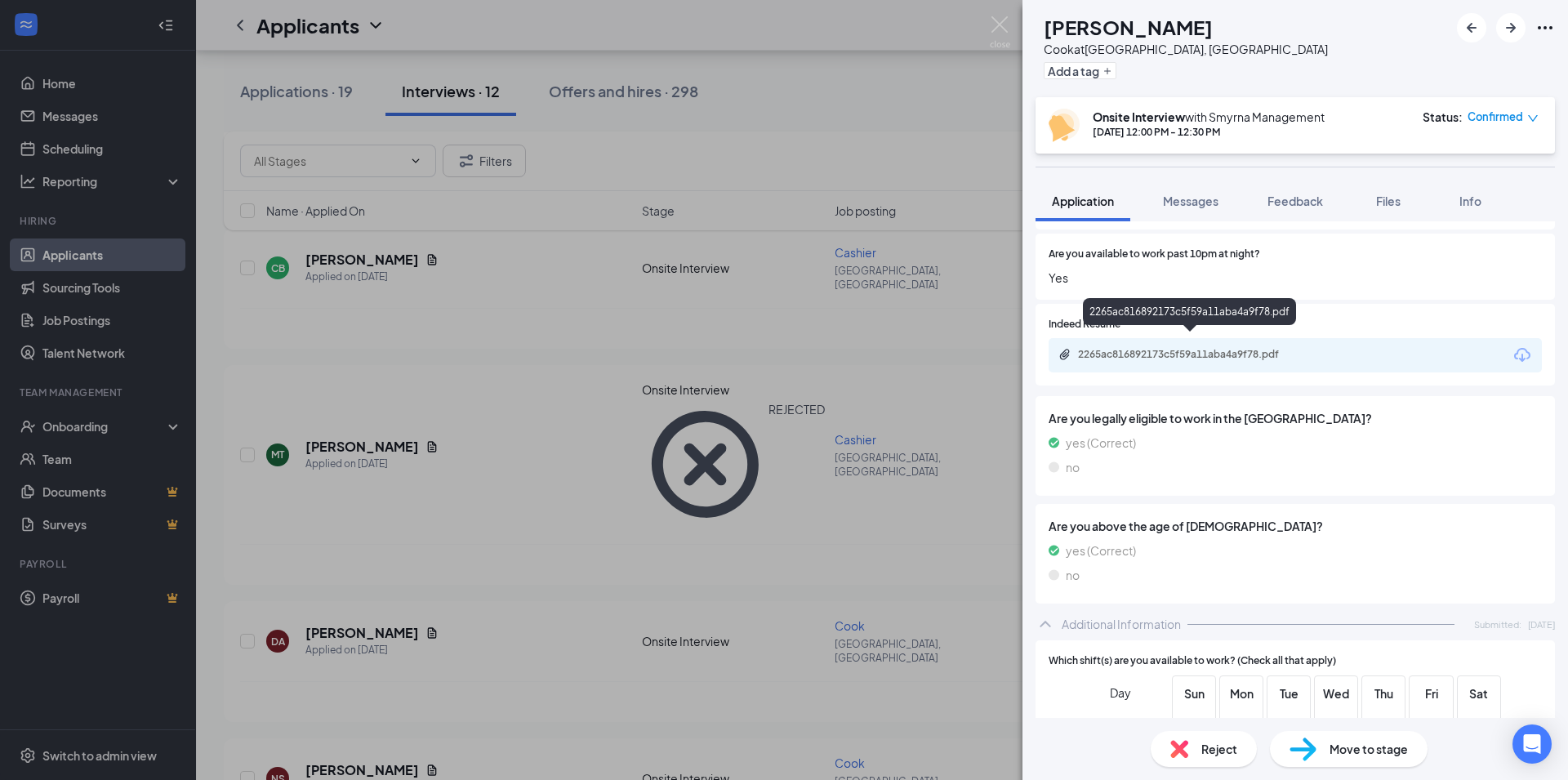
click at [1190, 348] on div "2265ac816892173c5f59a11aba4a9f78.pdf" at bounding box center [1192, 353] width 229 height 13
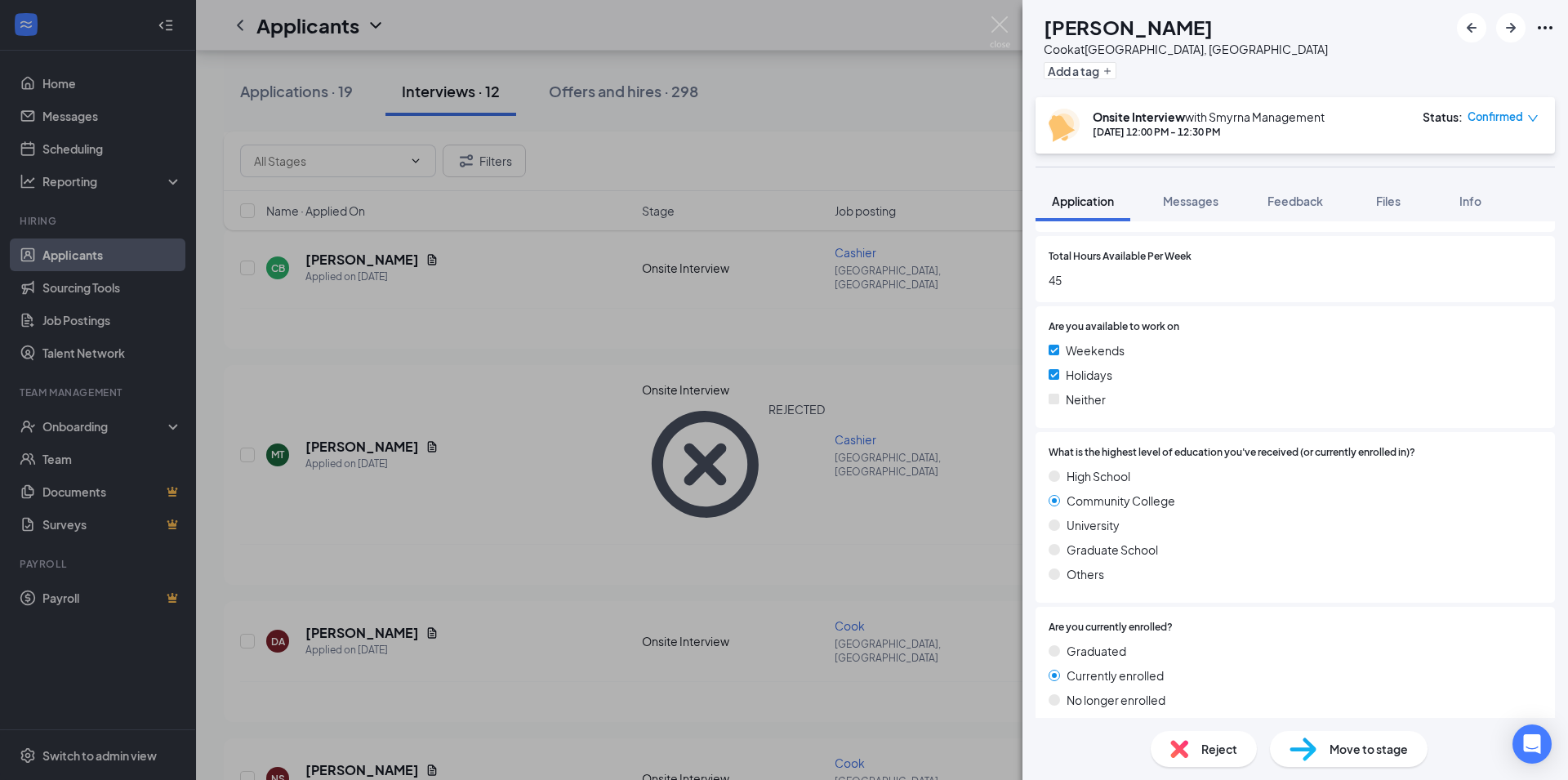
scroll to position [1553, 0]
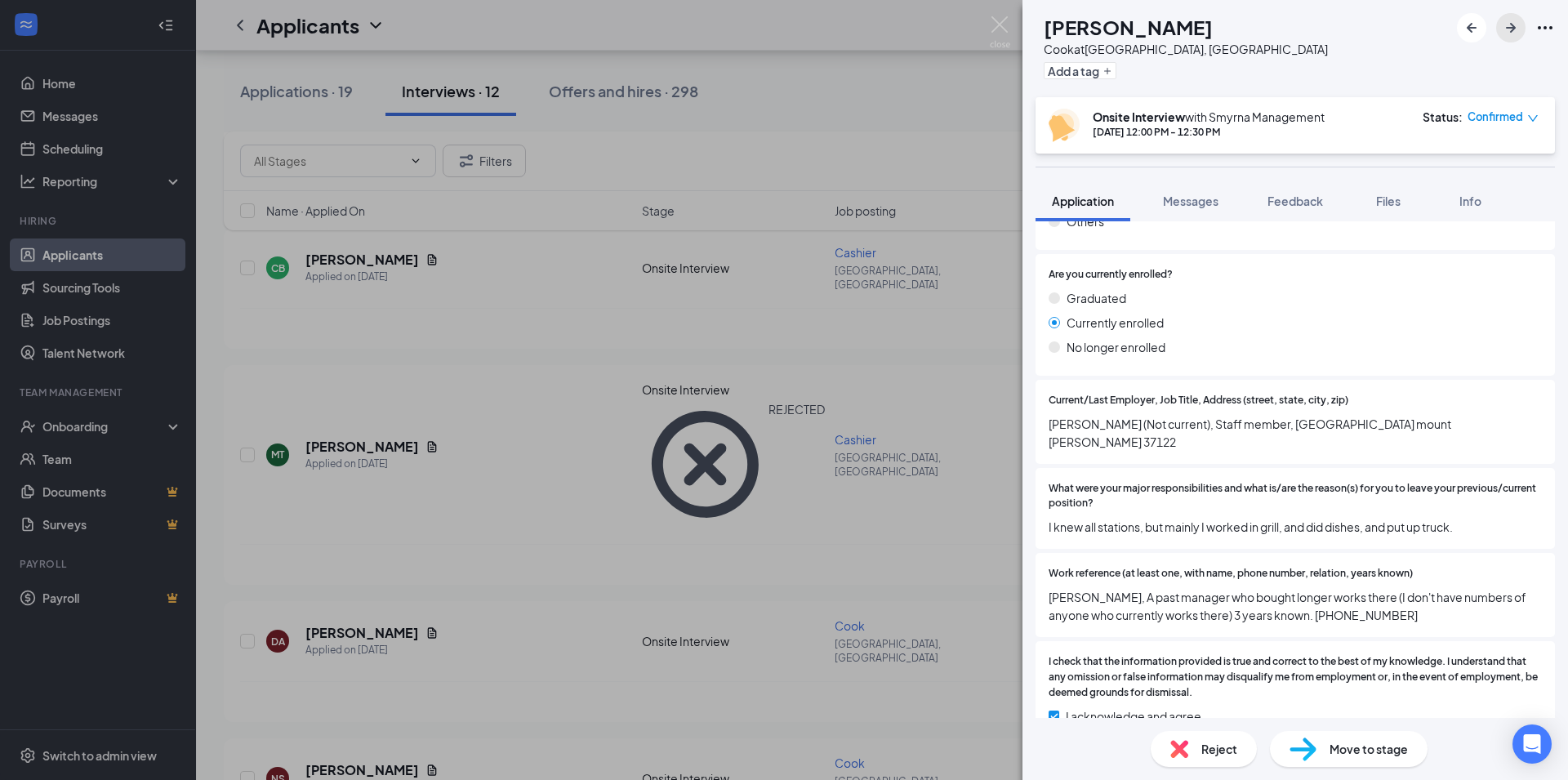
click at [1515, 25] on icon "ArrowRight" at bounding box center [1510, 27] width 20 height 20
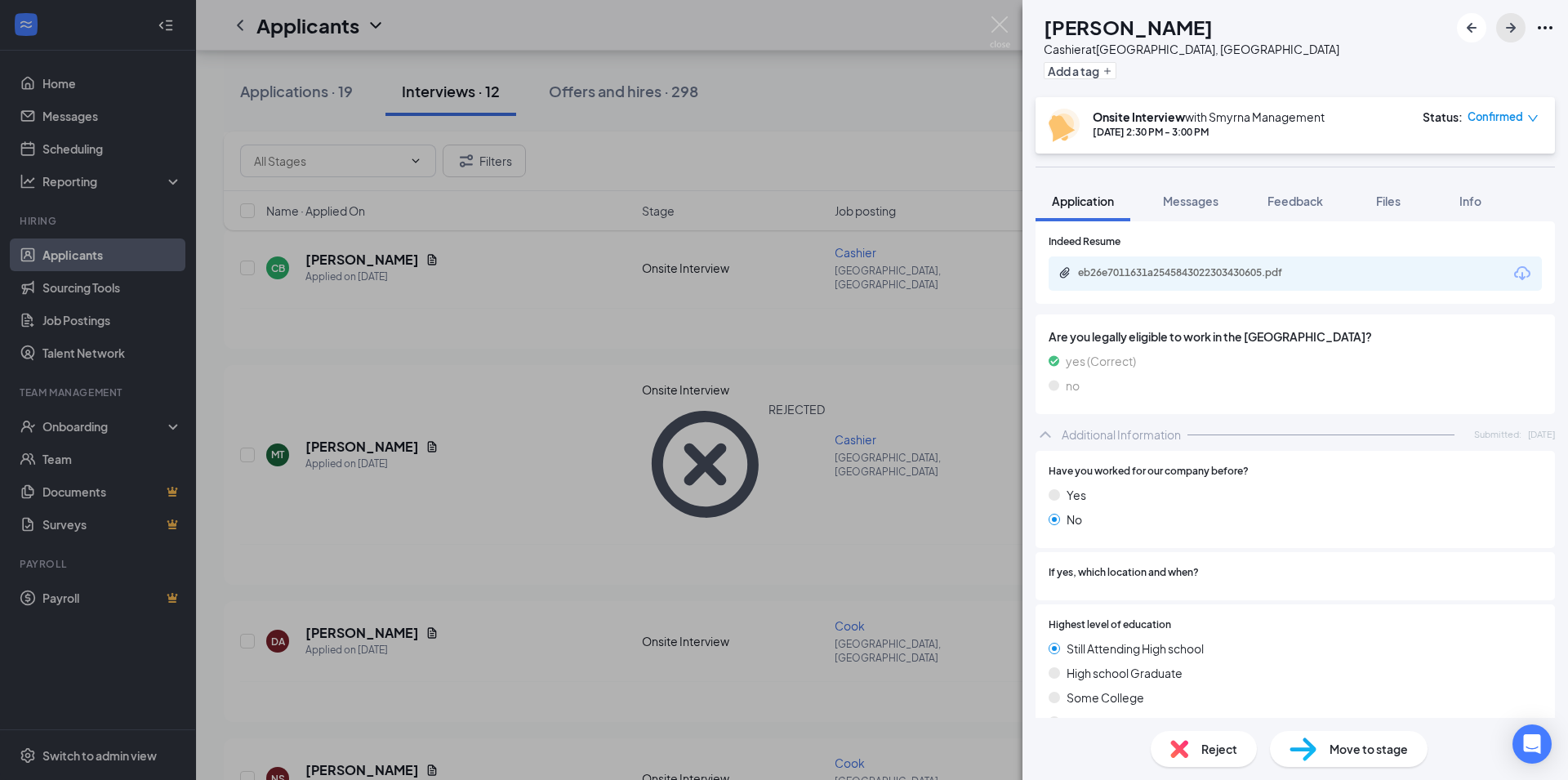
scroll to position [234, 0]
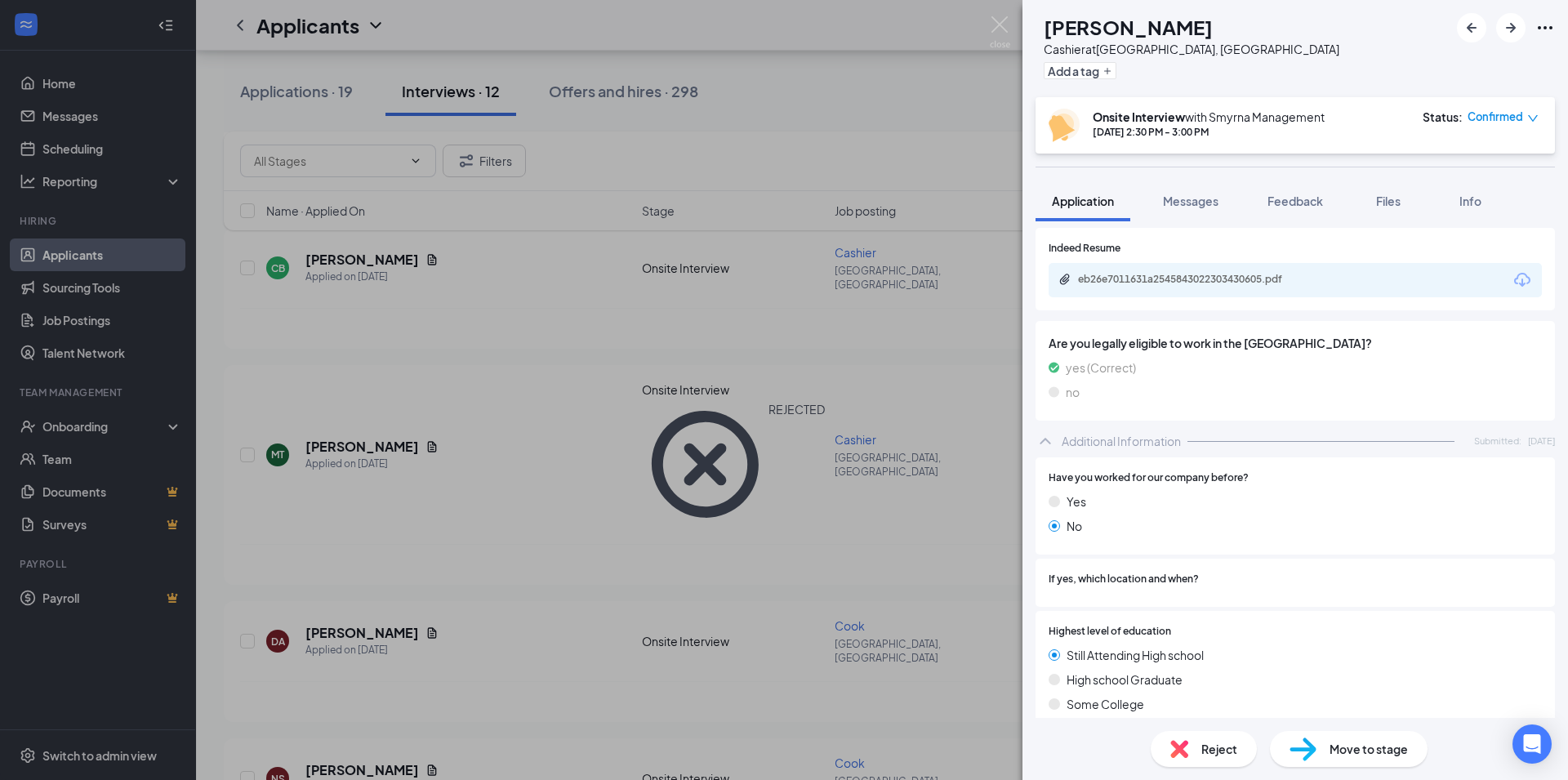
click at [1183, 287] on div "eb26e7011631a2545843022303430605.pdf" at bounding box center [1190, 280] width 264 height 15
click at [1175, 745] on img at bounding box center [1179, 748] width 18 height 18
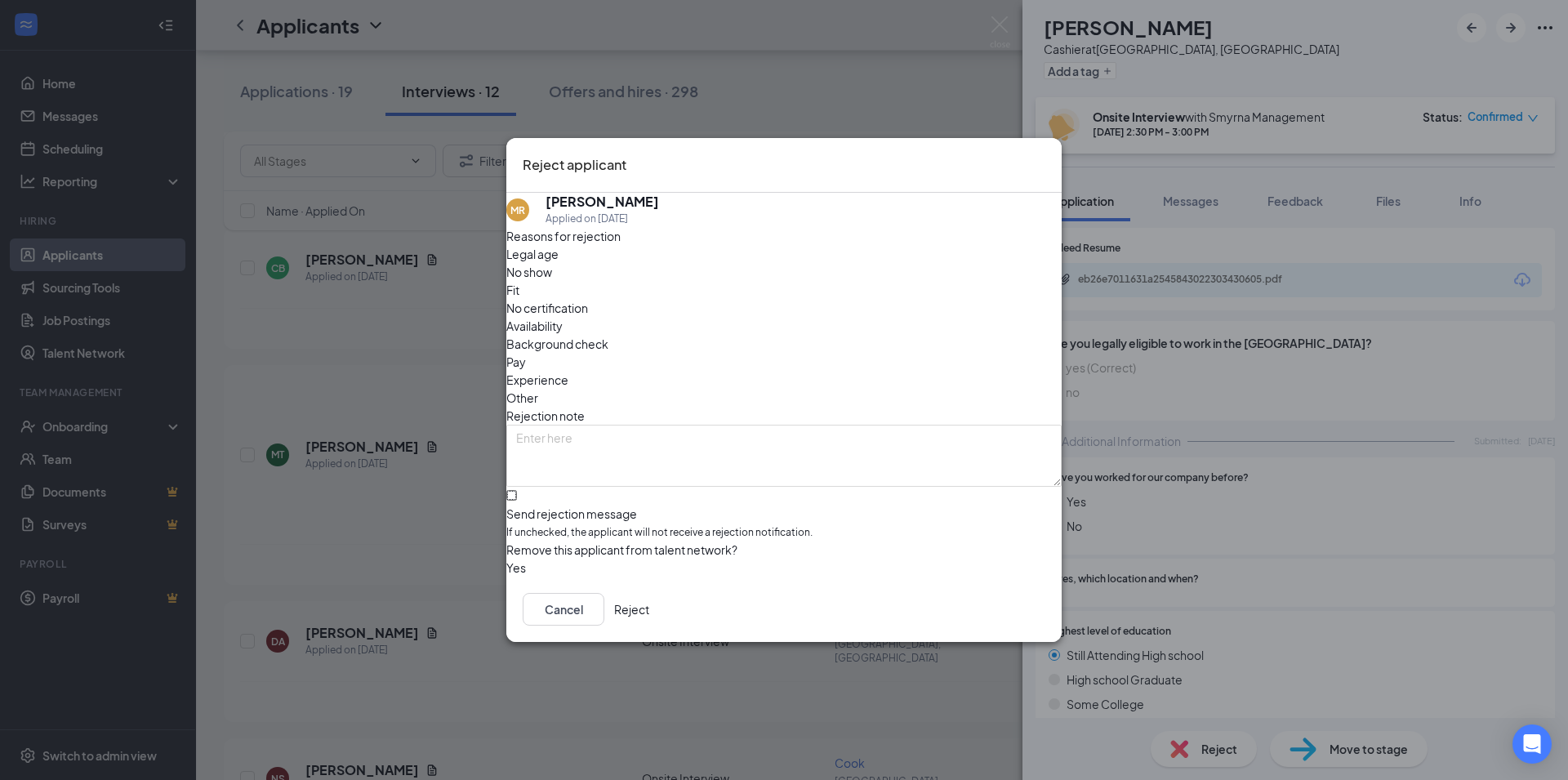
click at [517, 489] on input "Send rejection message If unchecked, the applicant will not receive a rejection…" at bounding box center [512, 495] width 10 height 10
checkbox input "true"
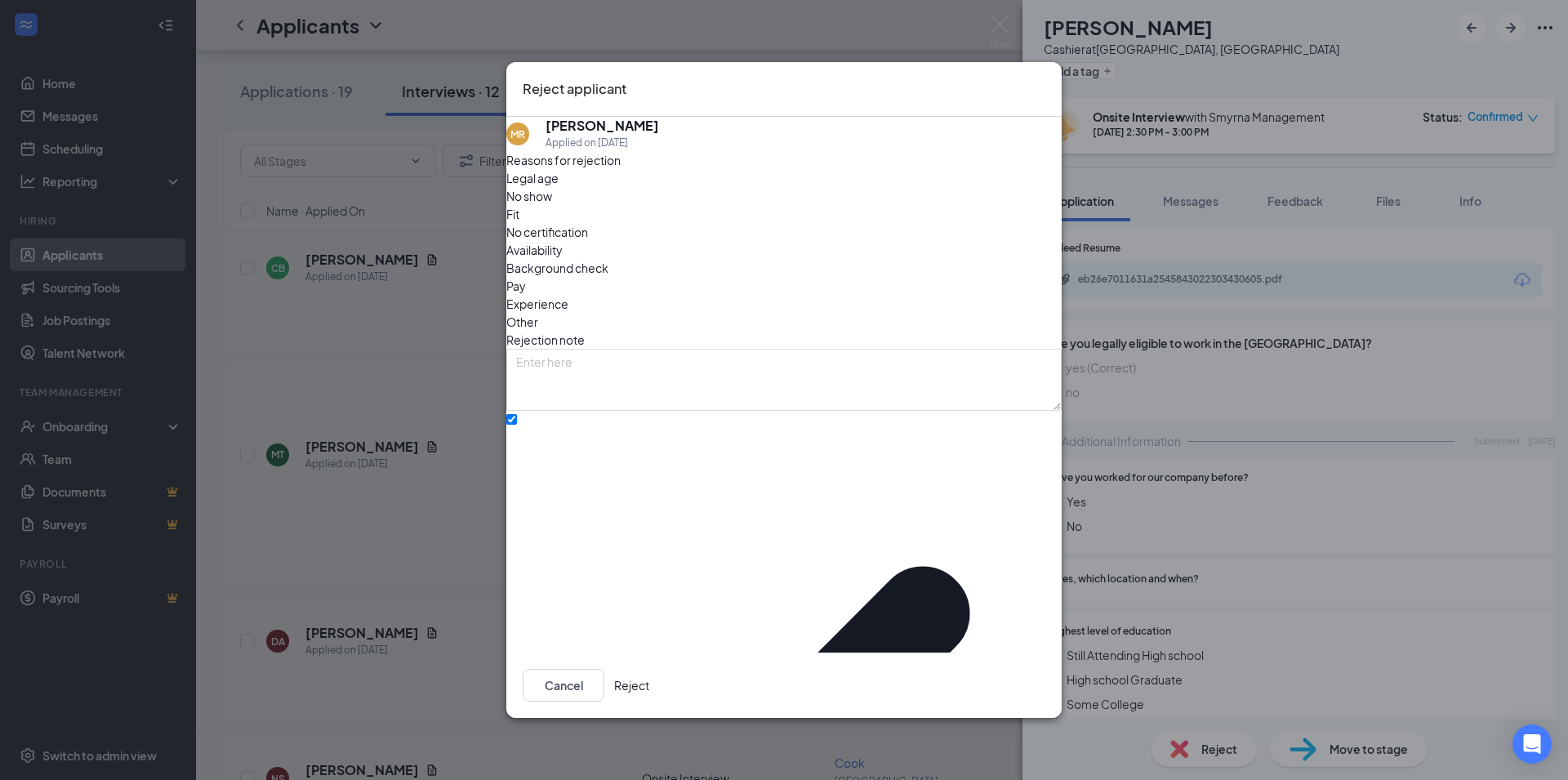
click at [649, 669] on button "Reject" at bounding box center [631, 685] width 35 height 32
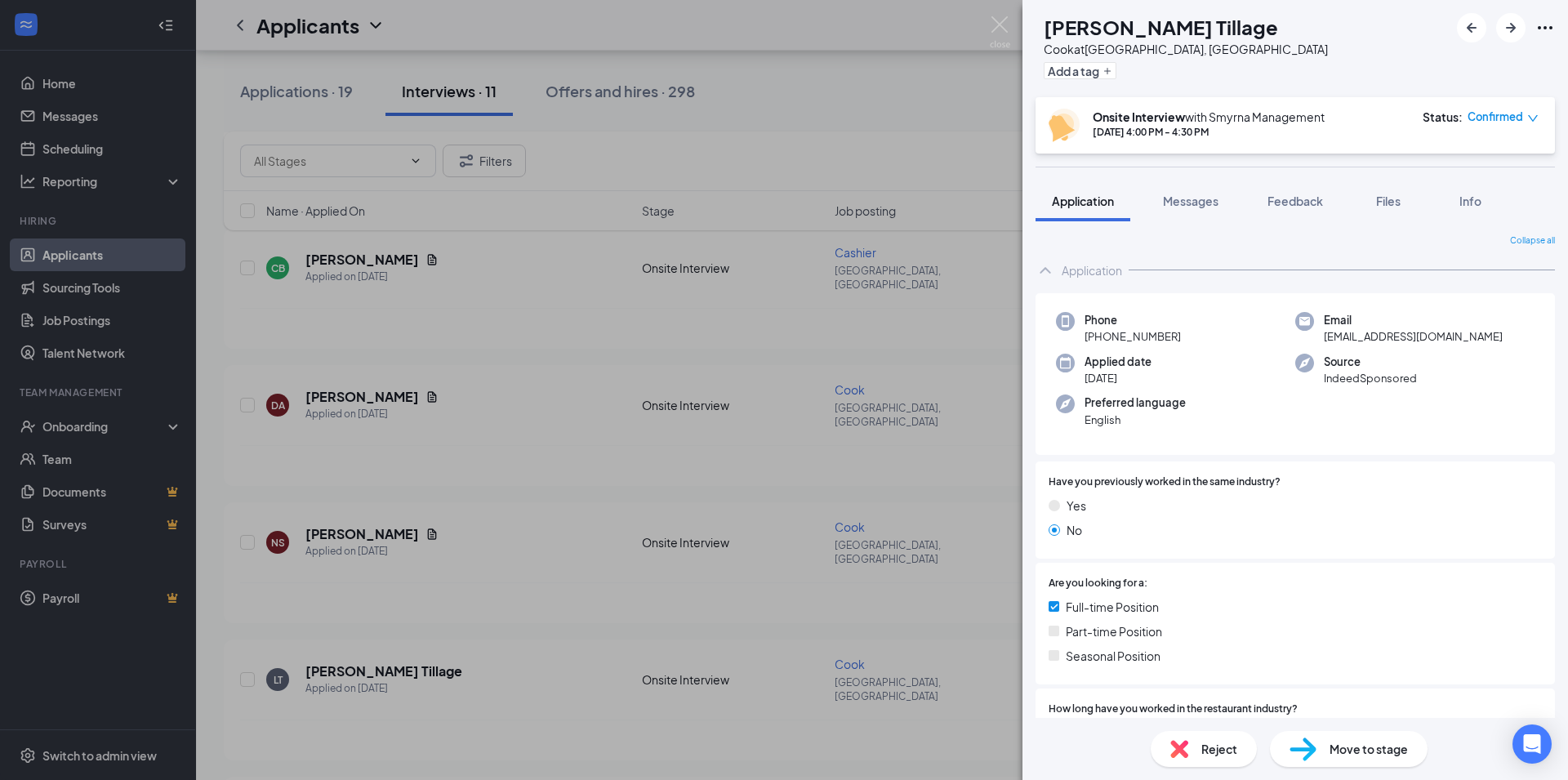
click at [1194, 749] on div "Reject" at bounding box center [1203, 749] width 106 height 36
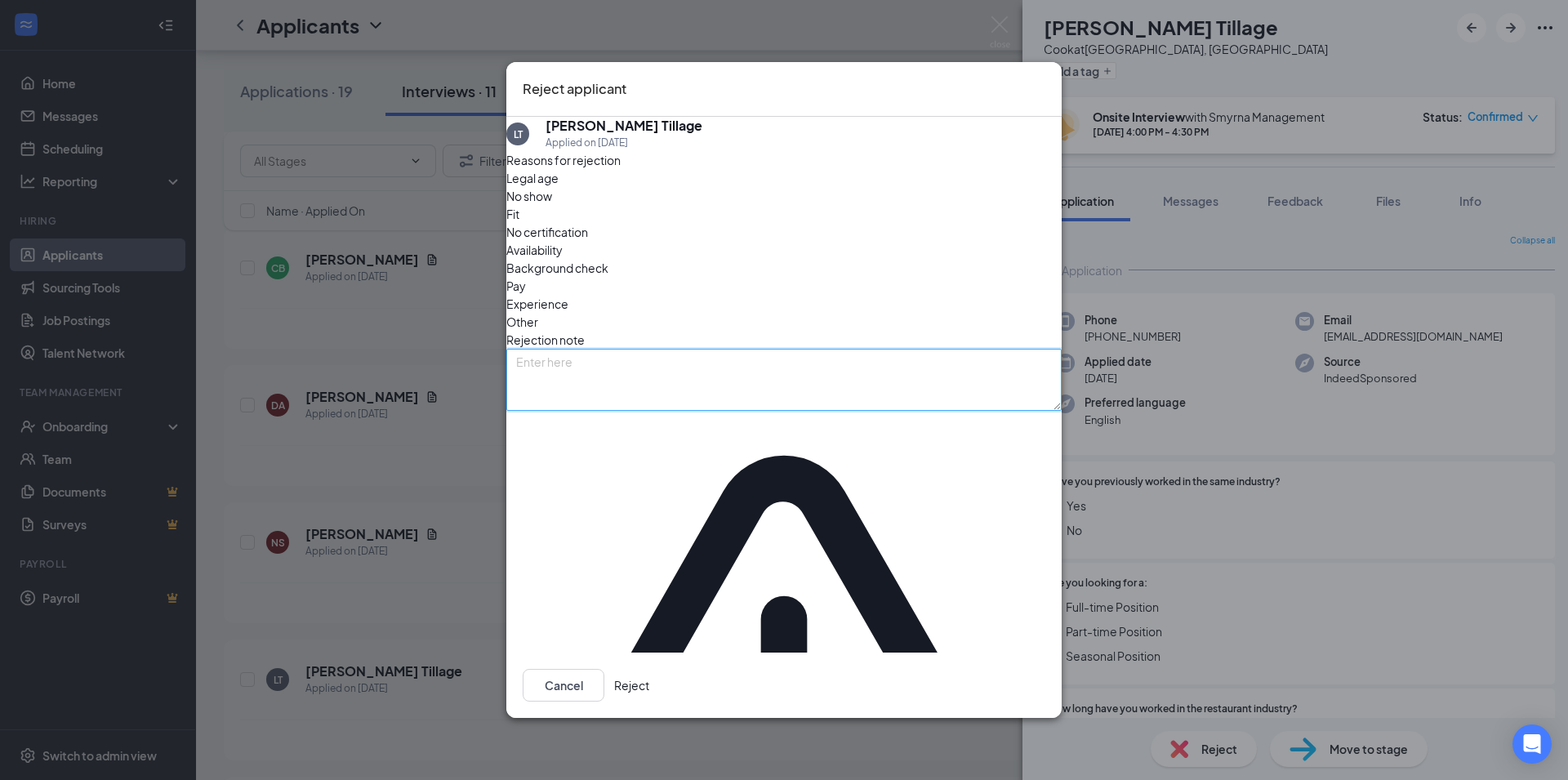
click at [801, 393] on textarea at bounding box center [784, 379] width 555 height 62
type textarea "No positions available at this time"
click at [649, 669] on button "Reject" at bounding box center [631, 685] width 35 height 32
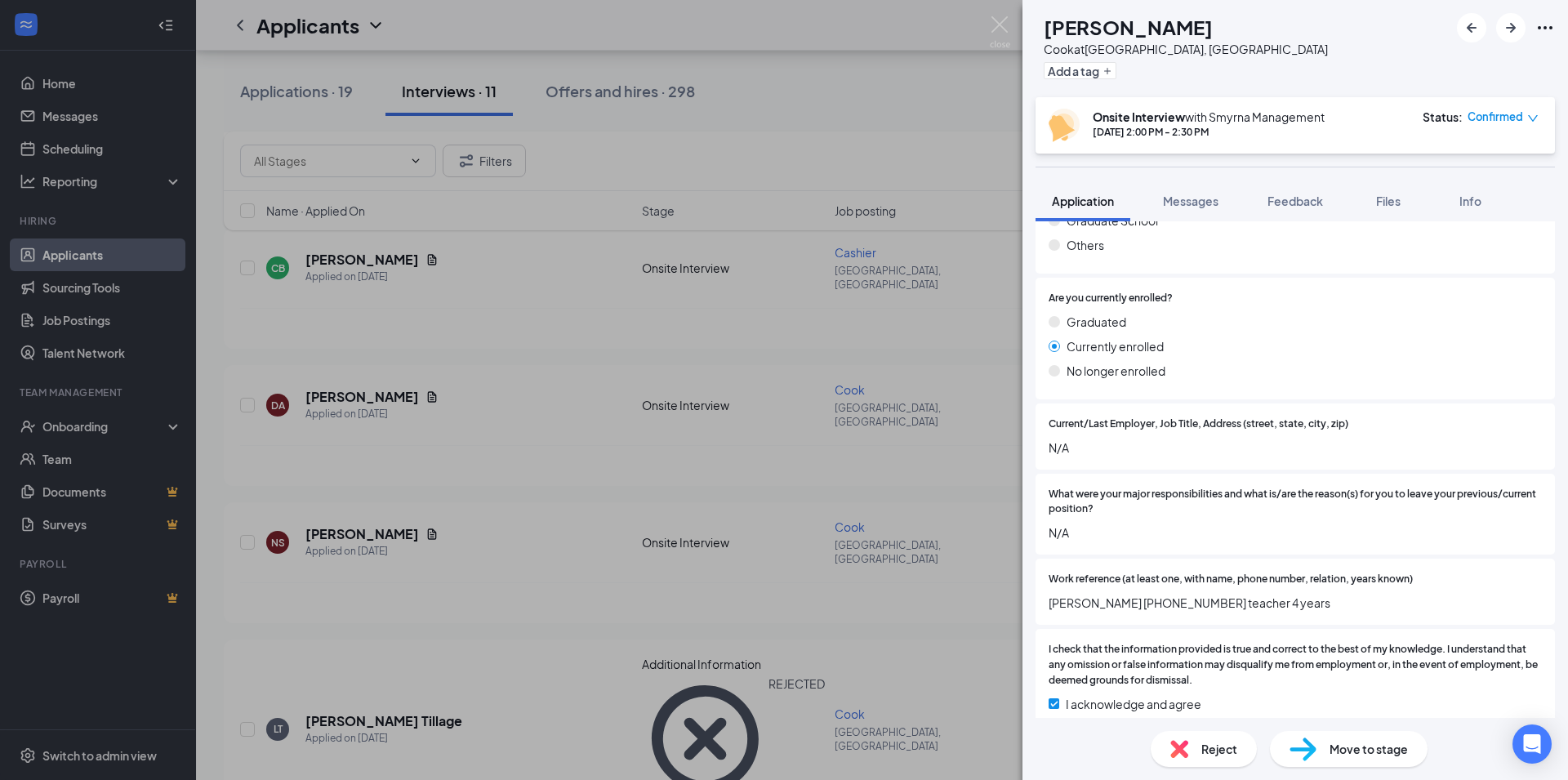
scroll to position [1489, 0]
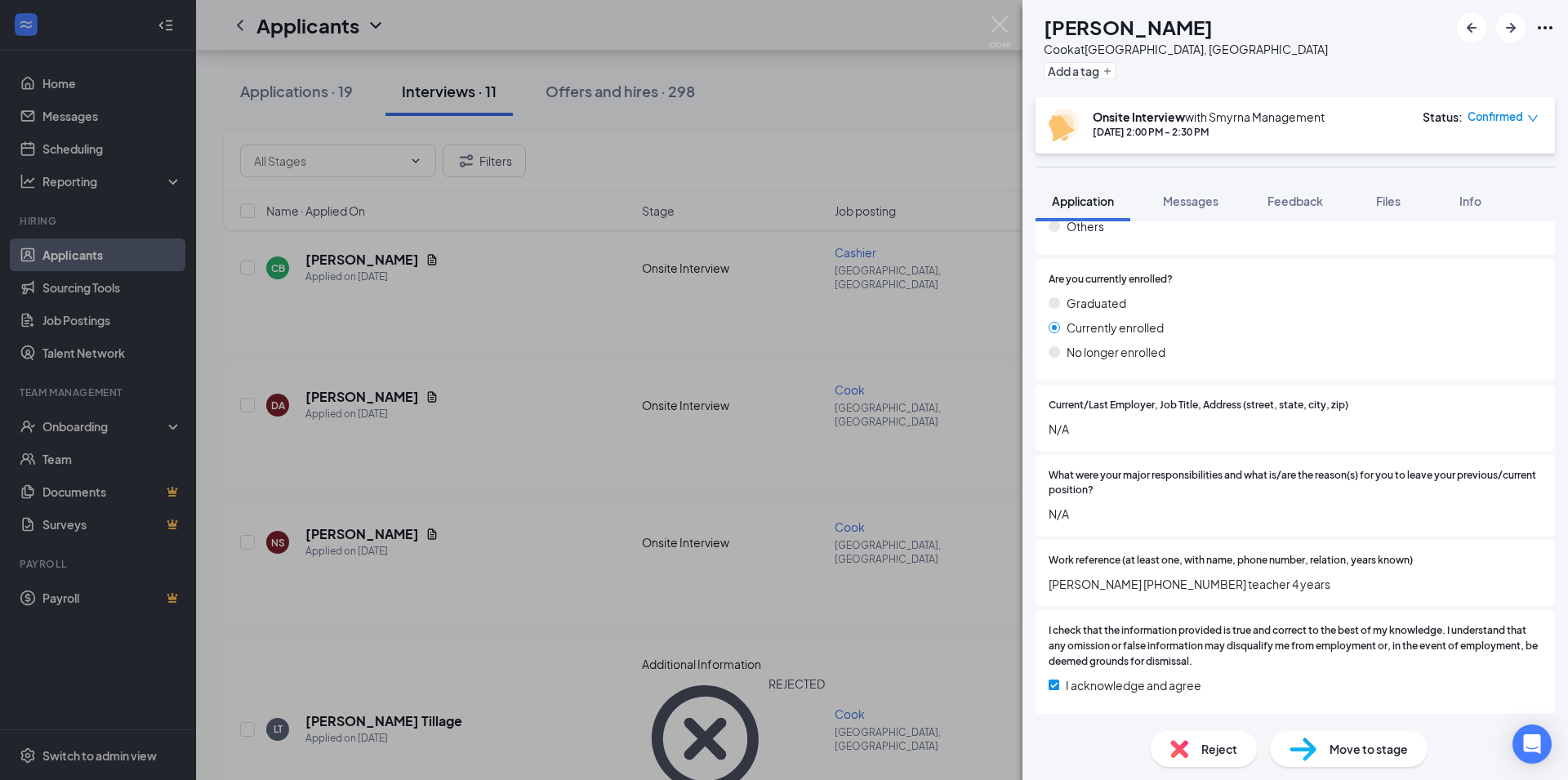
click at [1215, 755] on span "Reject" at bounding box center [1219, 748] width 36 height 18
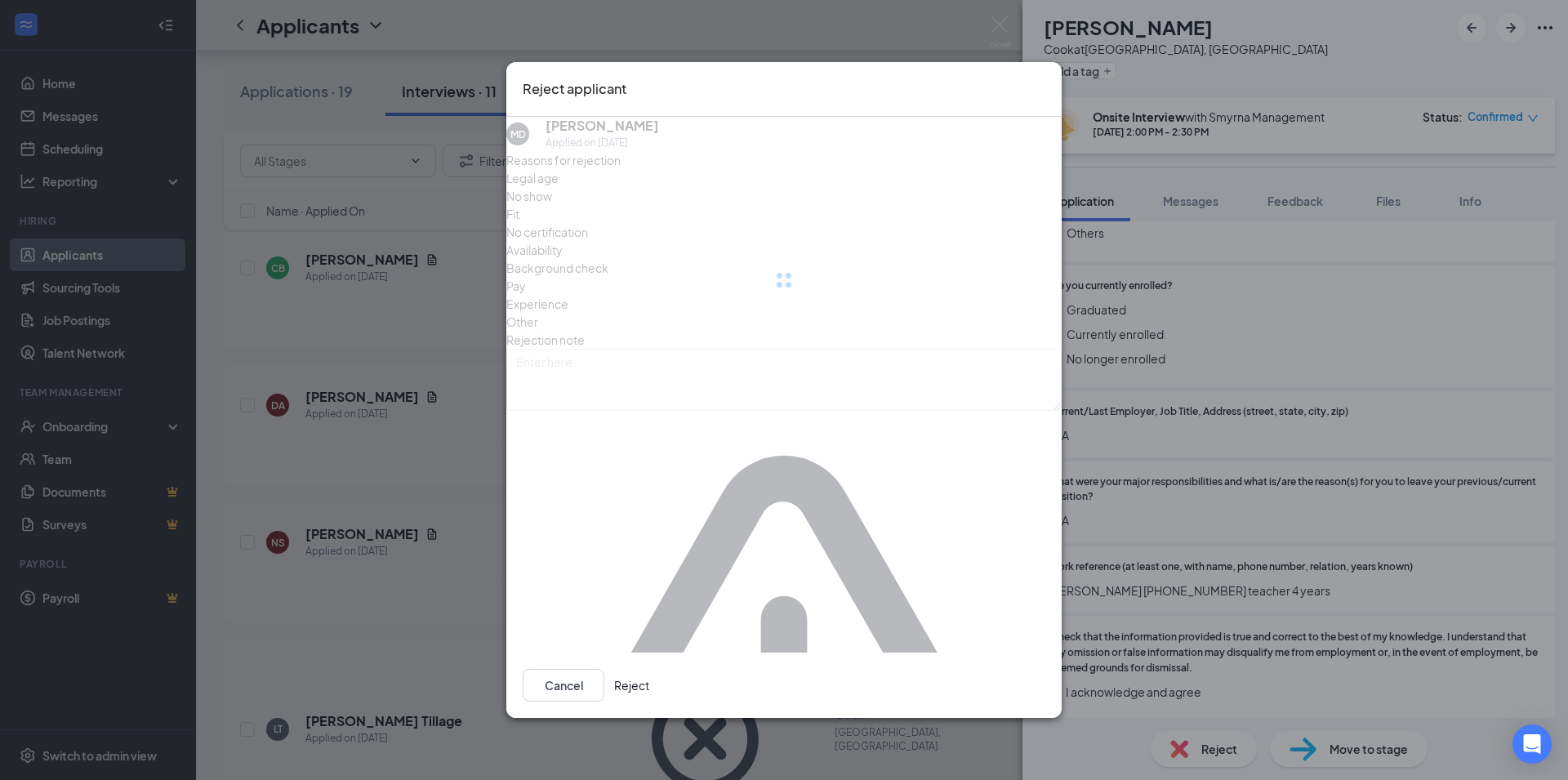
click at [1045, 78] on icon "Cross" at bounding box center [1045, 78] width 0 height 0
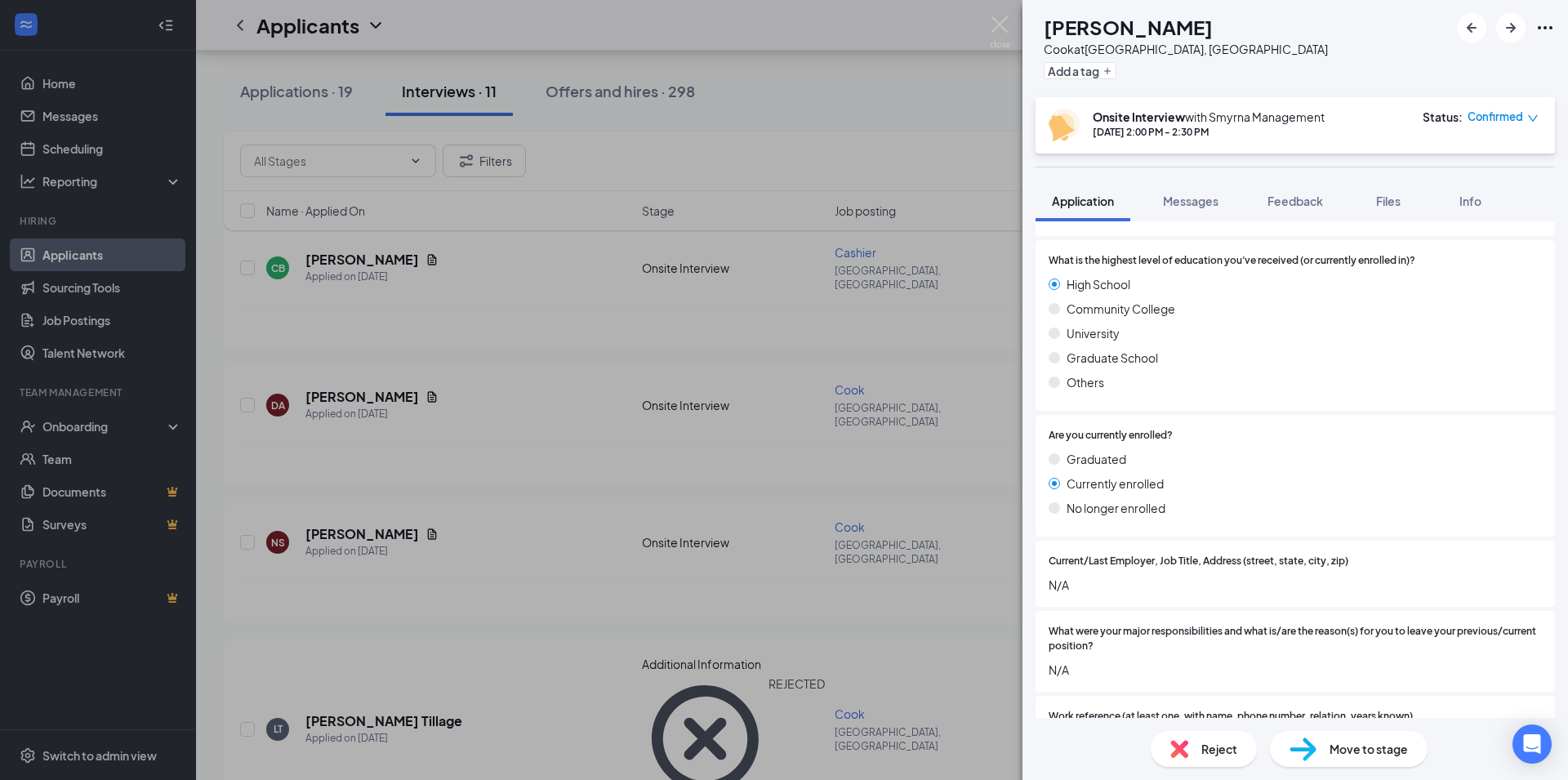
scroll to position [1307, 0]
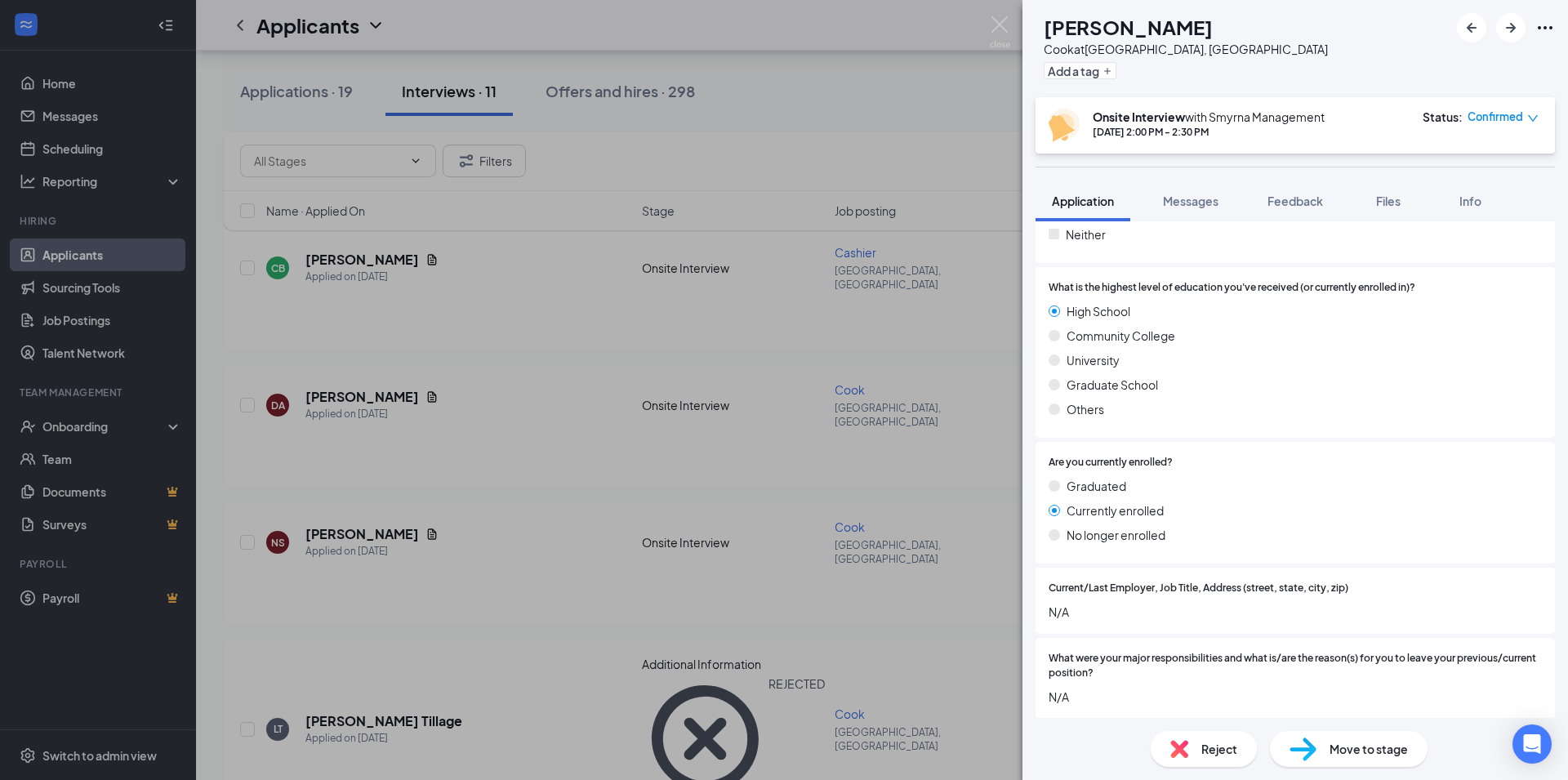
click at [1209, 740] on span "Reject" at bounding box center [1219, 748] width 36 height 18
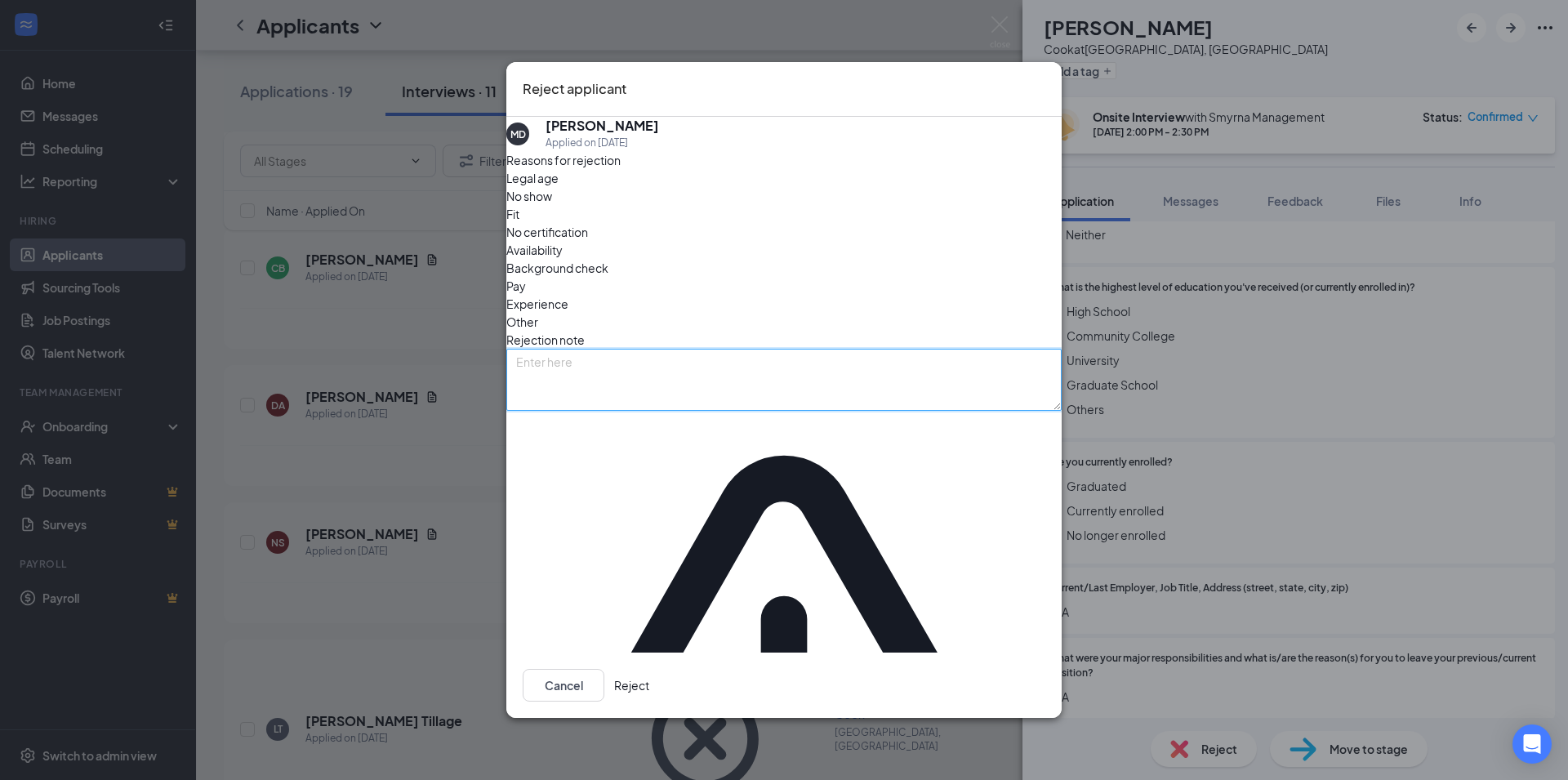
click at [813, 404] on textarea at bounding box center [784, 379] width 555 height 62
type textarea "No positions available at this time"
click at [649, 669] on button "Reject" at bounding box center [631, 685] width 35 height 32
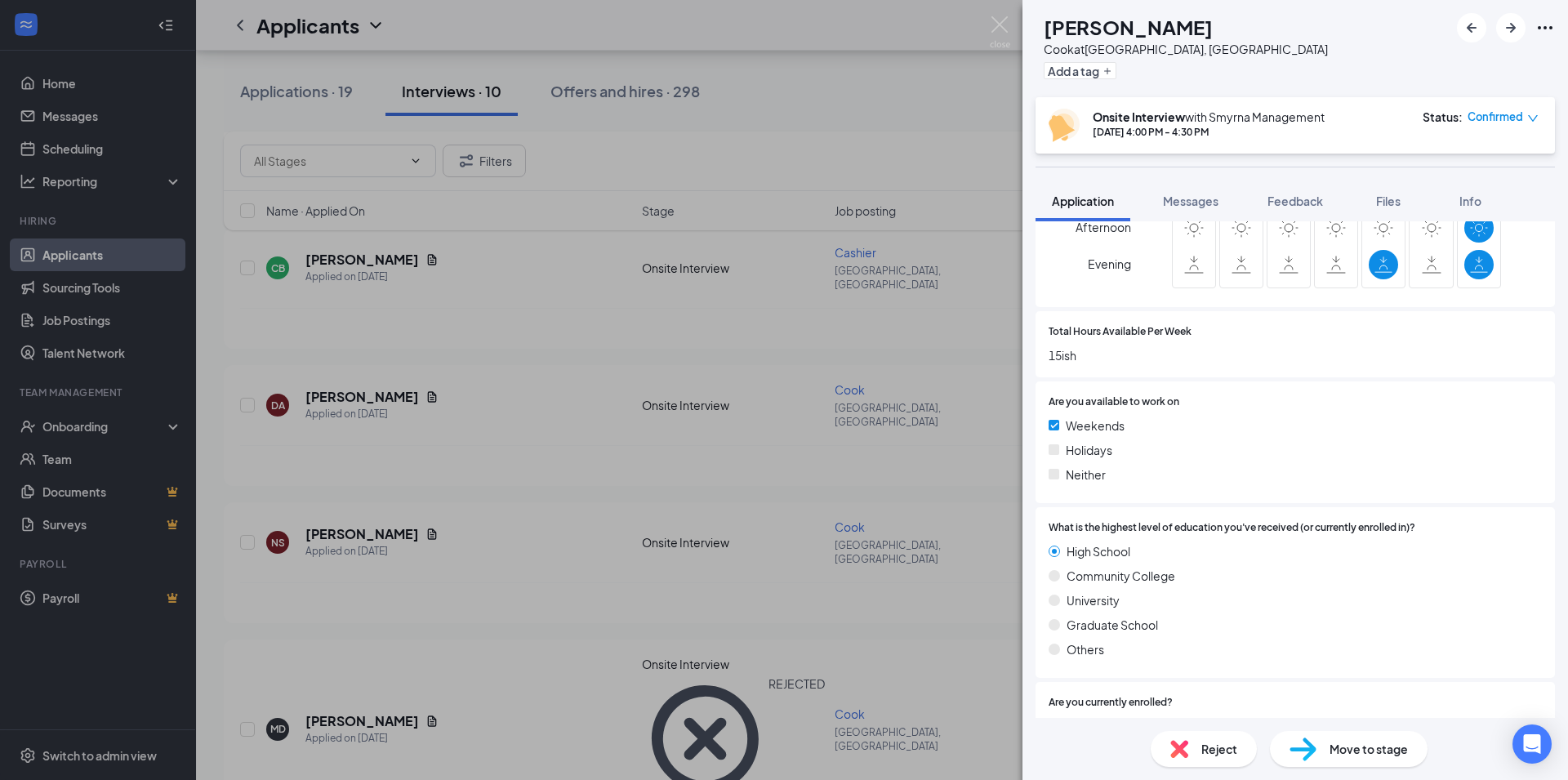
scroll to position [1146, 0]
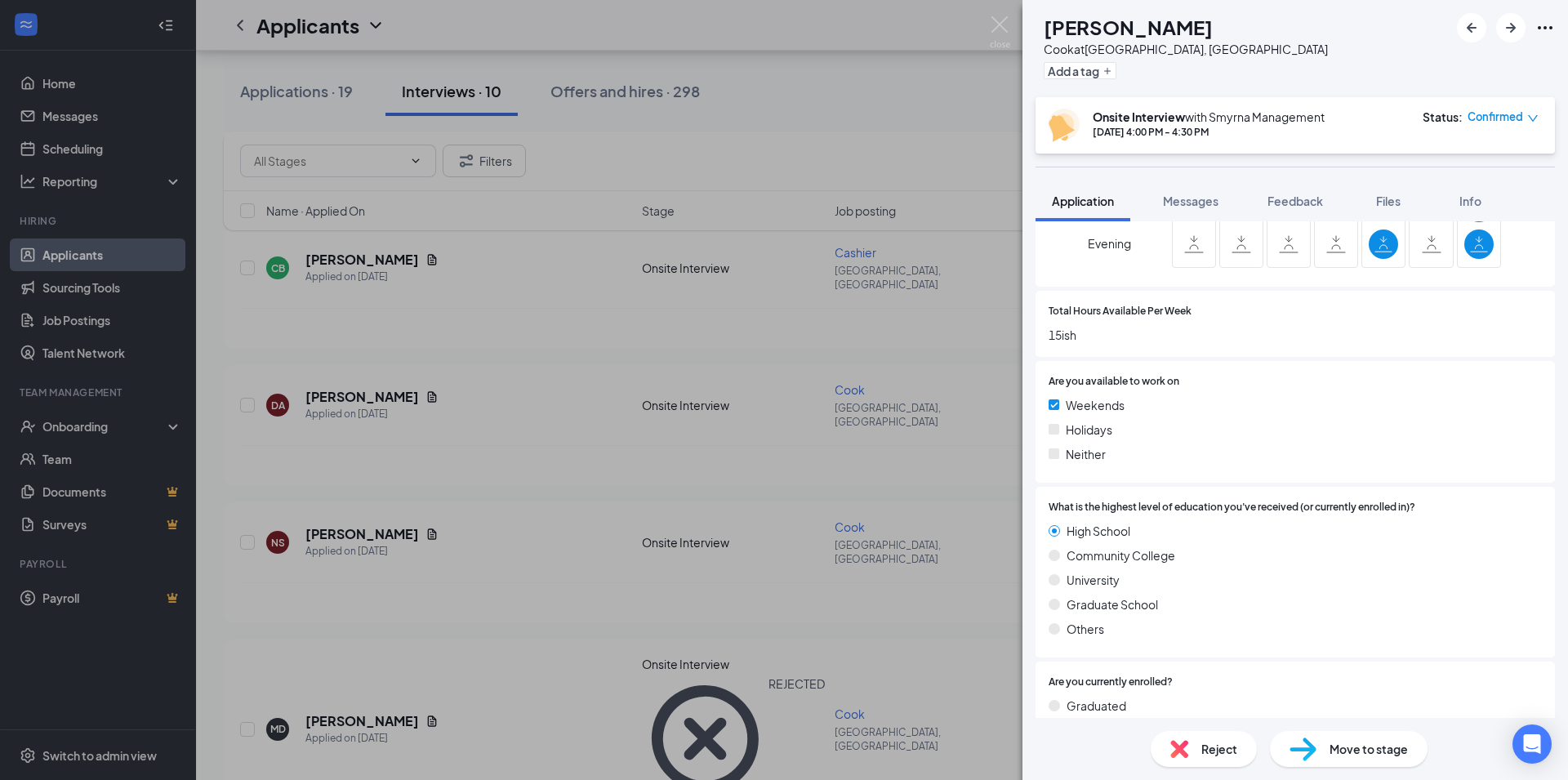
click at [1205, 760] on div "Reject" at bounding box center [1203, 749] width 106 height 36
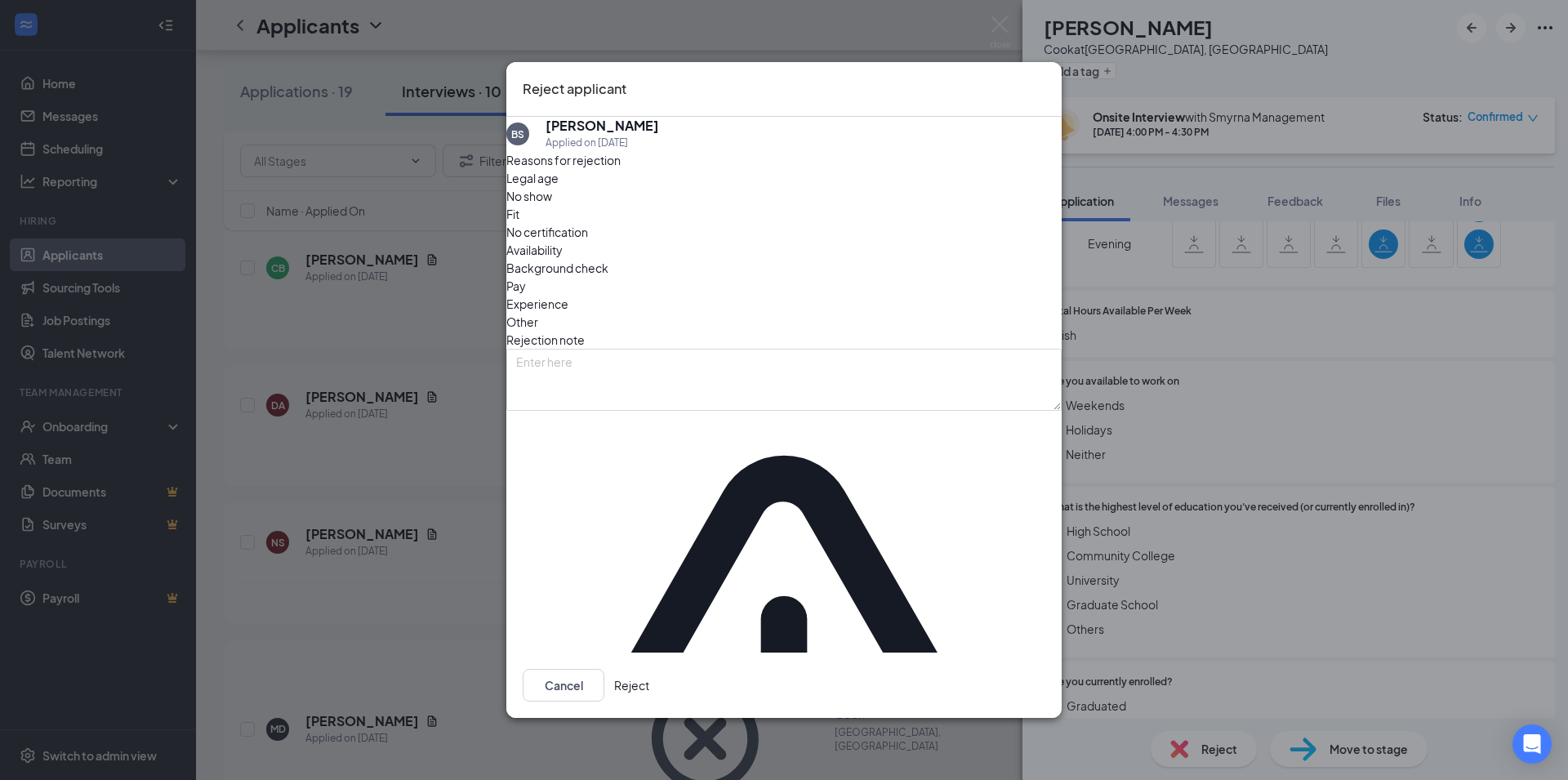
click at [800, 444] on div "Reasons for rejection Legal age No show Fit No certification Availability Backg…" at bounding box center [784, 585] width 555 height 868
click at [802, 410] on textarea at bounding box center [784, 379] width 555 height 62
click at [682, 388] on textarea at bounding box center [784, 379] width 555 height 62
click at [588, 395] on textarea at bounding box center [784, 379] width 555 height 62
type textarea "No positions available at this time"
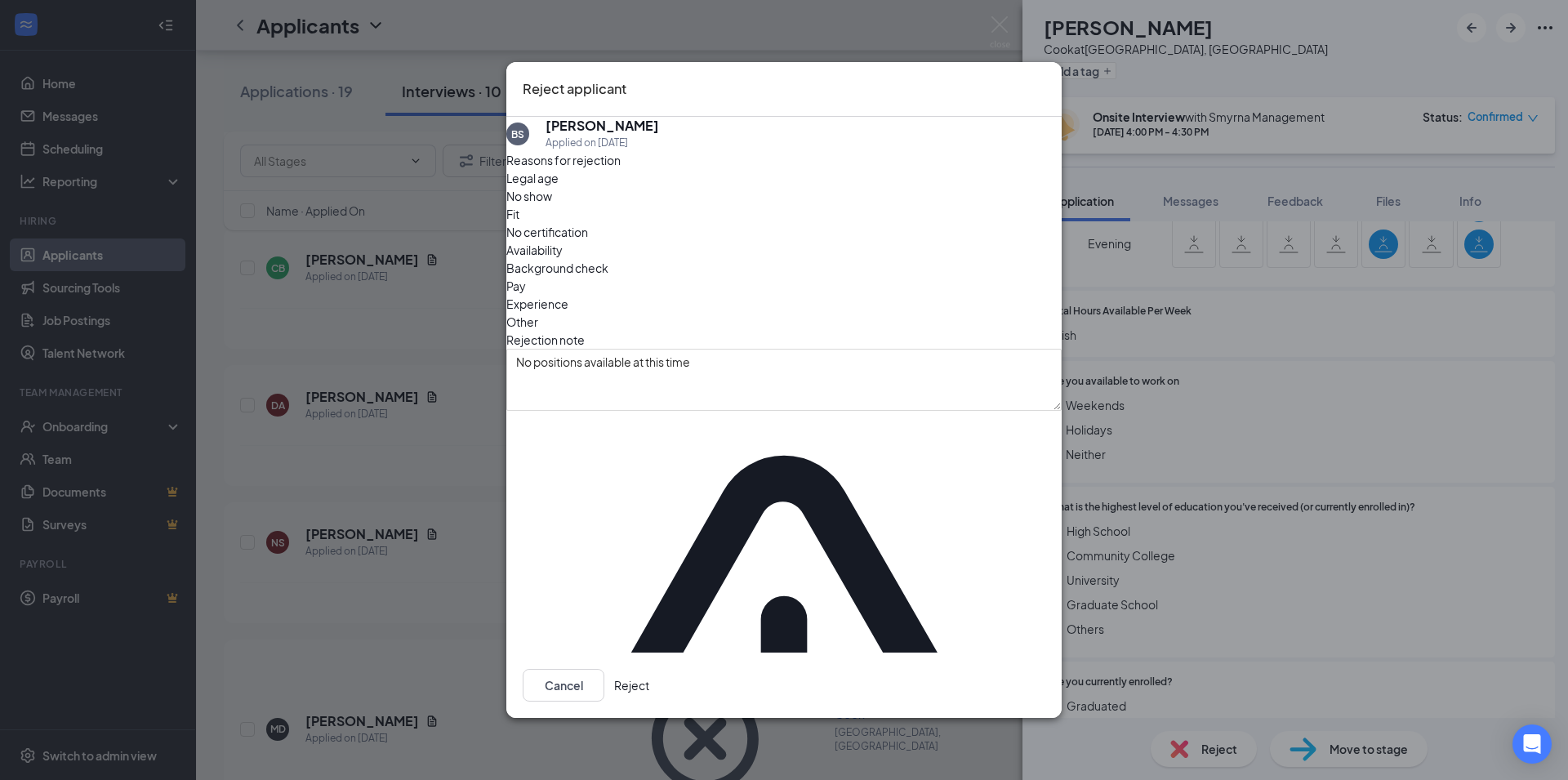
click at [649, 669] on button "Reject" at bounding box center [631, 685] width 35 height 32
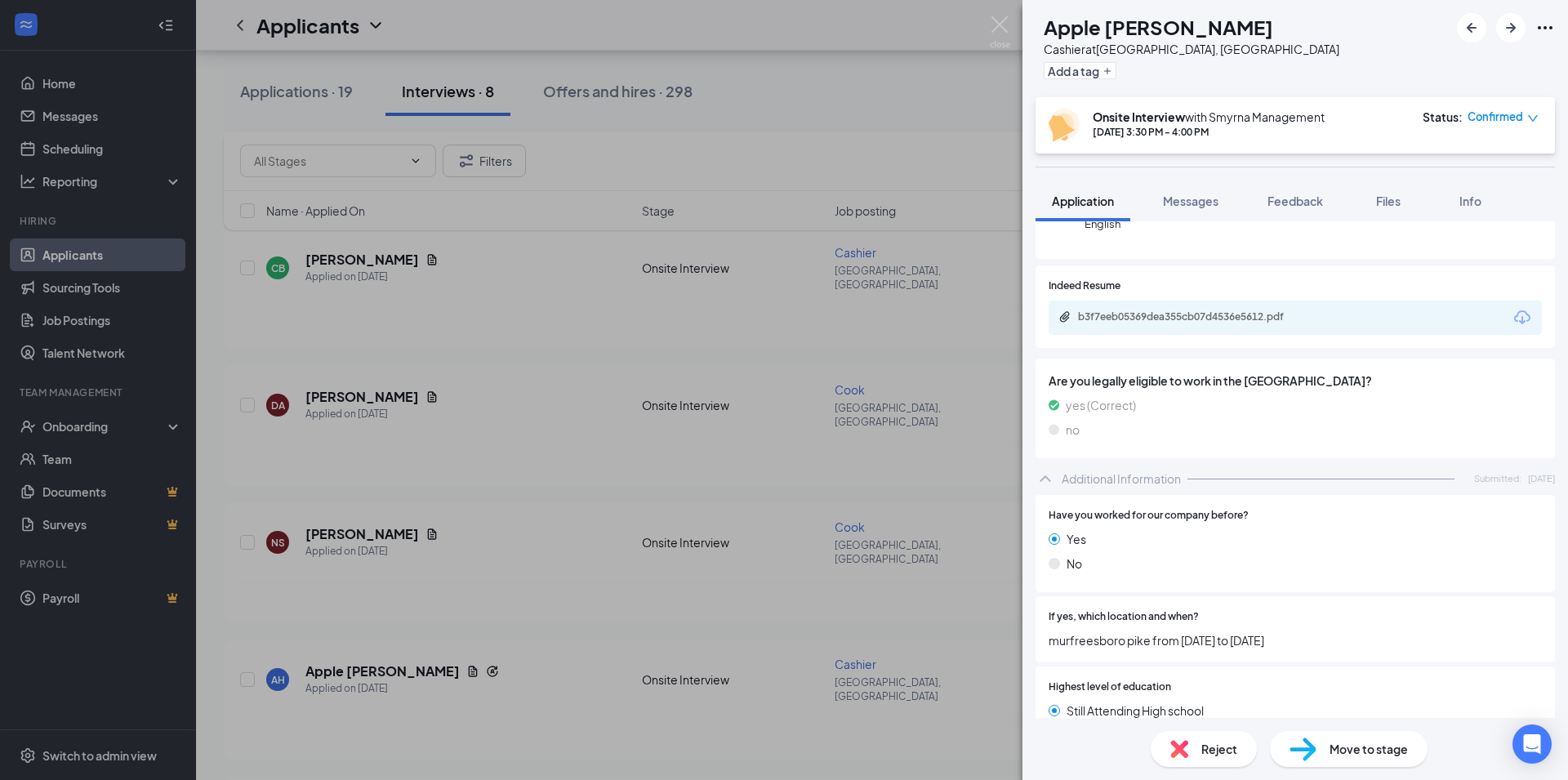
scroll to position [245, 0]
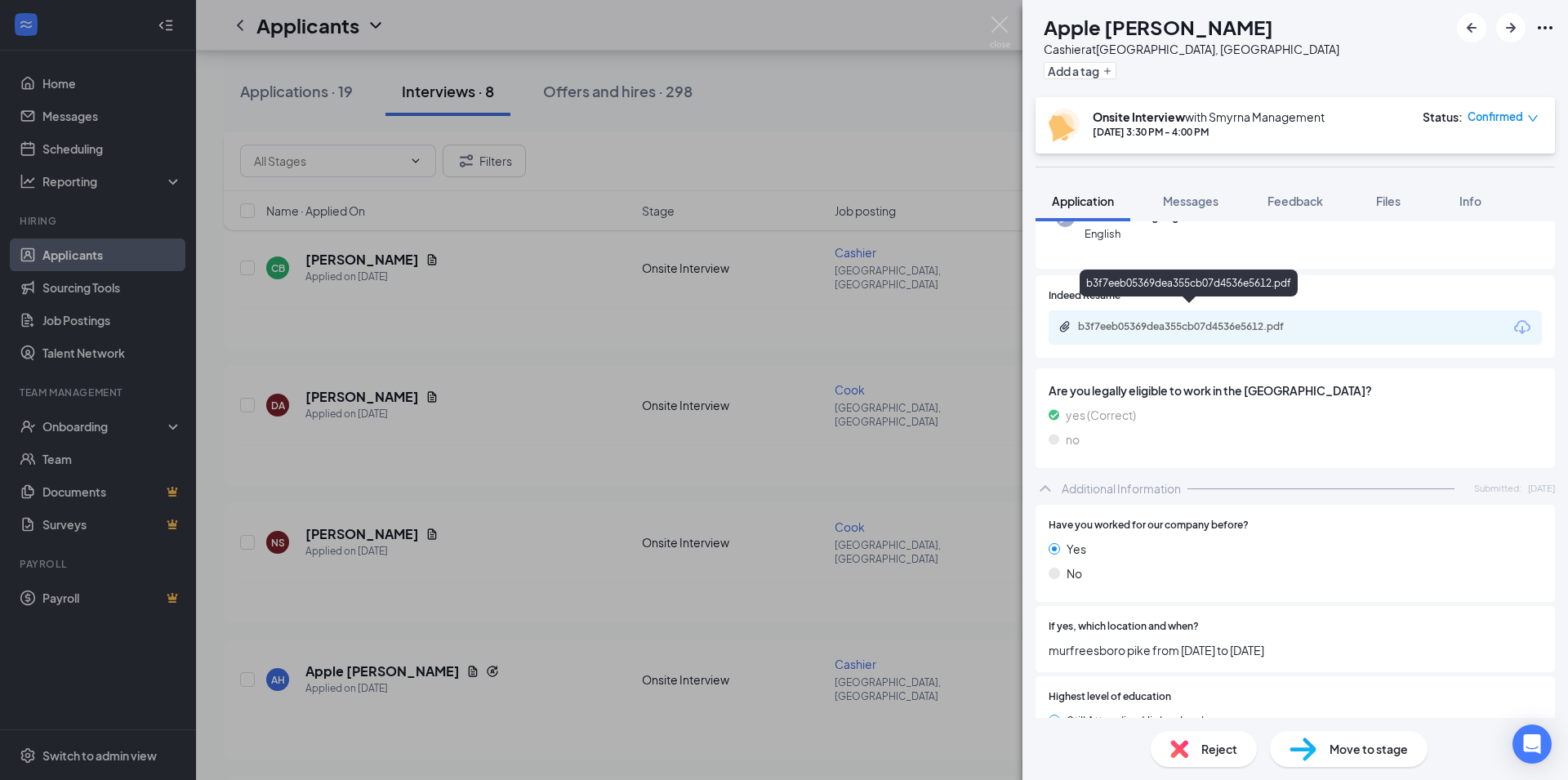
click at [1171, 320] on div "b3f7eeb05369dea355cb07d4536e5612.pdf" at bounding box center [1192, 326] width 229 height 13
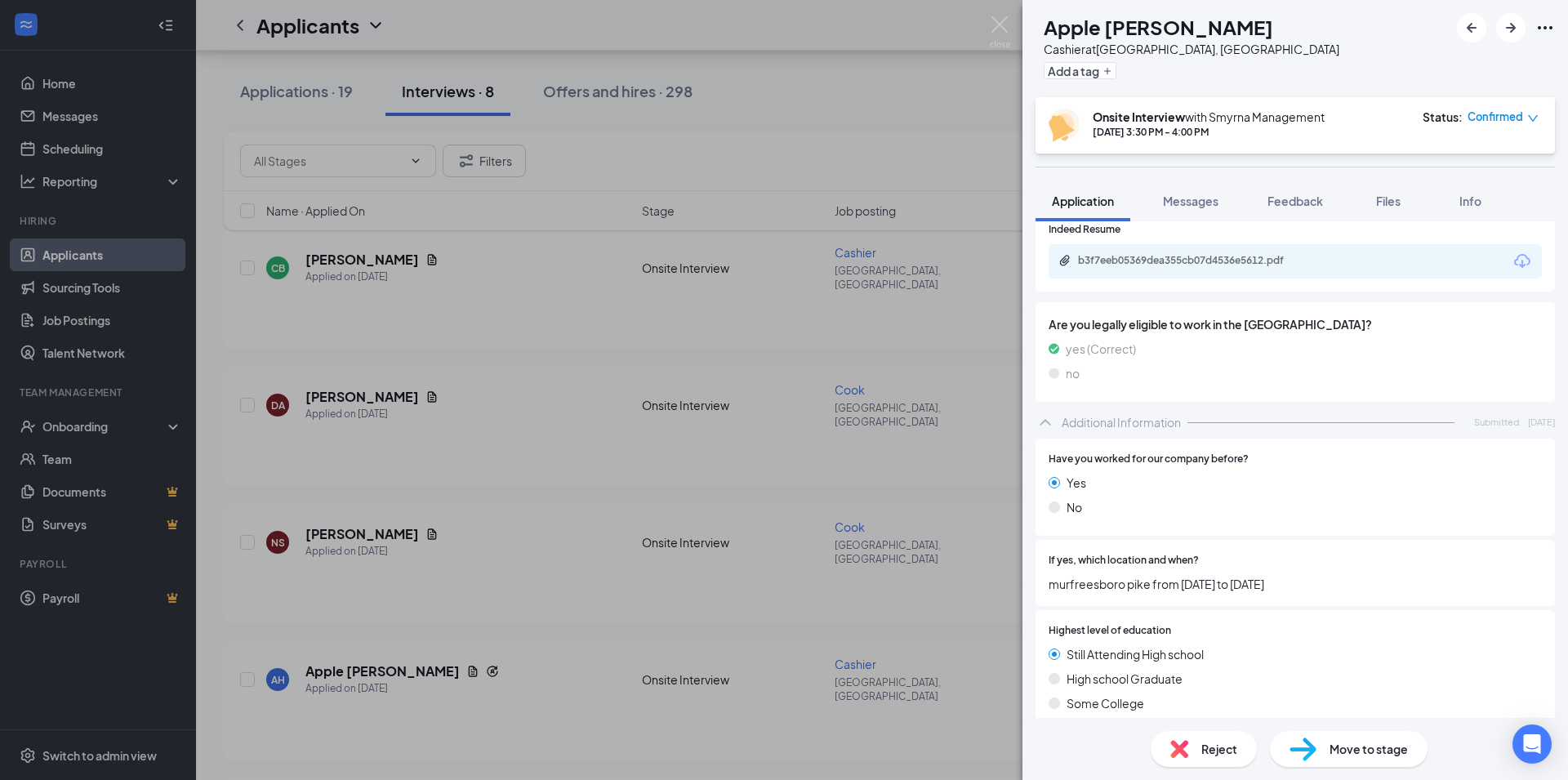
scroll to position [353, 0]
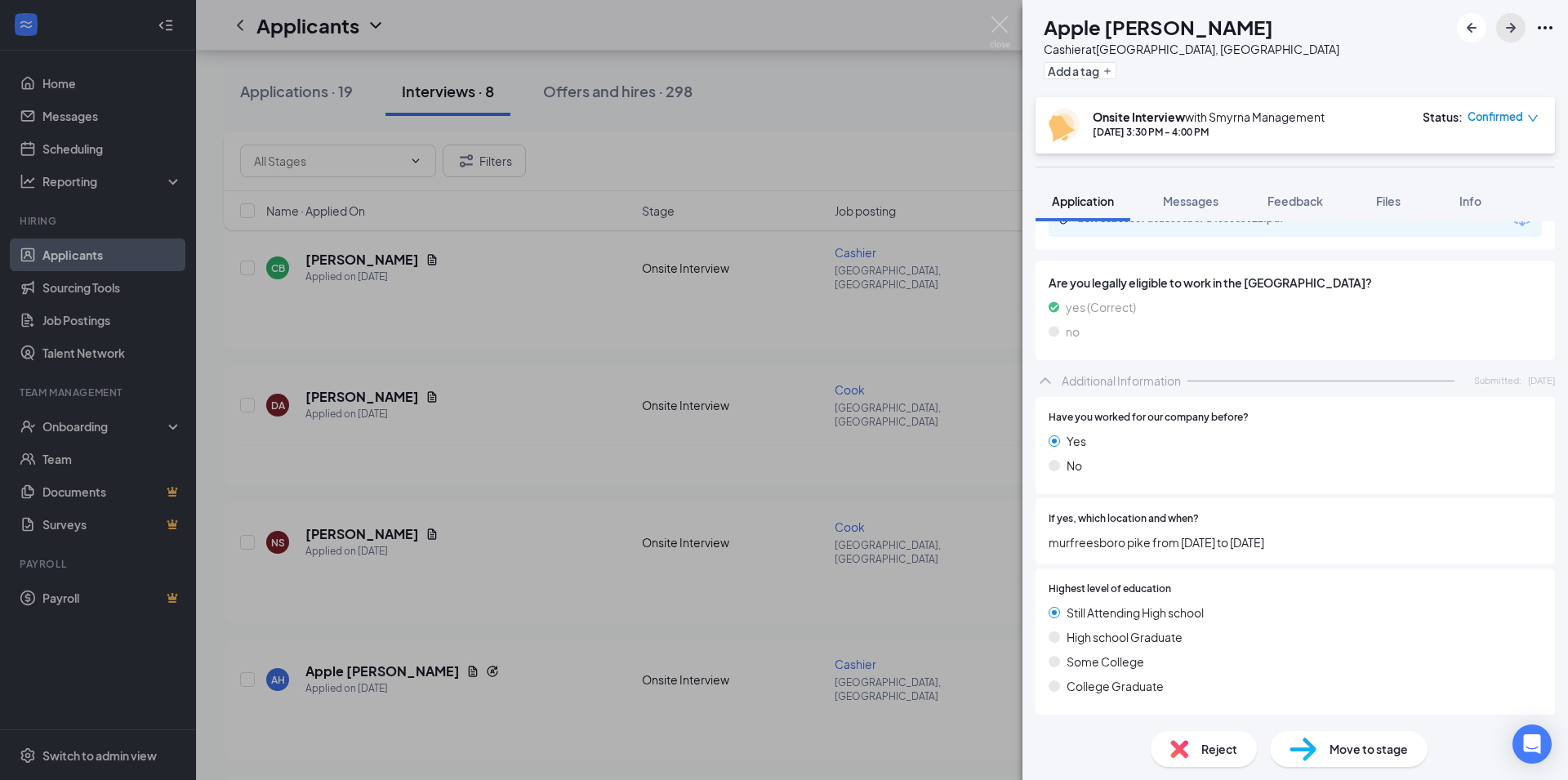
click at [1503, 31] on icon "ArrowRight" at bounding box center [1510, 27] width 20 height 20
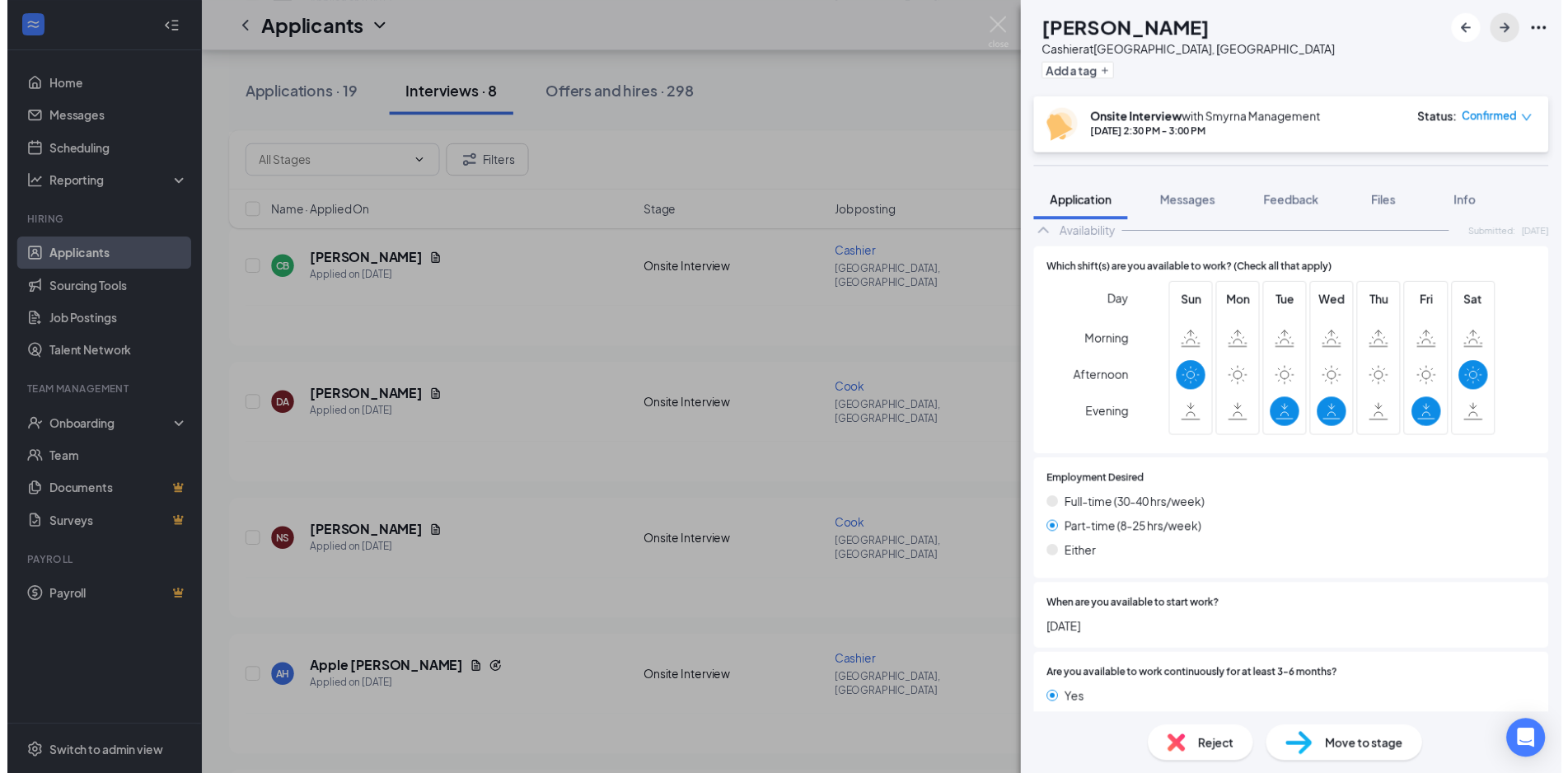
scroll to position [891, 0]
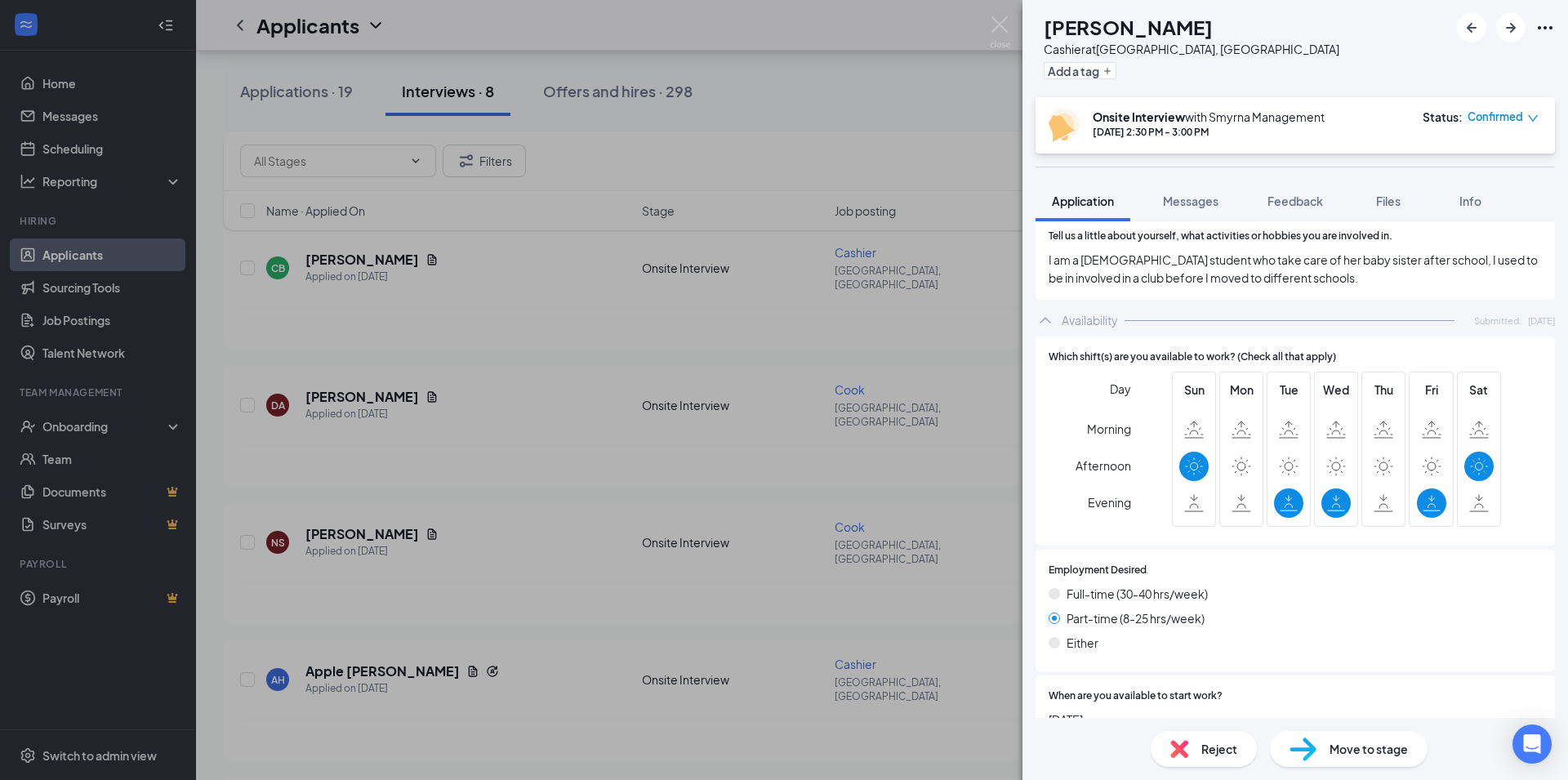
click at [858, 386] on div "EC Emely Cuadros Cashier at Smyrna, TN Add a tag Onsite Interview with Smyrna M…" at bounding box center [784, 390] width 1568 height 780
